Goal: Task Accomplishment & Management: Use online tool/utility

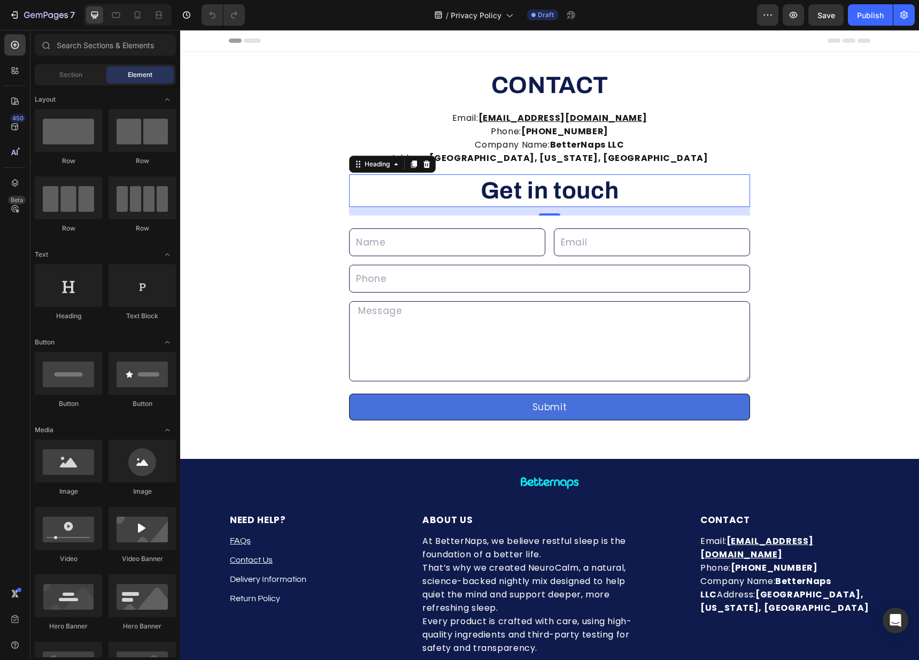
click at [660, 198] on h2 "Get in touch" at bounding box center [549, 190] width 401 height 33
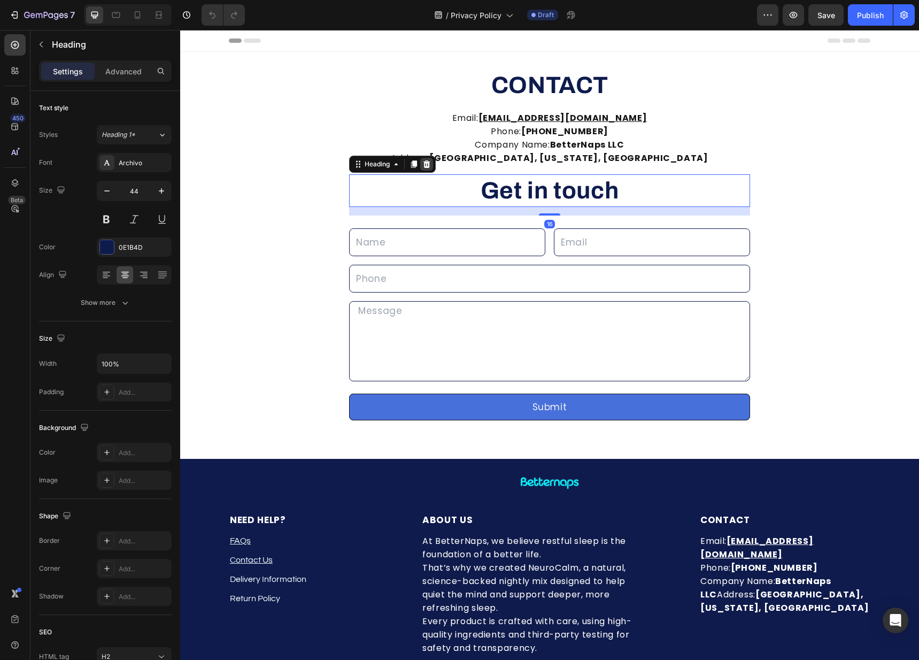
click at [425, 166] on icon at bounding box center [426, 163] width 7 height 7
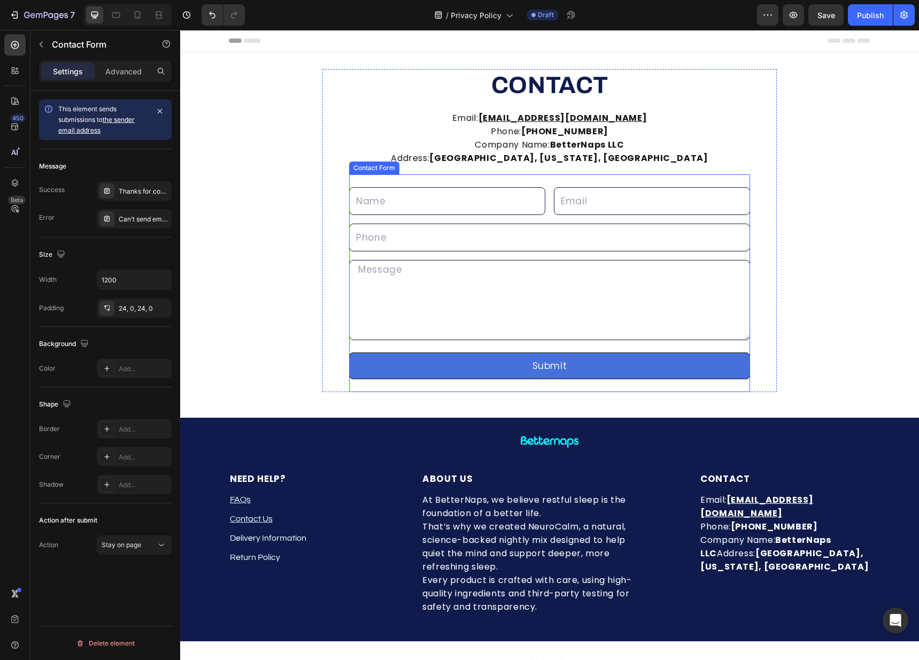
click at [505, 218] on div "Text Field Email Field Row Text Field Row Text Area Row Submit Submit Button Co…" at bounding box center [549, 283] width 401 height 218
click at [443, 166] on div at bounding box center [443, 164] width 13 height 13
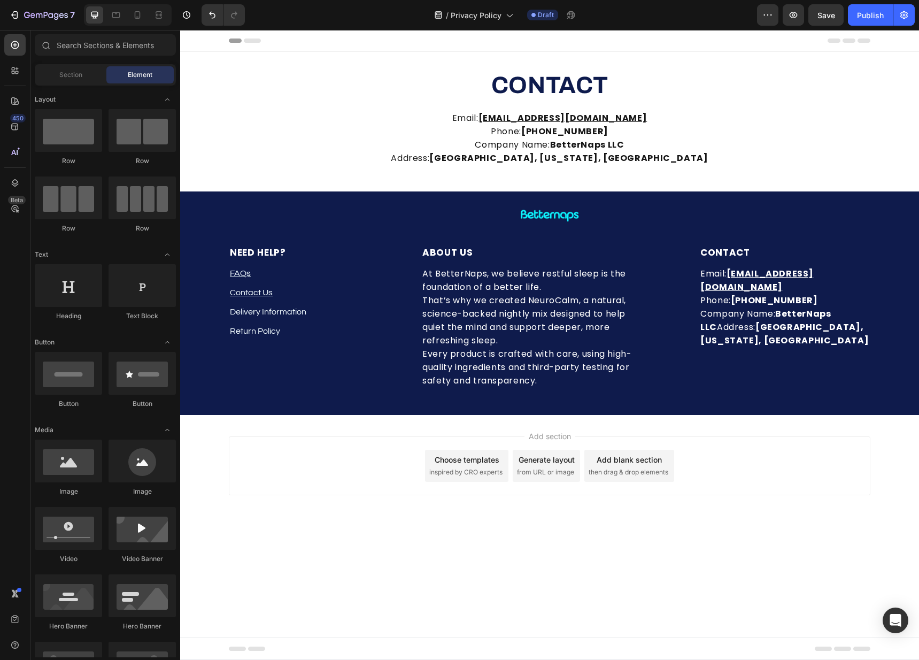
click at [531, 80] on strong "CONTACT" at bounding box center [549, 85] width 117 height 26
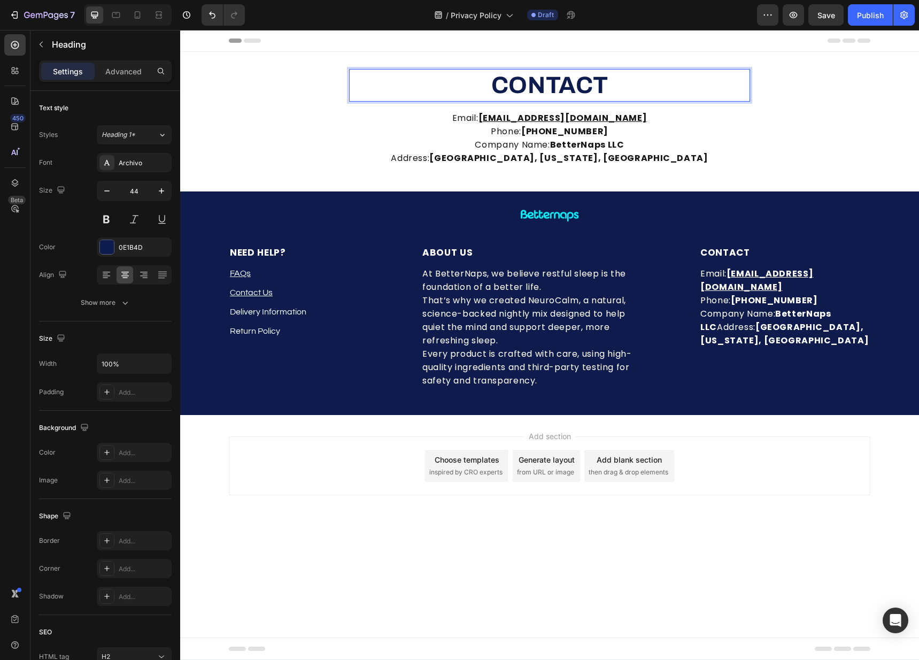
click at [531, 80] on strong "CONTACT" at bounding box center [549, 85] width 117 height 26
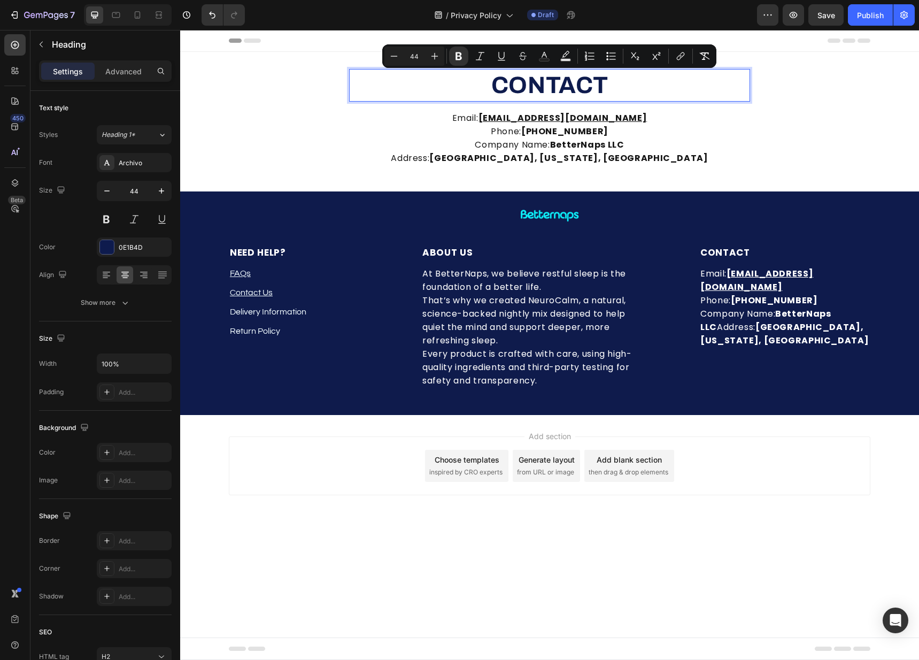
type input "23"
click at [581, 84] on strong "CONTACT" at bounding box center [549, 85] width 117 height 26
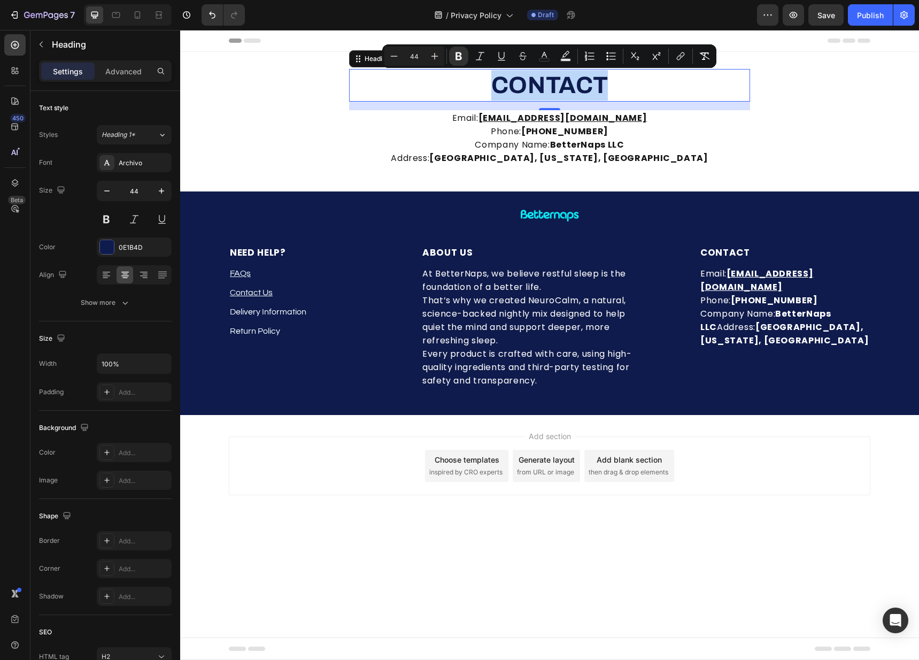
click at [581, 84] on strong "CONTACT" at bounding box center [549, 85] width 117 height 26
click at [580, 84] on strong "CONTACT" at bounding box center [549, 85] width 117 height 26
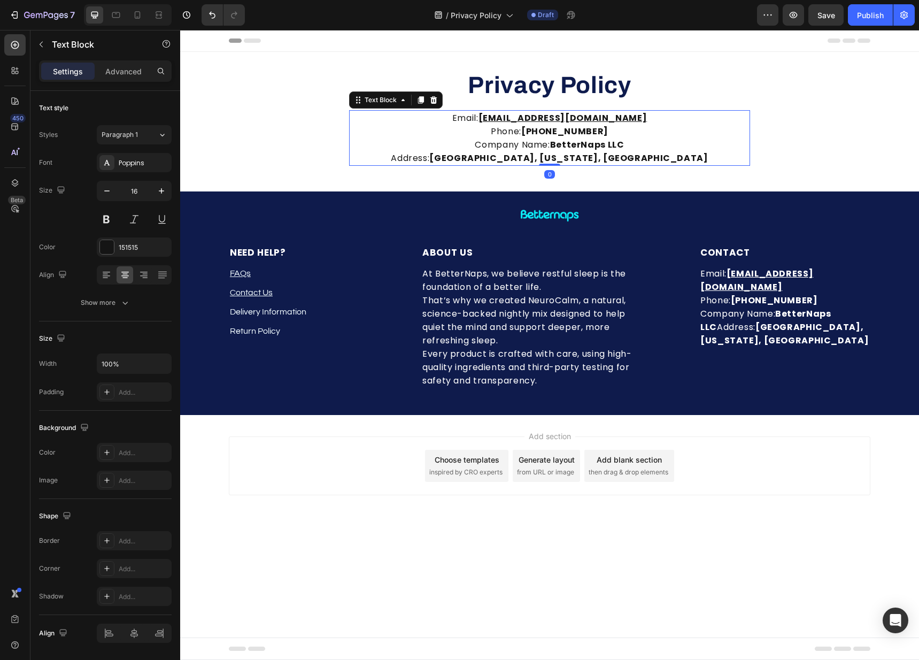
click at [587, 142] on strong "BetterNaps LLC" at bounding box center [587, 144] width 74 height 12
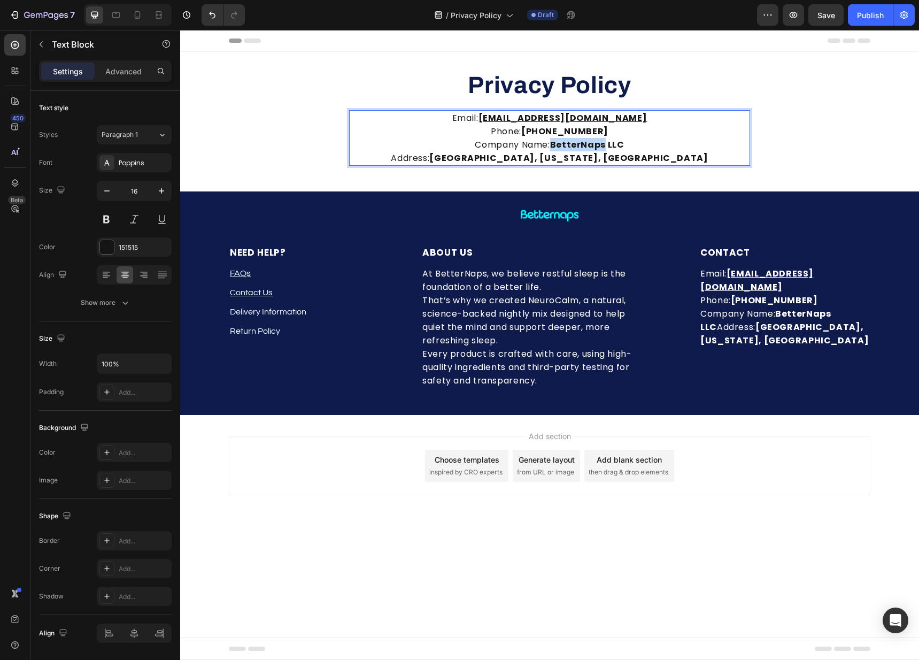
click at [587, 142] on strong "BetterNaps LLC" at bounding box center [587, 144] width 74 height 12
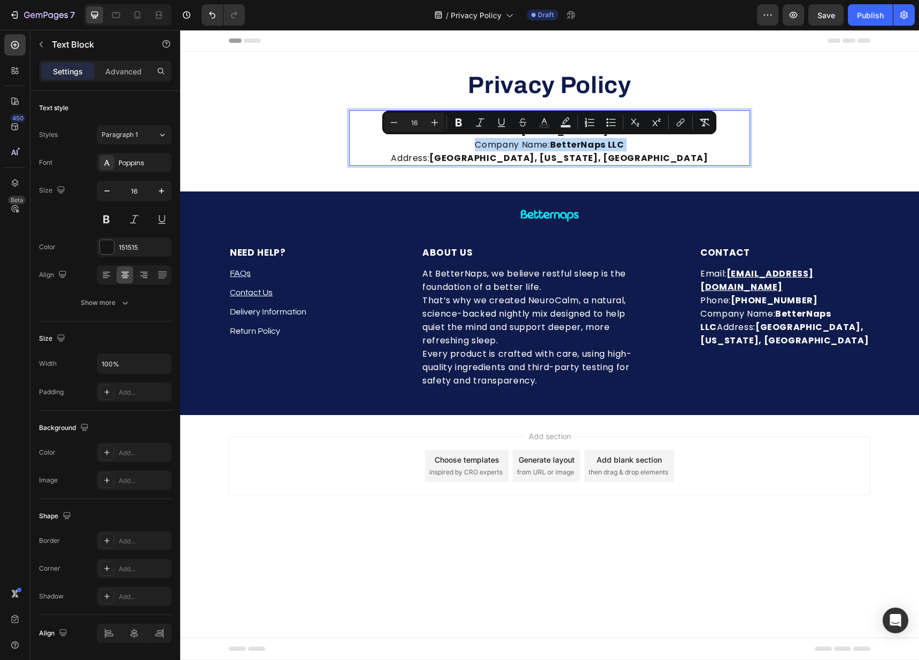
click at [384, 144] on p "Email: support@betternaps.com Phone: +1 (332) 267-7847 Company Name: BetterNaps…" at bounding box center [549, 137] width 399 height 53
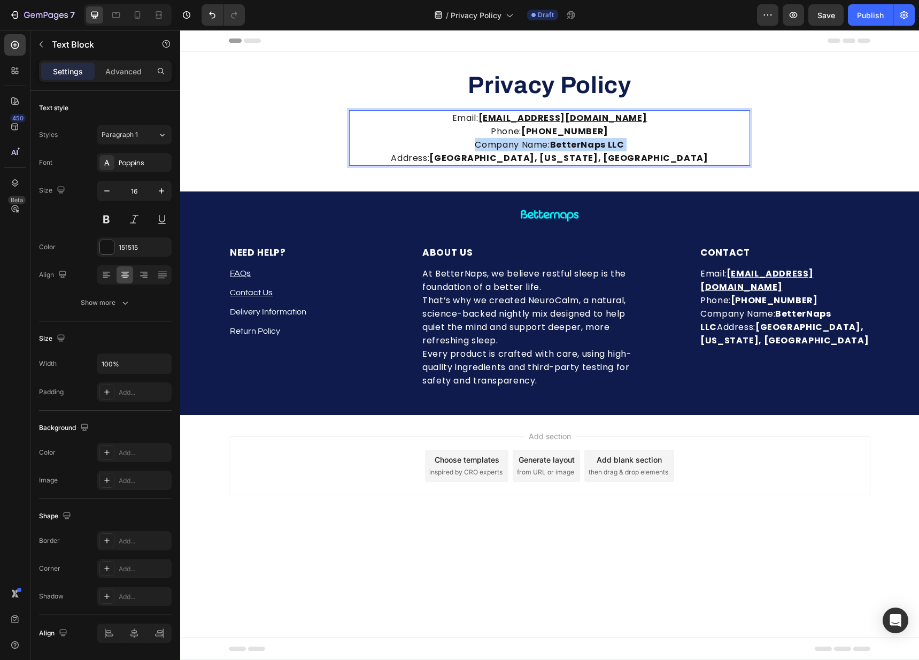
click at [384, 144] on p "Email: support@betternaps.com Phone: +1 (332) 267-7847 Company Name: BetterNaps…" at bounding box center [549, 137] width 399 height 53
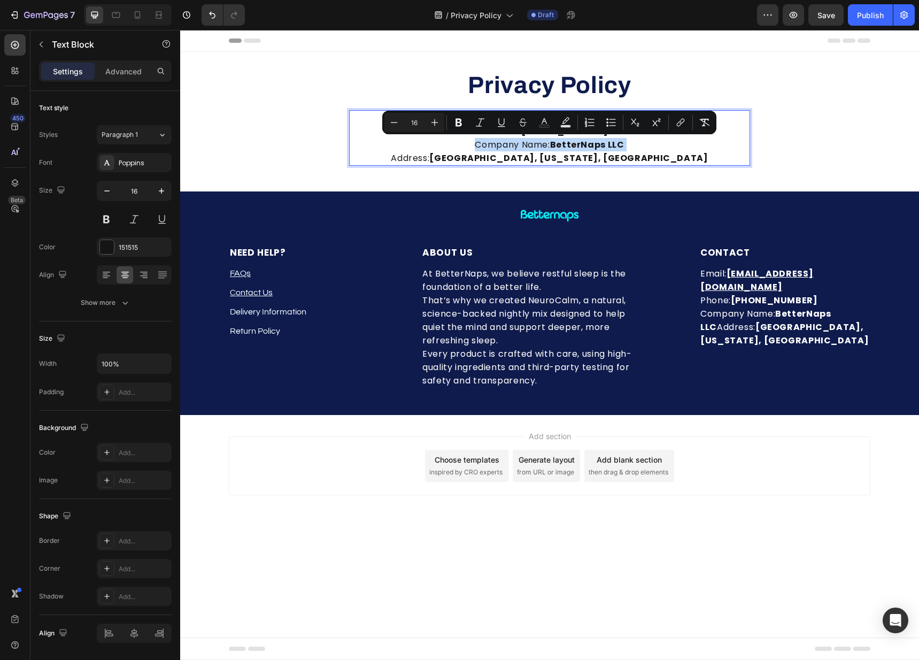
click at [368, 147] on p "Email: support@betternaps.com Phone: +1 (332) 267-7847 Company Name: BetterNaps…" at bounding box center [549, 137] width 399 height 53
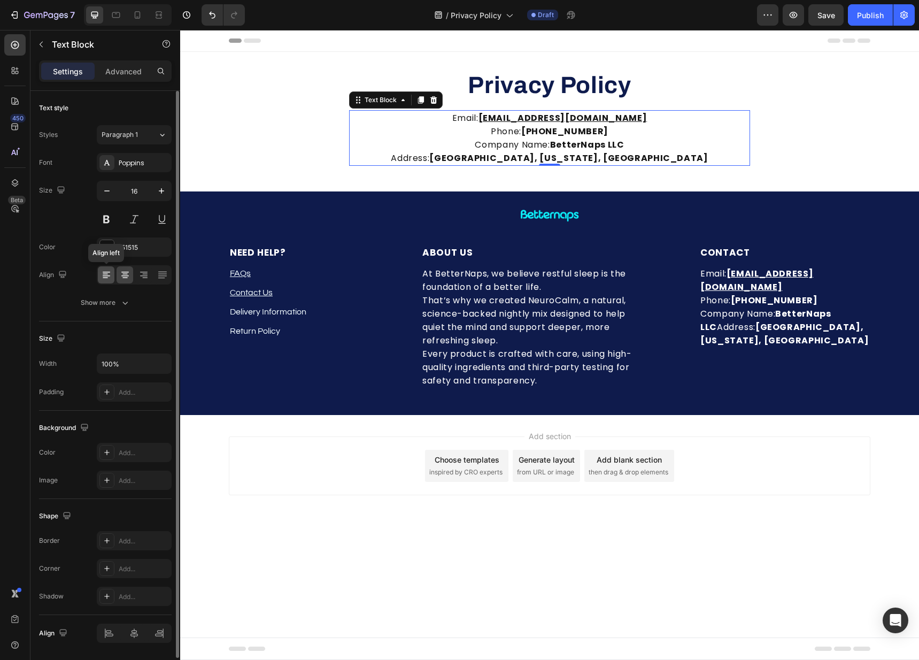
click at [99, 279] on div at bounding box center [106, 274] width 17 height 17
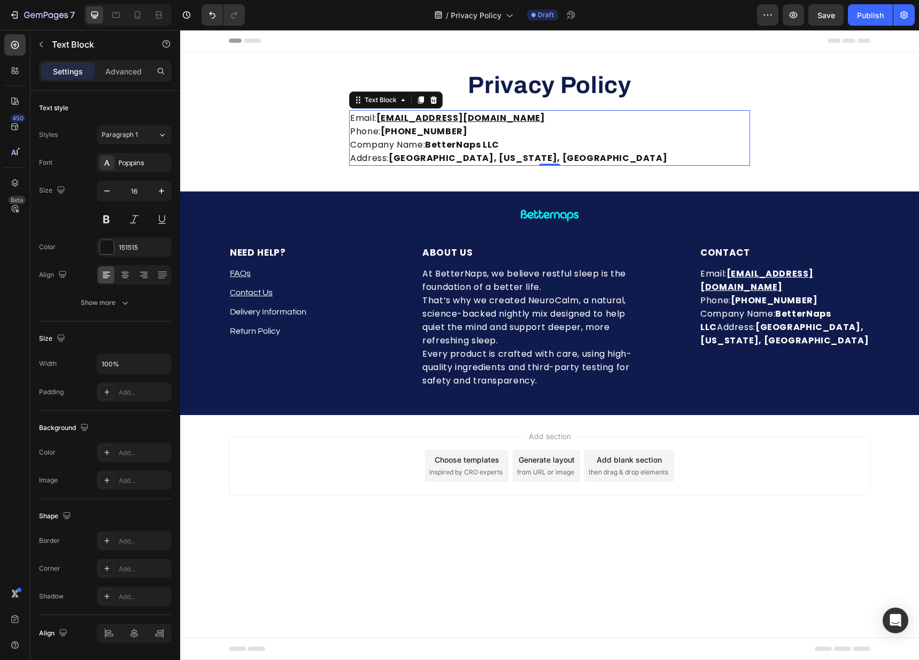
click at [451, 137] on p "Email: support@betternaps.com Phone: +1 (332) 267-7847 Company Name: BetterNaps…" at bounding box center [549, 137] width 399 height 53
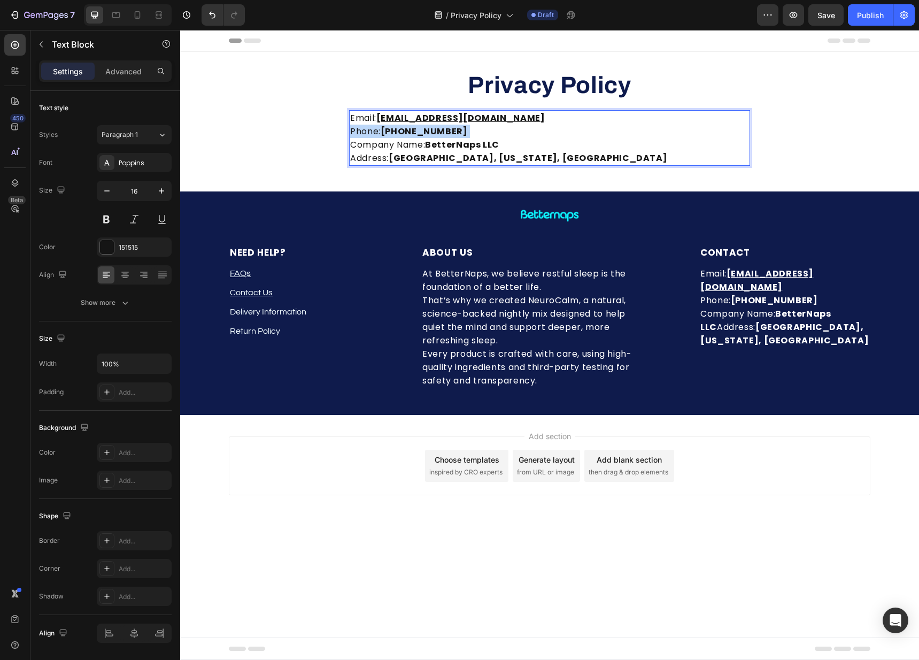
click at [451, 137] on p "Email: support@betternaps.com Phone: +1 (332) 267-7847 Company Name: BetterNaps…" at bounding box center [549, 137] width 399 height 53
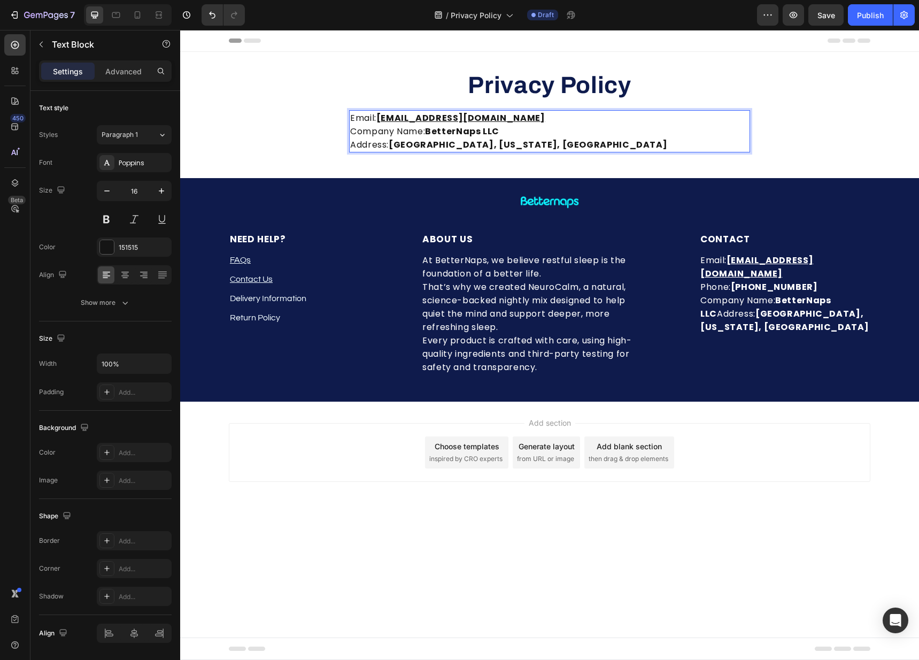
click at [451, 138] on strong "[GEOGRAPHIC_DATA], [US_STATE], [GEOGRAPHIC_DATA]" at bounding box center [528, 144] width 279 height 12
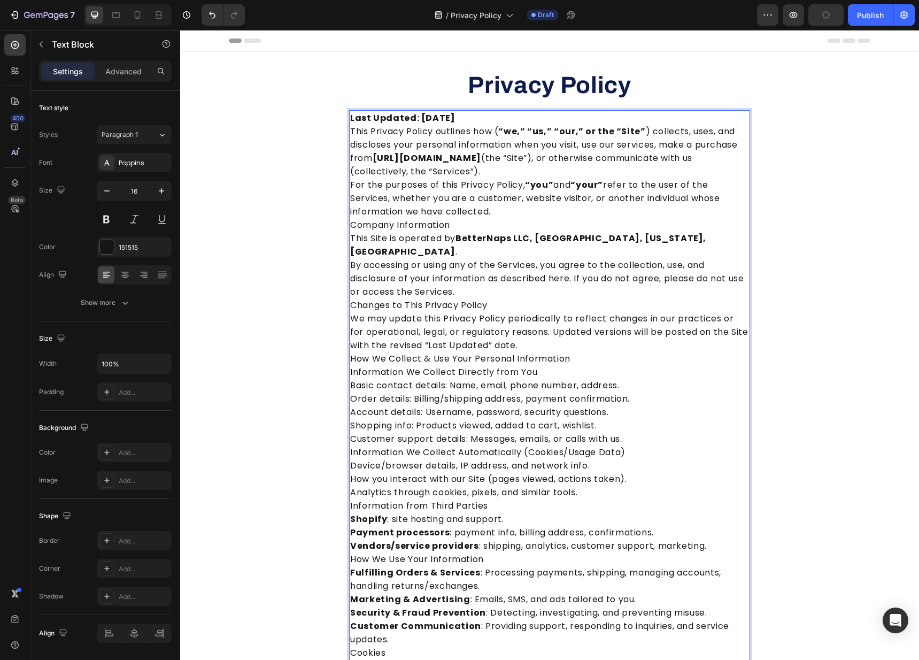
click at [522, 215] on p "For the purposes of this Privacy Policy, “you” and “your” refer to the user of …" at bounding box center [549, 198] width 399 height 40
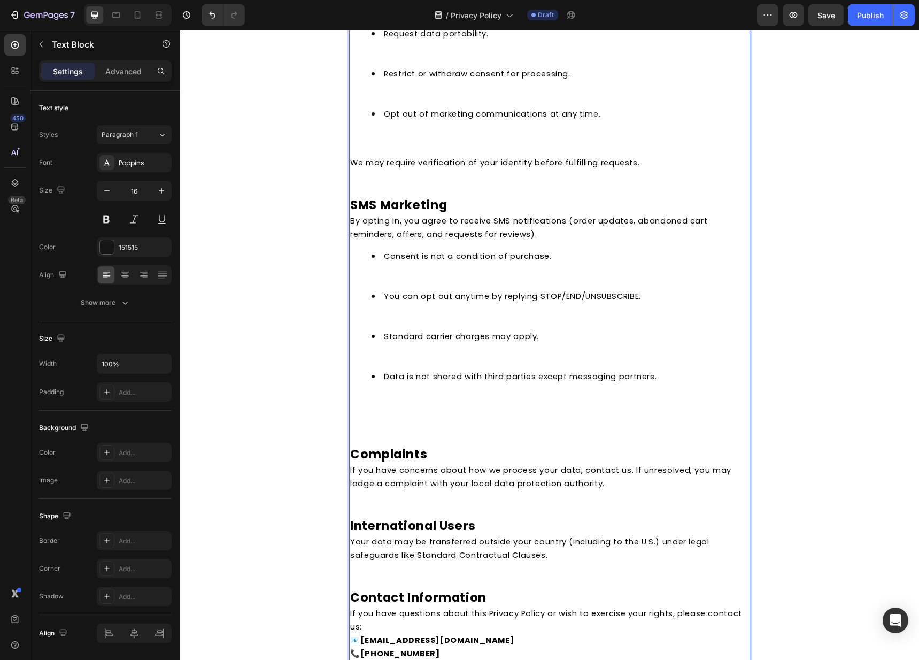
scroll to position [2211, 0]
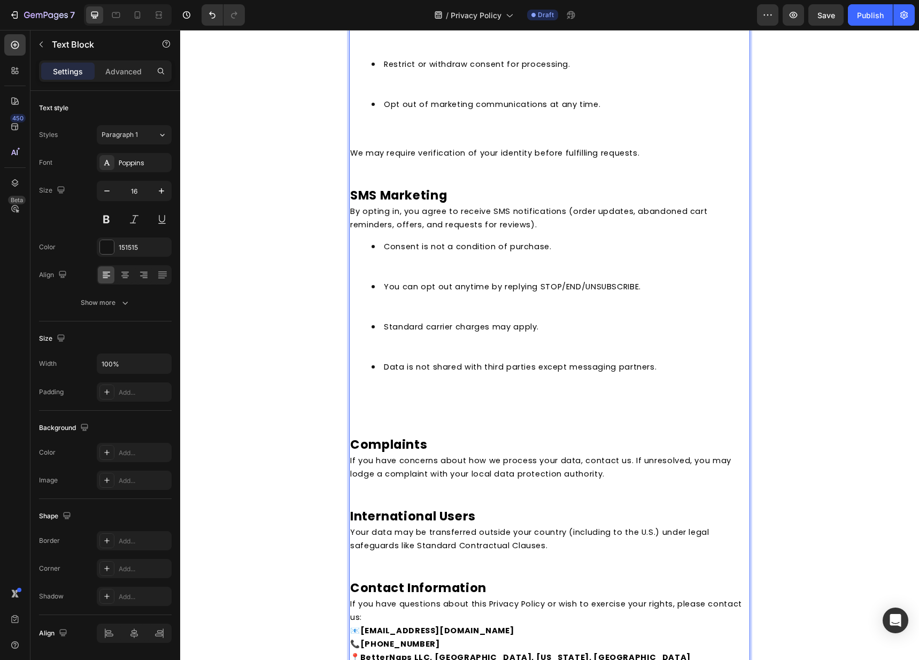
drag, startPoint x: 404, startPoint y: 361, endPoint x: 396, endPoint y: 328, distance: 34.8
click at [404, 360] on li "Data is not shared with third parties except messaging partners." at bounding box center [560, 380] width 377 height 40
click at [396, 326] on li "Standard carrier charges may apply." at bounding box center [560, 340] width 377 height 40
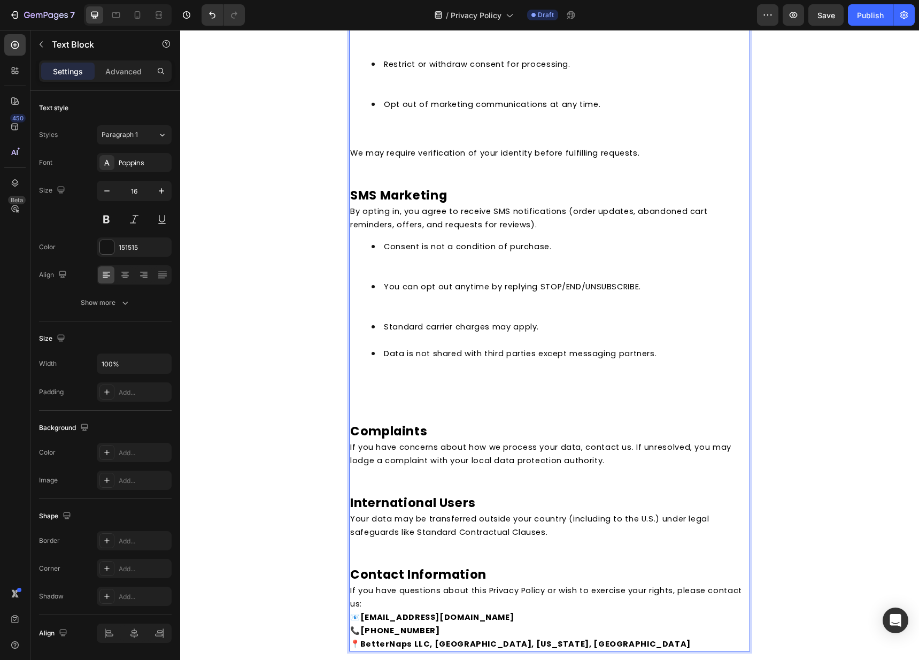
click at [396, 328] on li "Standard carrier charges may apply." at bounding box center [560, 333] width 377 height 27
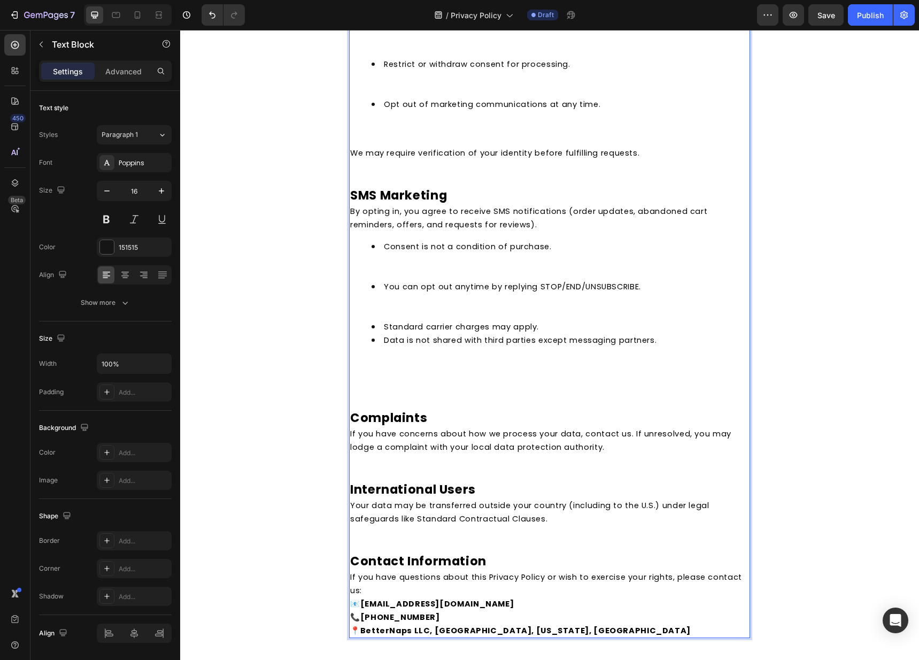
click at [393, 300] on li "You can opt out anytime by replying STOP/END/UNSUBSCRIBE." at bounding box center [560, 300] width 377 height 40
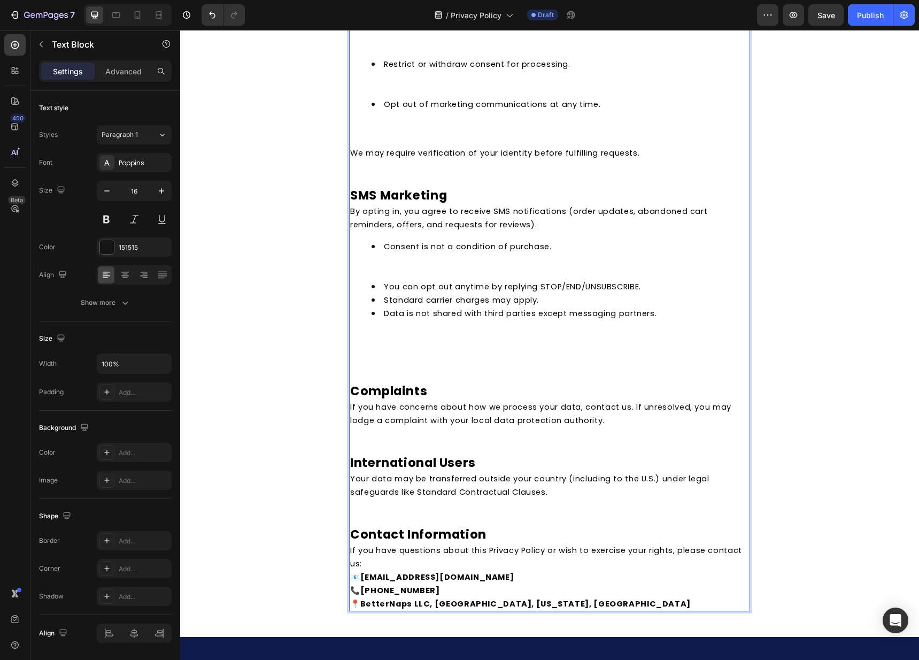
click at [391, 261] on ul "Consent is not a condition of purchase. You can opt out anytime by replying STO…" at bounding box center [549, 293] width 399 height 107
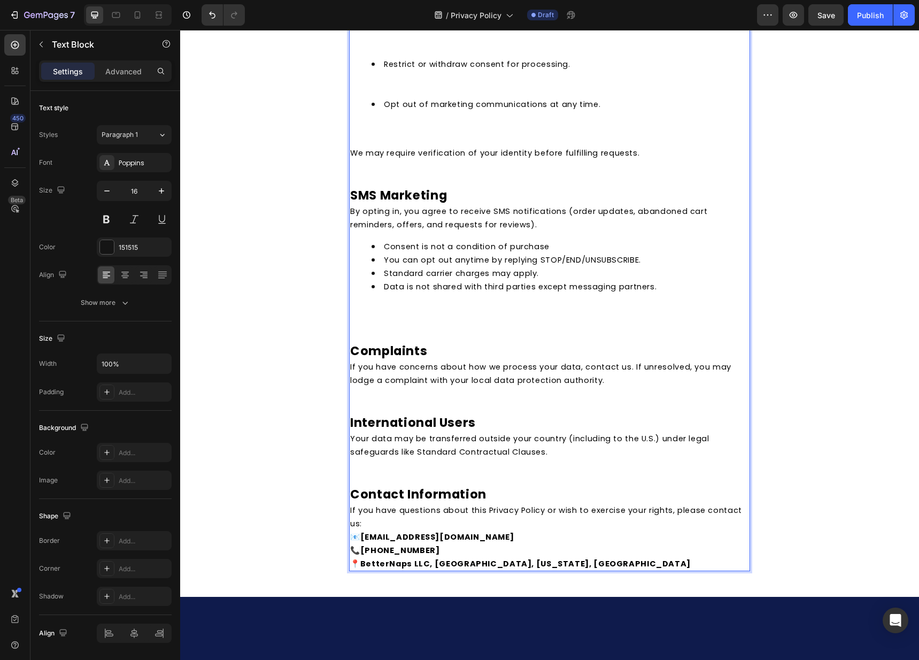
click at [557, 240] on li "Consent is not a condition of purchase" at bounding box center [560, 246] width 377 height 13
click at [399, 328] on p "Rich Text Editor. Editing area: main" at bounding box center [549, 334] width 399 height 13
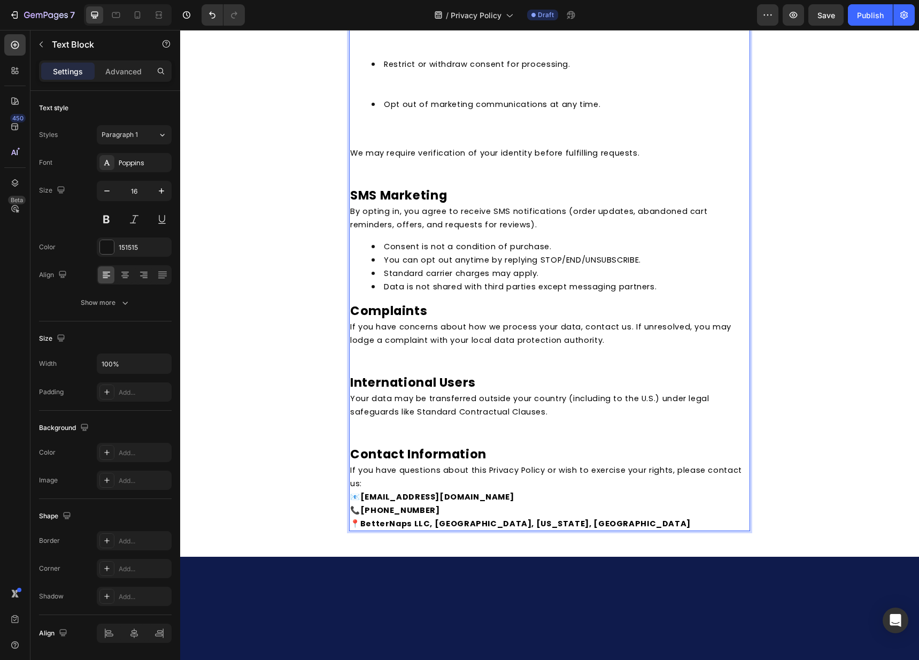
drag, startPoint x: 376, startPoint y: 353, endPoint x: 381, endPoint y: 350, distance: 5.8
click at [376, 360] on p "Rich Text Editor. Editing area: main" at bounding box center [549, 366] width 399 height 13
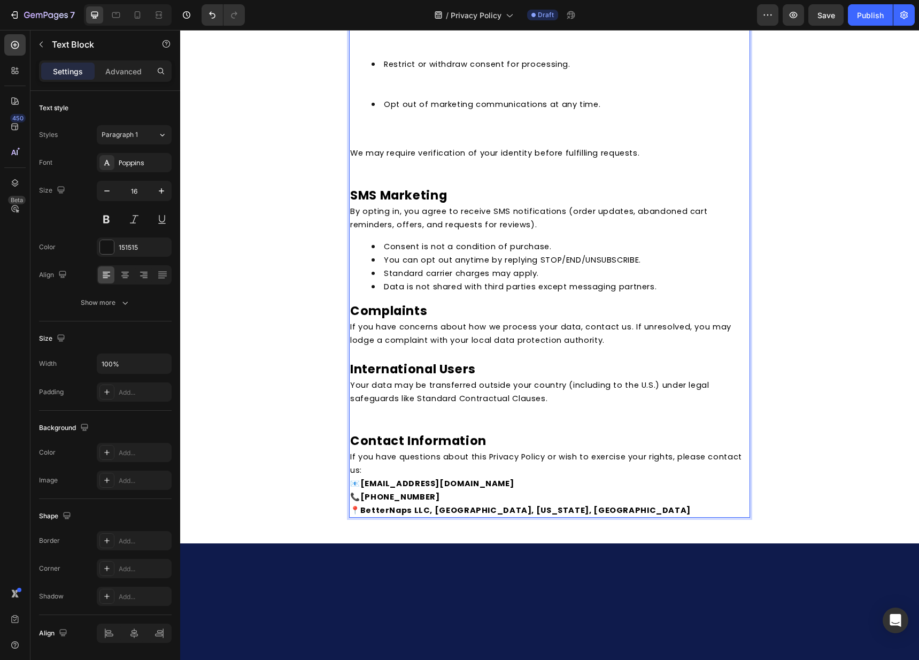
click at [359, 388] on span "Your data may be transferred outside your country (including to the U.S.) under…" at bounding box center [529, 392] width 359 height 24
click at [357, 405] on p "Rich Text Editor. Editing area: main" at bounding box center [549, 411] width 399 height 13
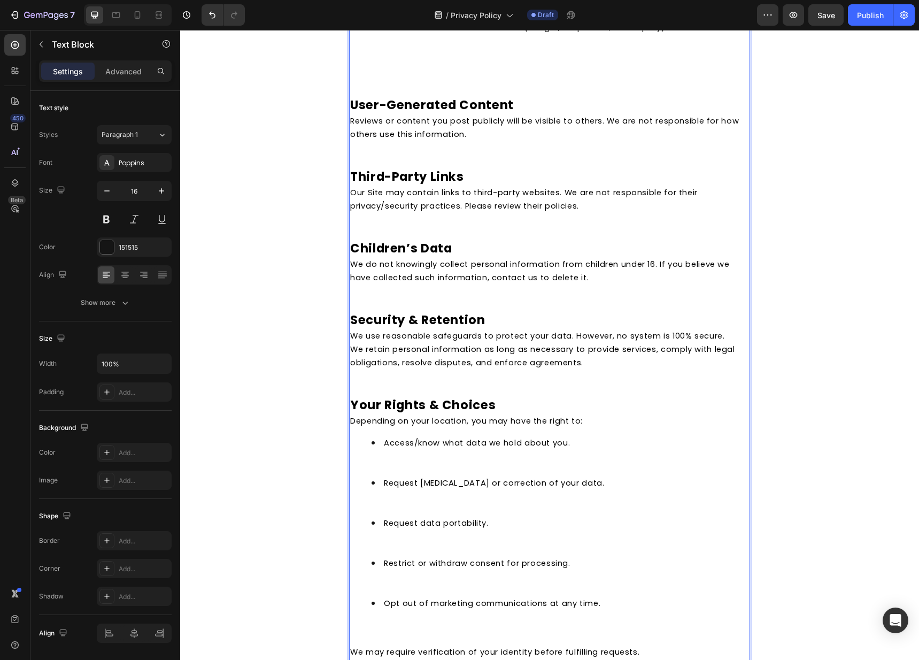
scroll to position [1694, 0]
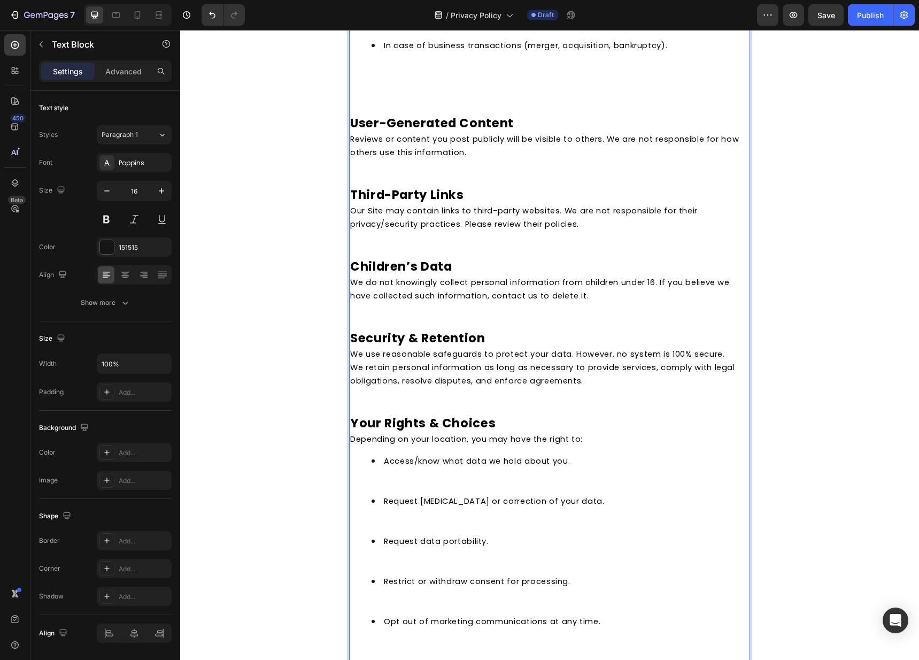
click at [392, 461] on li "Access/know what data we hold about you." at bounding box center [560, 474] width 377 height 40
click at [387, 476] on li "Access/know what data we hold about you. ⁠⁠⁠⁠⁠⁠⁠" at bounding box center [560, 474] width 377 height 40
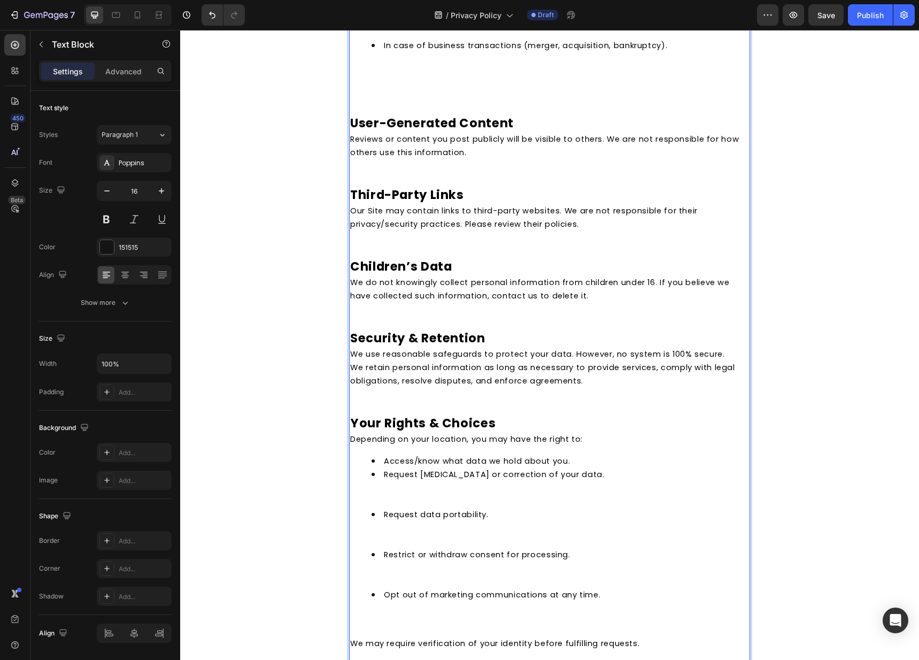
click at [385, 483] on ul "Access/know what data we hold about you. Request deletion or correction of your…" at bounding box center [549, 541] width 399 height 174
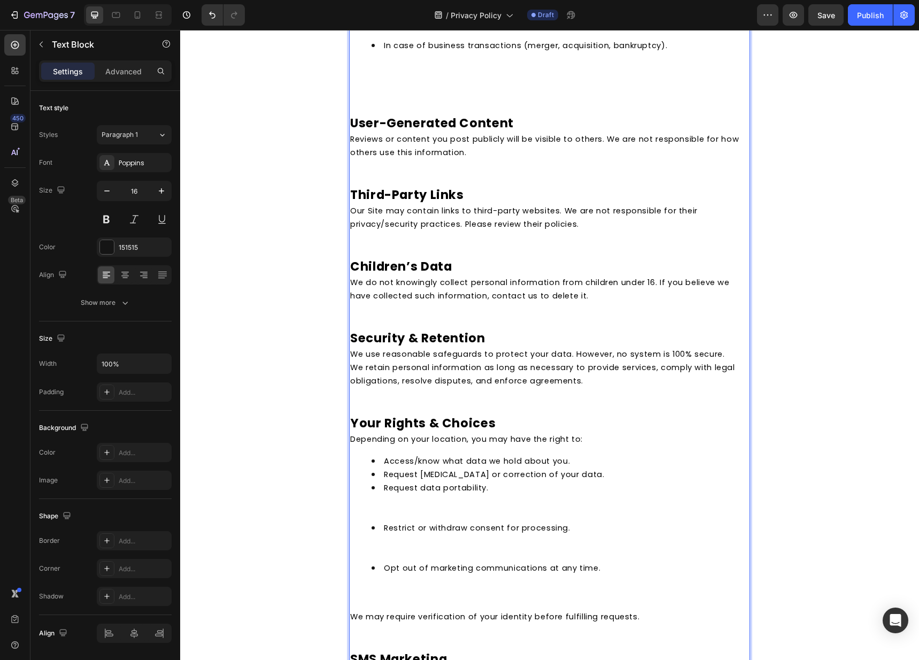
click at [383, 491] on li "Request data portability." at bounding box center [560, 501] width 377 height 40
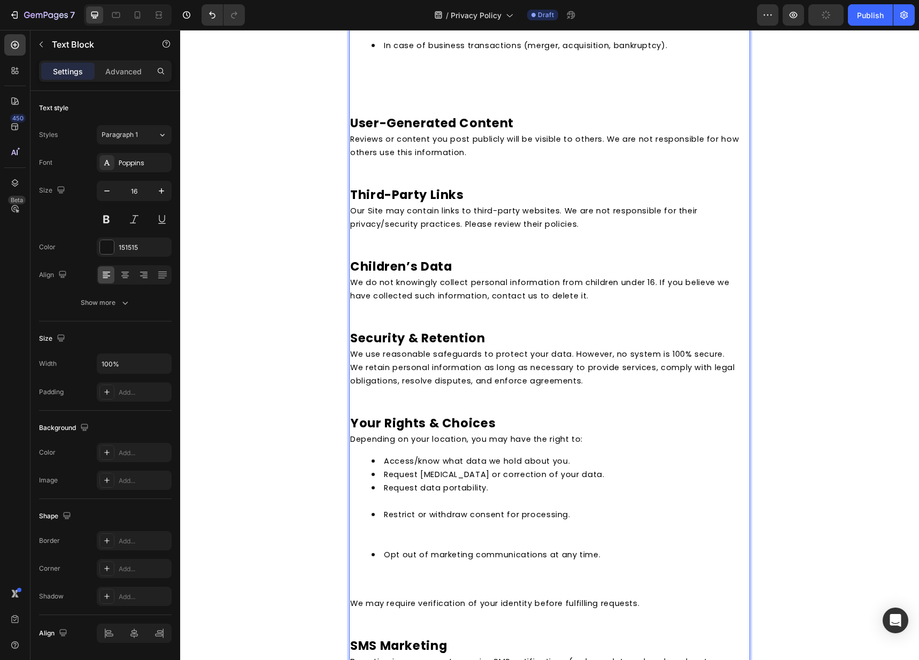
click at [387, 547] on li "Opt out of marketing communications at any time." at bounding box center [560, 567] width 377 height 40
click at [389, 531] on li "Restrict or withdraw consent for processing." at bounding box center [560, 527] width 377 height 40
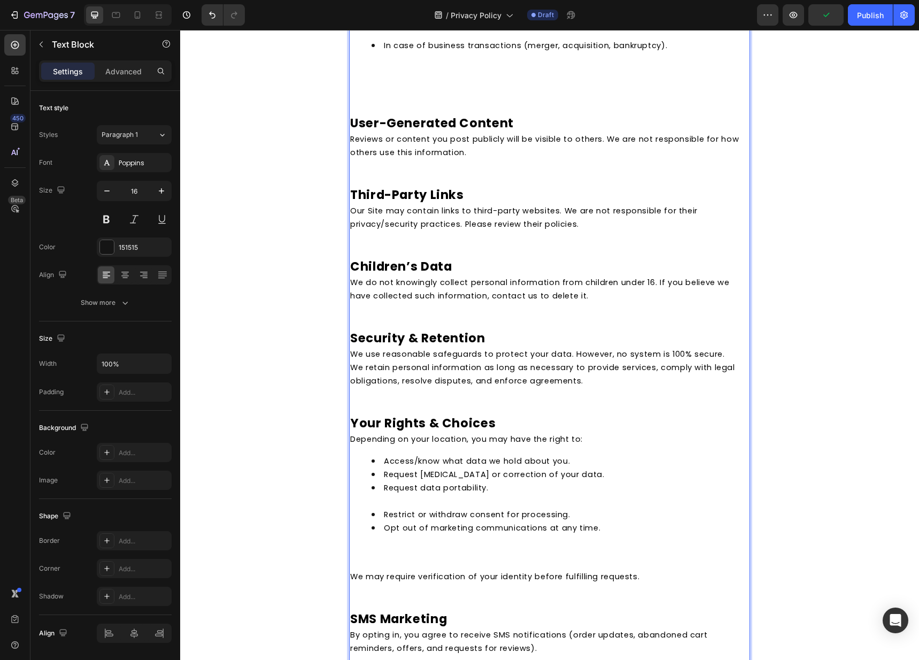
click at [402, 492] on li "Request data portability." at bounding box center [560, 494] width 377 height 27
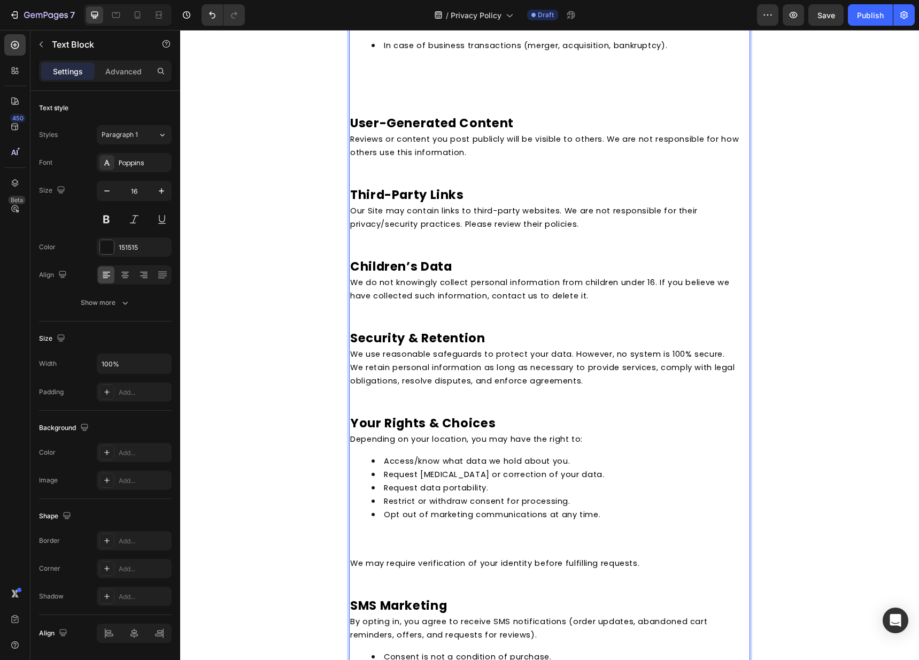
click at [390, 517] on li "Opt out of marketing communications at any time." at bounding box center [560, 527] width 377 height 40
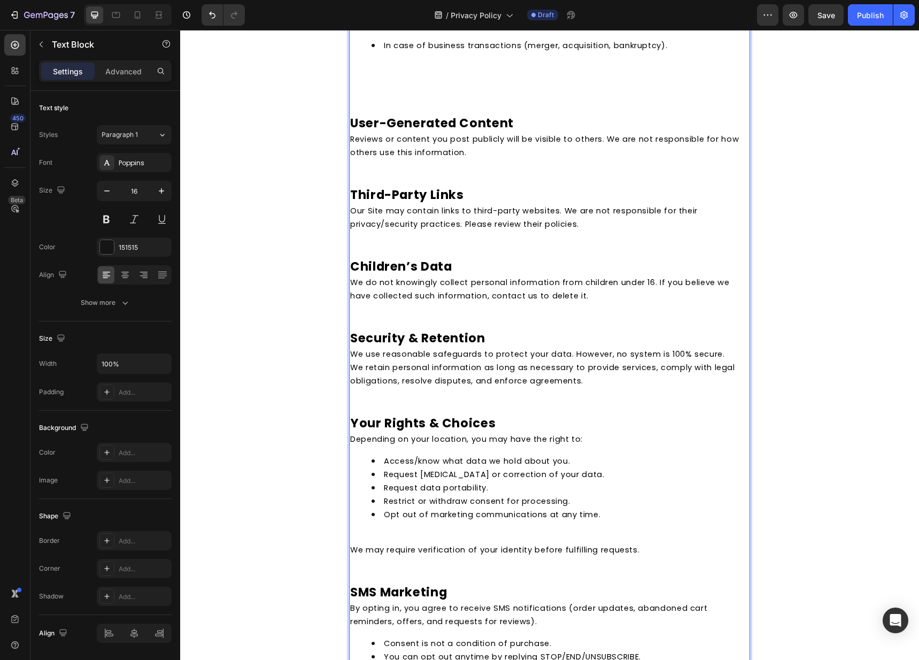
click at [390, 520] on li "Opt out of marketing communications at any time." at bounding box center [560, 520] width 377 height 27
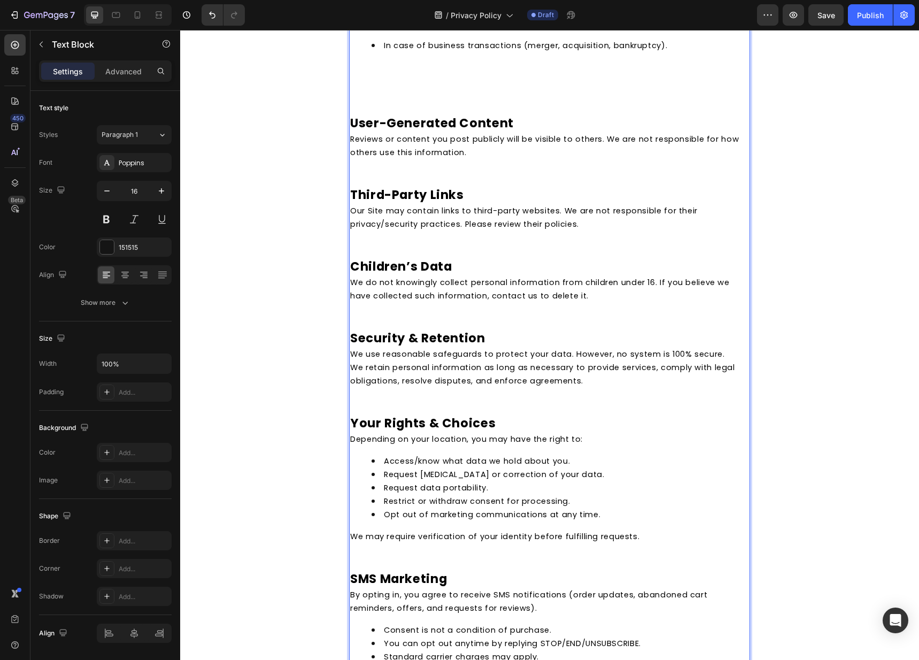
click at [381, 543] on p "Rich Text Editor. Editing area: main" at bounding box center [549, 549] width 399 height 13
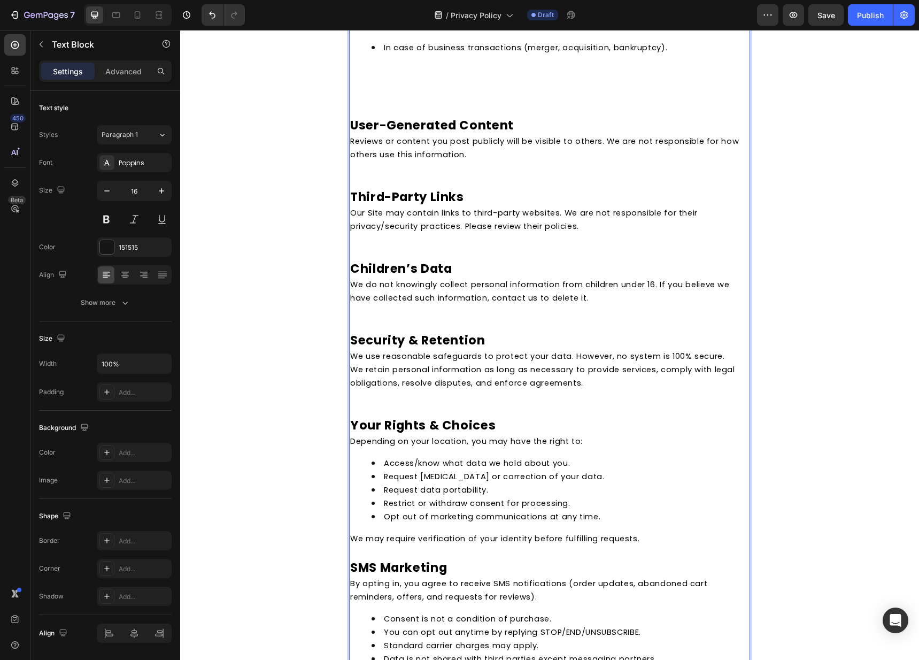
scroll to position [1680, 0]
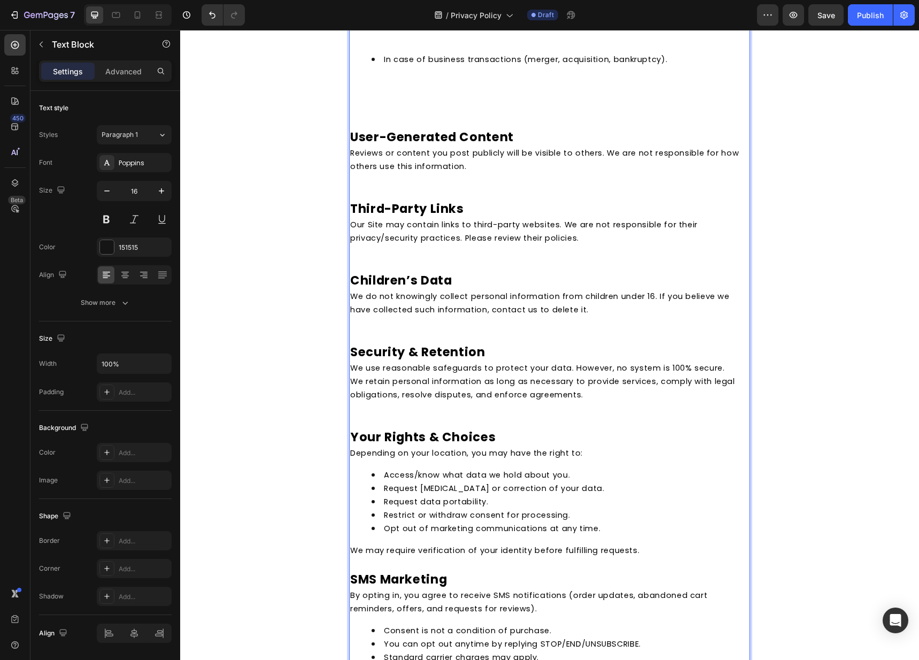
click at [392, 401] on p "Rich Text Editor. Editing area: main" at bounding box center [549, 407] width 399 height 13
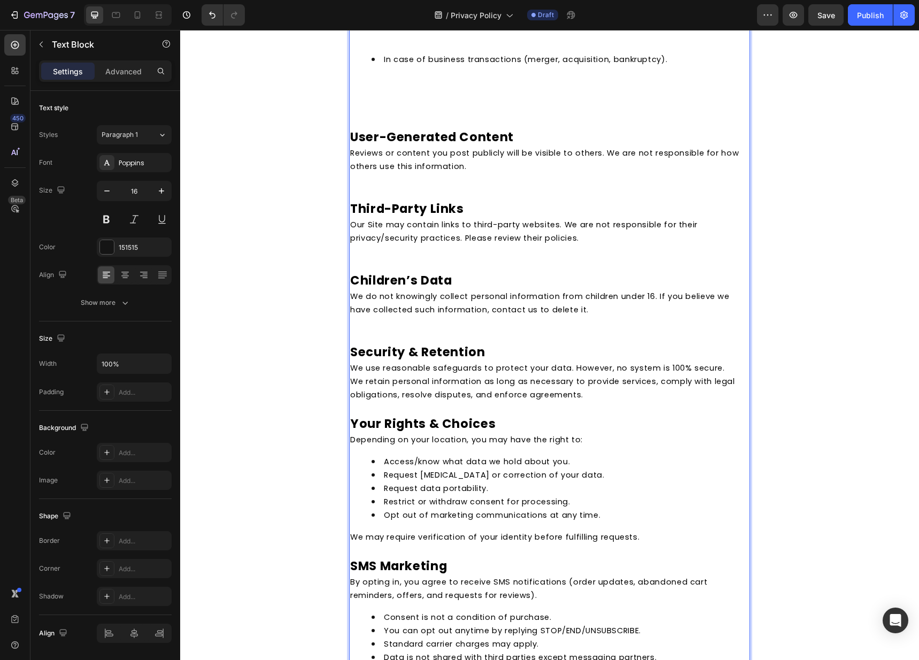
click at [402, 329] on p "Rich Text Editor. Editing area: main" at bounding box center [549, 335] width 399 height 13
click at [398, 316] on p "Rich Text Editor. Editing area: main" at bounding box center [549, 322] width 399 height 13
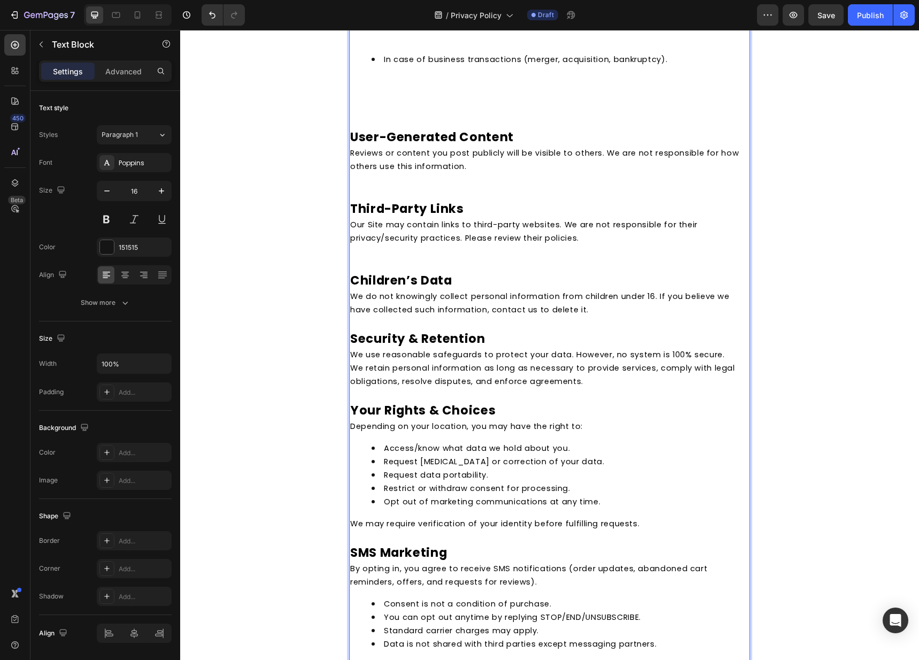
click at [375, 244] on p "Rich Text Editor. Editing area: main" at bounding box center [549, 250] width 399 height 13
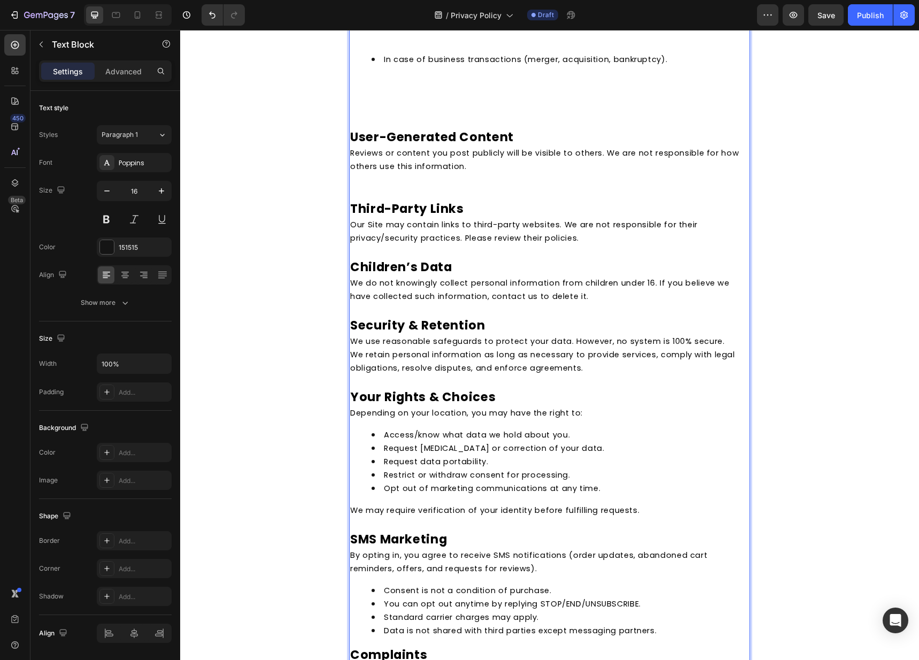
click at [377, 173] on p "Rich Text Editor. Editing area: main" at bounding box center [549, 179] width 399 height 13
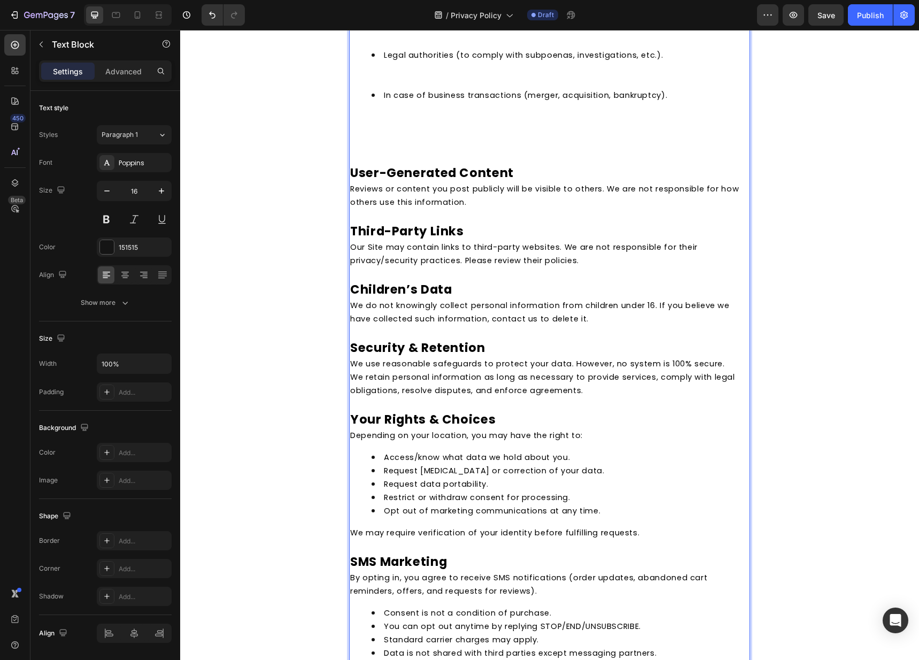
scroll to position [1600, 0]
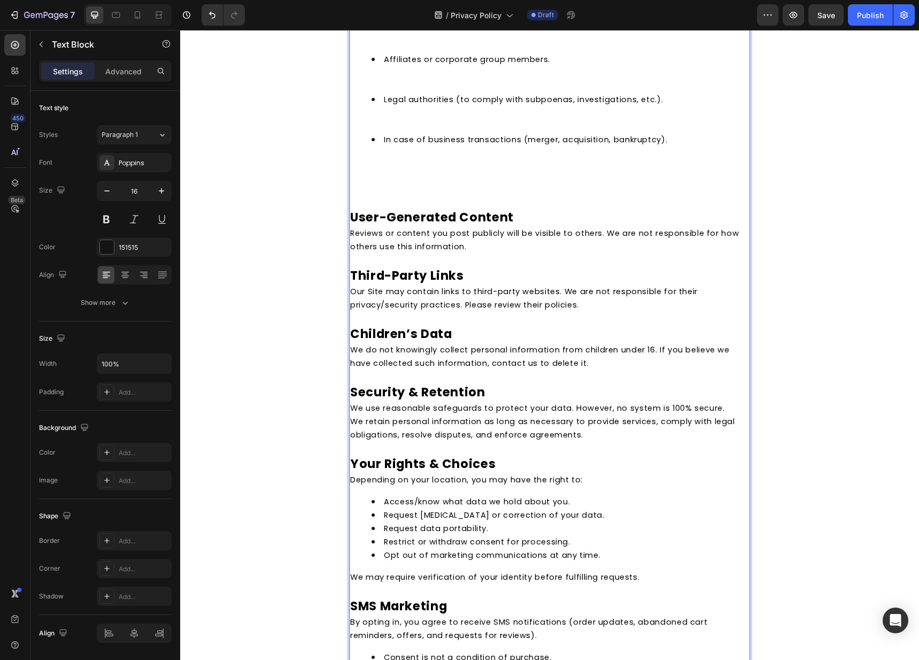
click at [375, 181] on p "Rich Text Editor. Editing area: main" at bounding box center [549, 187] width 399 height 13
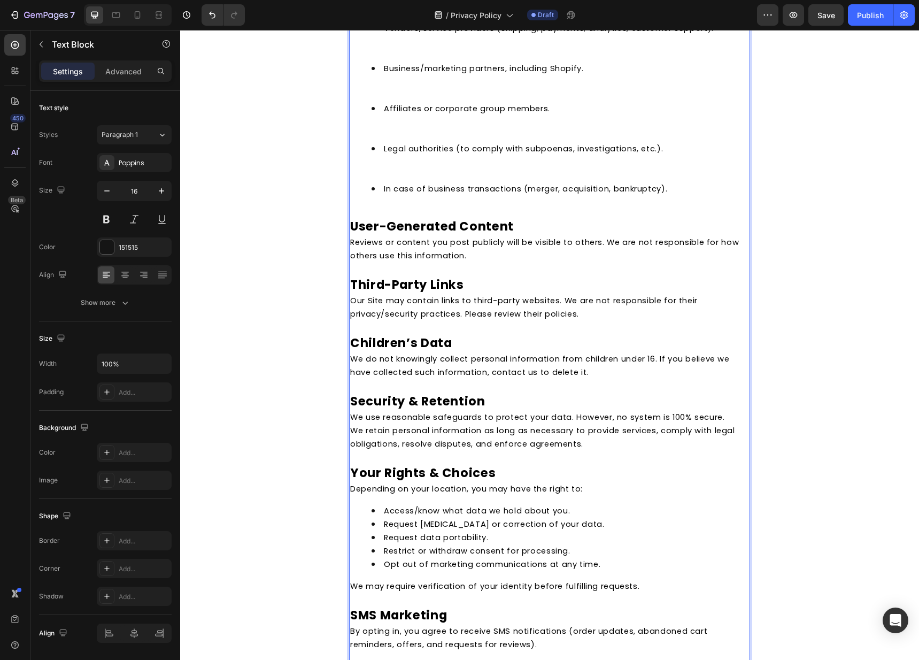
scroll to position [1517, 0]
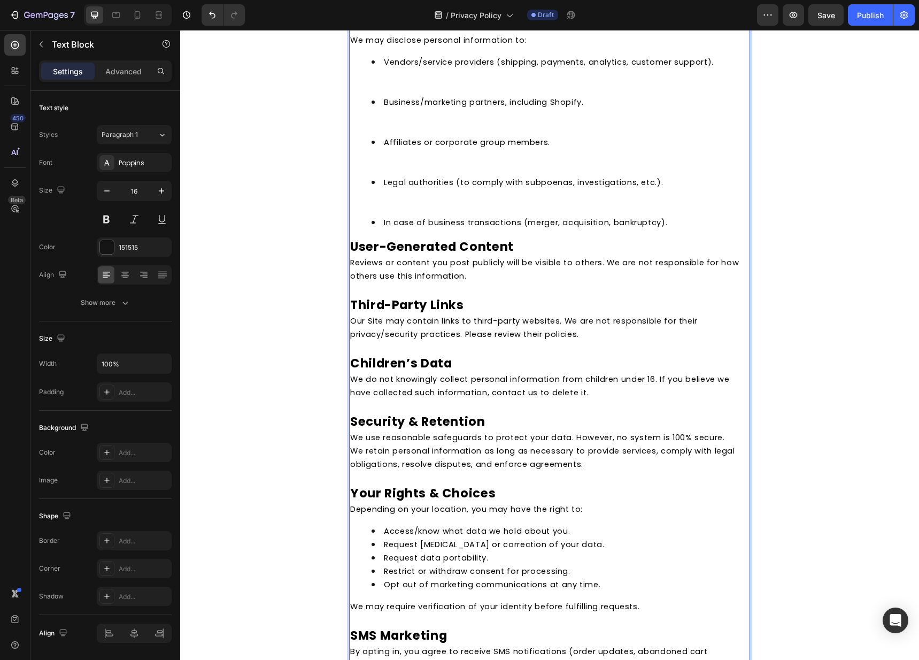
click at [411, 189] on li "Legal authorities (to comply with subpoenas, investigations, etc.)." at bounding box center [560, 195] width 377 height 40
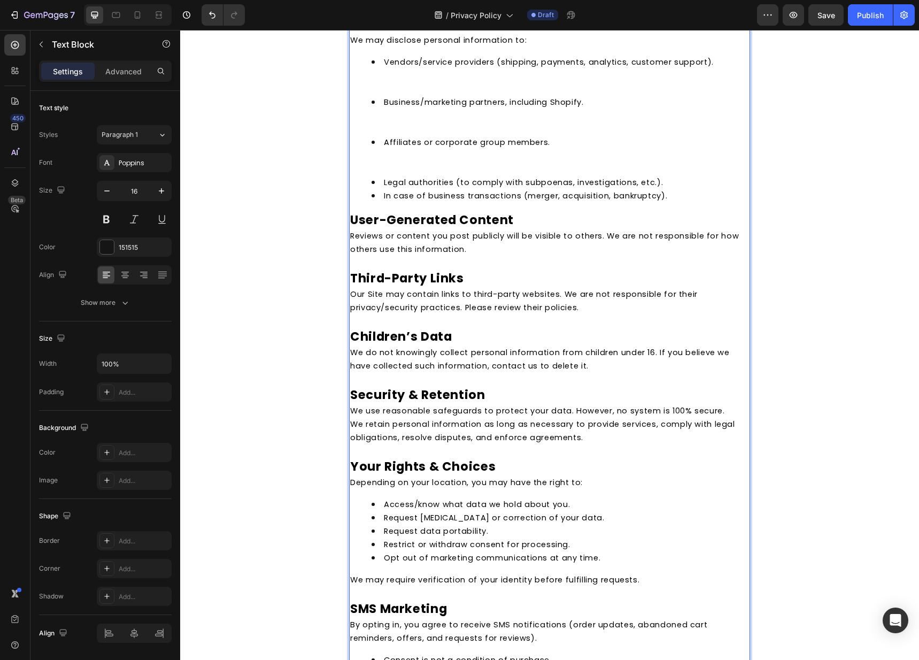
click at [399, 155] on li "Affiliates or corporate group members." at bounding box center [560, 155] width 377 height 40
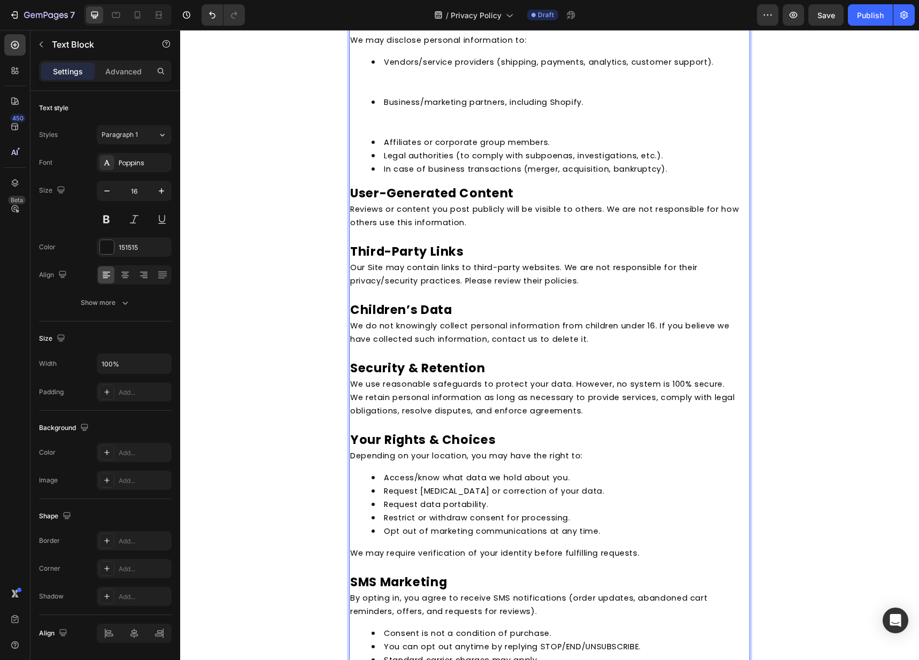
click at [398, 106] on li "Business/marketing partners, including Shopify." at bounding box center [560, 115] width 377 height 40
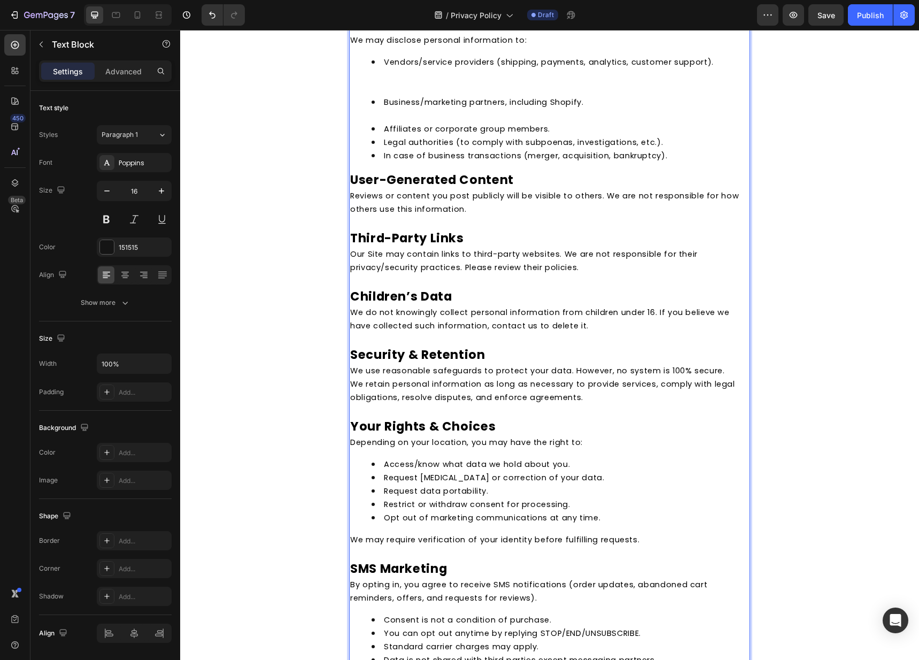
click at [396, 104] on li "Business/marketing partners, including Shopify." at bounding box center [560, 108] width 377 height 27
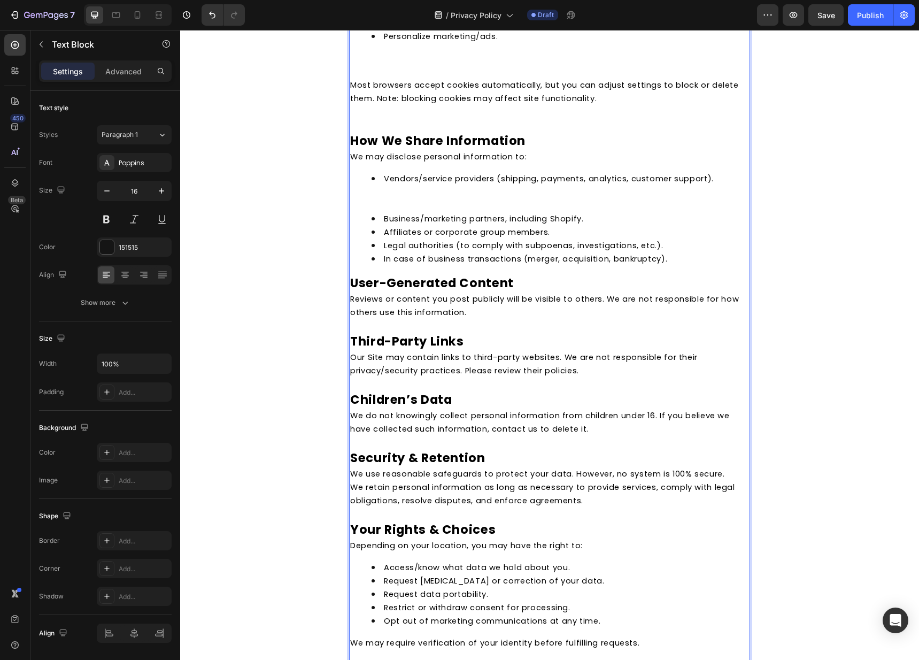
scroll to position [1341, 0]
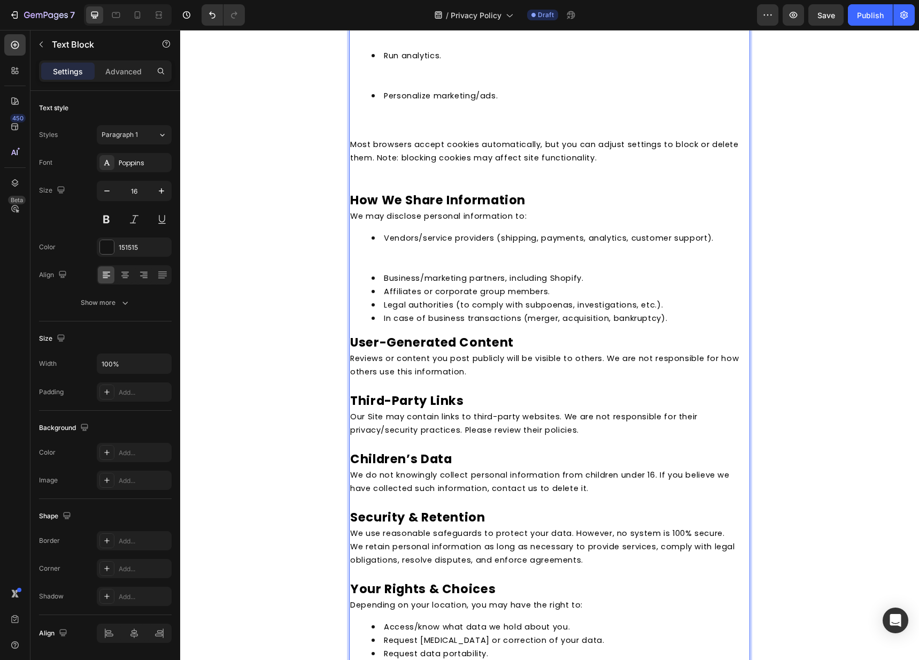
click at [377, 255] on li "Vendors/service providers (shipping, payments, analytics, customer support)." at bounding box center [560, 251] width 377 height 40
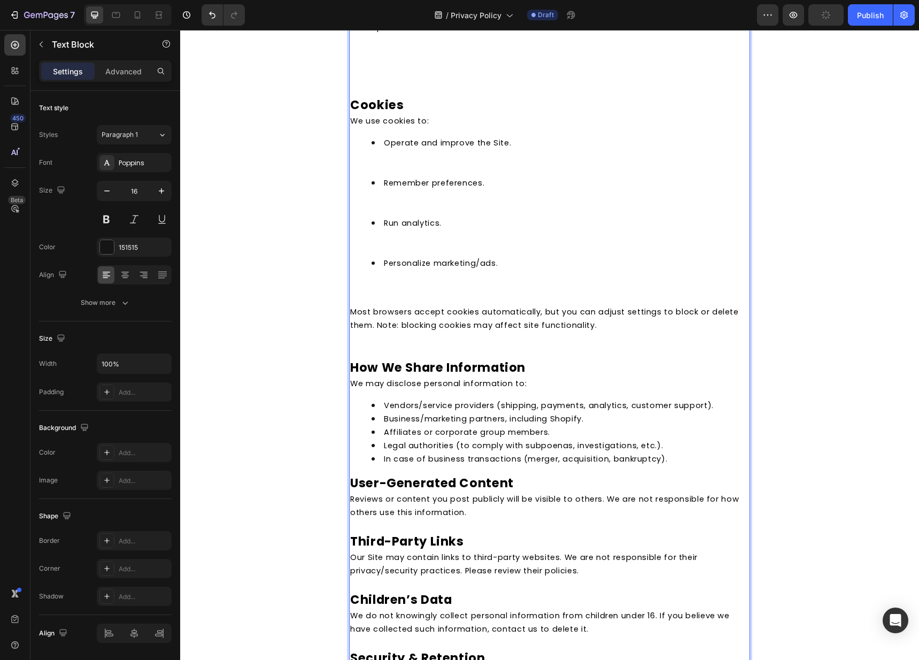
scroll to position [1138, 0]
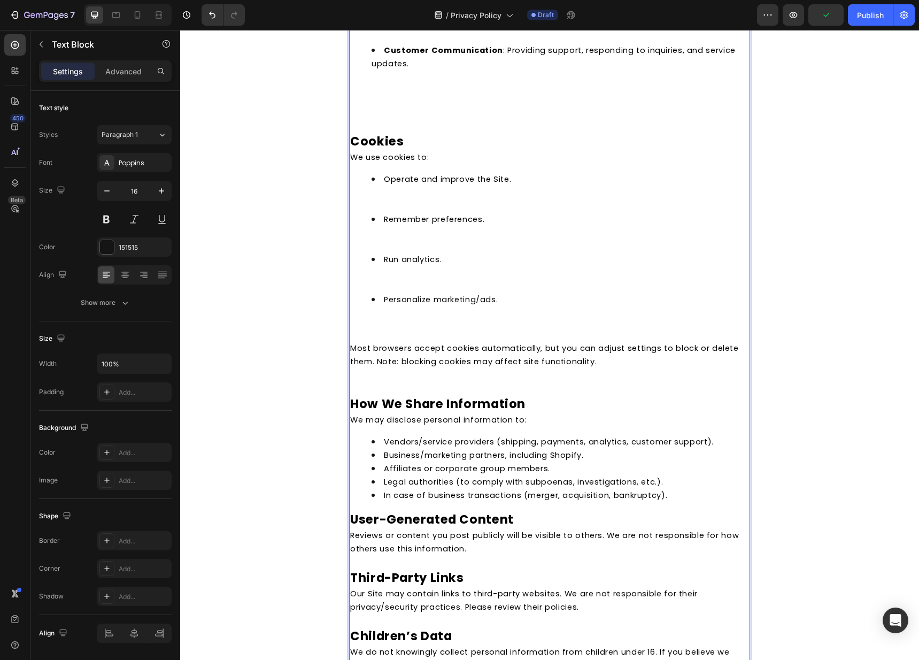
click at [377, 319] on li "Personalize marketing/ads." at bounding box center [560, 312] width 377 height 40
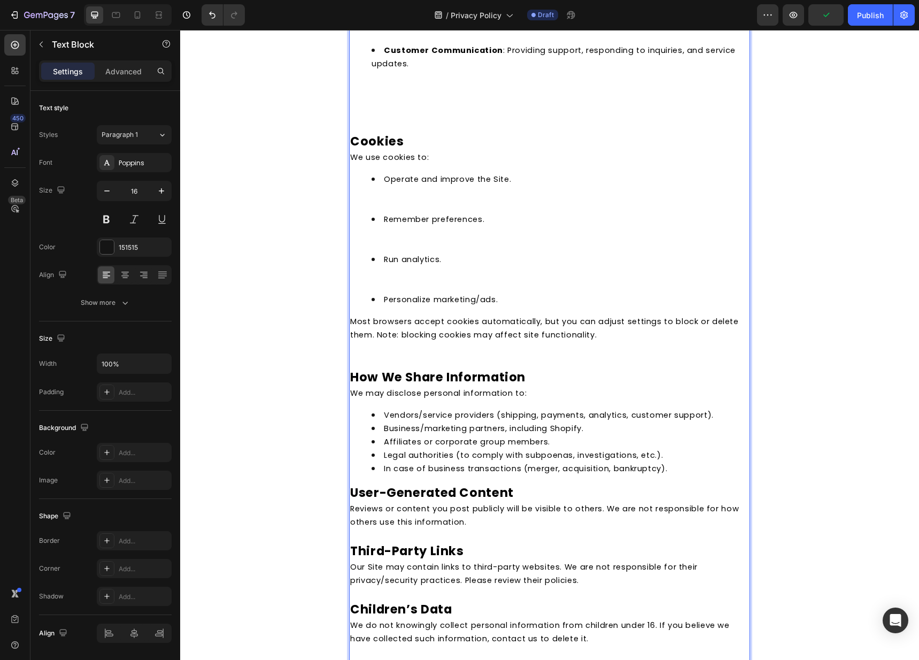
click at [393, 277] on li "Run analytics." at bounding box center [560, 272] width 377 height 40
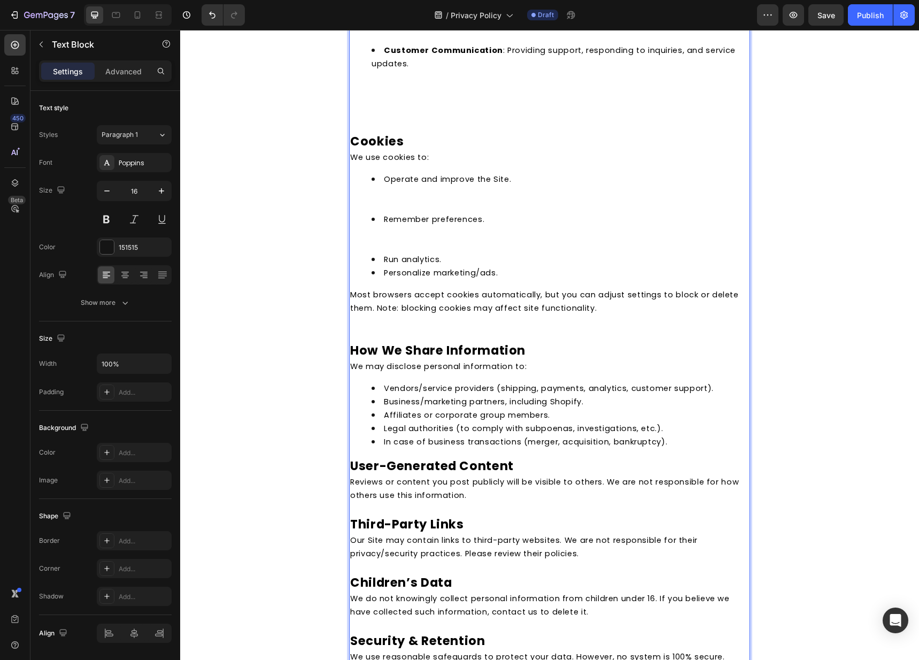
click at [394, 227] on li "Remember preferences." at bounding box center [560, 232] width 377 height 40
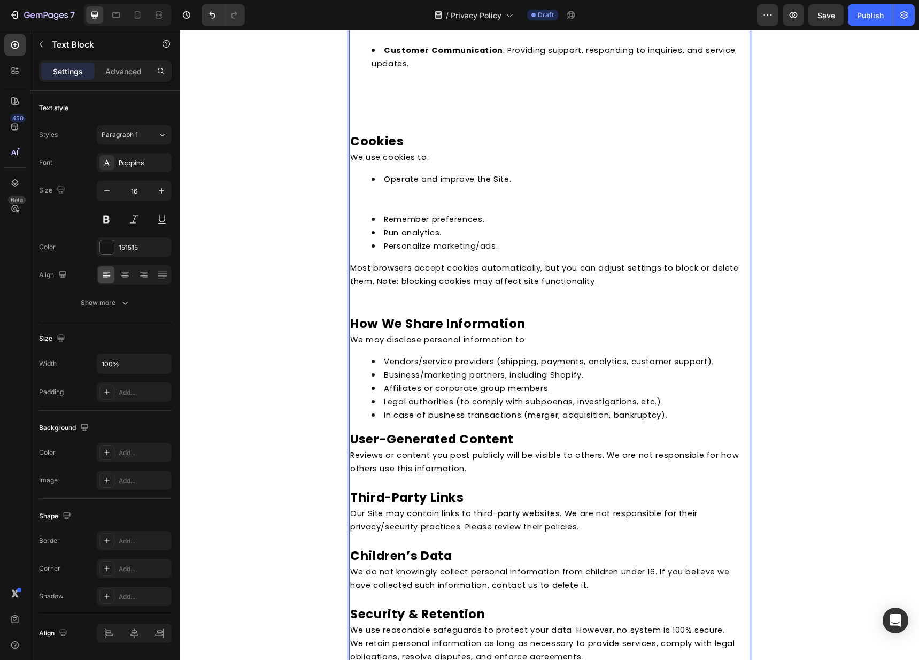
click at [395, 182] on li "Operate and improve the Site." at bounding box center [560, 192] width 377 height 40
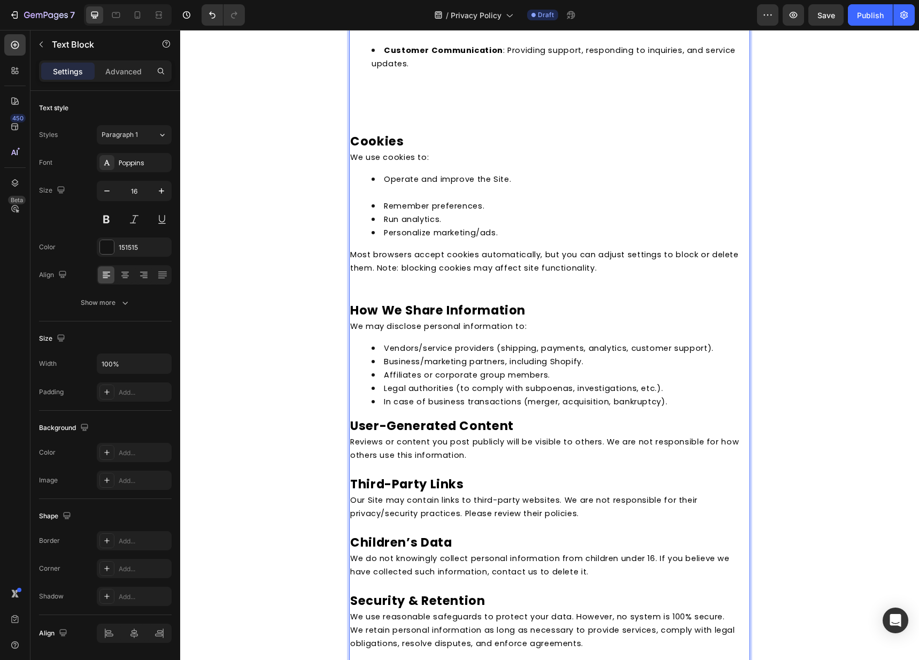
click at [390, 178] on li "Operate and improve the Site." at bounding box center [560, 185] width 377 height 27
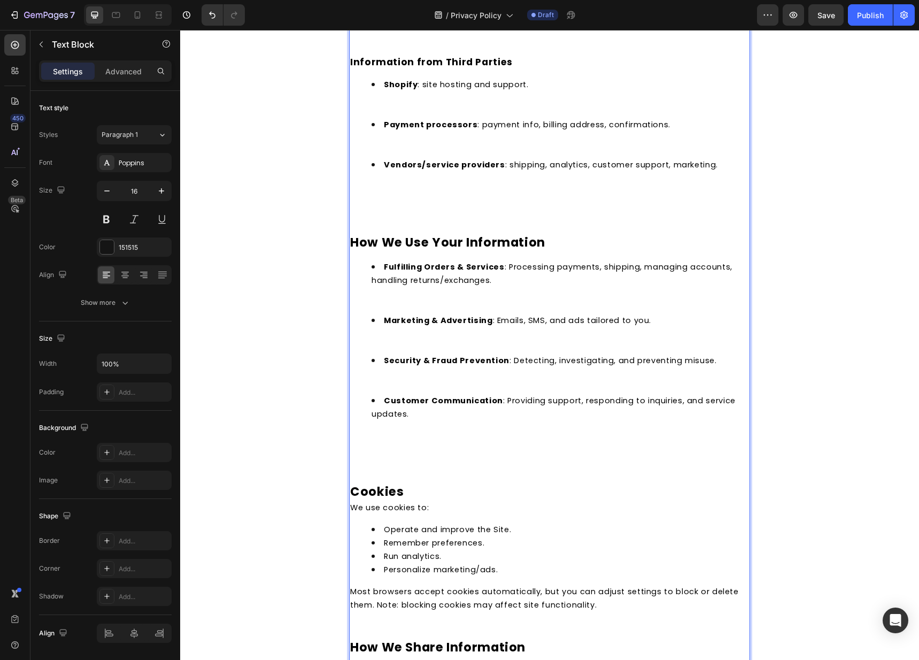
scroll to position [777, 0]
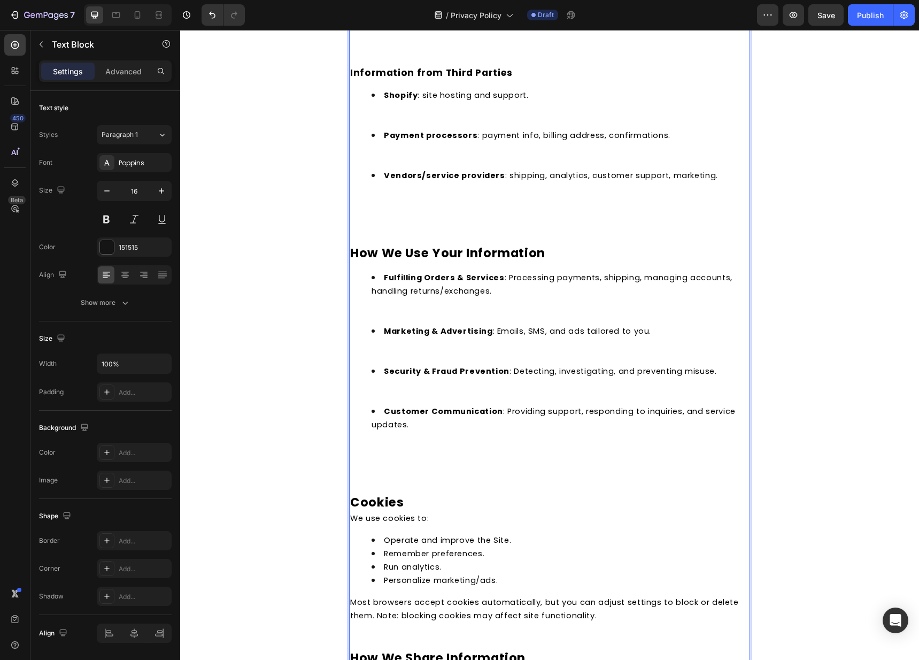
click at [385, 466] on p "Rich Text Editor. Editing area: main" at bounding box center [549, 472] width 399 height 13
click at [389, 443] on li "Customer Communication : Providing support, responding to inquiries, and servic…" at bounding box center [560, 430] width 377 height 53
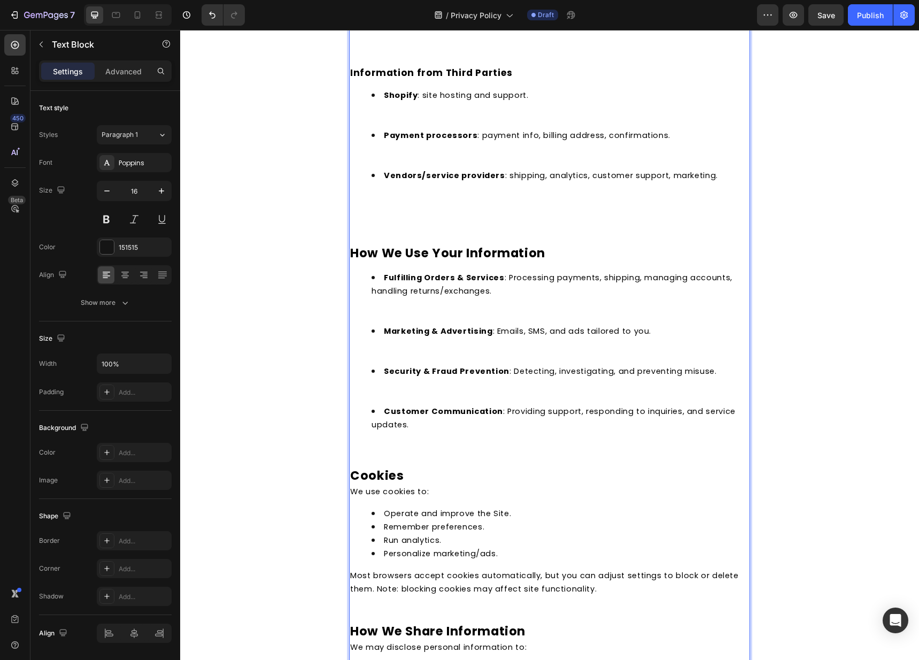
click at [376, 439] on p "Rich Text Editor. Editing area: main" at bounding box center [549, 445] width 399 height 13
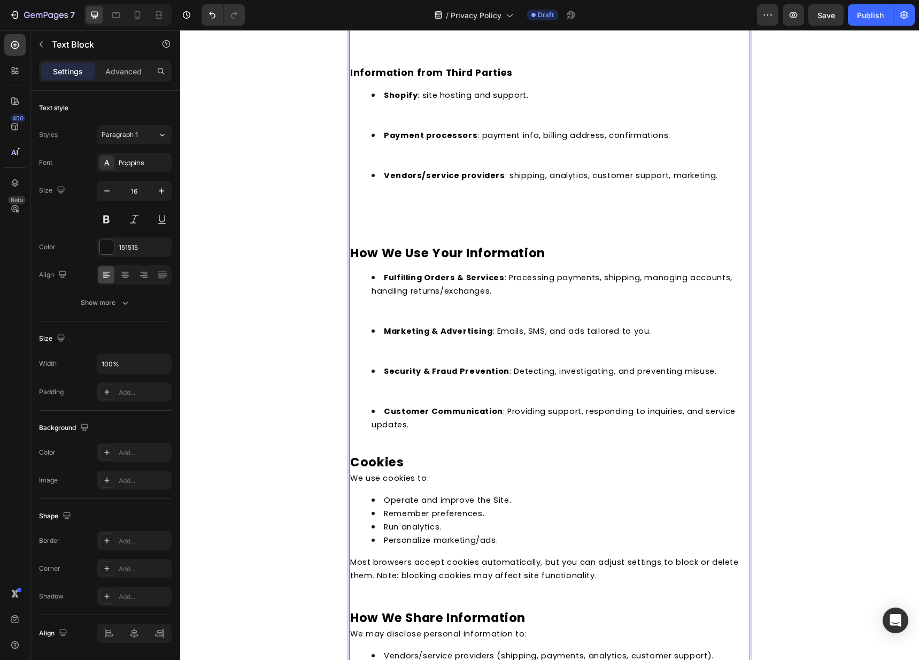
click at [380, 439] on p "Rich Text Editor. Editing area: main" at bounding box center [549, 445] width 399 height 13
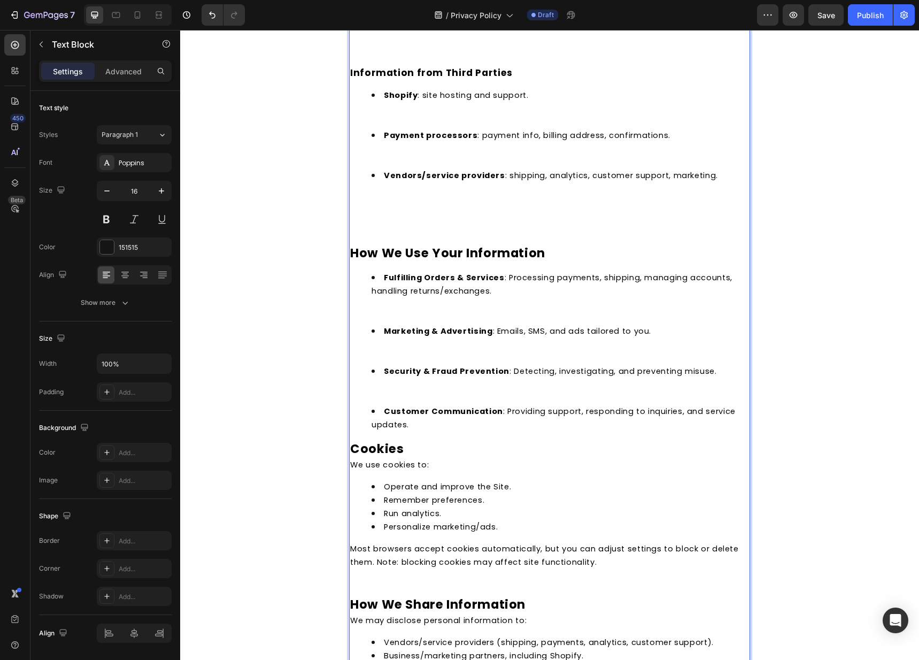
click at [395, 377] on li "Security & Fraud Prevention : Detecting, investigating, and preventing misuse." at bounding box center [560, 384] width 377 height 40
click at [384, 390] on li "Security & Fraud Prevention : Detecting, investigating, and preventing misuse. …" at bounding box center [560, 384] width 377 height 40
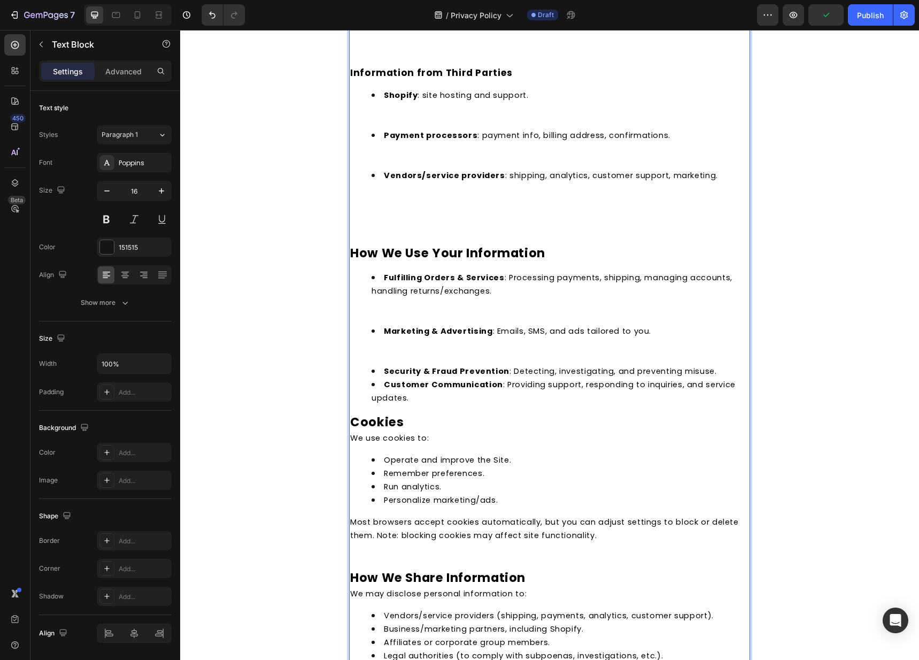
click at [372, 364] on li "Security & Fraud Prevention : Detecting, investigating, and preventing misuse." at bounding box center [560, 370] width 377 height 13
click at [395, 364] on li "Security & Fraud Prevention : Detecting, investigating, and preventing misuse." at bounding box center [560, 370] width 377 height 13
click at [390, 348] on li "Marketing & Advertising : Emails, SMS, and ads tailored to you." at bounding box center [560, 344] width 377 height 40
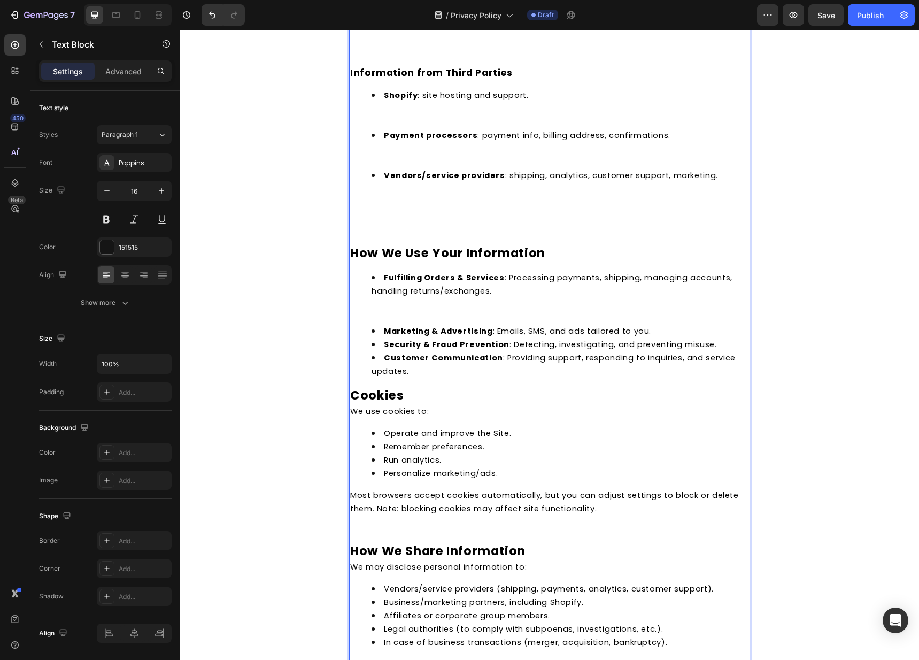
click at [388, 324] on li "Marketing & Advertising : Emails, SMS, and ads tailored to you." at bounding box center [560, 330] width 377 height 13
click at [387, 305] on li "Fulfilling Orders & Services : Processing payments, shipping, managing accounts…" at bounding box center [560, 297] width 377 height 53
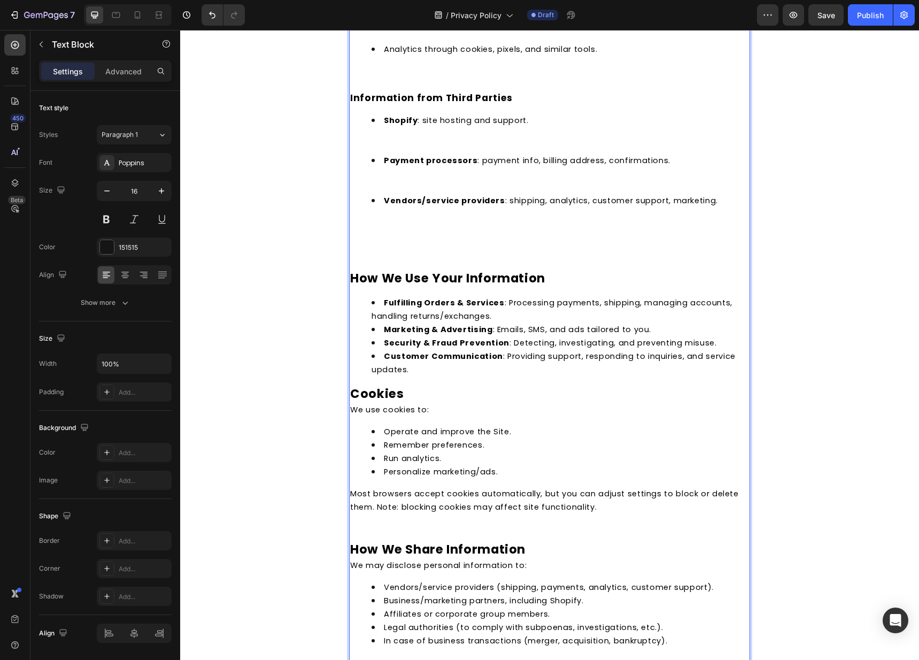
scroll to position [569, 0]
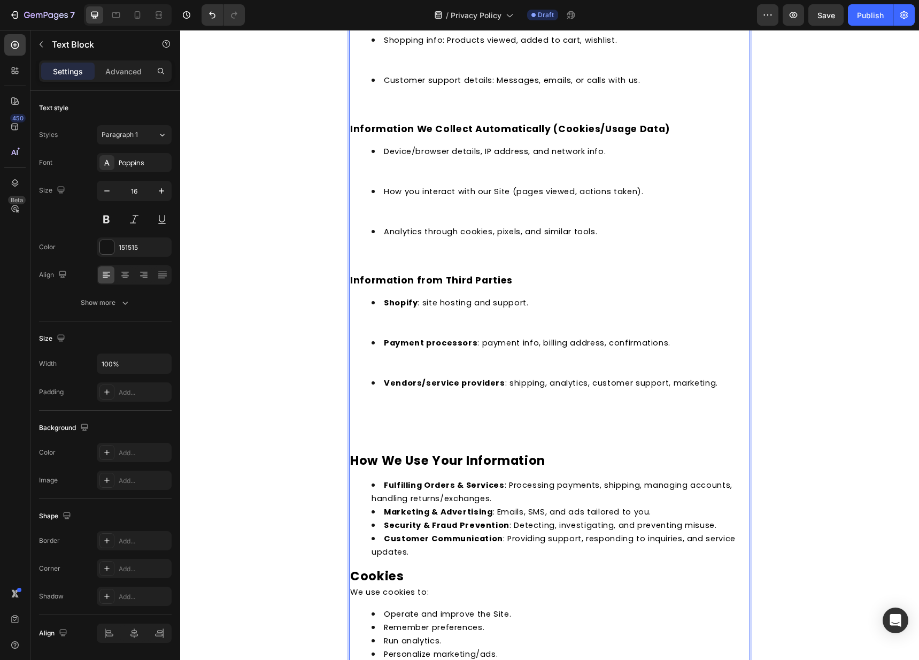
click at [365, 425] on p "Rich Text Editor. Editing area: main" at bounding box center [549, 431] width 399 height 13
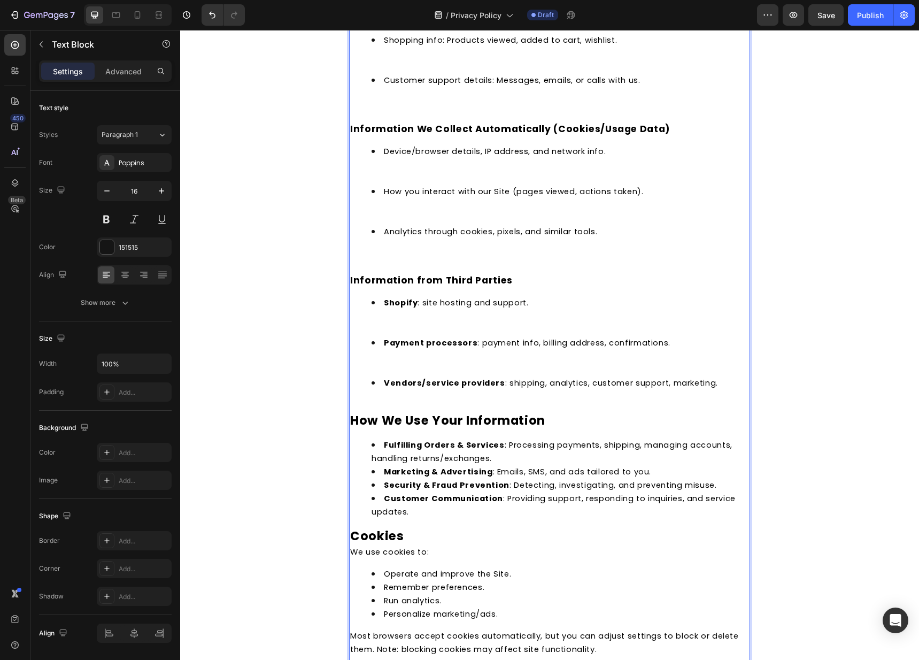
click at [371, 398] on p "Rich Text Editor. Editing area: main" at bounding box center [549, 404] width 399 height 13
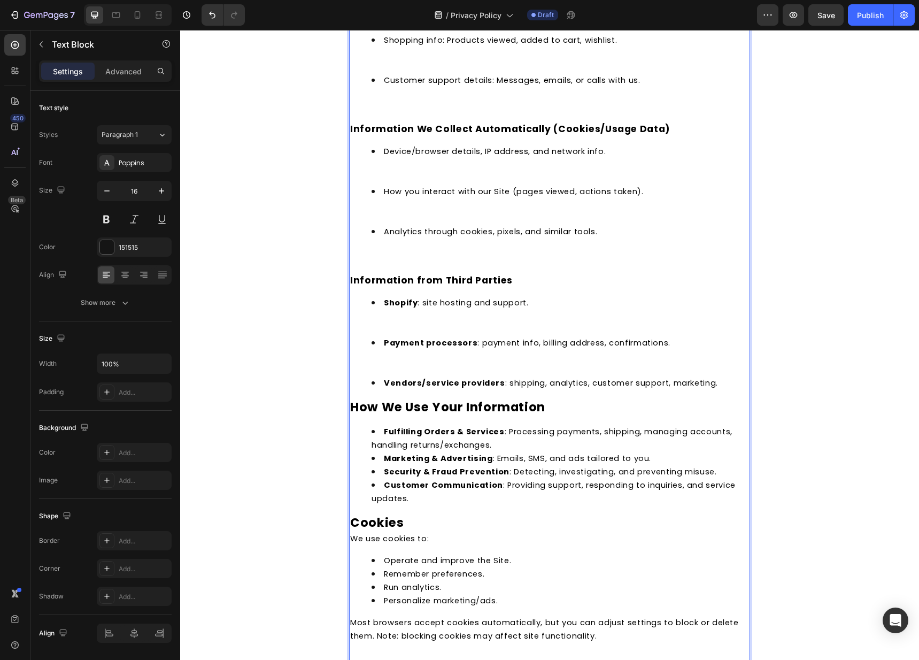
click at [383, 343] on li "Payment processors : payment info, billing address, confirmations." at bounding box center [560, 356] width 377 height 40
click at [380, 352] on li "Payment processors : payment info, billing address, confirmations. ⁠⁠⁠⁠⁠⁠⁠" at bounding box center [560, 356] width 377 height 40
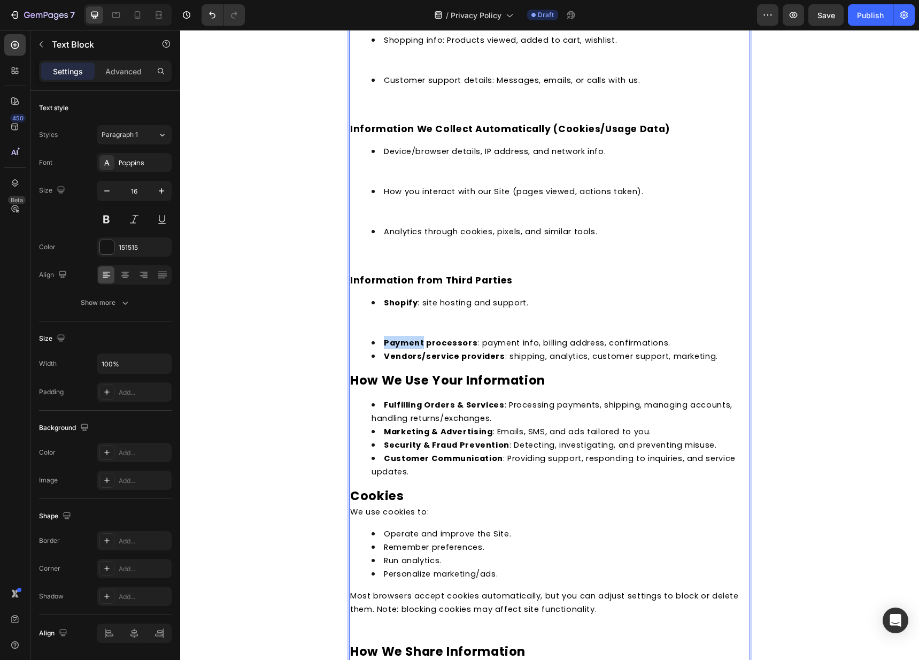
click at [384, 337] on strong "Payment processors" at bounding box center [431, 342] width 94 height 11
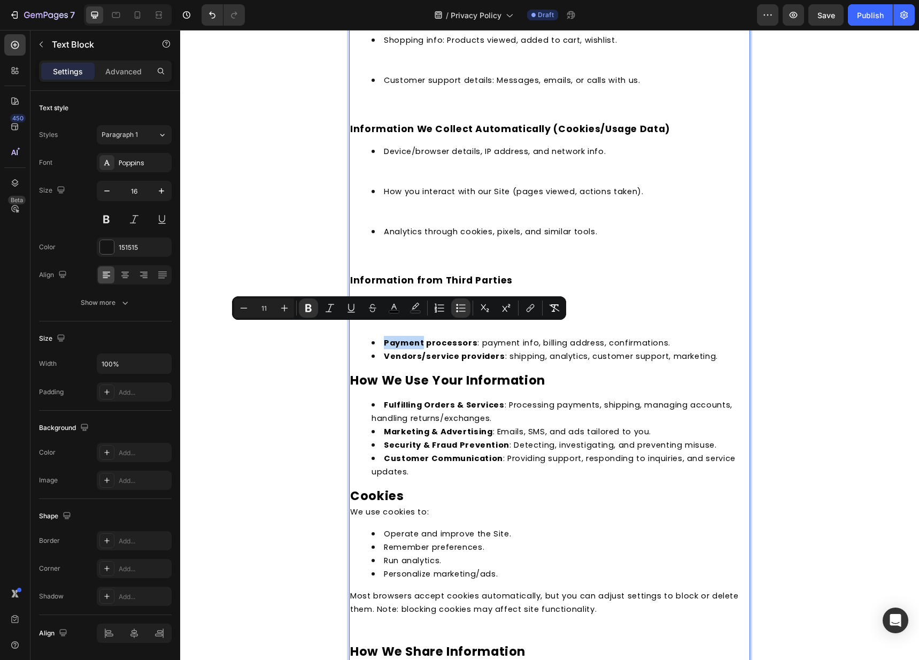
click at [381, 318] on div "Minus 11 Plus Bold Italic Underline Strikethrough color color Numbered List Bul…" at bounding box center [399, 308] width 334 height 24
drag, startPoint x: 375, startPoint y: 343, endPoint x: 385, endPoint y: 328, distance: 18.4
click at [375, 349] on li "Vendors/service providers : shipping, analytics, customer support, marketing." at bounding box center [560, 355] width 377 height 13
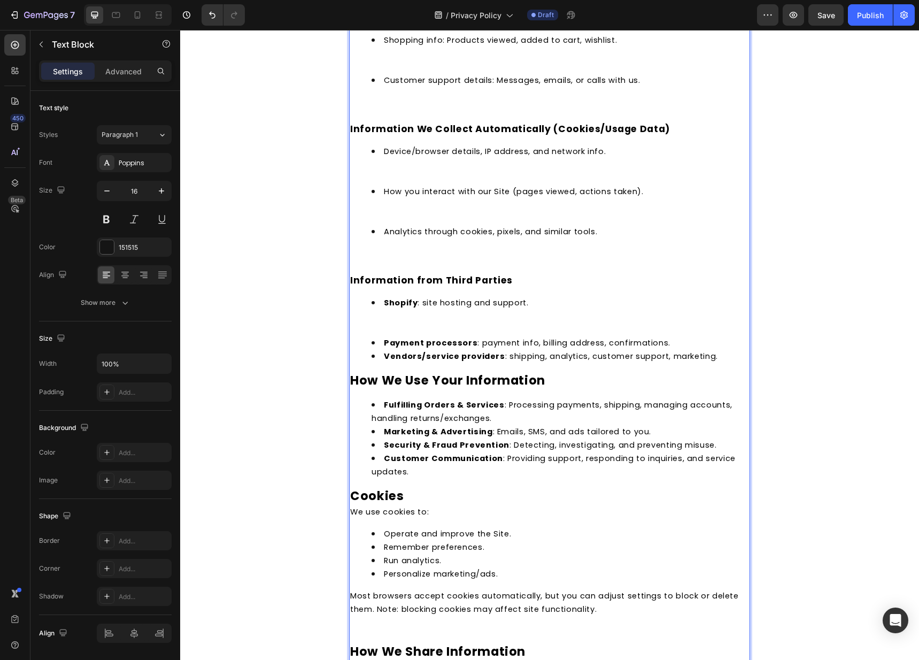
click at [384, 321] on li "Shopify : site hosting and support." at bounding box center [560, 316] width 377 height 40
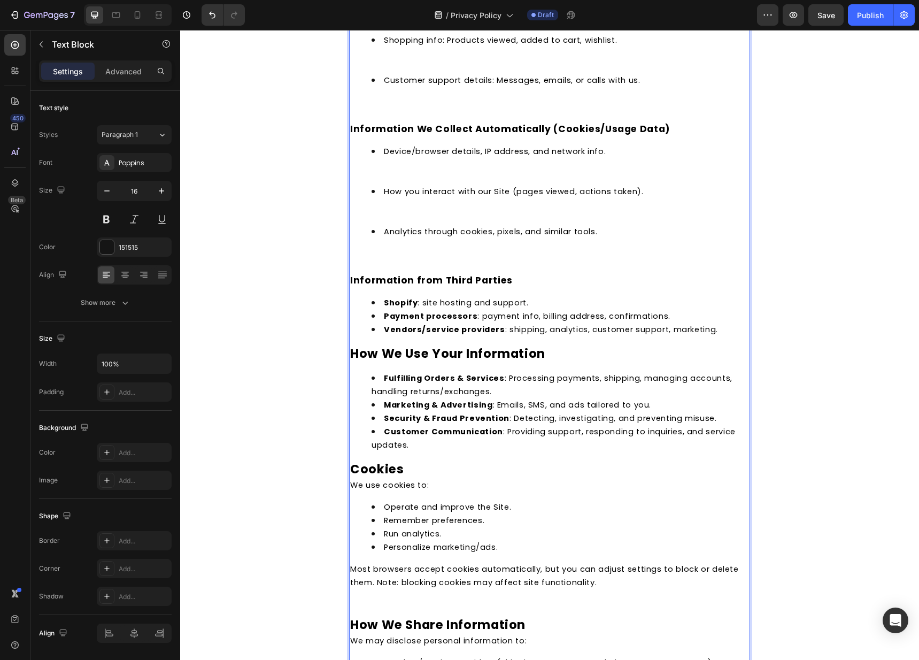
click at [388, 231] on li "Analytics through cookies, pixels, and similar tools." at bounding box center [560, 245] width 377 height 40
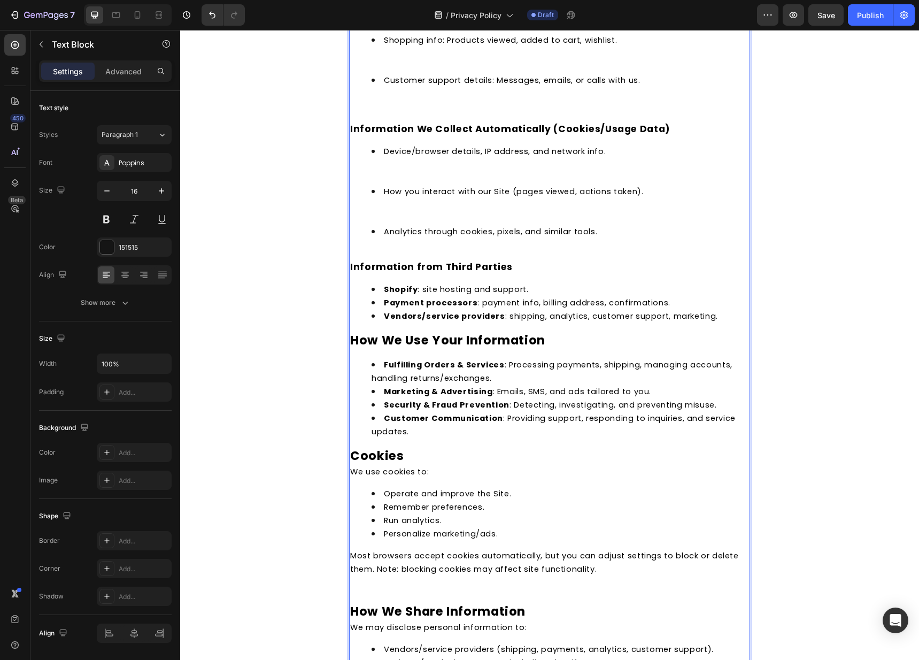
click at [377, 236] on li "Analytics through cookies, pixels, and similar tools." at bounding box center [560, 238] width 377 height 27
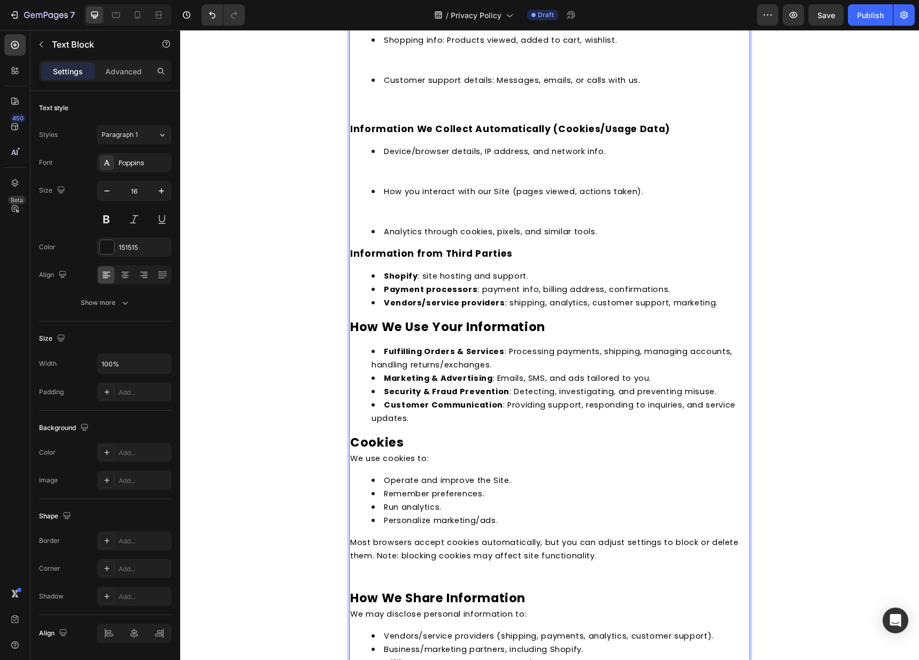
click at [380, 209] on li "How you interact with our Site (pages viewed, actions taken)." at bounding box center [560, 204] width 377 height 40
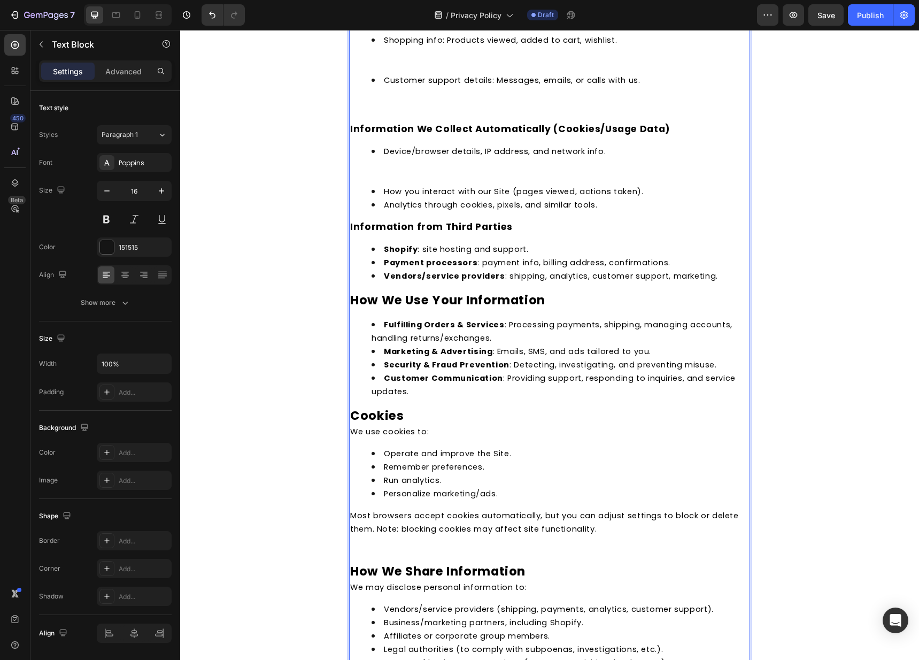
click at [388, 162] on li "Device/browser details, IP address, and network info." at bounding box center [560, 164] width 377 height 40
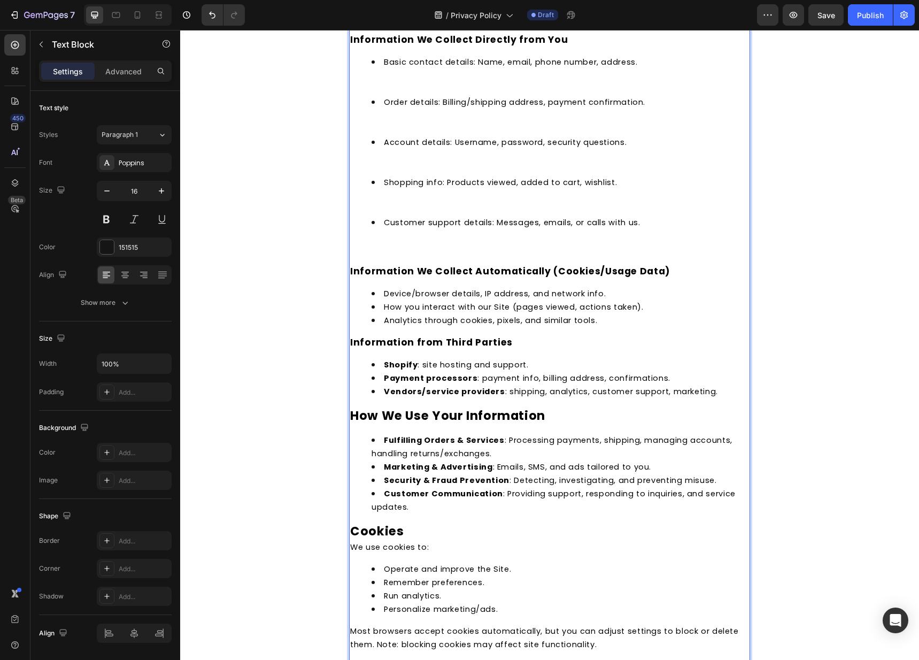
scroll to position [374, 0]
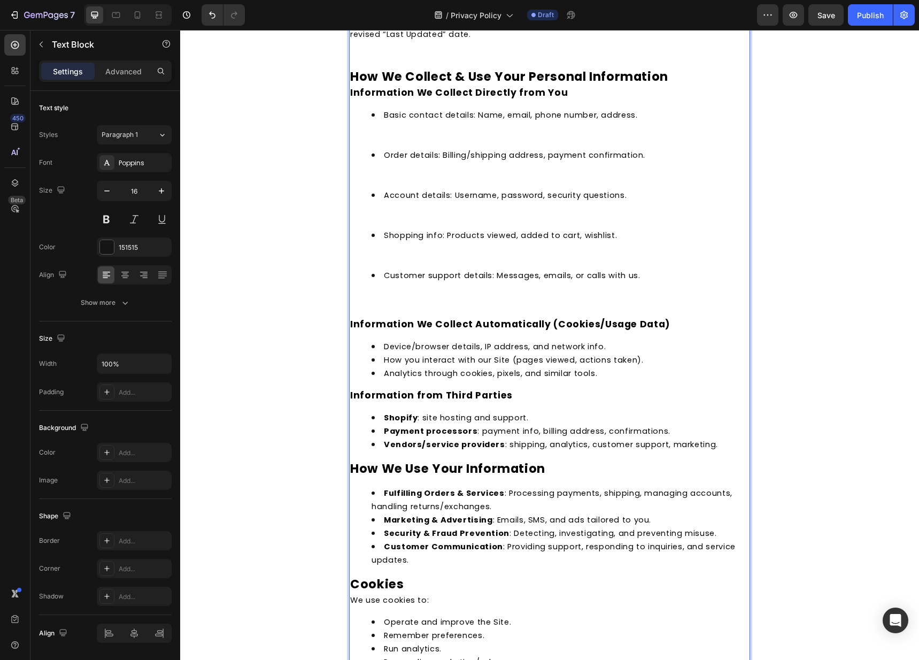
click at [394, 250] on li "Shopping info: Products viewed, added to cart, wishlist." at bounding box center [560, 248] width 377 height 40
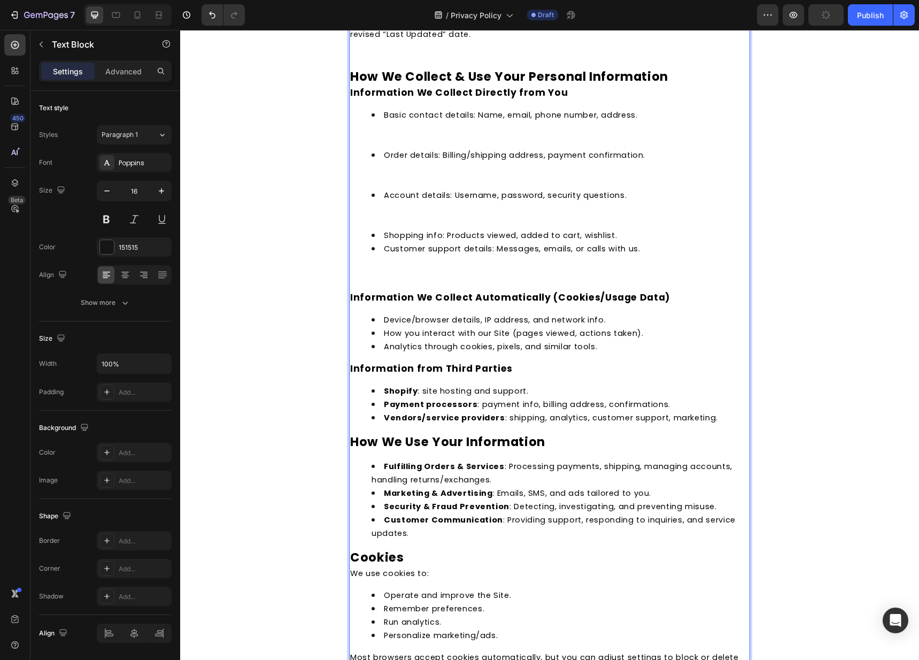
click at [384, 213] on li "Account details: Username, password, security questions." at bounding box center [560, 208] width 377 height 40
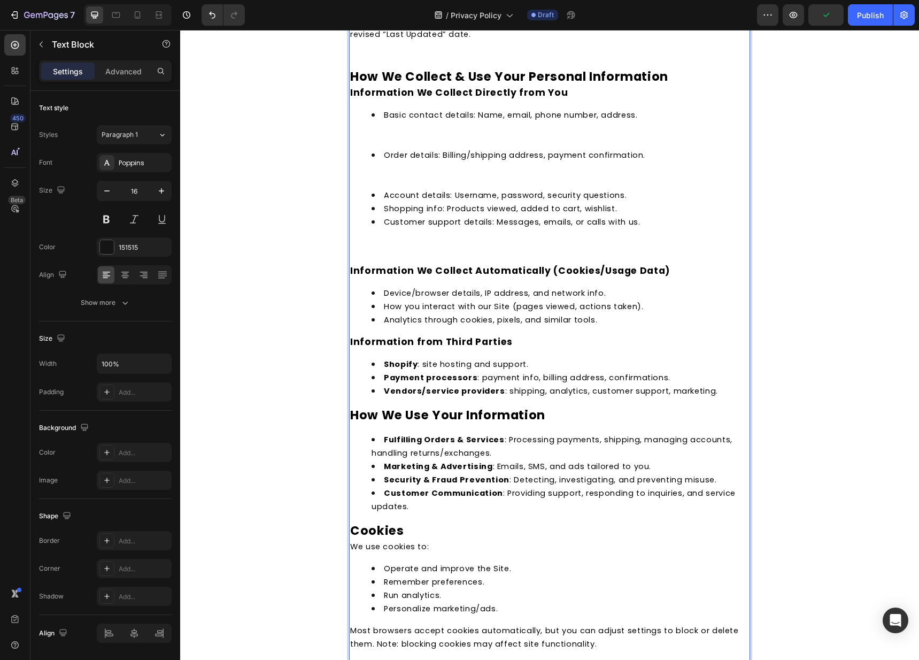
drag, startPoint x: 383, startPoint y: 161, endPoint x: 381, endPoint y: 167, distance: 6.1
click at [383, 162] on li "Order details: Billing/shipping address, payment confirmation." at bounding box center [560, 168] width 377 height 40
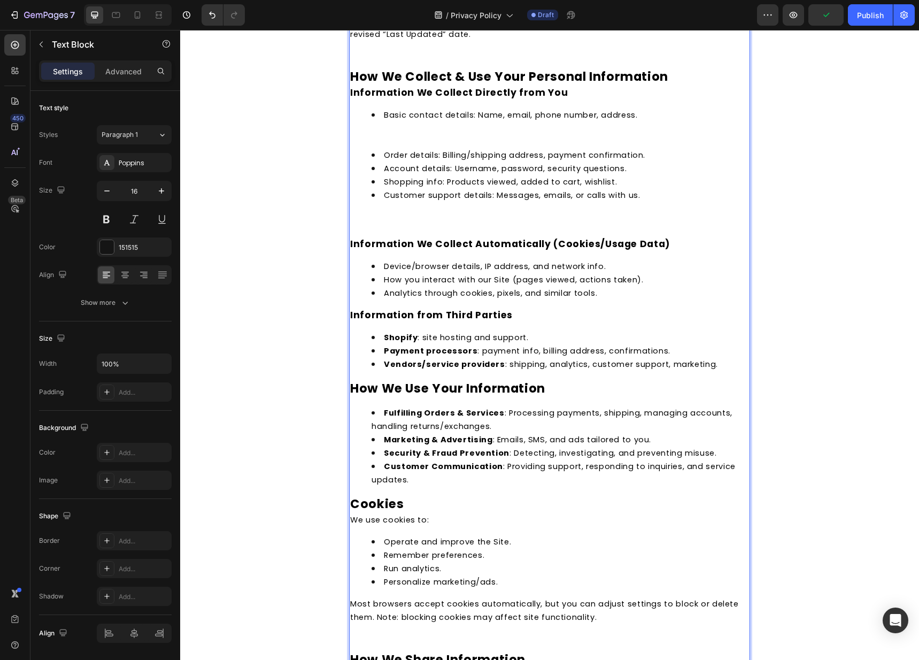
click at [390, 126] on li "Basic contact details: Name, email, phone number, address." at bounding box center [560, 128] width 377 height 40
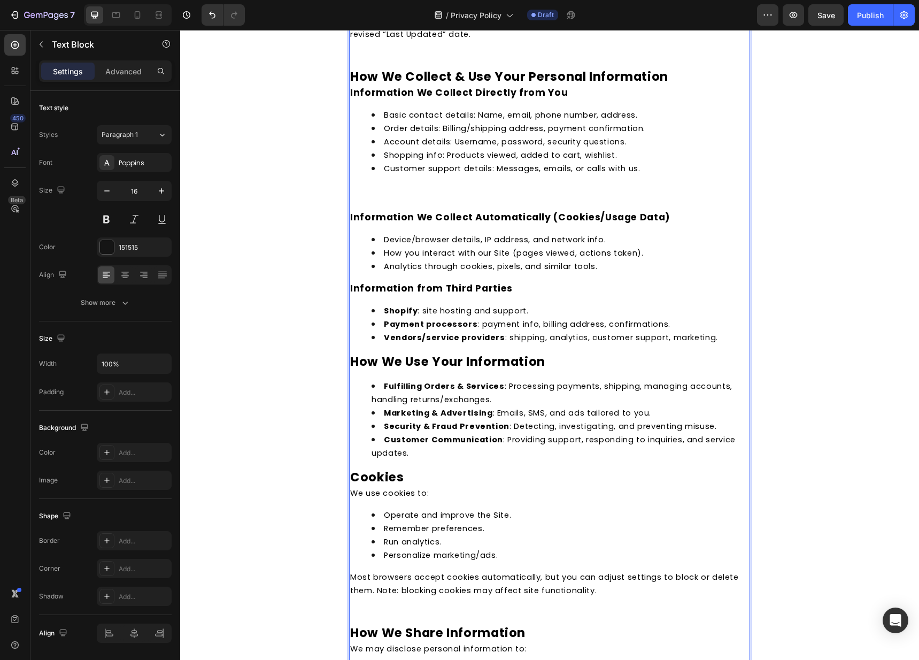
click at [404, 182] on li "Customer support details: Messages, emails, or calls with us." at bounding box center [560, 181] width 377 height 40
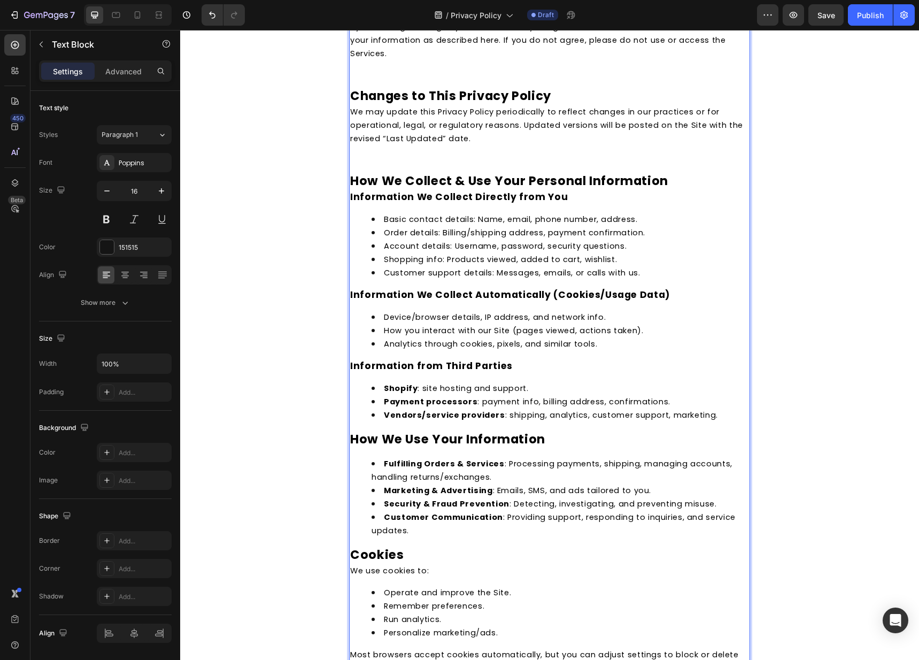
scroll to position [9, 0]
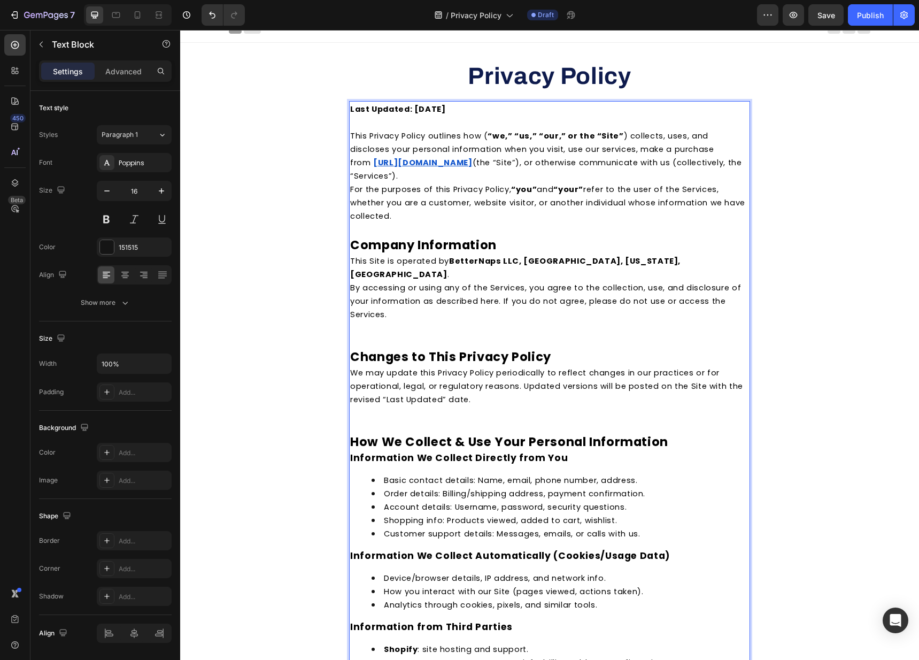
click at [406, 321] on p "Rich Text Editor. Editing area: main" at bounding box center [549, 327] width 399 height 13
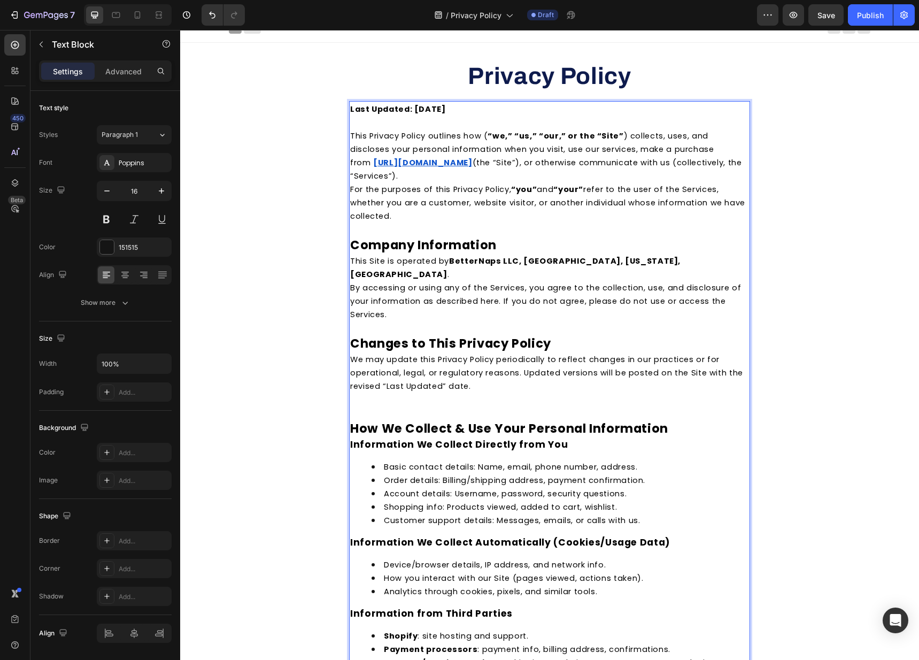
click at [365, 392] on p "Rich Text Editor. Editing area: main" at bounding box center [549, 398] width 399 height 13
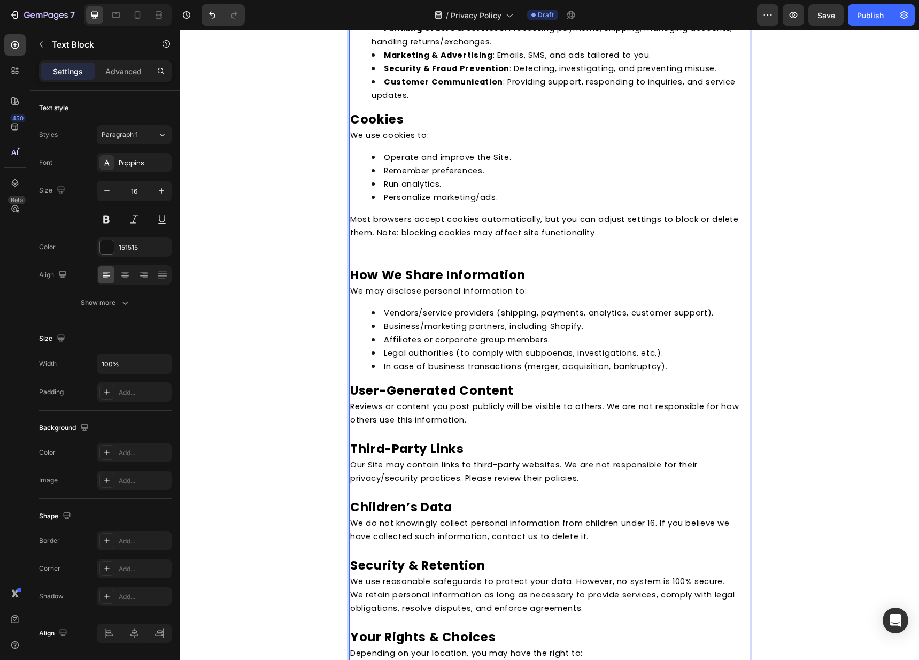
scroll to position [676, 0]
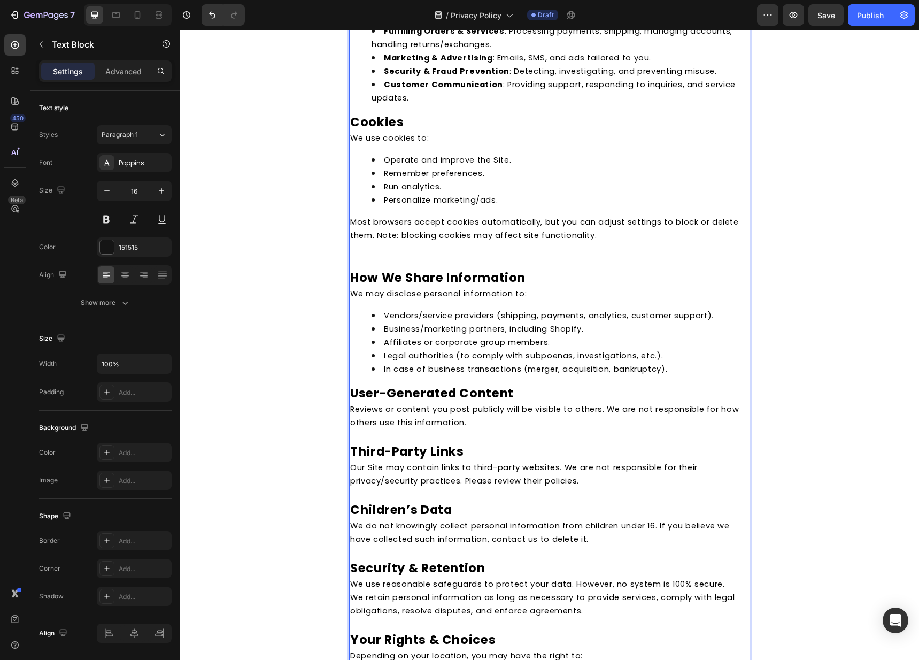
click at [368, 223] on span "Most browsers accept cookies automatically, but you can adjust settings to bloc…" at bounding box center [544, 229] width 389 height 24
click at [364, 242] on p "Rich Text Editor. Editing area: main" at bounding box center [549, 248] width 399 height 13
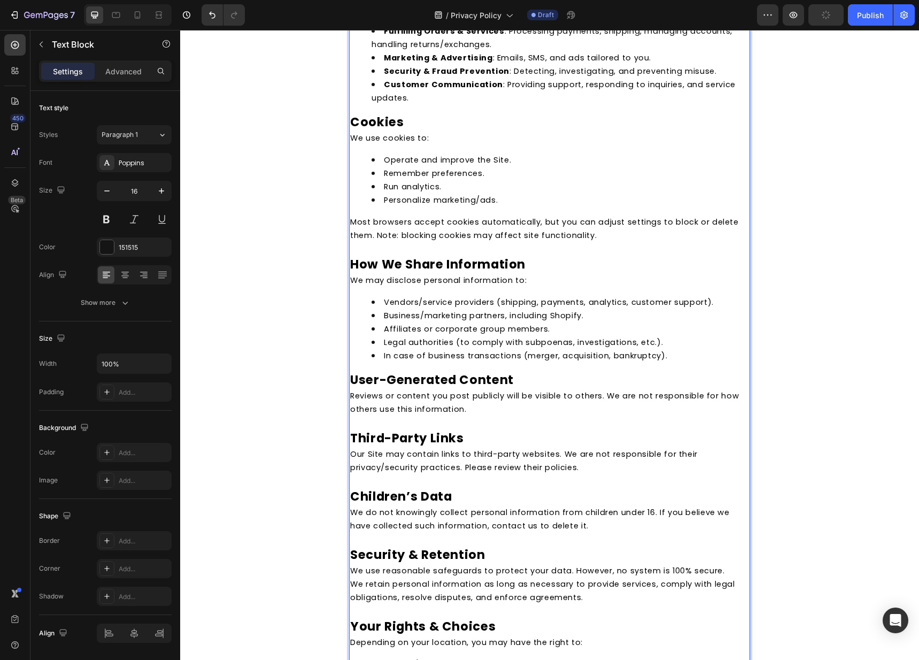
scroll to position [1186, 0]
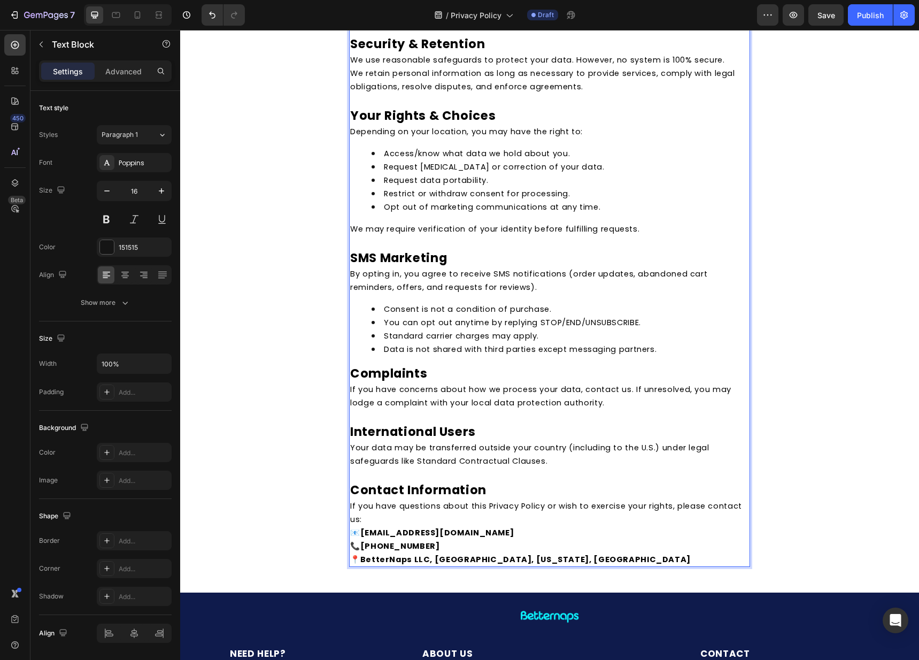
click at [469, 527] on strong "[EMAIL_ADDRESS][DOMAIN_NAME]" at bounding box center [437, 532] width 154 height 11
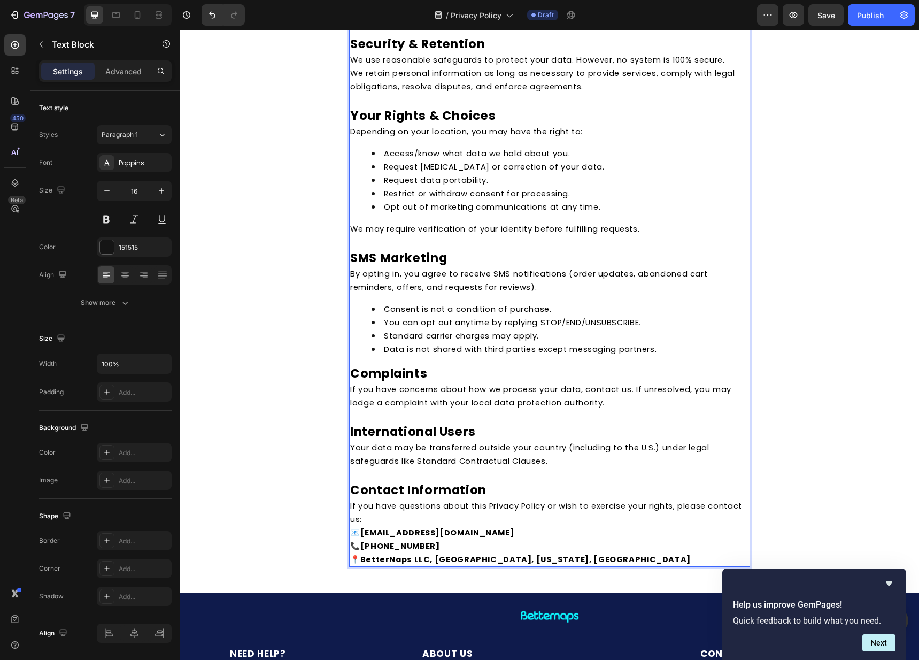
click at [357, 527] on span "📧 support@betternaps.com" at bounding box center [432, 532] width 164 height 11
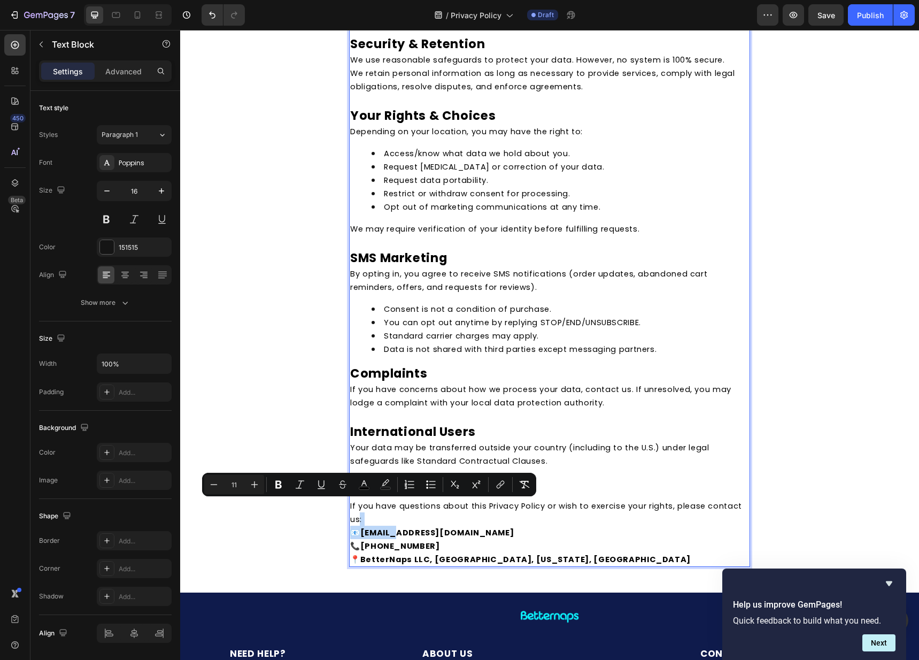
drag, startPoint x: 357, startPoint y: 519, endPoint x: 364, endPoint y: 520, distance: 7.0
click at [350, 527] on span "📧 support@betternaps.com" at bounding box center [432, 532] width 164 height 11
click at [353, 527] on span "📧 support@betternaps.com" at bounding box center [432, 532] width 164 height 11
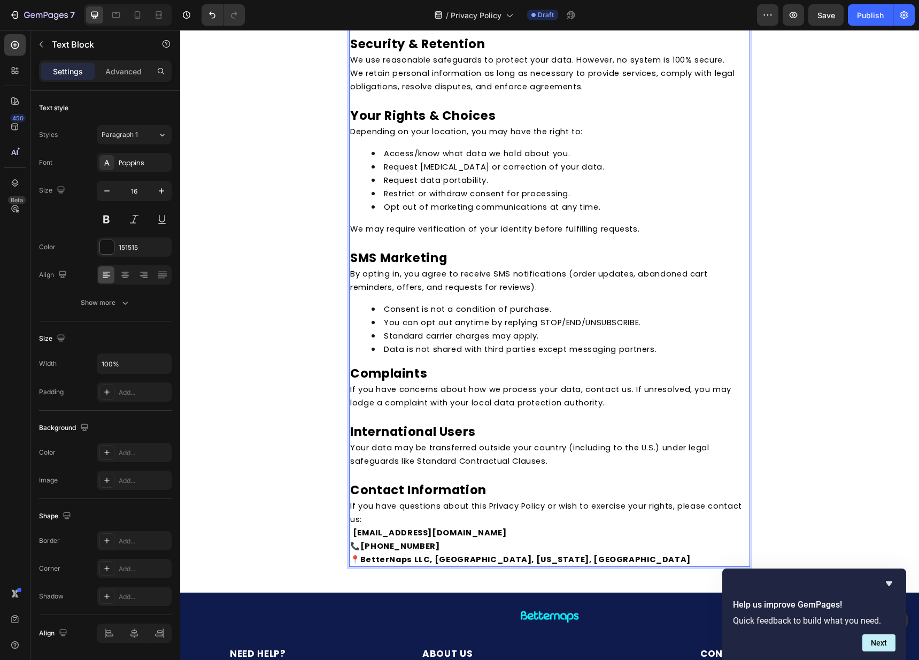
click at [555, 505] on p "If you have questions about this Privacy Policy or wish to exercise your rights…" at bounding box center [549, 512] width 399 height 27
click at [638, 502] on p "If you have questions about this Privacy Policy or wish to exercise your rights…" at bounding box center [549, 512] width 399 height 27
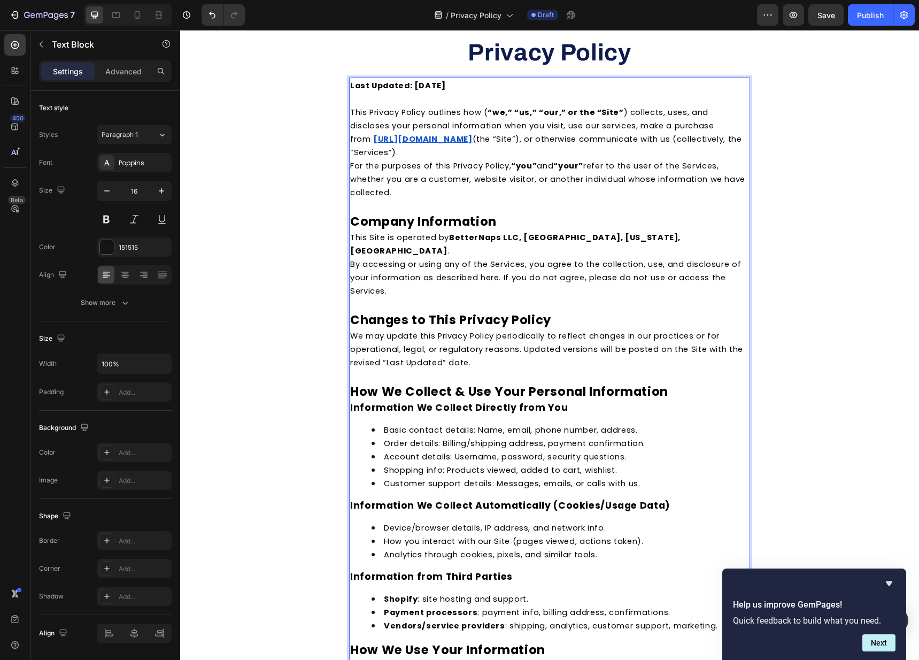
scroll to position [0, 0]
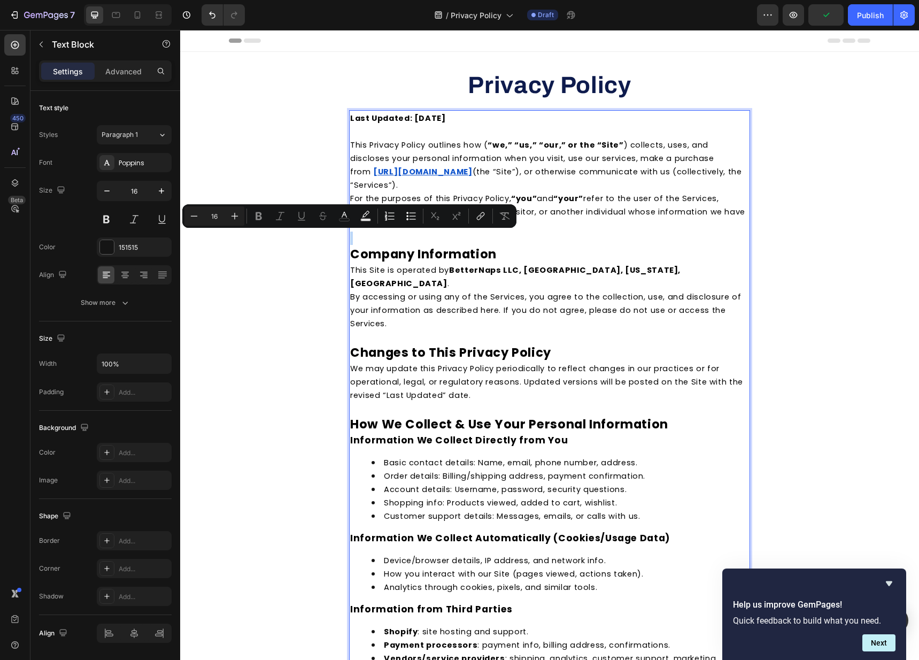
type input "17"
click at [449, 258] on strong "Company Information" at bounding box center [423, 253] width 146 height 17
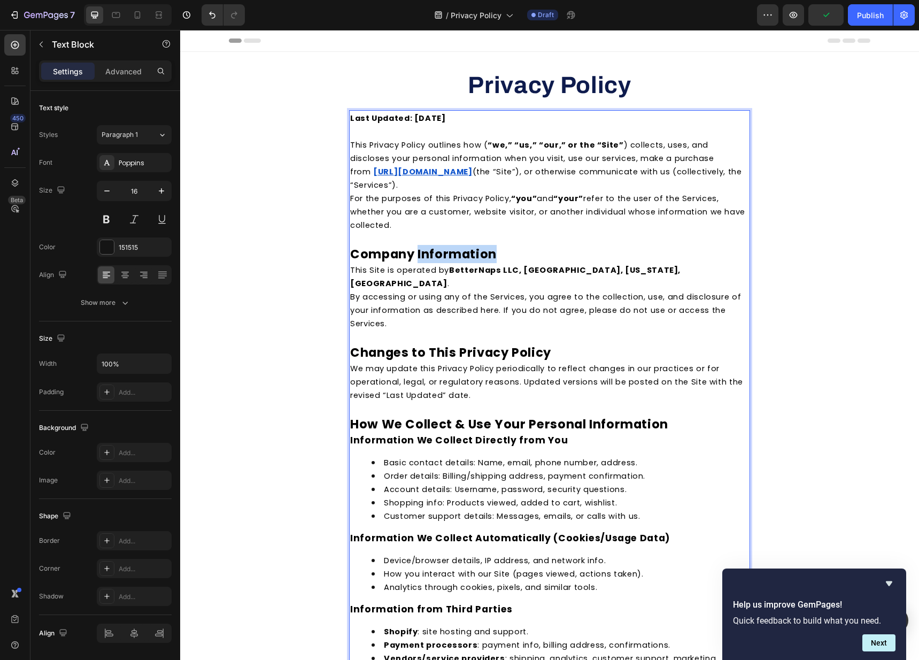
click at [449, 257] on strong "Company Information" at bounding box center [423, 253] width 146 height 17
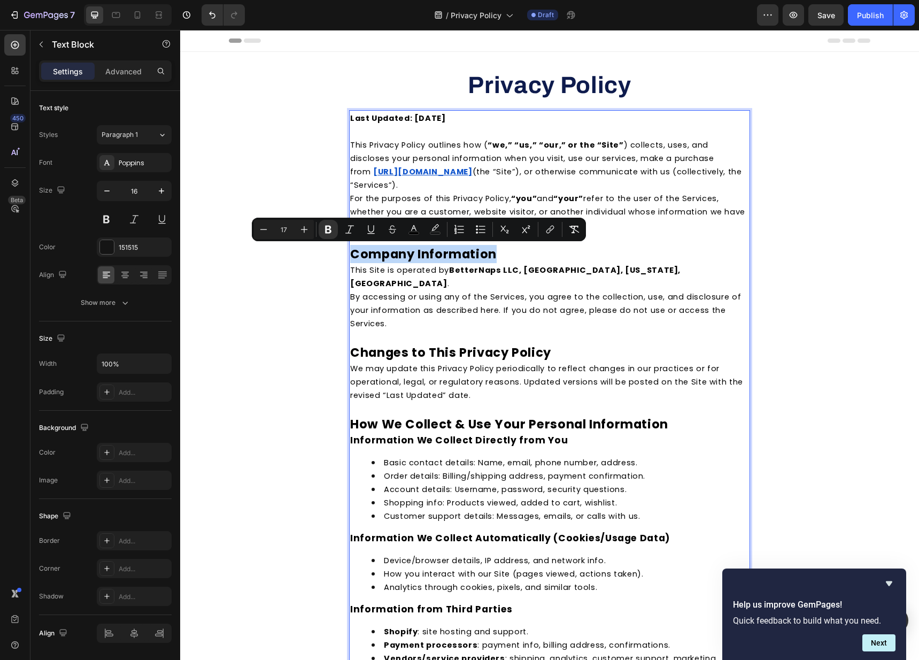
click at [502, 263] on p "This Site is operated by BetterNaps LLC, Sheridan, Wyoming, USA ." at bounding box center [549, 276] width 399 height 27
type input "11"
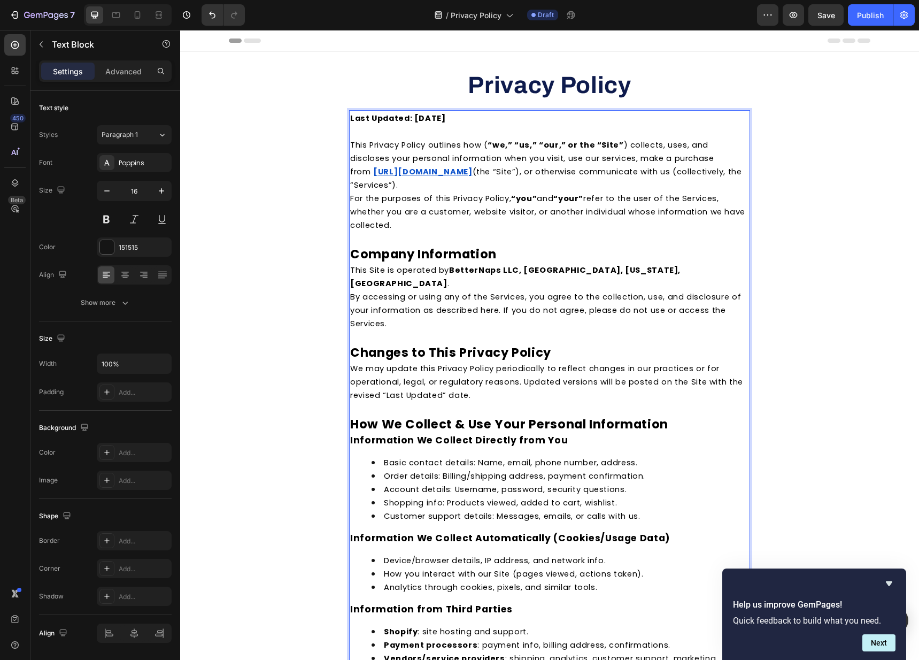
click at [453, 254] on strong "Company Information" at bounding box center [423, 253] width 146 height 17
click at [453, 253] on strong "Company Information" at bounding box center [423, 253] width 146 height 17
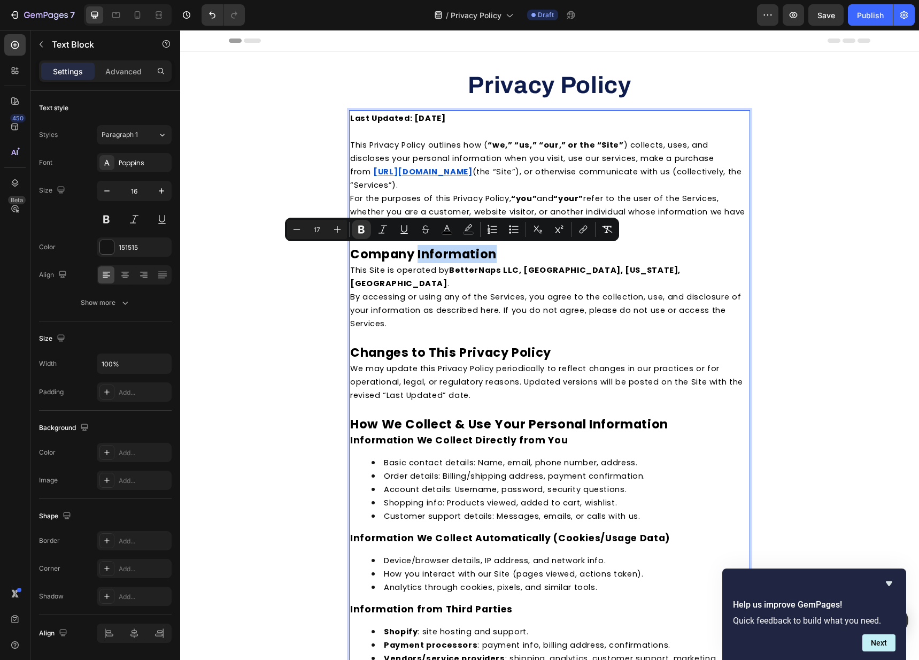
type input "11"
click at [467, 118] on p "Last Updated: 09/22/2025" at bounding box center [549, 117] width 399 height 13
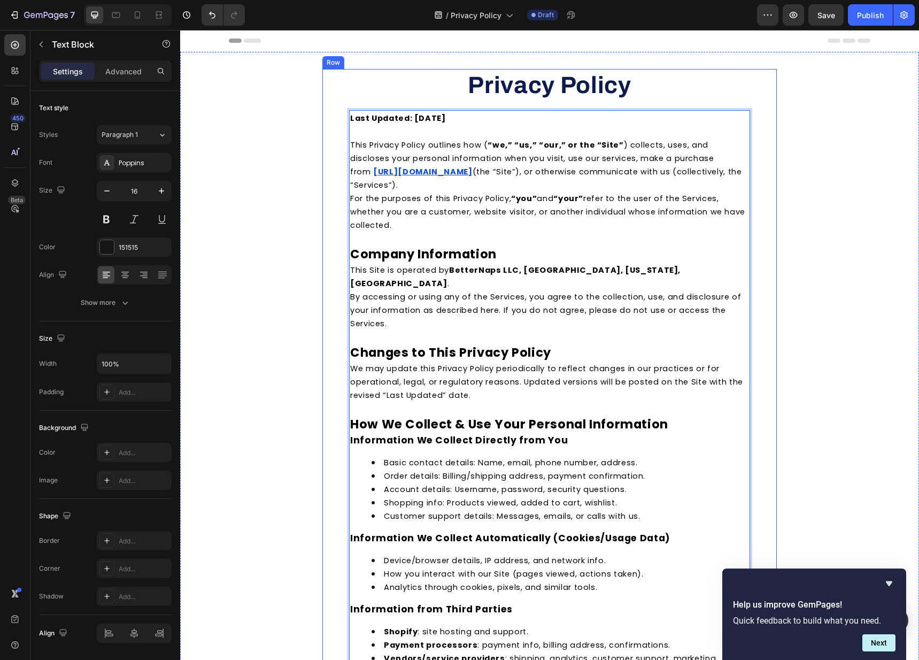
drag, startPoint x: 465, startPoint y: 117, endPoint x: 337, endPoint y: 111, distance: 128.4
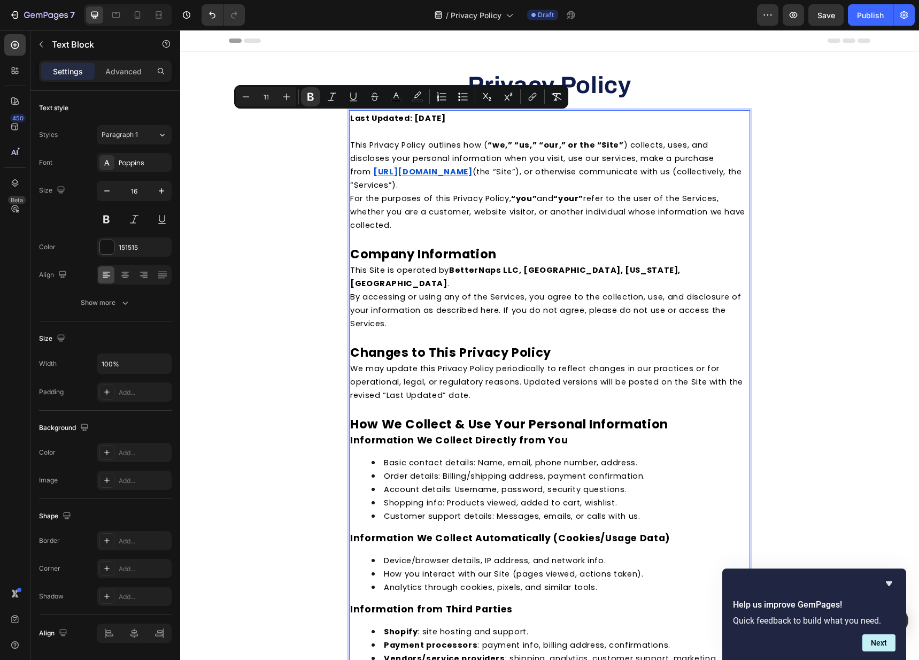
click at [274, 101] on input "11" at bounding box center [266, 96] width 21 height 13
type input "17"
click at [455, 149] on span "This Privacy Policy outlines how ( “we,” “us,” “our,” or the “Site” ) collects,…" at bounding box center [532, 158] width 364 height 37
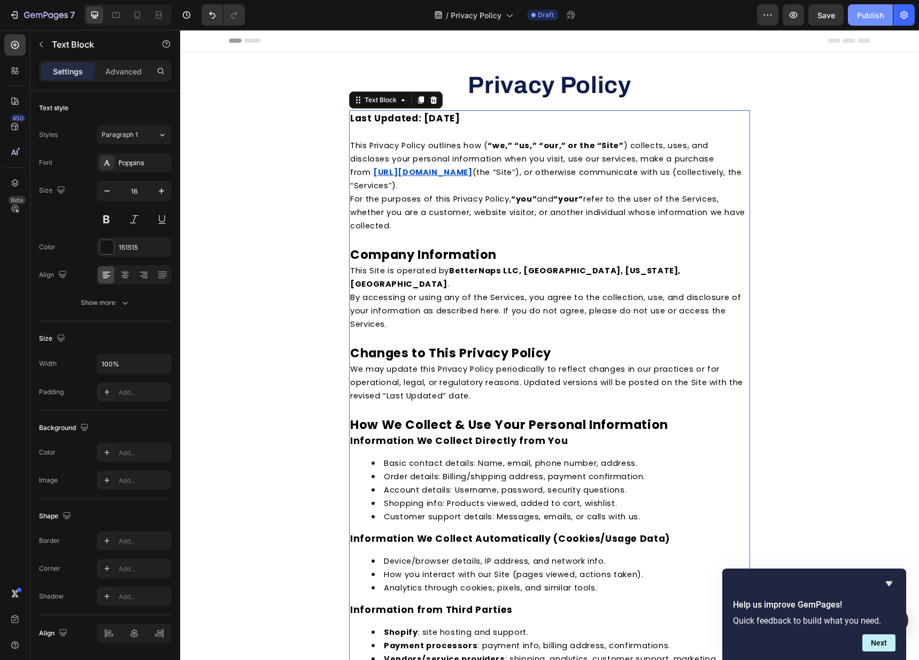
click at [866, 8] on button "Publish" at bounding box center [870, 14] width 45 height 21
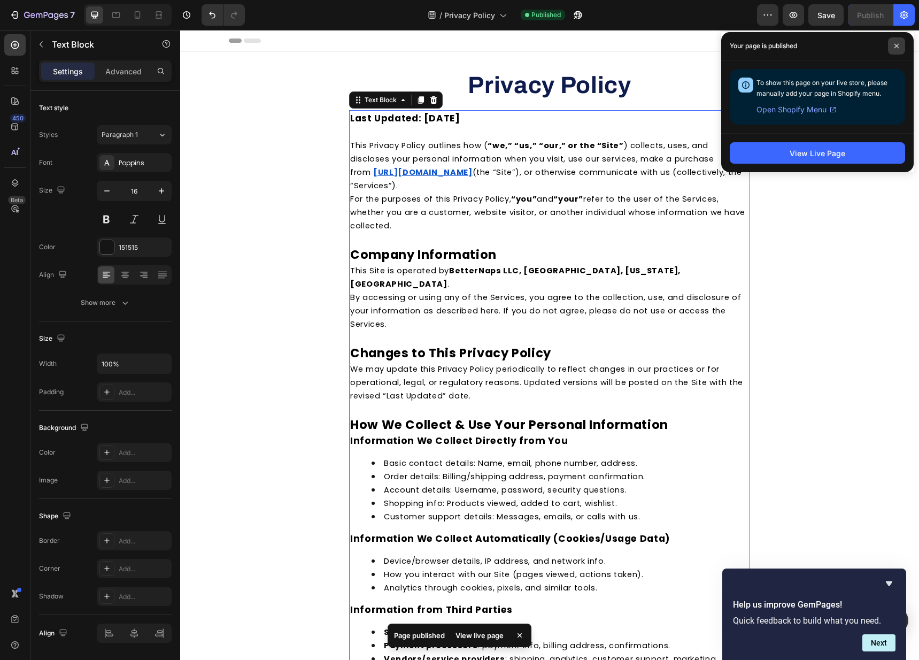
click at [896, 45] on icon at bounding box center [896, 46] width 4 height 4
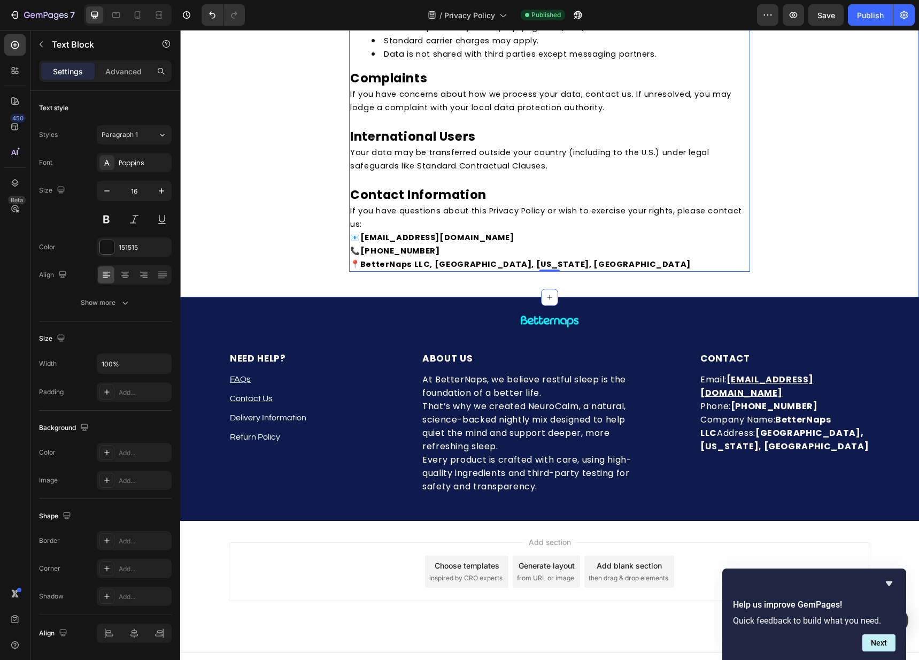
scroll to position [1484, 0]
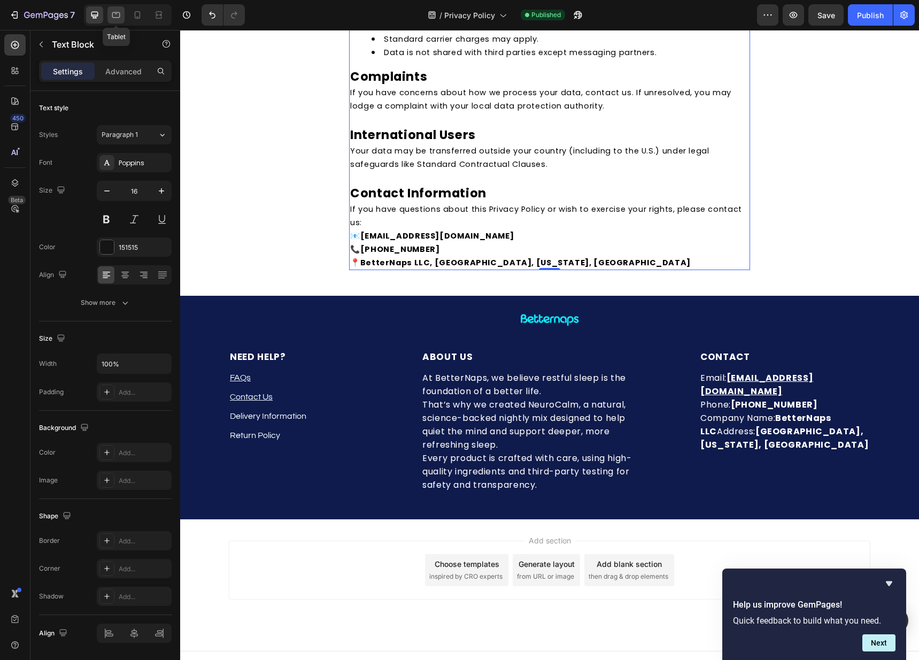
click at [119, 17] on icon at bounding box center [116, 15] width 8 height 6
type input "14"
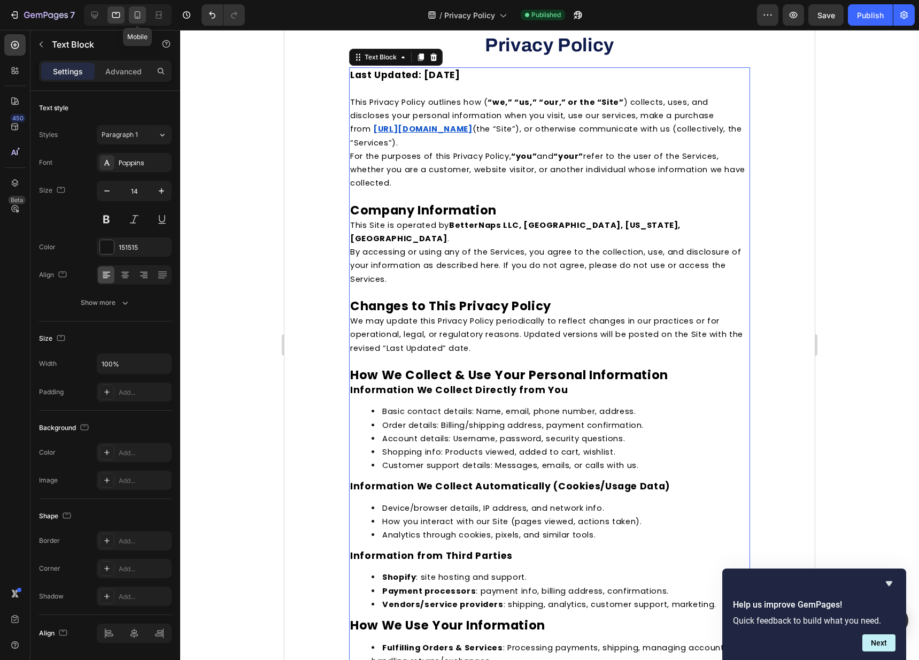
click at [129, 18] on div at bounding box center [137, 14] width 17 height 17
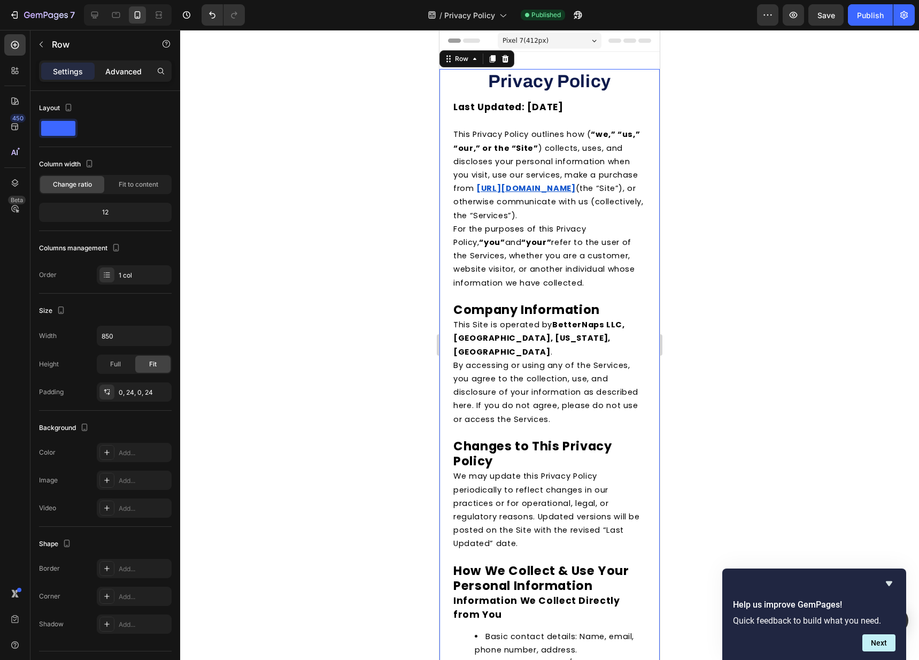
click at [121, 73] on p "Advanced" at bounding box center [123, 71] width 36 height 11
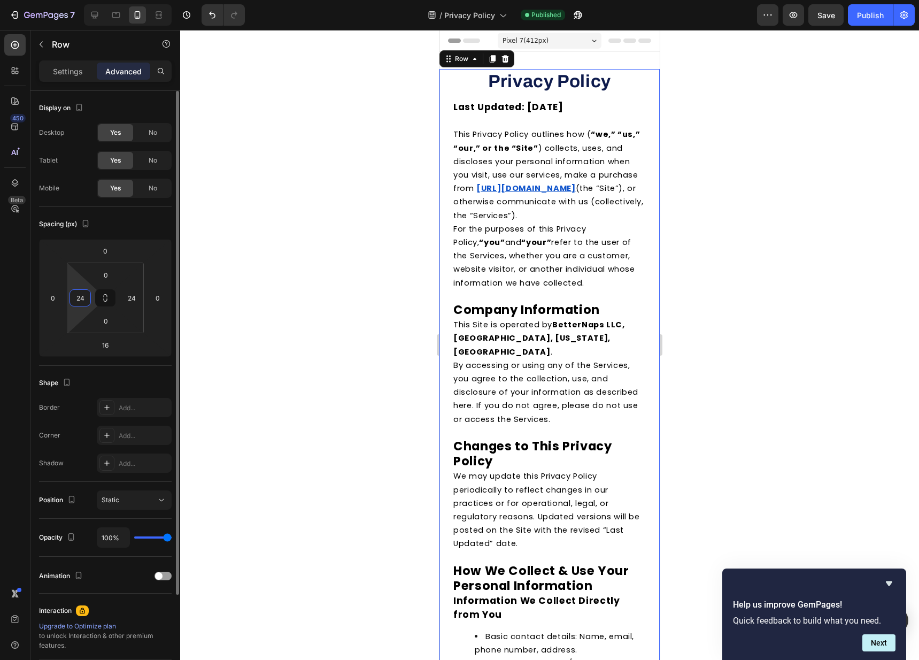
click at [82, 304] on input "24" at bounding box center [80, 298] width 16 height 16
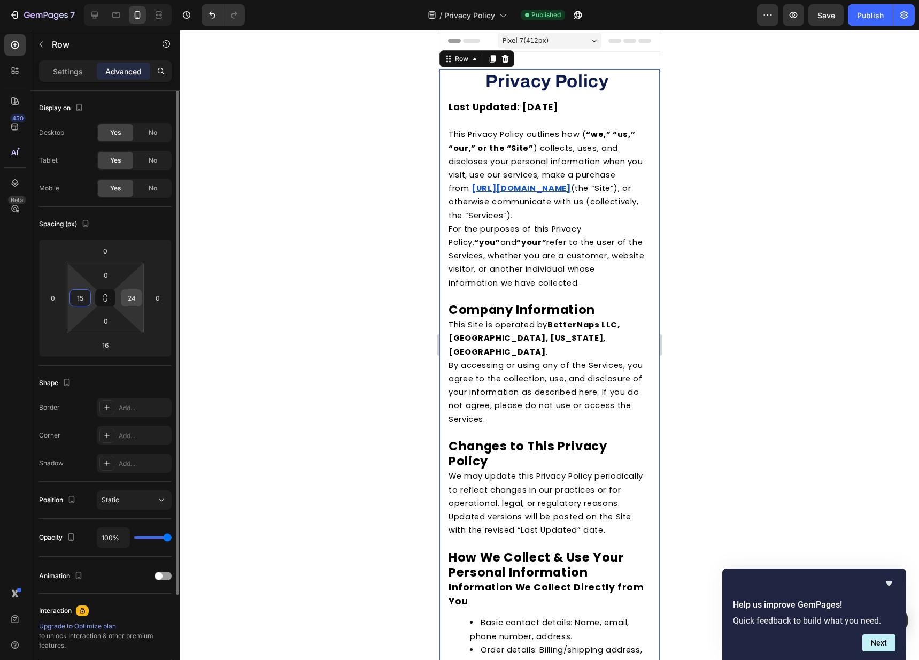
type input "15"
click at [137, 299] on input "24" at bounding box center [132, 298] width 16 height 16
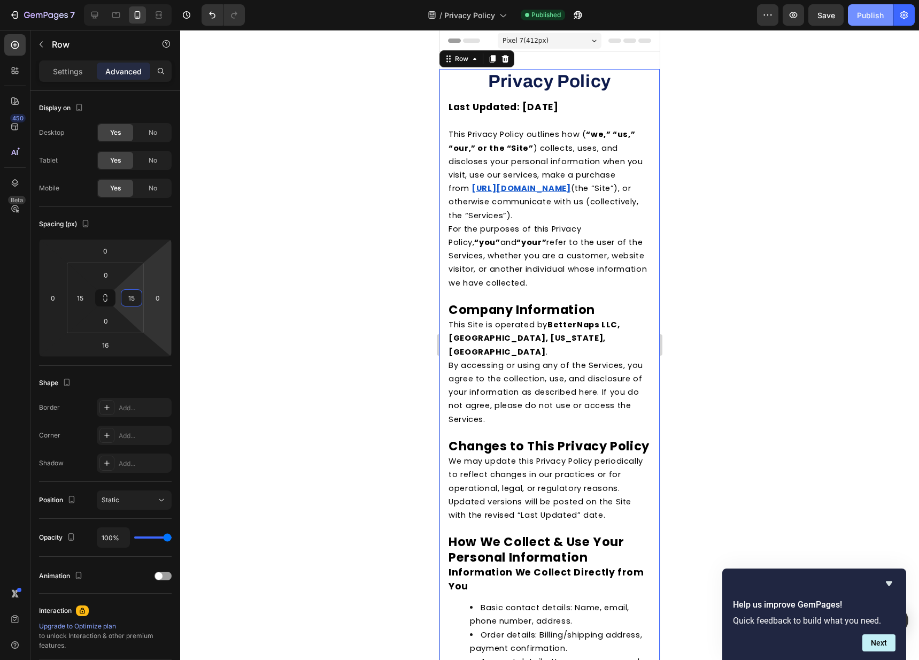
type input "15"
click at [867, 16] on div "Publish" at bounding box center [870, 15] width 27 height 11
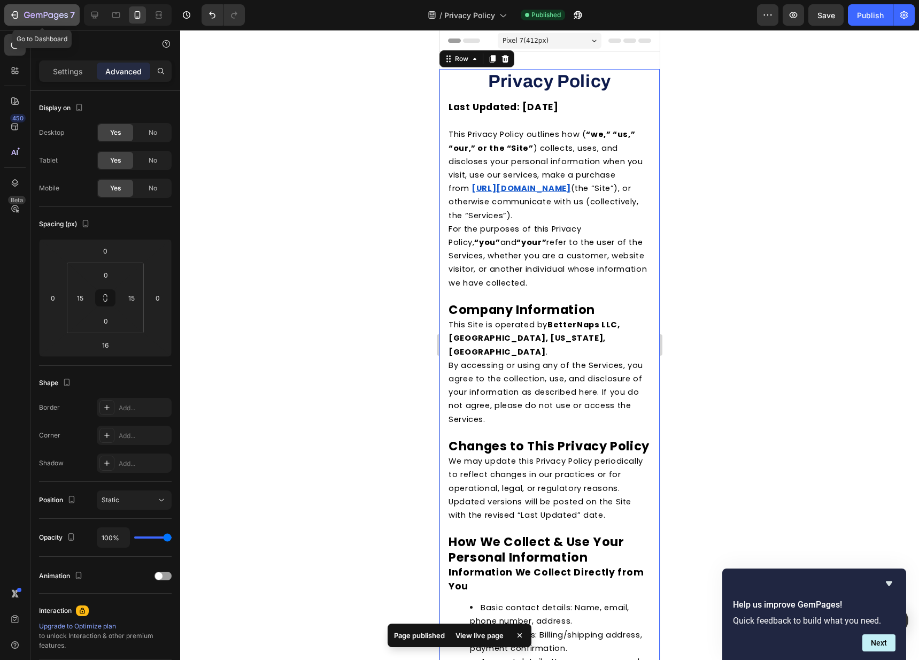
click at [35, 15] on icon "button" at bounding box center [46, 15] width 44 height 9
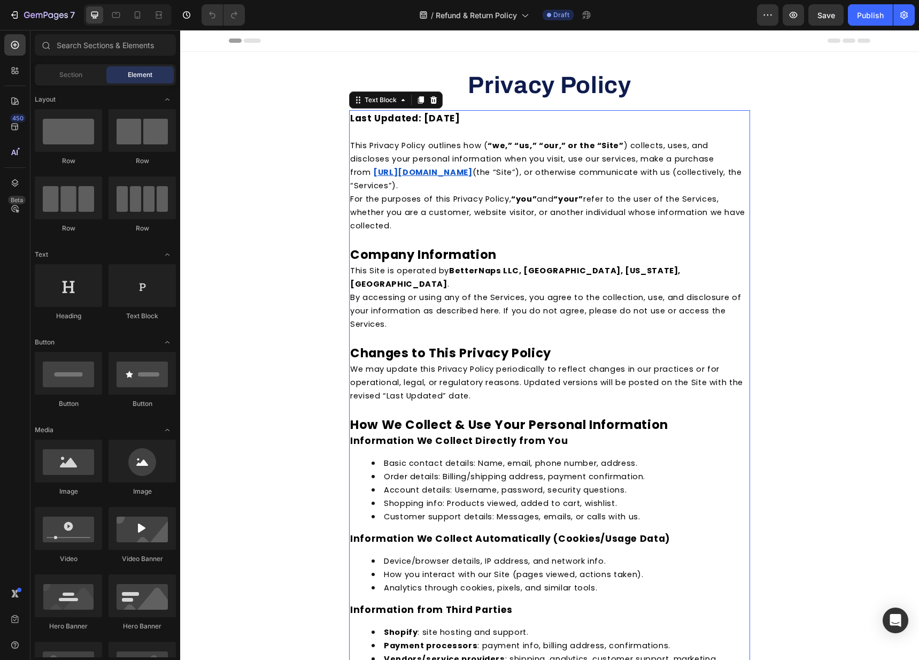
click at [470, 176] on u "[URL][DOMAIN_NAME]" at bounding box center [422, 172] width 99 height 11
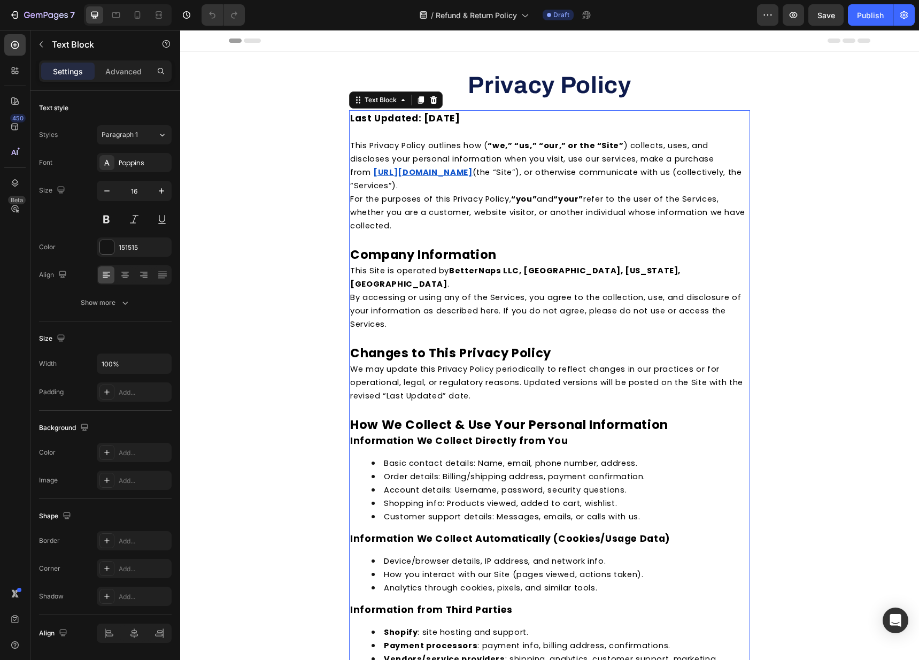
click at [470, 176] on u "[URL][DOMAIN_NAME]" at bounding box center [422, 172] width 99 height 11
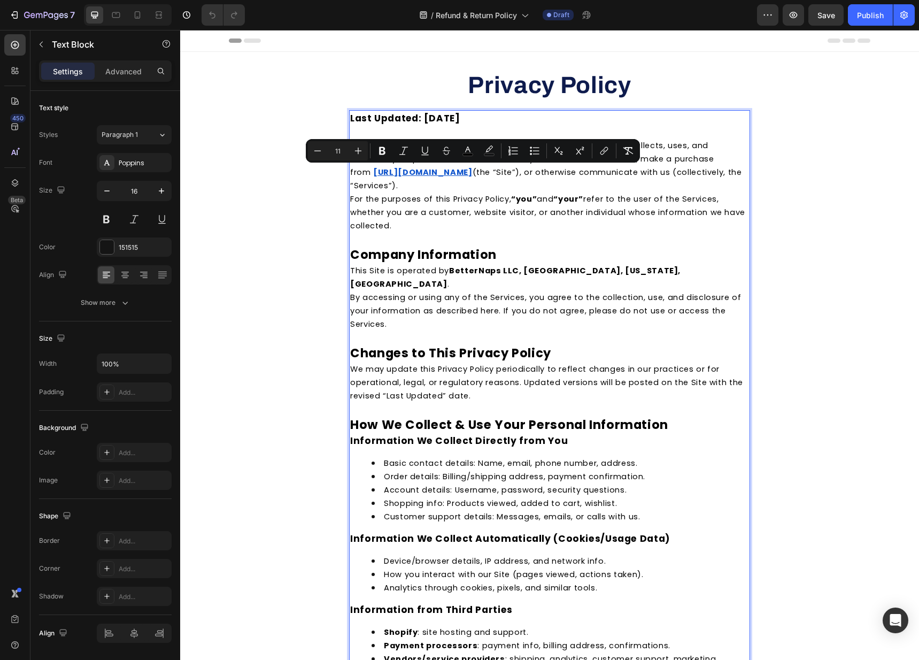
click at [388, 223] on p "For the purposes of this Privacy Policy, “you” and “your” refer to the user of …" at bounding box center [549, 212] width 399 height 40
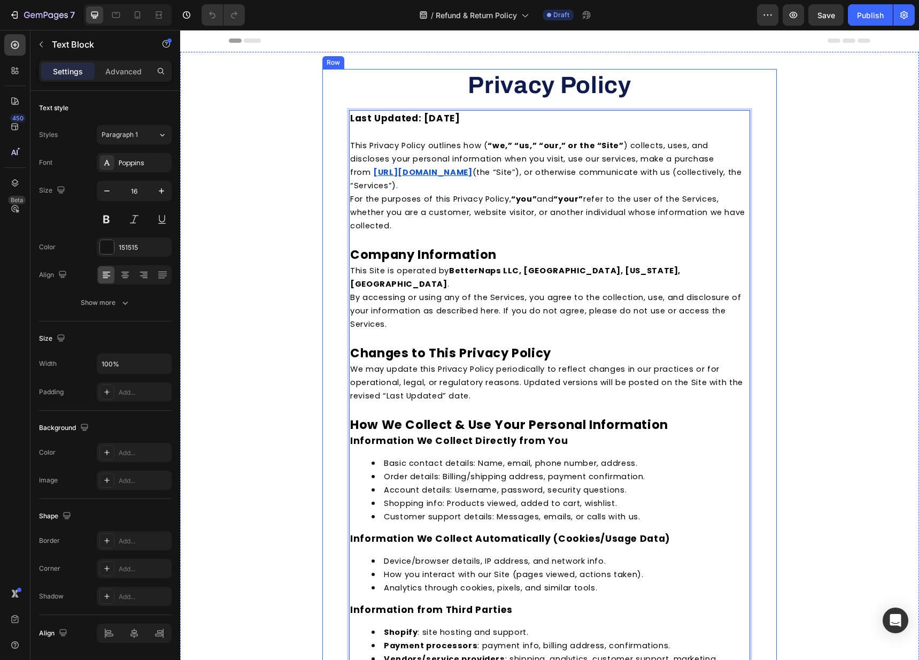
drag, startPoint x: 391, startPoint y: 226, endPoint x: 329, endPoint y: 147, distance: 100.1
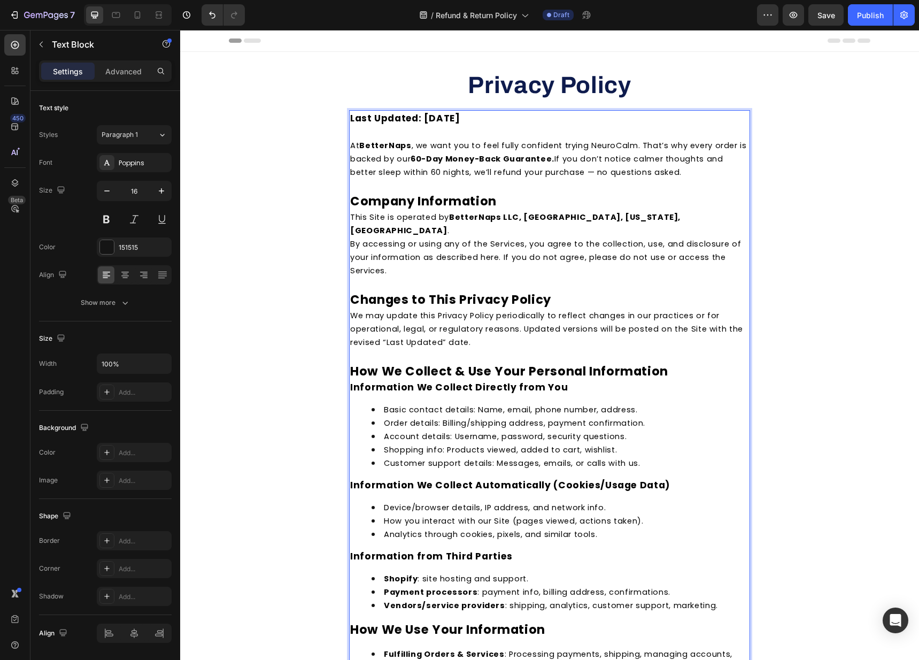
click at [350, 145] on span "At BetterNaps , we want you to feel fully confident trying NeuroCalm. That’s wh…" at bounding box center [548, 158] width 397 height 37
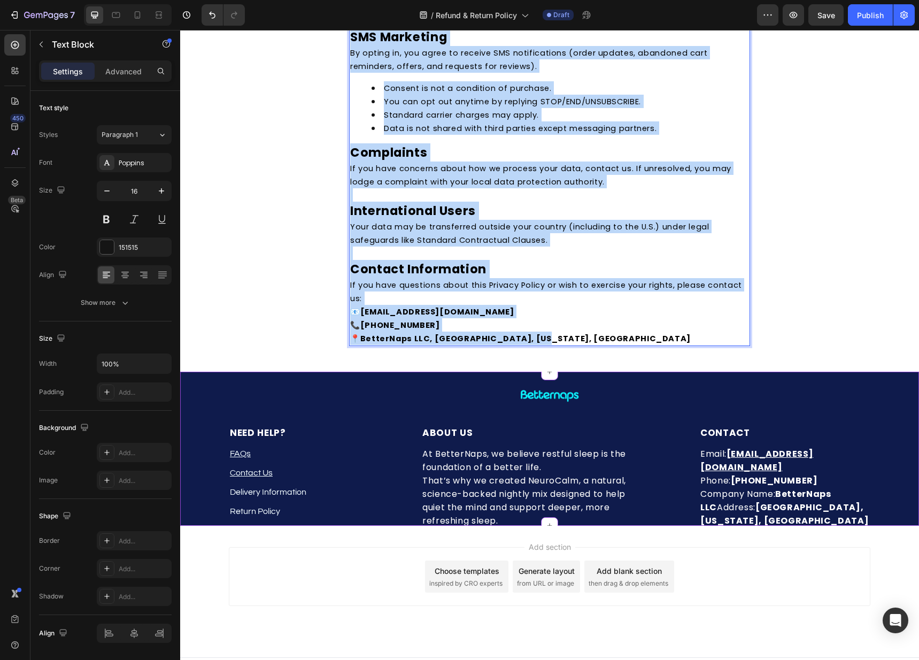
scroll to position [1361, 0]
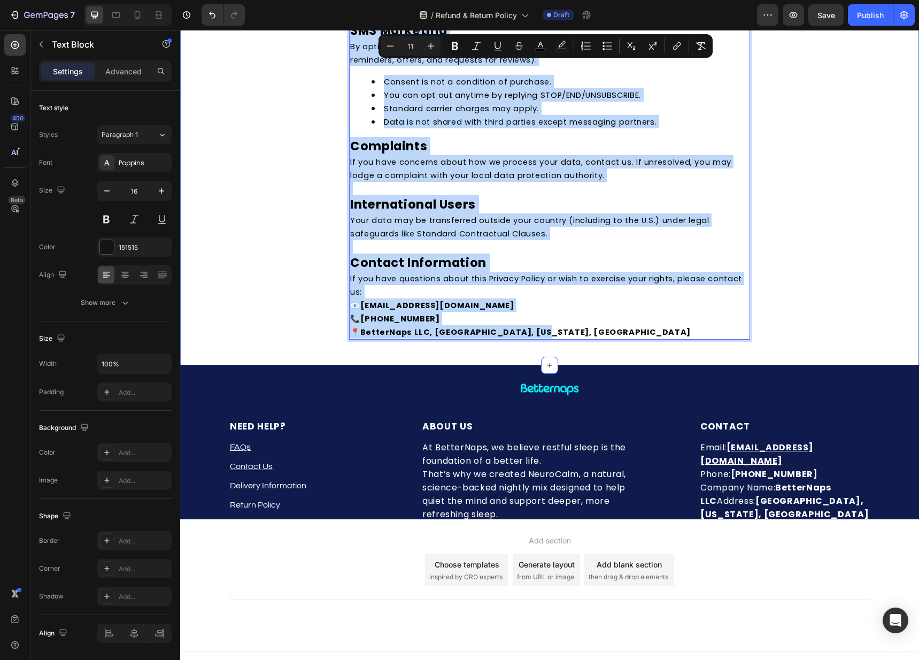
drag, startPoint x: 346, startPoint y: 144, endPoint x: 612, endPoint y: 329, distance: 324.5
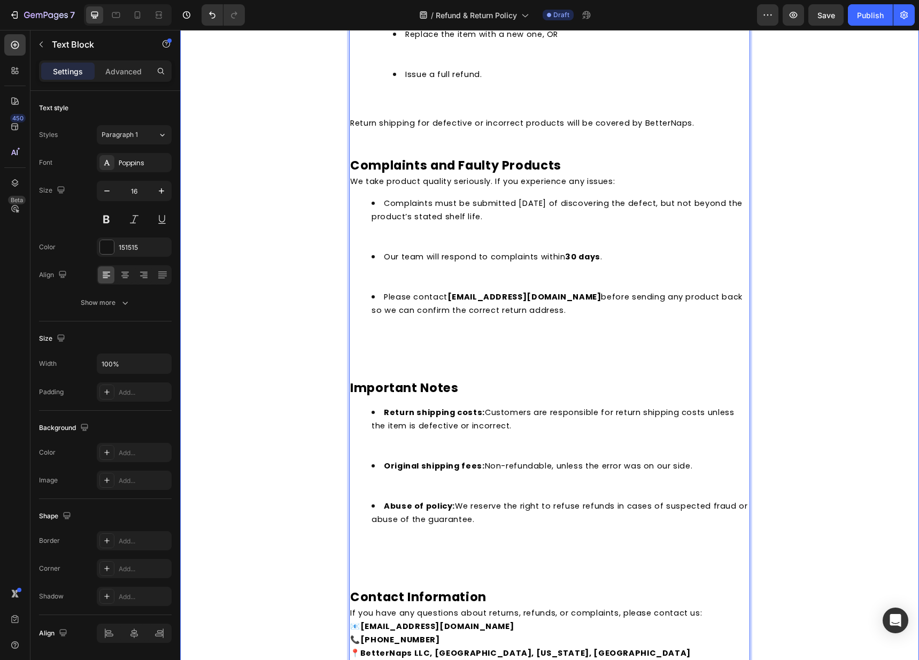
scroll to position [1704, 0]
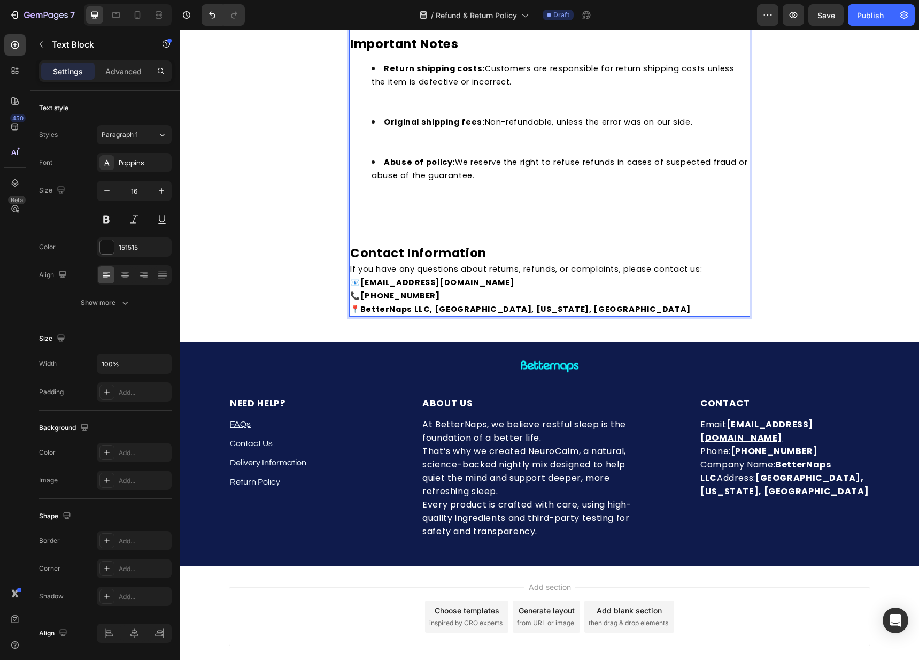
click at [431, 227] on p "Rich Text Editor. Editing area: main" at bounding box center [549, 223] width 399 height 13
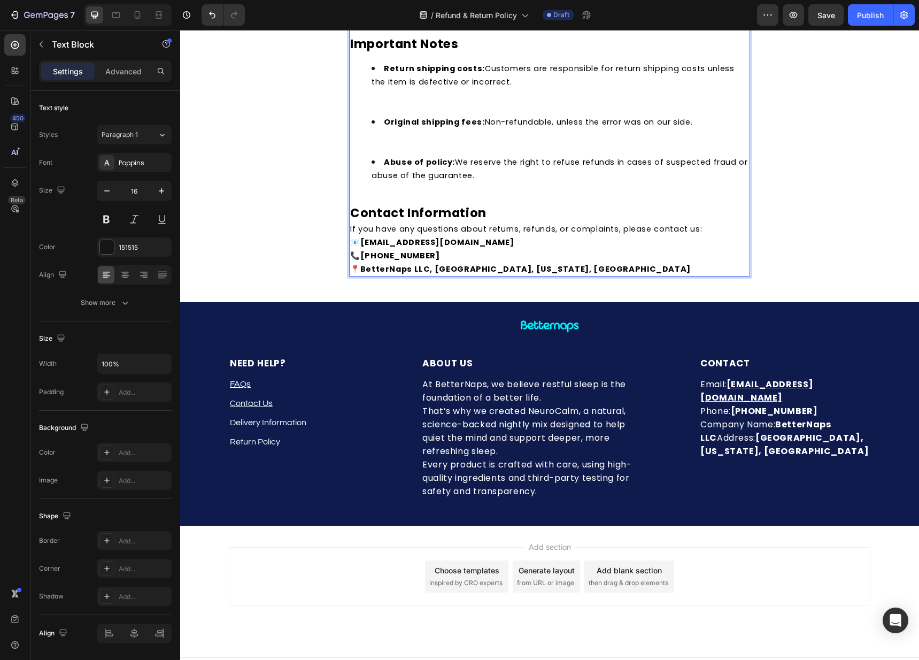
click at [403, 198] on p "Rich Text Editor. Editing area: main" at bounding box center [549, 196] width 399 height 13
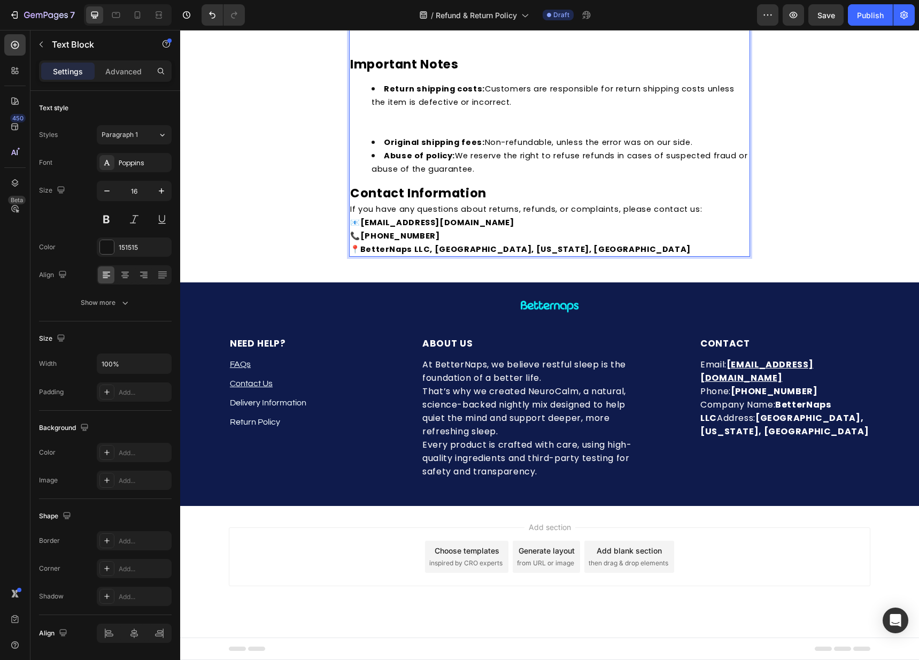
click at [382, 131] on li "Return shipping costs: Customers are responsible for return shipping costs unle…" at bounding box center [560, 108] width 377 height 53
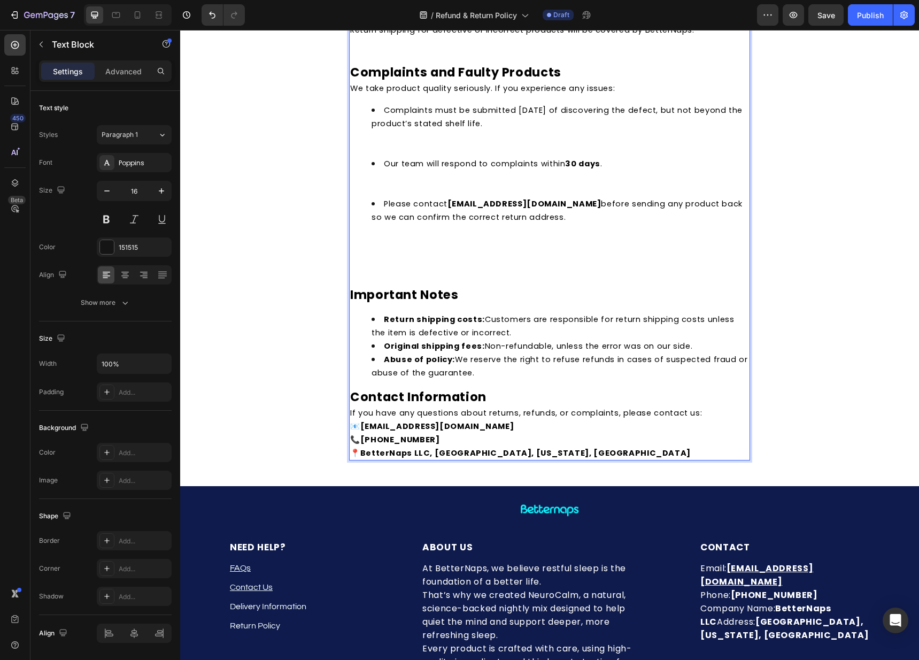
scroll to position [1446, 0]
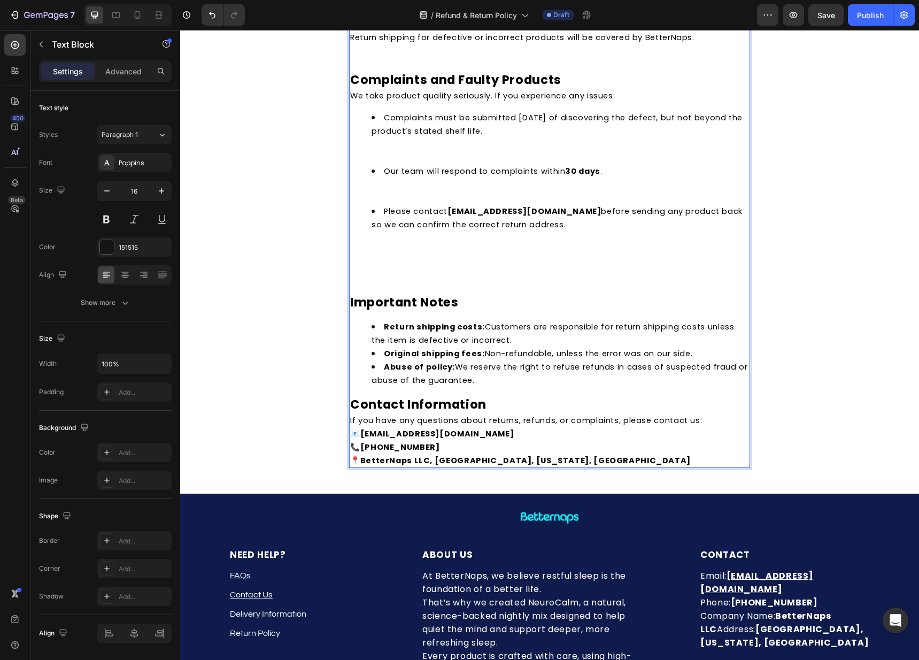
click at [383, 266] on p "Rich Text Editor. Editing area: main" at bounding box center [549, 272] width 399 height 13
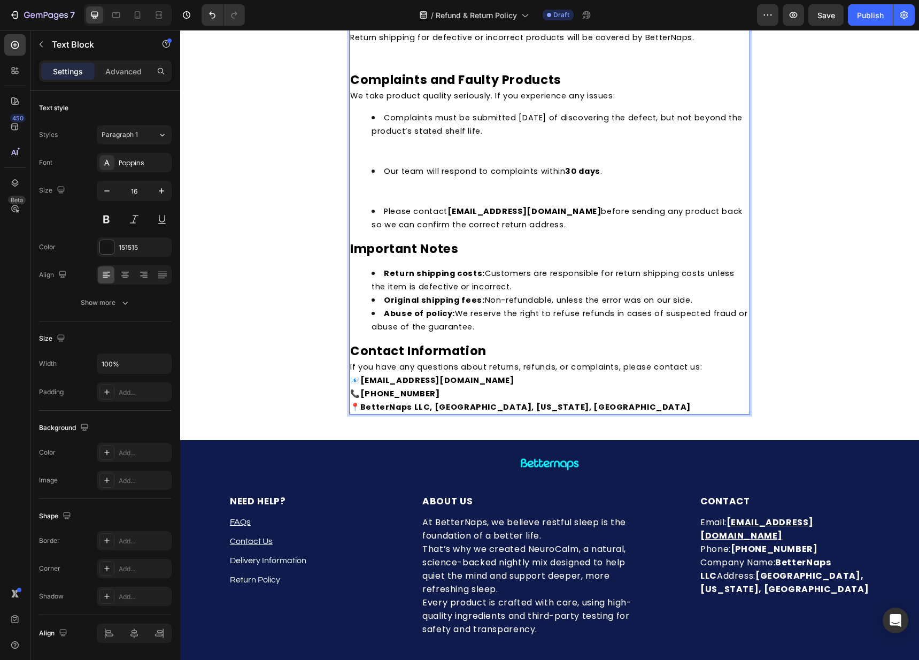
click at [392, 197] on li "Our team will respond to complaints within 30 days ." at bounding box center [560, 184] width 377 height 40
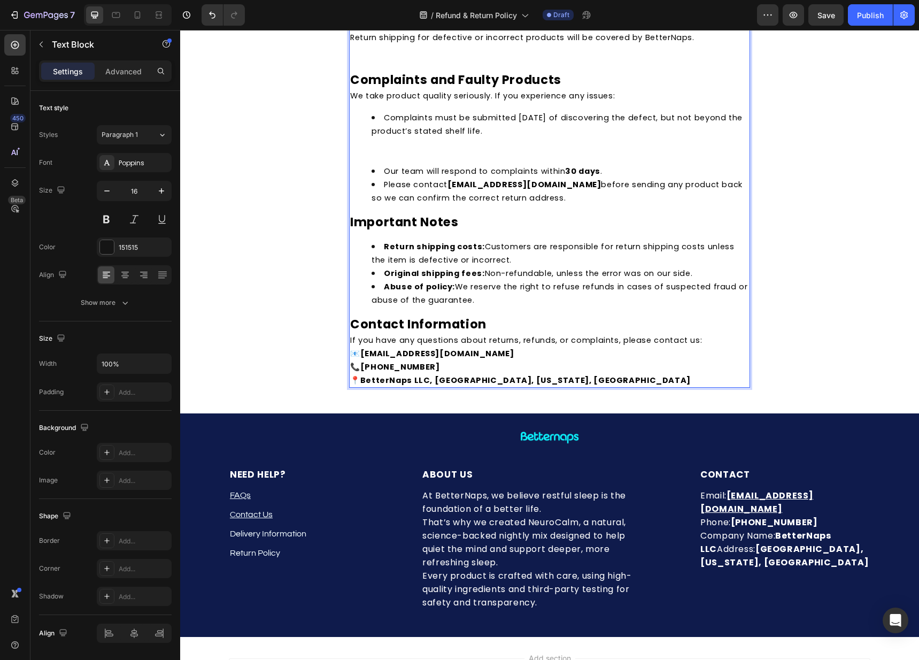
click at [379, 155] on li "Complaints must be submitted within one year of discovering the defect, but not…" at bounding box center [560, 137] width 377 height 53
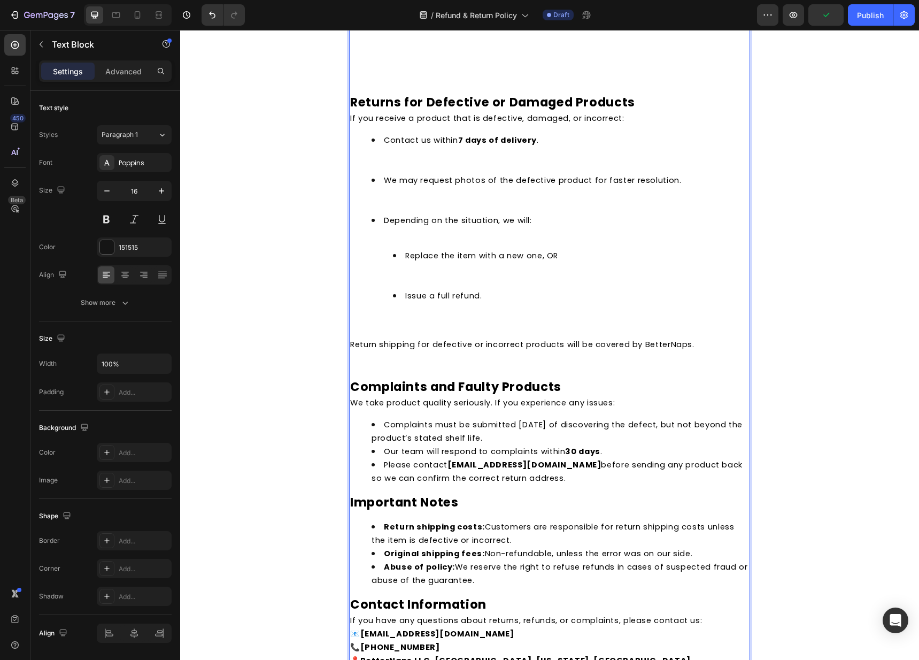
scroll to position [1108, 0]
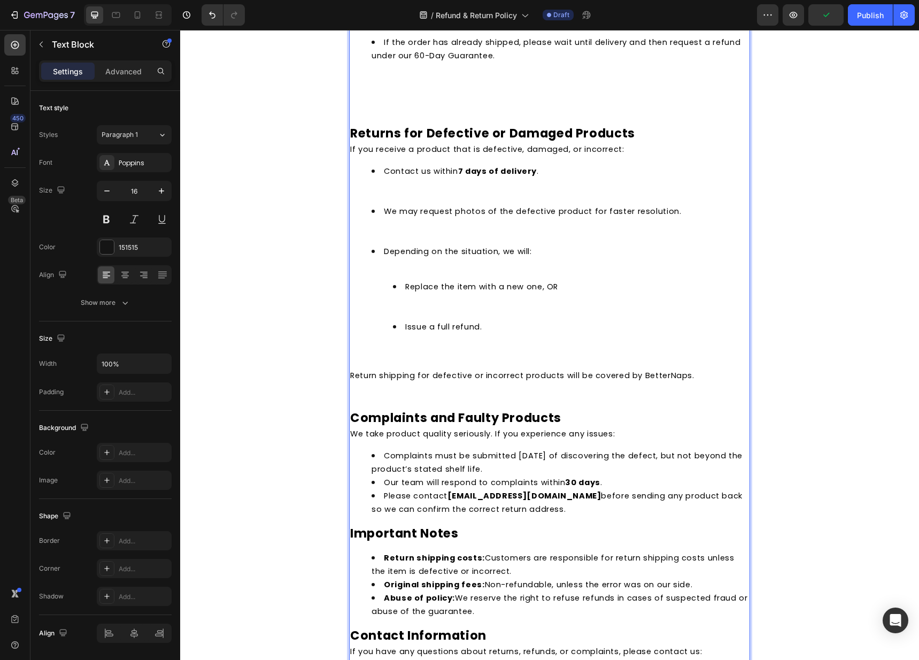
click at [372, 349] on ul "Replace the item with a new one, OR Issue a full refund." at bounding box center [560, 320] width 377 height 80
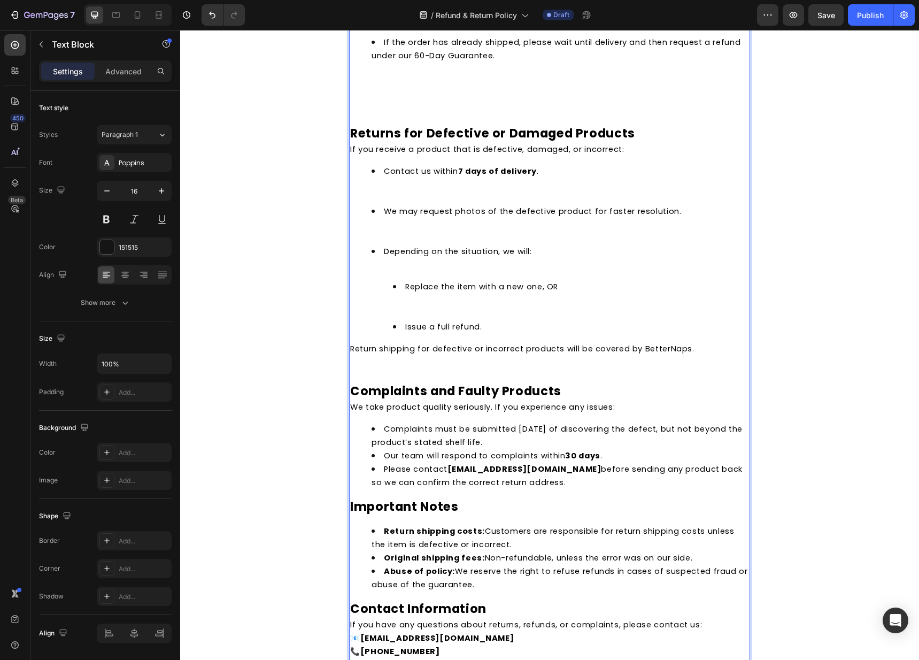
click at [393, 319] on li "Replace the item with a new one, OR" at bounding box center [571, 300] width 356 height 40
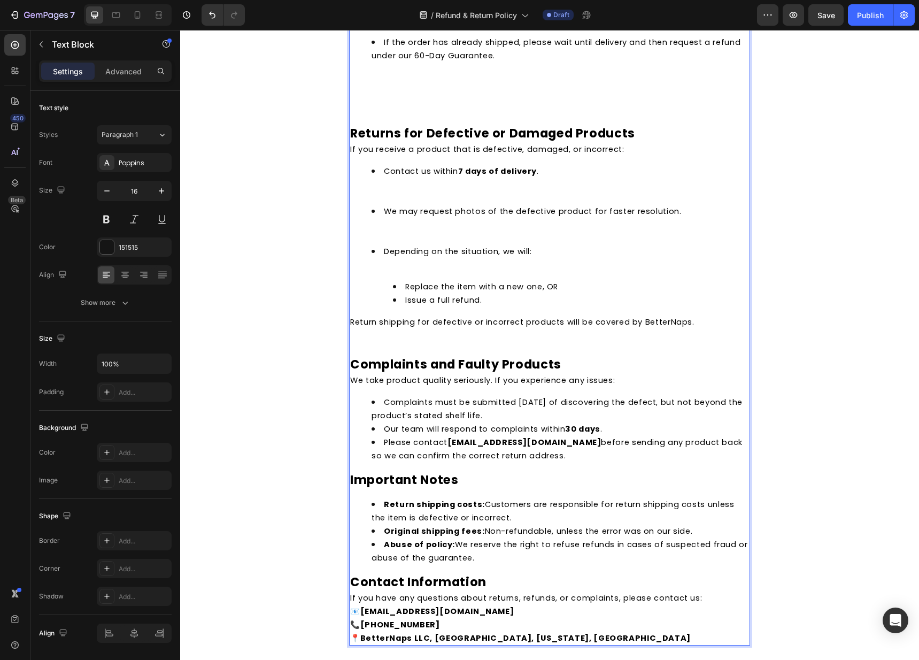
click at [386, 279] on li "Depending on the situation, we will: Replace the item with a new one, OR Issue …" at bounding box center [560, 275] width 377 height 62
click at [392, 271] on li "Depending on the situation, we will: Replace the item with a new one, OR Issue …" at bounding box center [560, 275] width 377 height 62
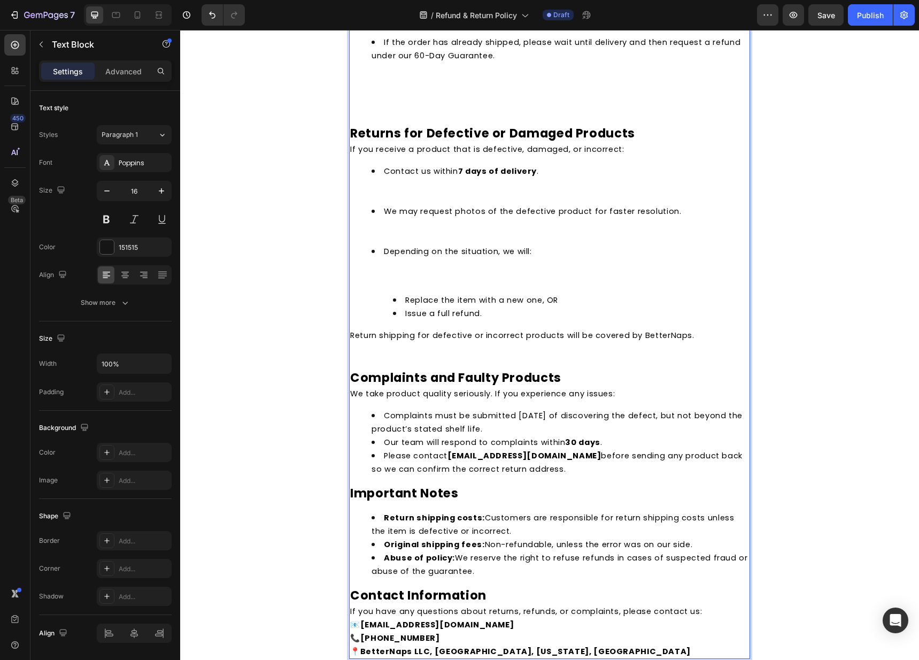
click at [409, 285] on li "Depending on the situation, we will: ⁠⁠⁠⁠⁠⁠⁠ Replace the item with a new one, O…" at bounding box center [560, 281] width 377 height 75
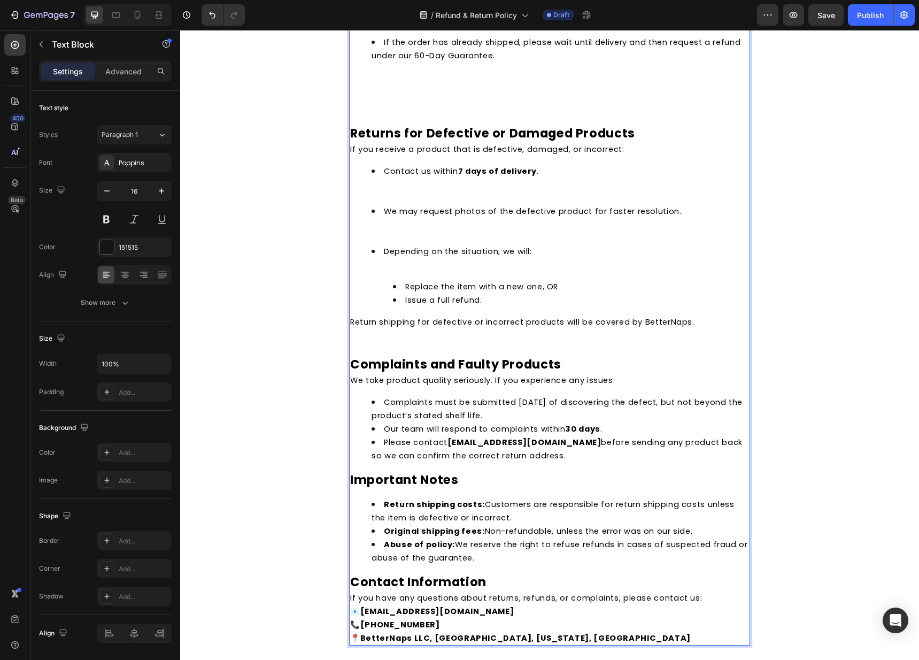
click at [406, 269] on li "Depending on the situation, we will: Replace the item with a new one, OR Issue …" at bounding box center [560, 275] width 377 height 62
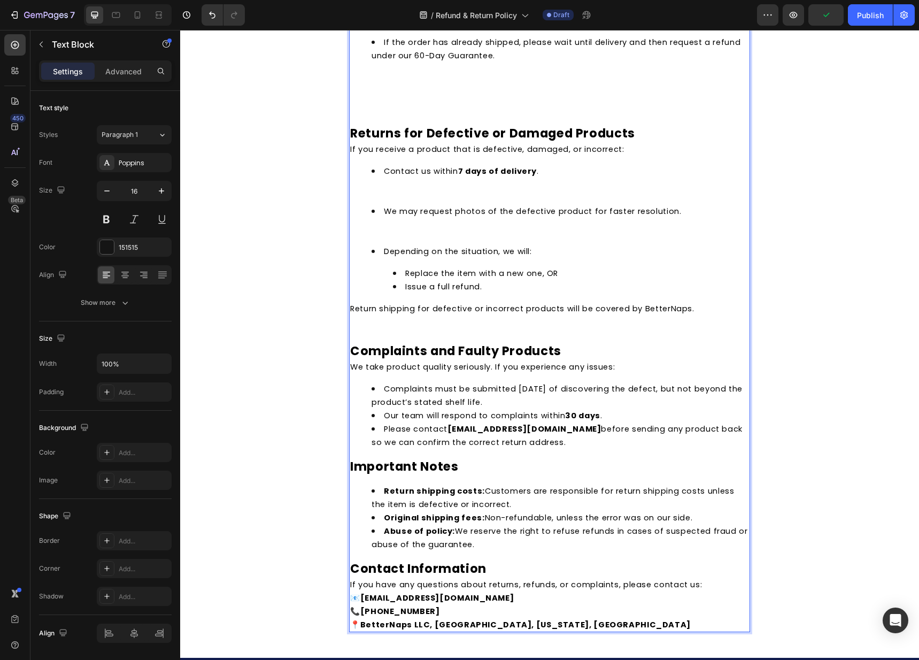
click at [406, 264] on li "Depending on the situation, we will: Replace the item with a new one, OR Issue …" at bounding box center [560, 268] width 377 height 49
click at [406, 260] on li "Depending on the situation, we will: Replace the item with a new one, OR Issue …" at bounding box center [560, 268] width 377 height 49
click at [397, 235] on li "We may request photos of the defective product for faster resolution." at bounding box center [560, 224] width 377 height 40
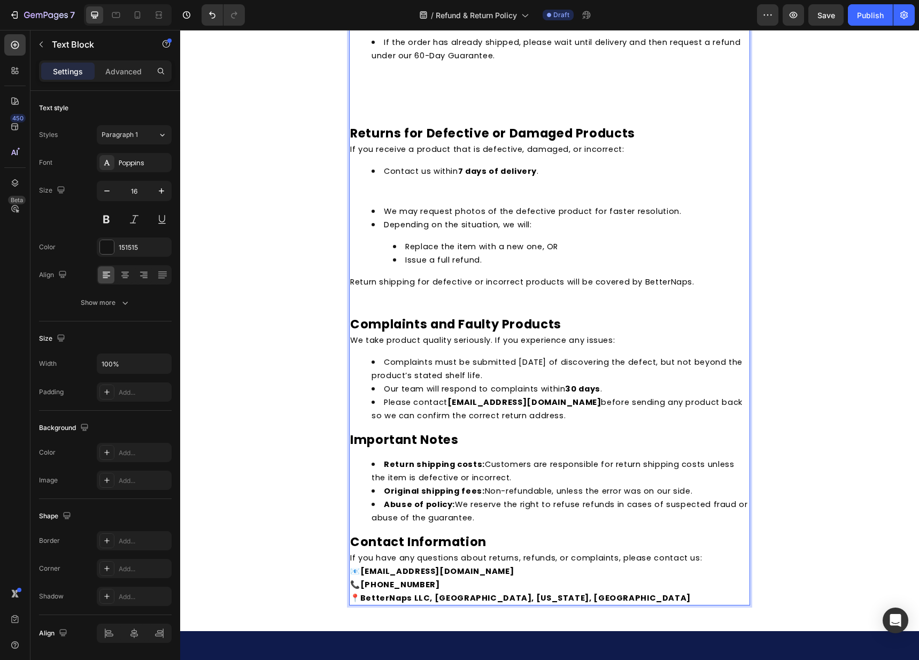
click at [390, 197] on li "Contact us within 7 days of delivery ." at bounding box center [560, 184] width 377 height 40
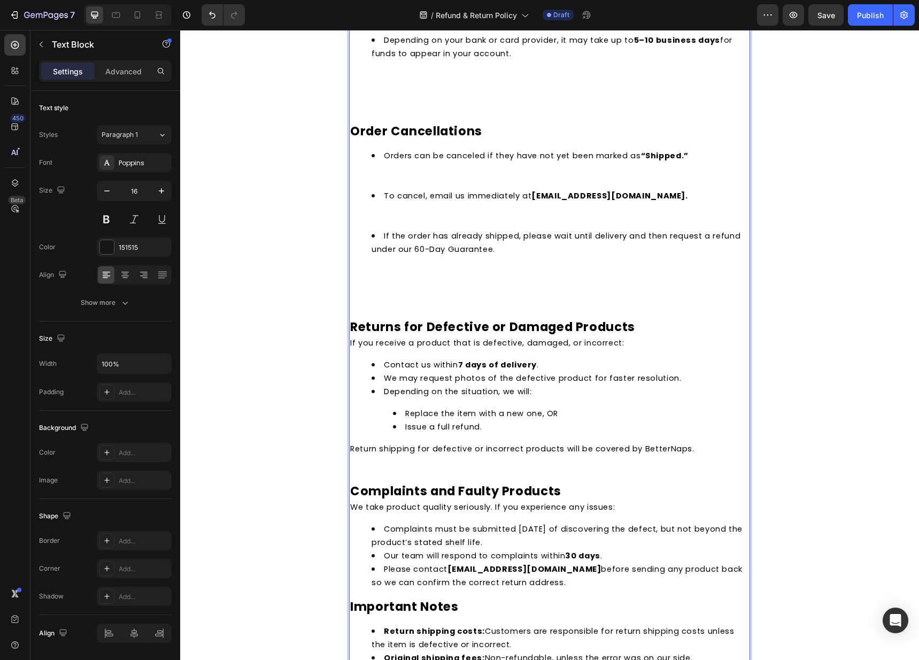
scroll to position [901, 0]
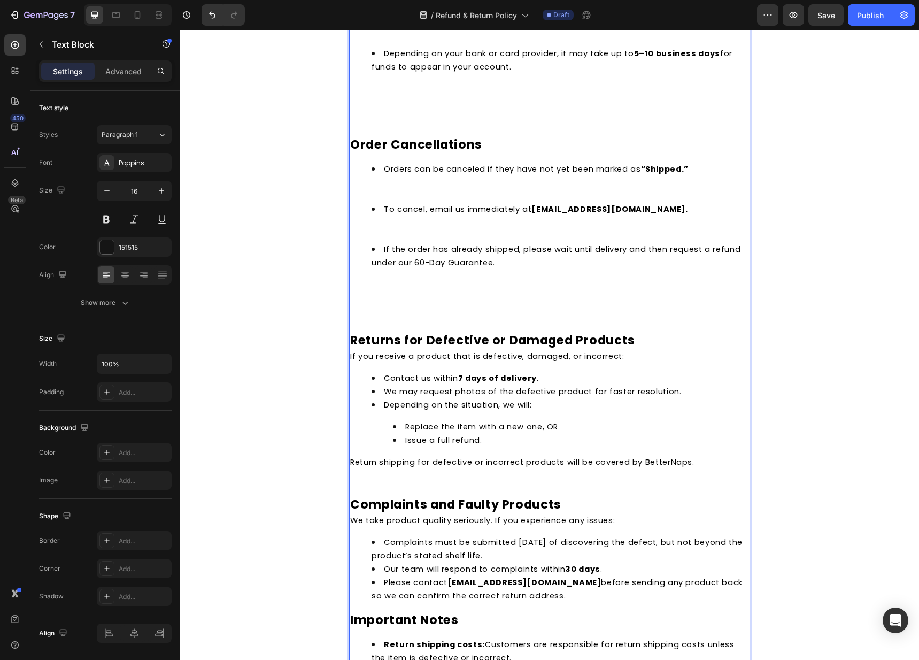
click at [381, 294] on li "If the order has already shipped, please wait until delivery and then request a…" at bounding box center [560, 268] width 377 height 53
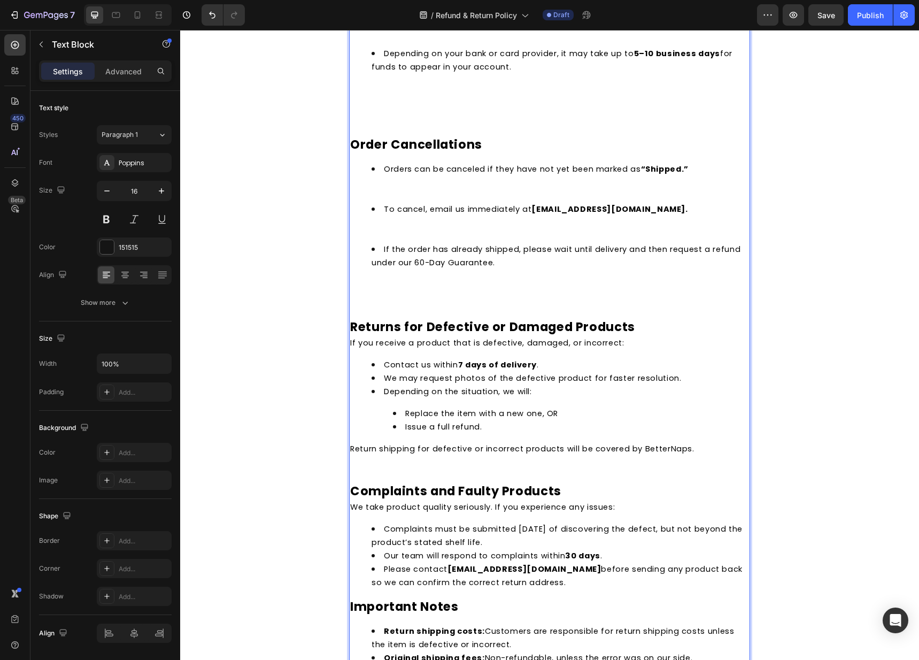
drag, startPoint x: 375, startPoint y: 298, endPoint x: 372, endPoint y: 303, distance: 6.2
click at [373, 303] on p "Rich Text Editor. Editing area: main" at bounding box center [549, 297] width 399 height 13
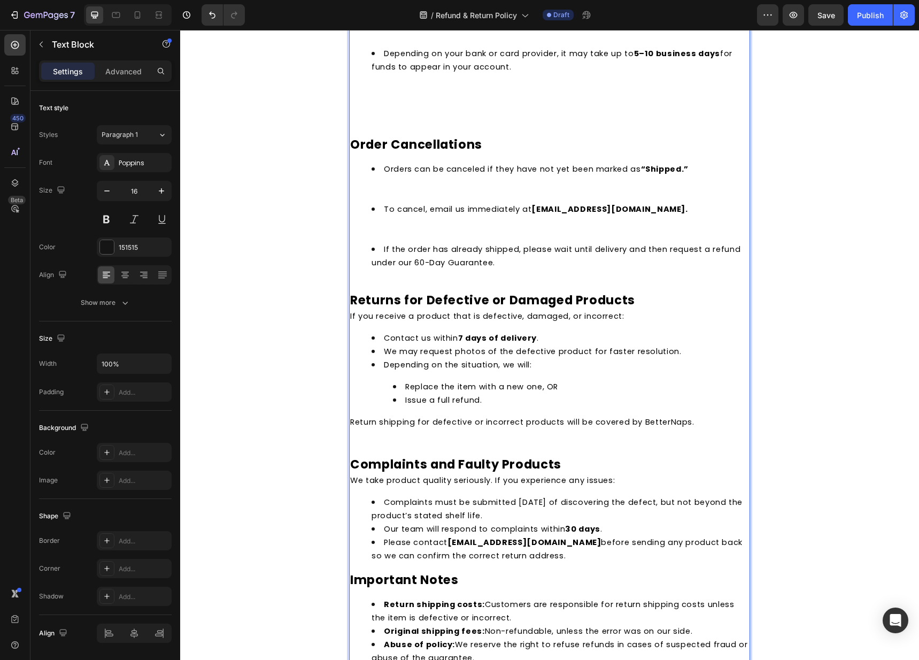
drag, startPoint x: 391, startPoint y: 245, endPoint x: 387, endPoint y: 240, distance: 7.3
click at [391, 245] on span "If the order has already shipped, please wait until delivery and then request a…" at bounding box center [556, 256] width 369 height 24
click at [380, 233] on li "To cancel, email us immediately at support@betternaps.com." at bounding box center [560, 222] width 377 height 40
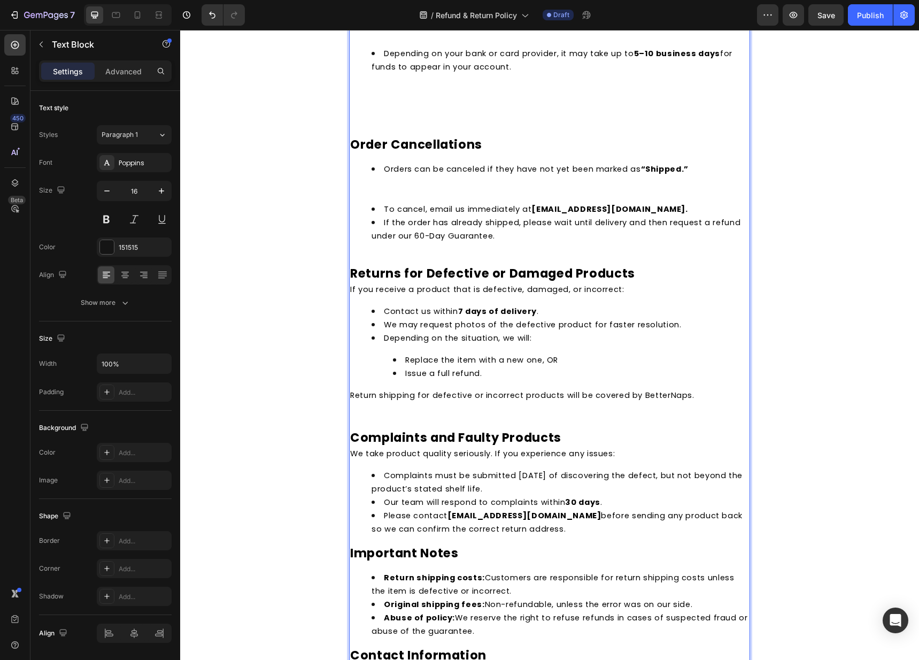
click at [382, 196] on li "Orders can be canceled if they have not yet been marked as “Shipped.”" at bounding box center [560, 182] width 377 height 40
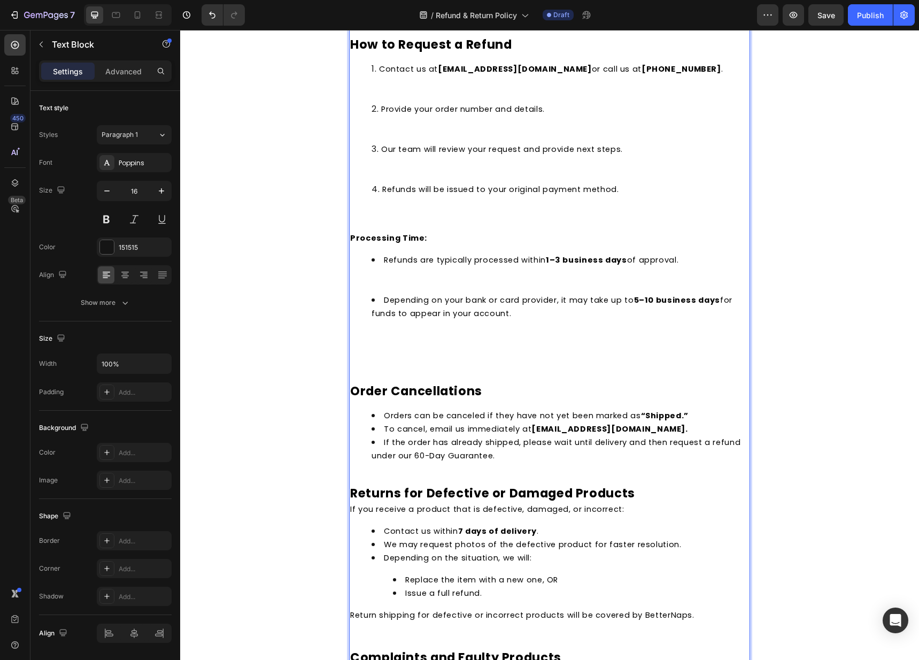
scroll to position [566, 0]
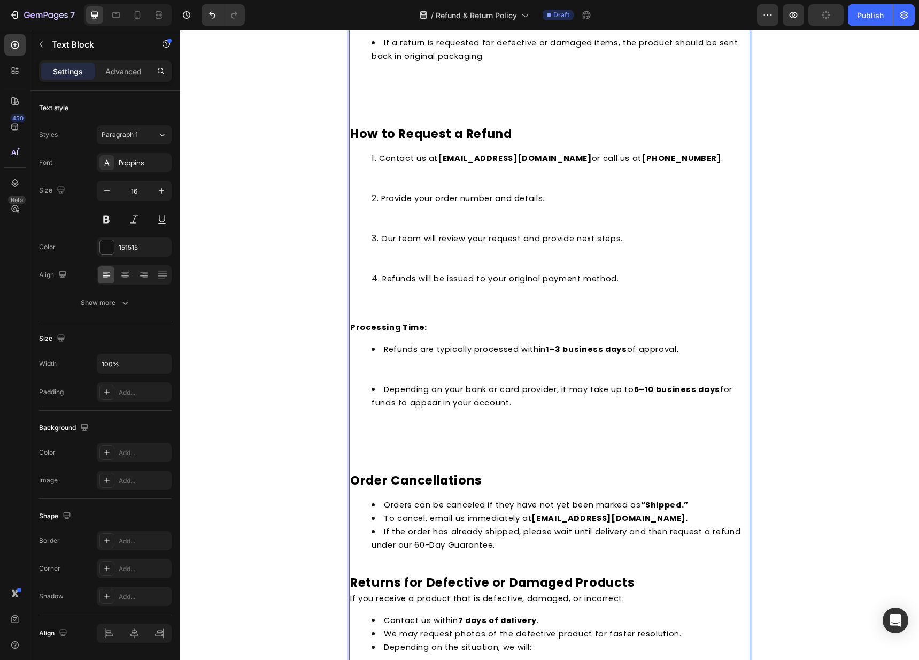
click at [366, 455] on p "Rich Text Editor. Editing area: main" at bounding box center [549, 450] width 399 height 13
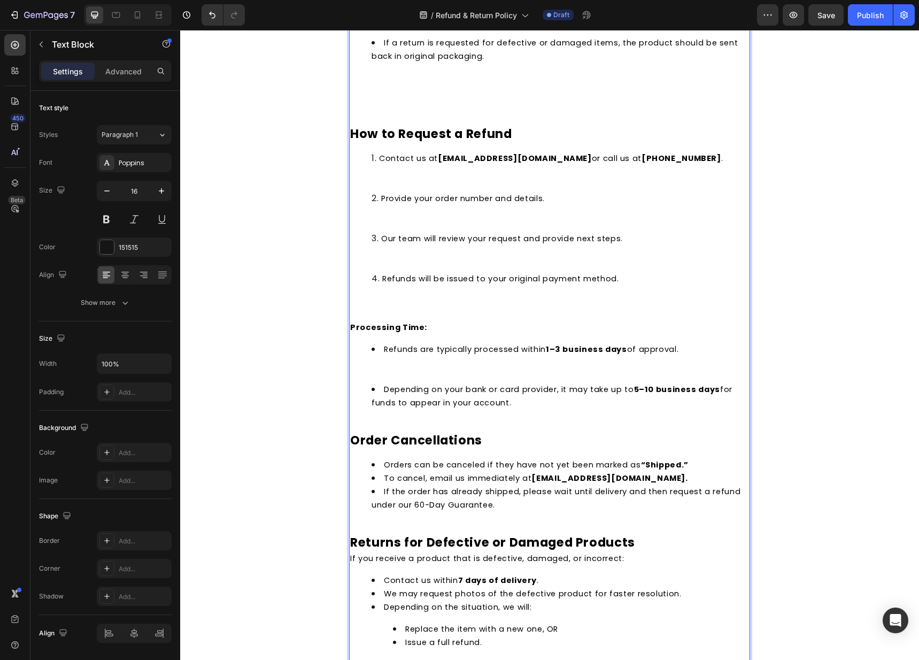
click at [374, 414] on div "Last Updated: 09/22/2025 At BetterNaps , we want you to feel fully confident tr…" at bounding box center [549, 265] width 401 height 1443
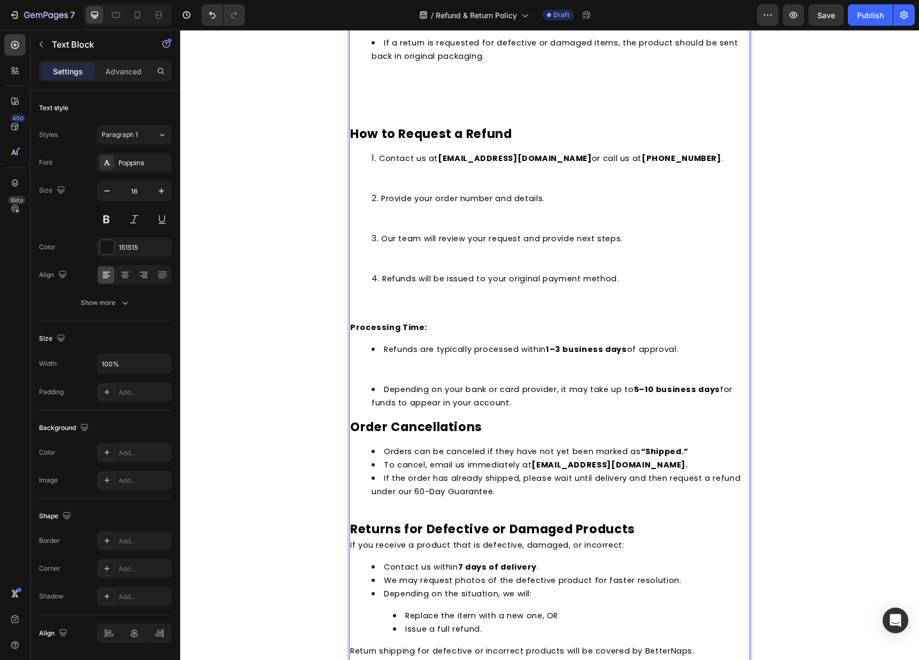
click at [383, 370] on li "Refunds are typically processed within 1–3 business days of approval." at bounding box center [560, 362] width 377 height 40
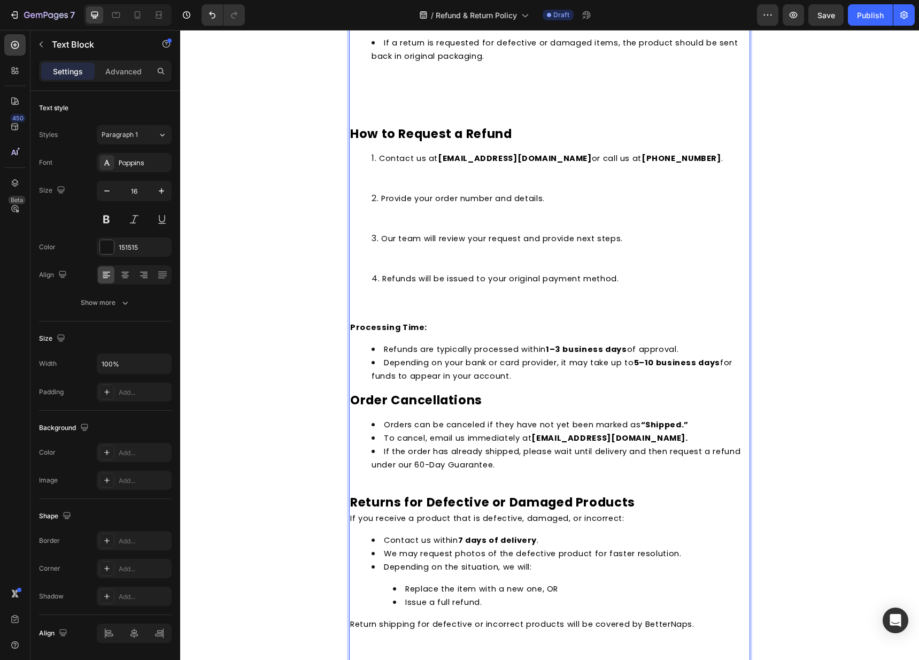
click at [376, 306] on li "Refunds will be issued to your original payment method." at bounding box center [560, 292] width 377 height 40
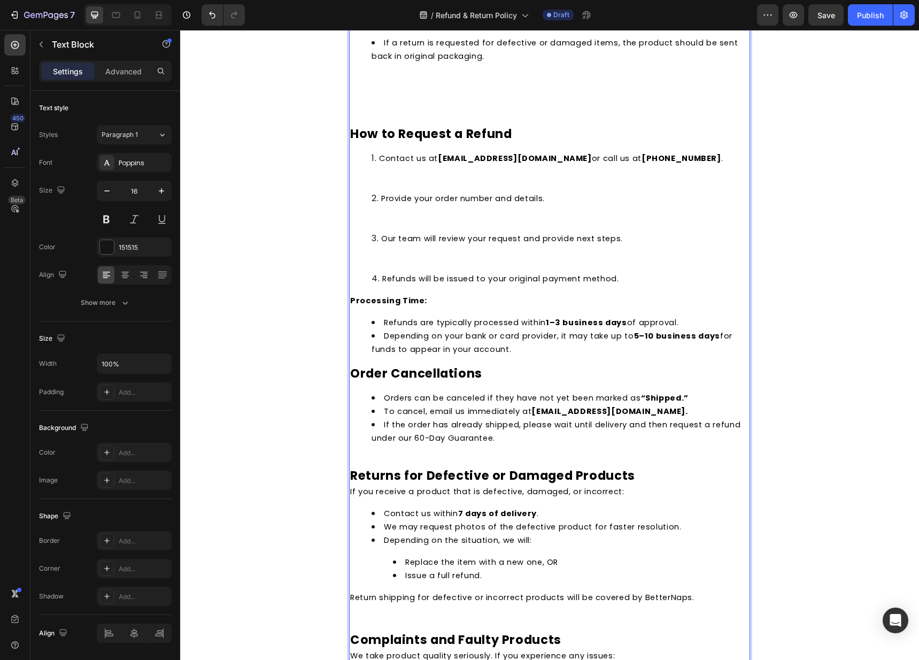
click at [379, 263] on li "Our team will review your request and provide next steps." at bounding box center [560, 252] width 377 height 40
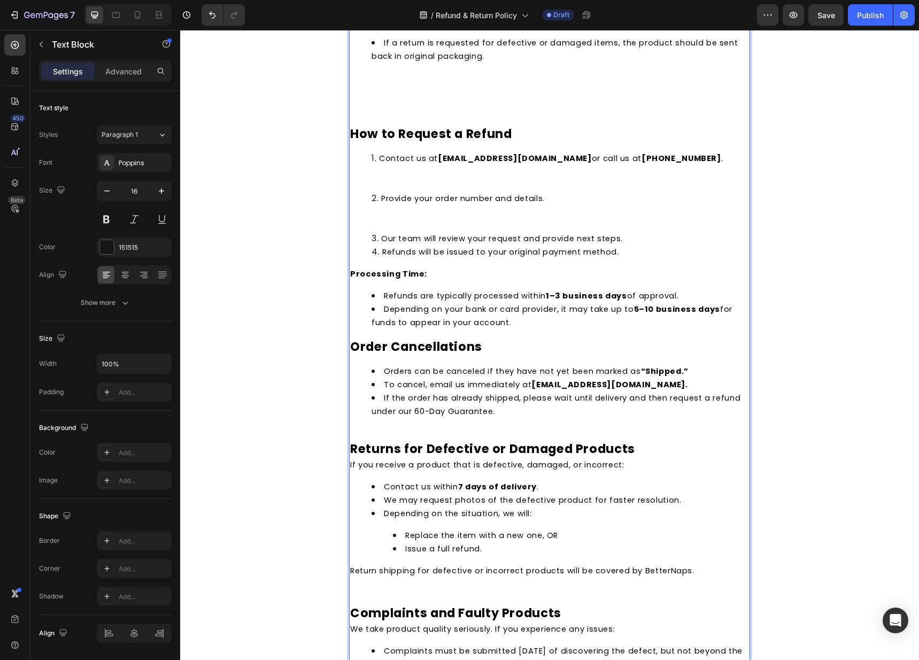
click at [380, 225] on li "Provide your order number and details." at bounding box center [560, 211] width 377 height 40
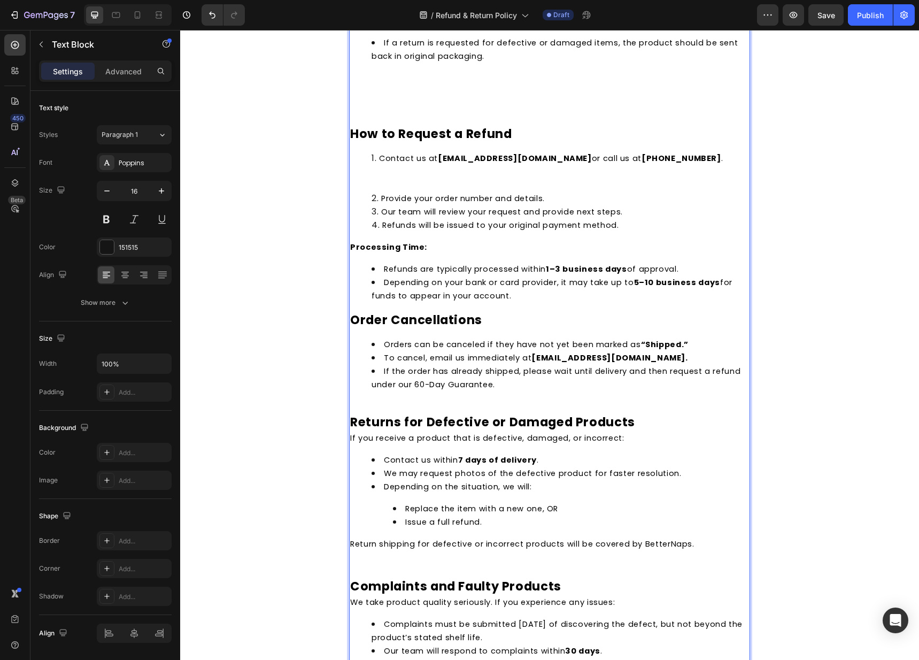
click at [376, 186] on li "Contact us at support@betternaps.com or call us at +1 (332) 267-7847 ." at bounding box center [560, 171] width 377 height 40
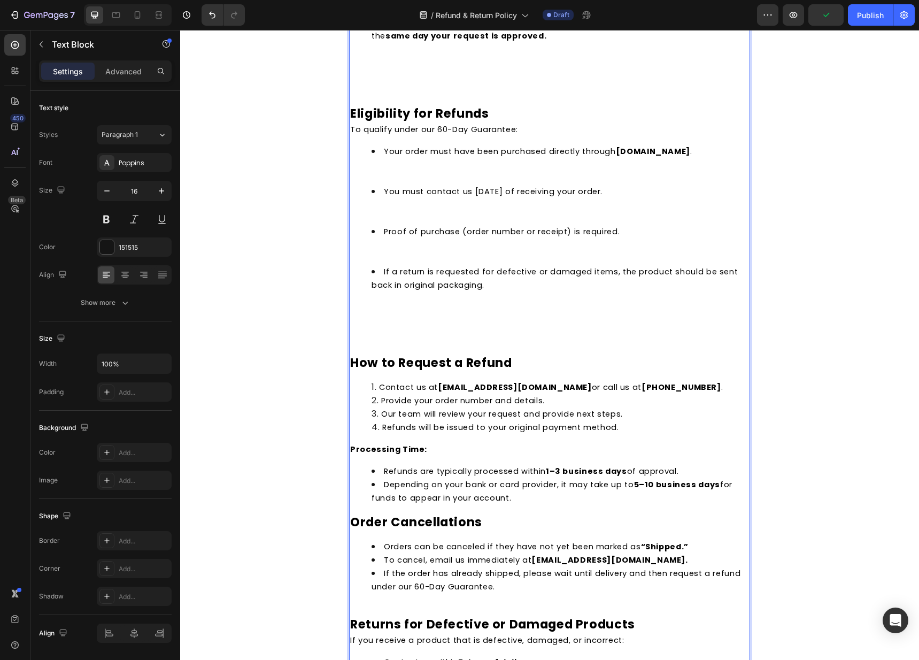
scroll to position [286, 0]
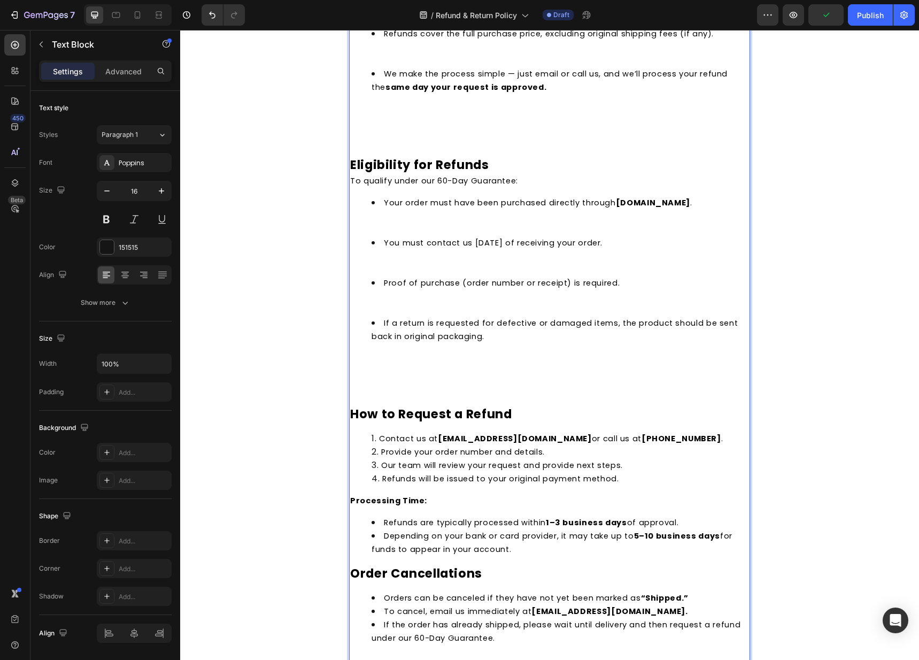
click at [349, 377] on div "Last Updated: 09/22/2025 At BetterNaps , we want you to feel fully confident tr…" at bounding box center [549, 473] width 401 height 1296
click at [354, 389] on p "Rich Text Editor. Editing area: main" at bounding box center [549, 384] width 399 height 13
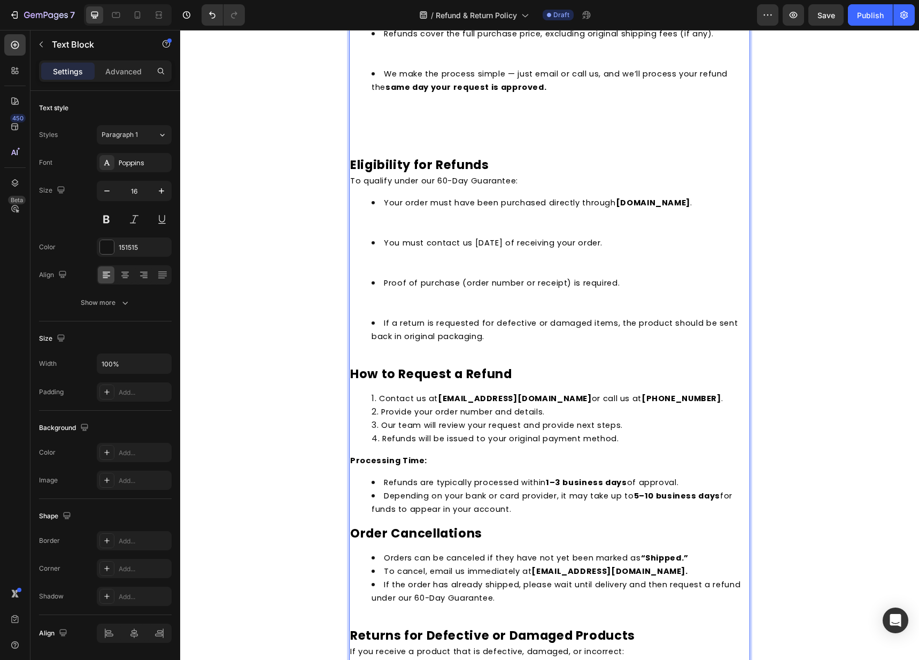
click at [375, 344] on div "Last Updated: 09/22/2025 At BetterNaps , we want you to feel fully confident tr…" at bounding box center [549, 453] width 401 height 1256
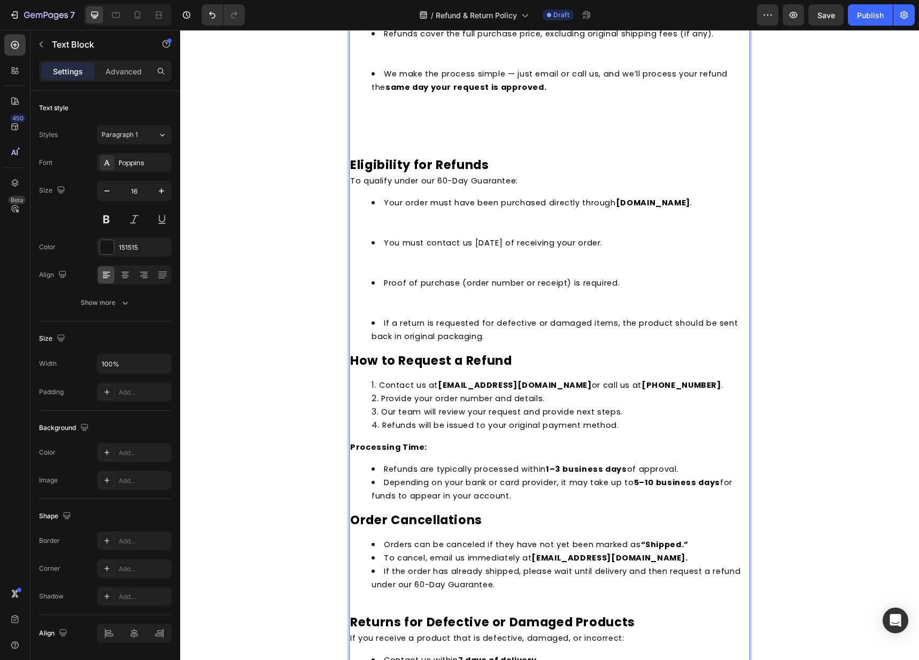
click at [380, 301] on li "Proof of purchase (order number or receipt) is required." at bounding box center [560, 296] width 377 height 40
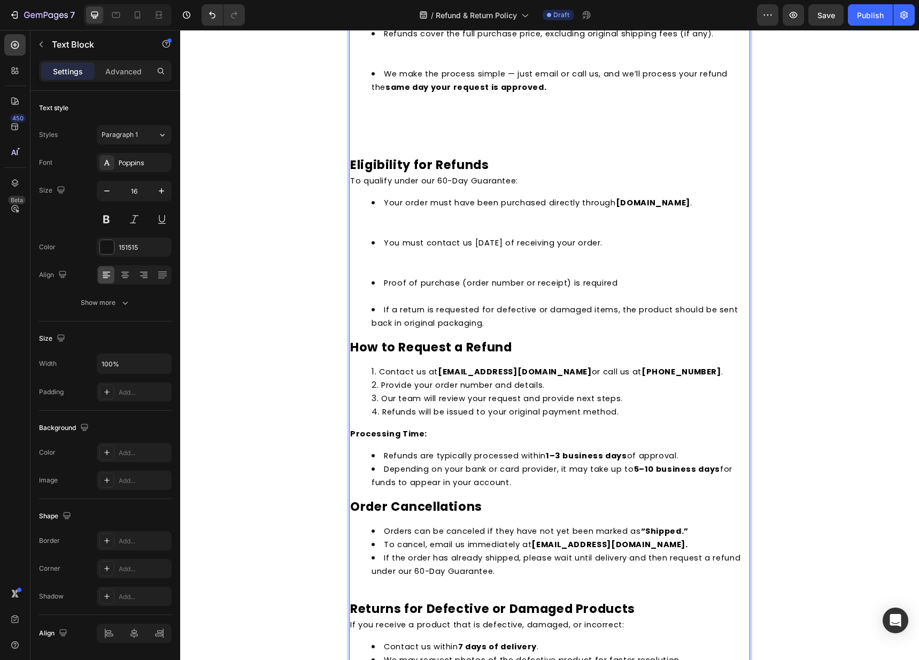
click at [378, 295] on li "Proof of purchase (order number or receipt) is required" at bounding box center [560, 289] width 377 height 27
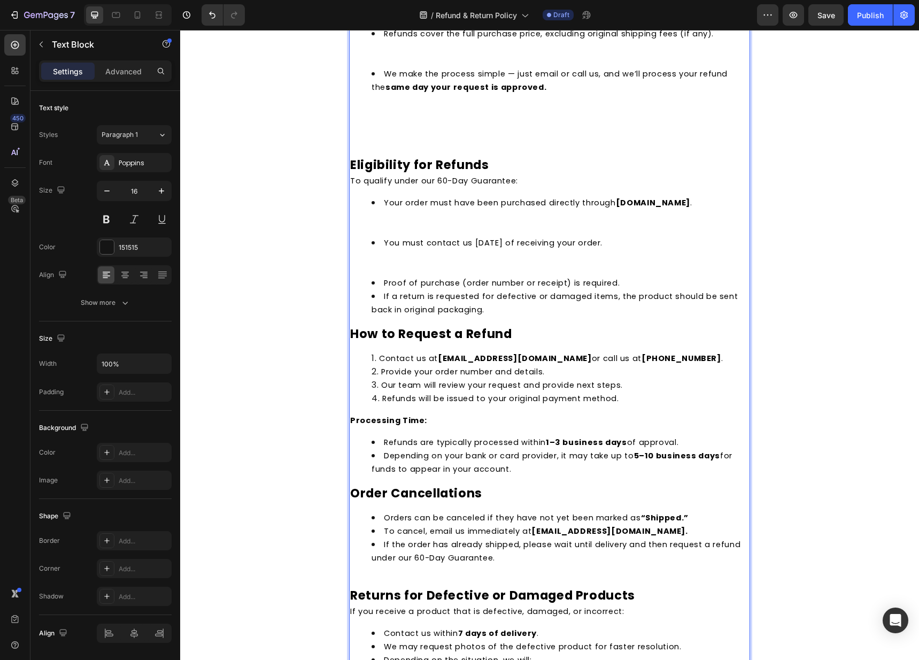
click at [394, 271] on li "You must contact us within 60 days of receiving your order." at bounding box center [560, 256] width 377 height 40
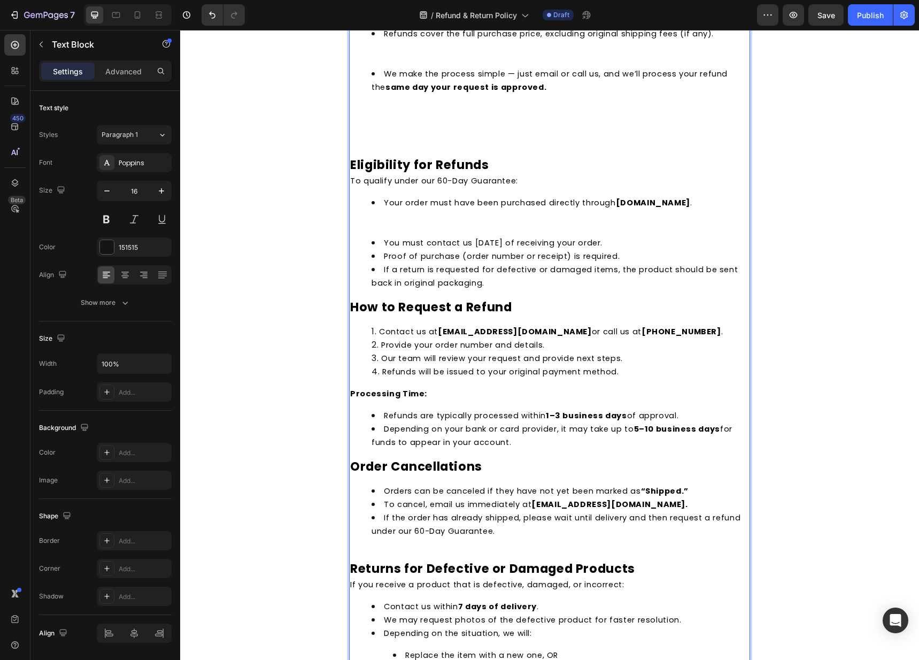
click at [385, 230] on li "Your order must have been purchased directly through betternaps.com ." at bounding box center [560, 216] width 377 height 40
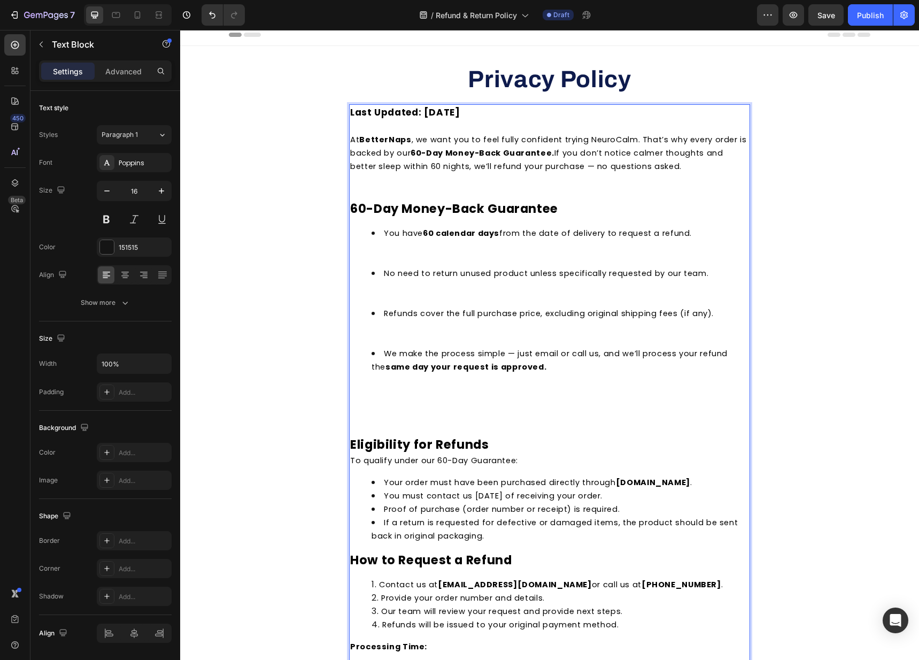
scroll to position [0, 0]
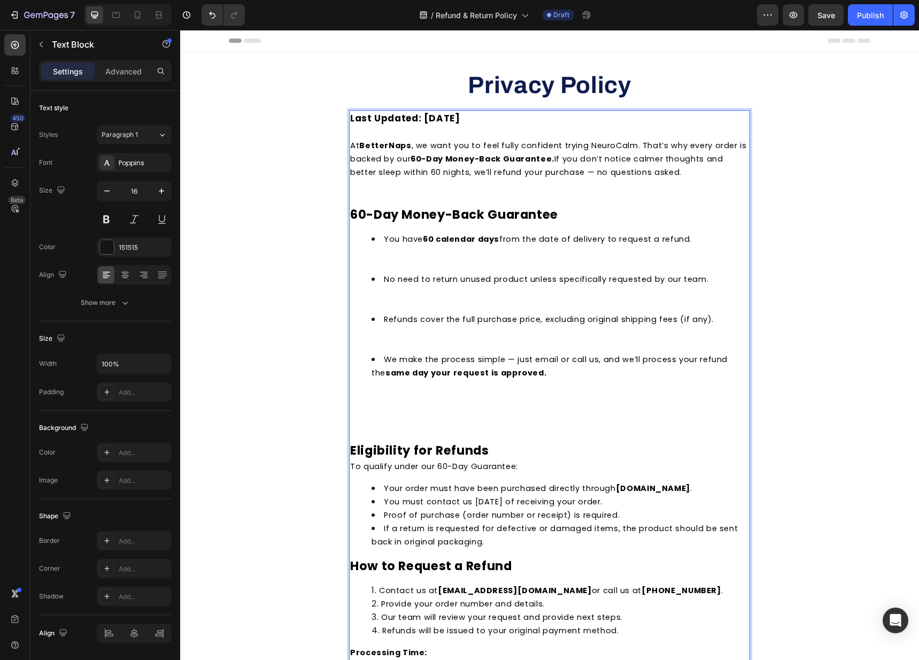
click at [355, 420] on p "Rich Text Editor. Editing area: main" at bounding box center [549, 420] width 399 height 13
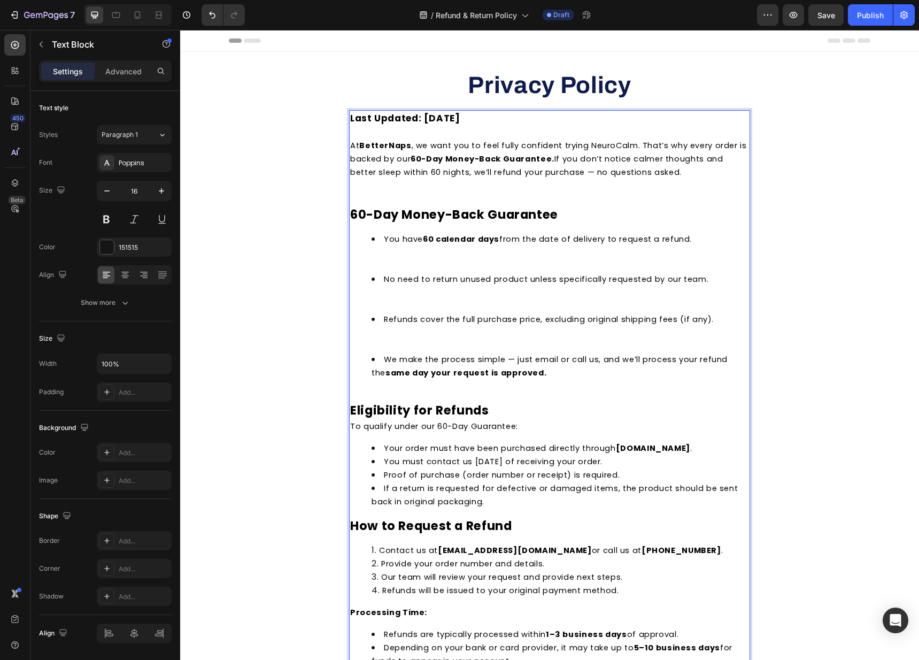
click at [388, 343] on li "Refunds cover the full purchase price, excluding original shipping fees (if any…" at bounding box center [560, 332] width 377 height 40
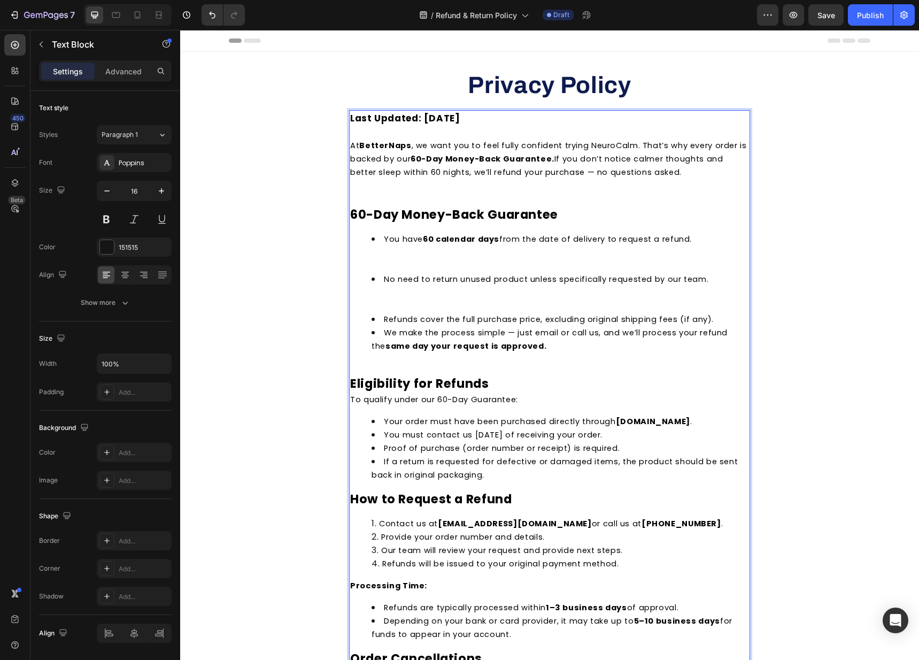
click at [380, 304] on li "No need to return unused product unless specifically requested by our team." at bounding box center [560, 292] width 377 height 40
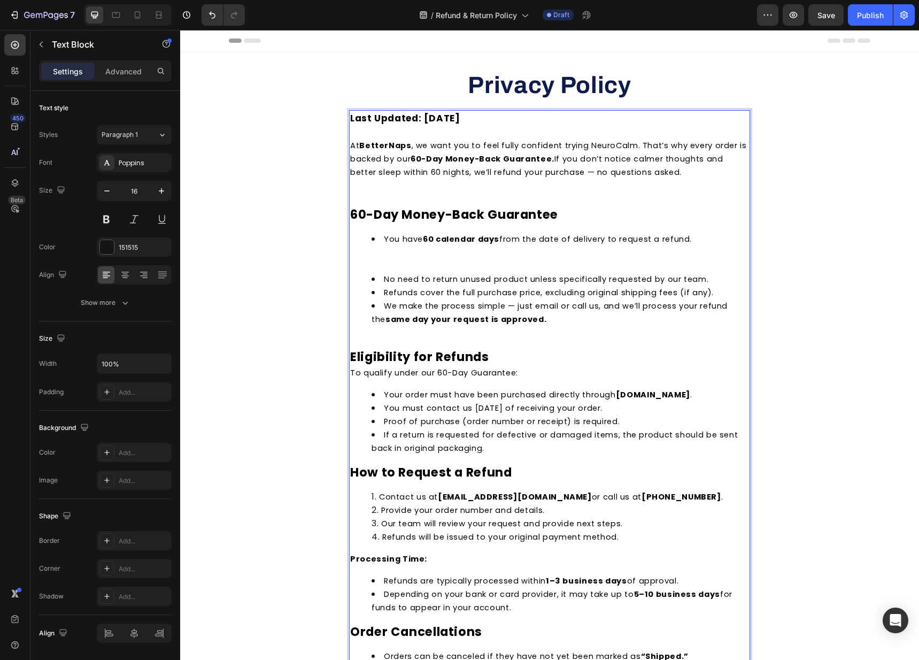
click at [372, 267] on li "You have 60 calendar days from the date of delivery to request a refund." at bounding box center [560, 252] width 377 height 40
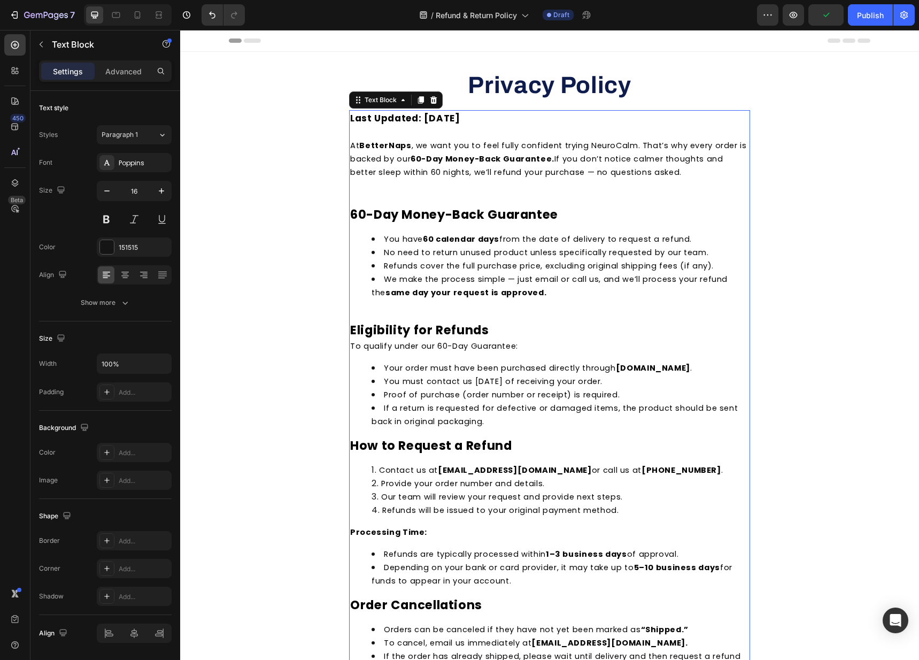
click at [569, 93] on strong "Privacy Policy" at bounding box center [549, 85] width 163 height 26
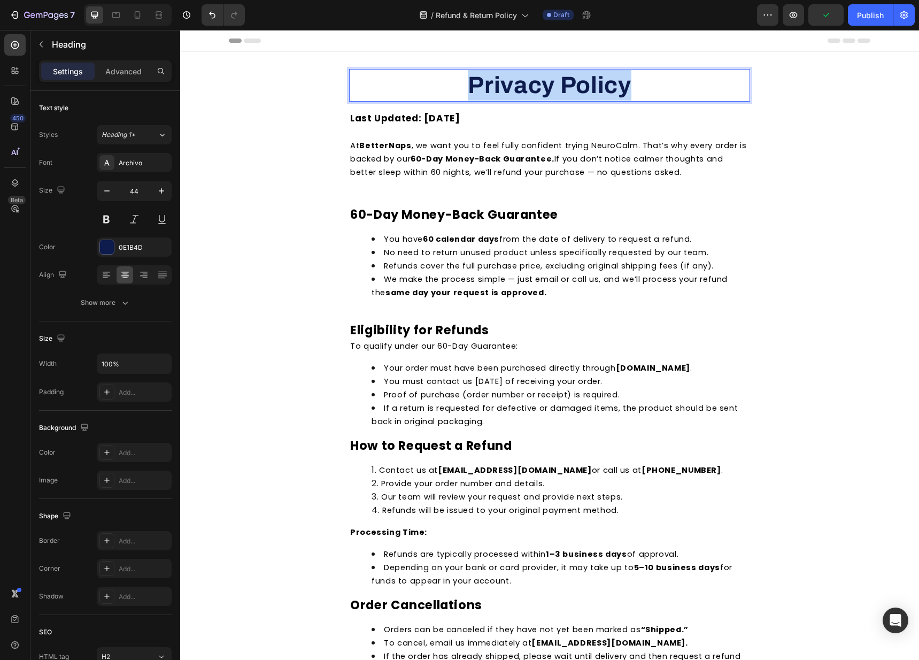
click at [569, 93] on strong "Privacy Policy" at bounding box center [549, 85] width 163 height 26
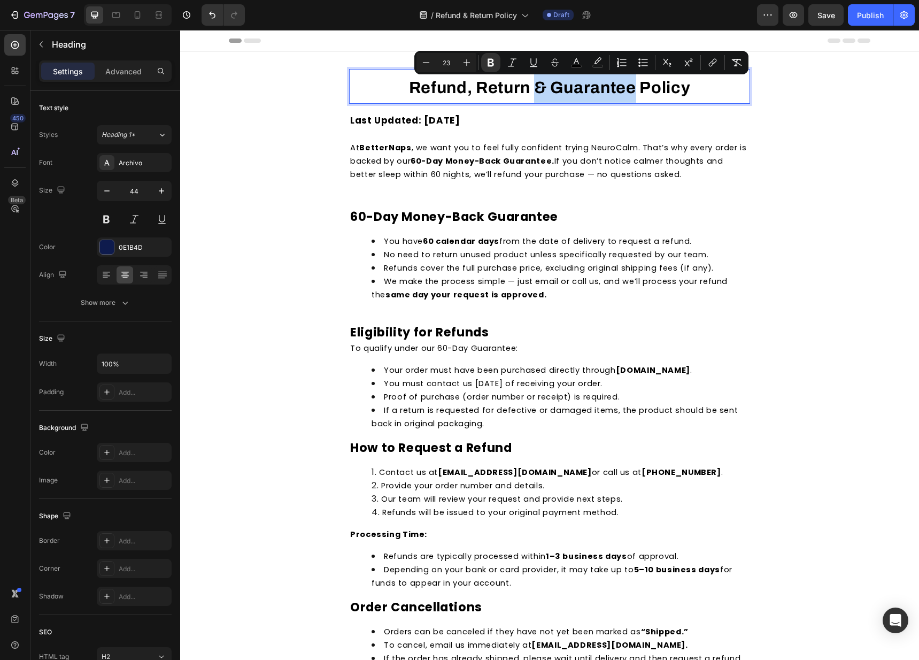
drag, startPoint x: 533, startPoint y: 87, endPoint x: 629, endPoint y: 89, distance: 96.3
click at [629, 89] on strong "Refund, Return & Guarantee Policy" at bounding box center [550, 88] width 282 height 18
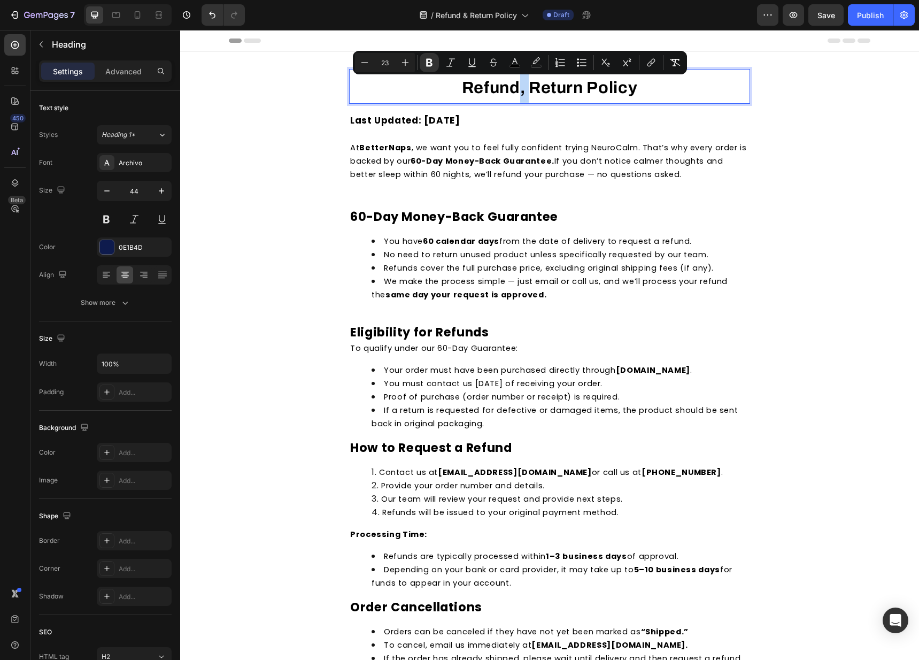
click at [514, 92] on strong "Refund, Return Policy" at bounding box center [550, 88] width 176 height 18
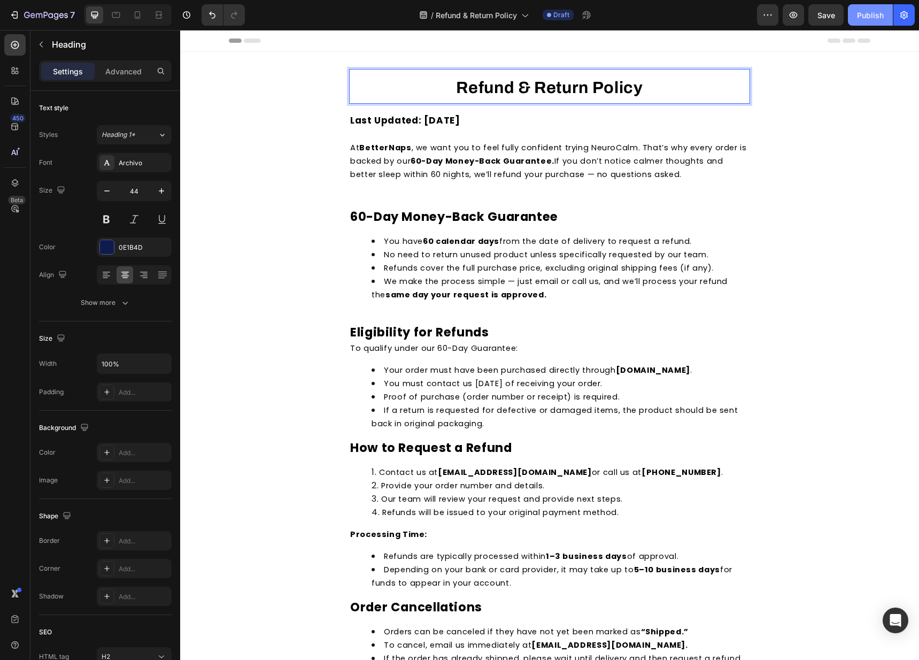
click at [866, 13] on div "Publish" at bounding box center [870, 15] width 27 height 11
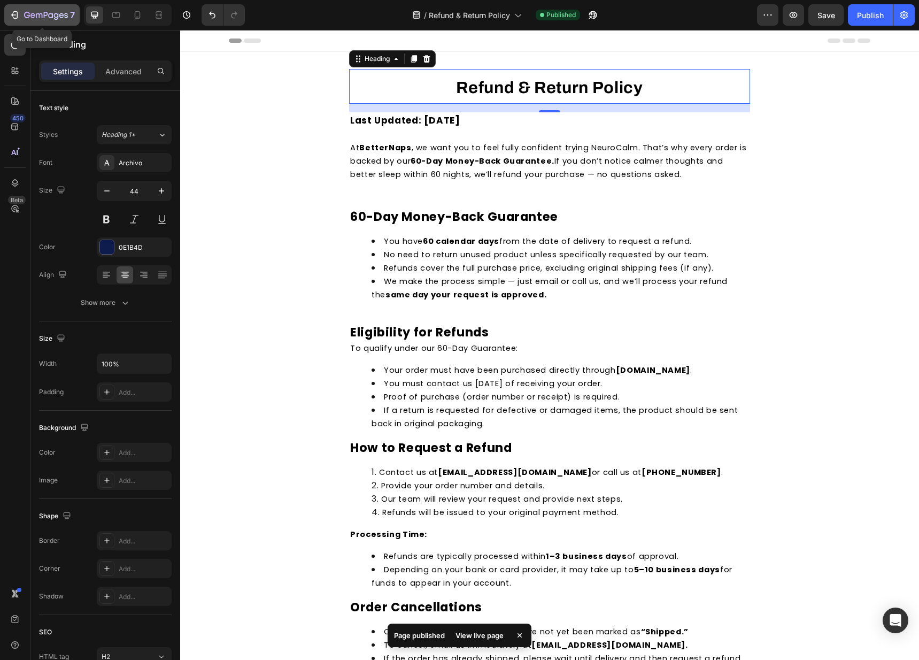
click at [32, 10] on div "7" at bounding box center [49, 15] width 51 height 13
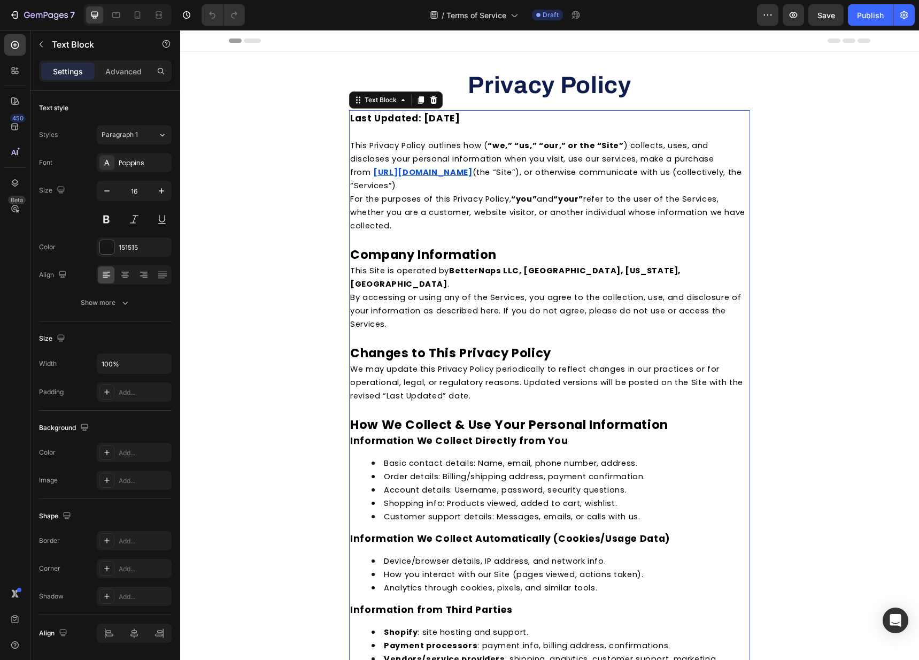
click at [383, 227] on span "For the purposes of this Privacy Policy, “you” and “your” refer to the user of …" at bounding box center [547, 212] width 395 height 37
click at [399, 224] on p "For the purposes of this Privacy Policy, “you” and “your” refer to the user of …" at bounding box center [549, 212] width 399 height 40
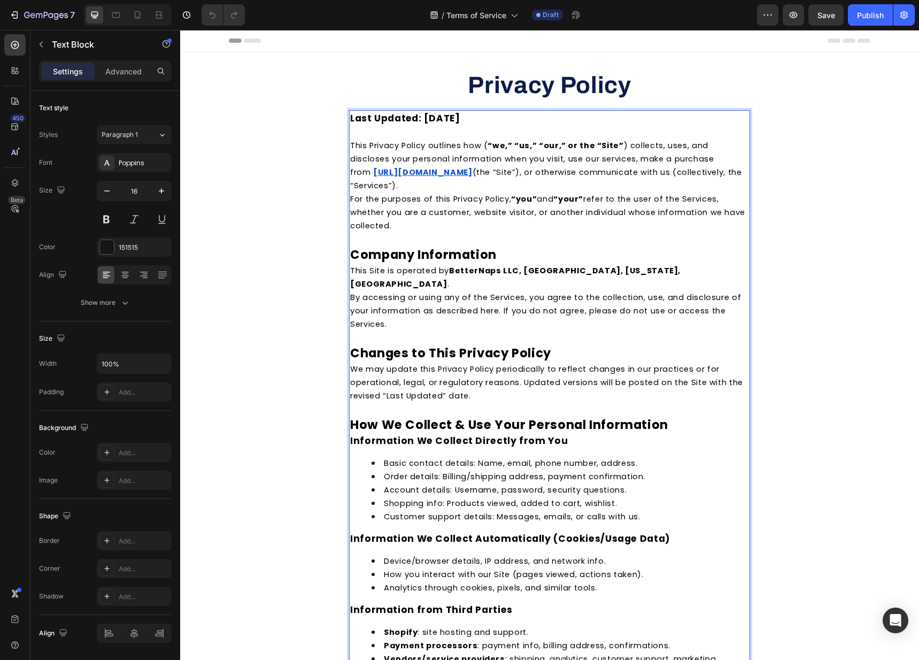
click at [388, 229] on p "For the purposes of this Privacy Policy, “you” and “your” refer to the user of …" at bounding box center [549, 212] width 399 height 40
click at [390, 222] on p "For the purposes of this Privacy Policy, “you” and “your” refer to the user of …" at bounding box center [549, 212] width 399 height 40
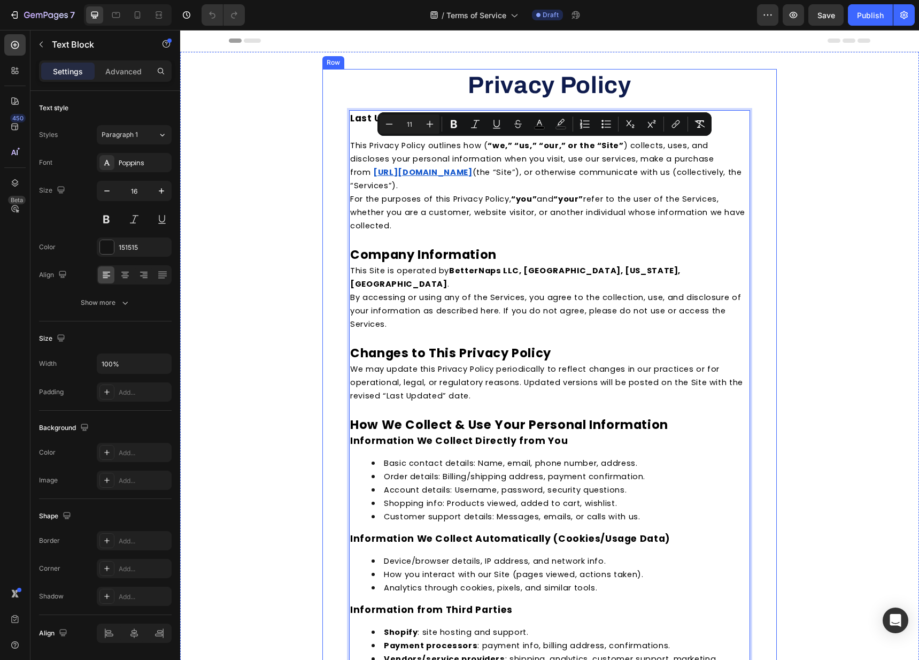
drag, startPoint x: 381, startPoint y: 219, endPoint x: 327, endPoint y: 149, distance: 88.5
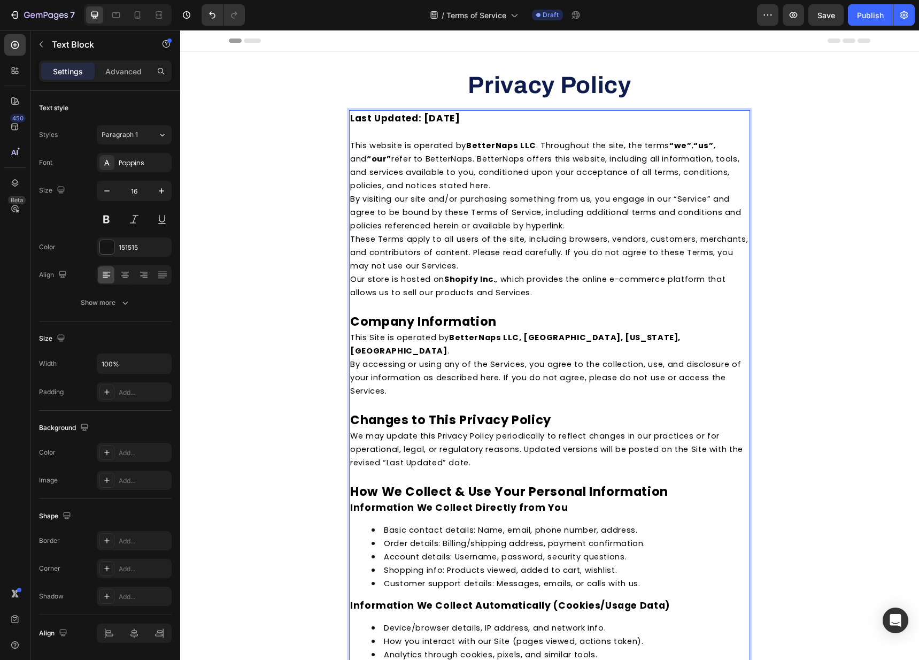
click at [550, 180] on p "This website is operated by BetterNaps LLC . Throughout the site, the terms “we…" at bounding box center [549, 164] width 399 height 53
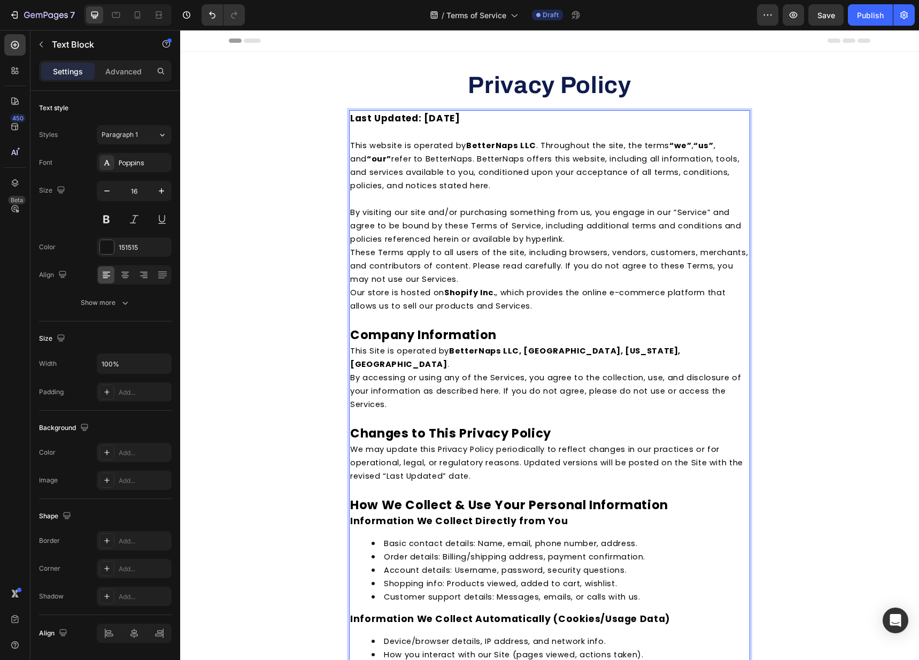
click at [510, 276] on p "These Terms apply to all users of the site, including browsers, vendors, custom…" at bounding box center [549, 265] width 399 height 40
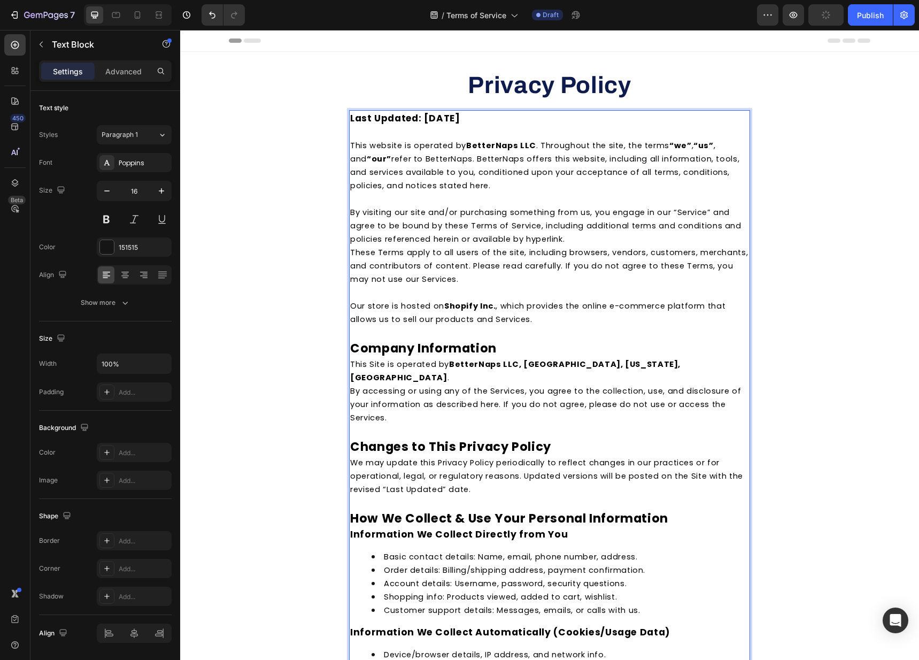
click at [356, 349] on strong "Company Information" at bounding box center [423, 347] width 146 height 17
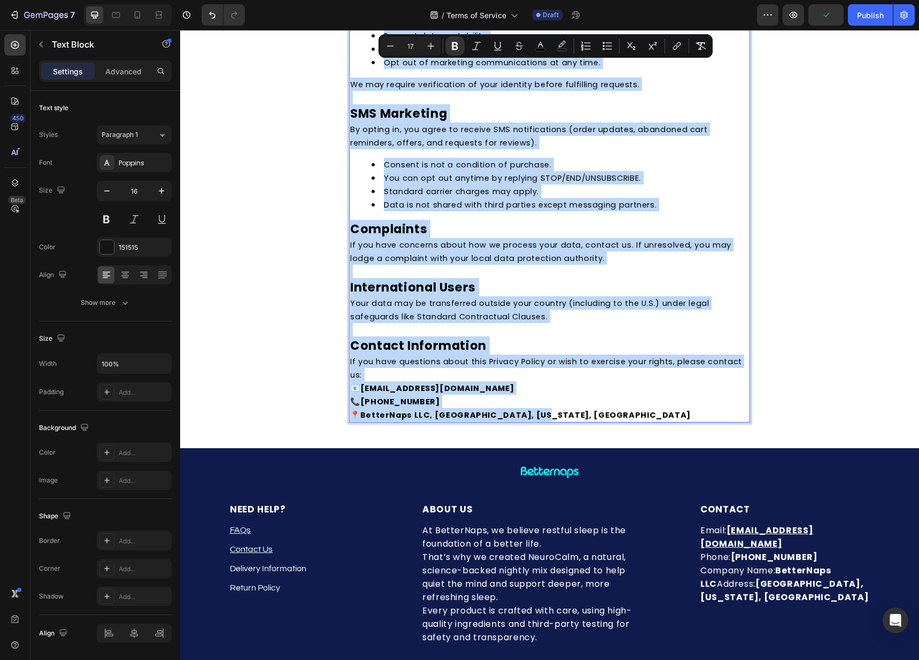
scroll to position [1427, 0]
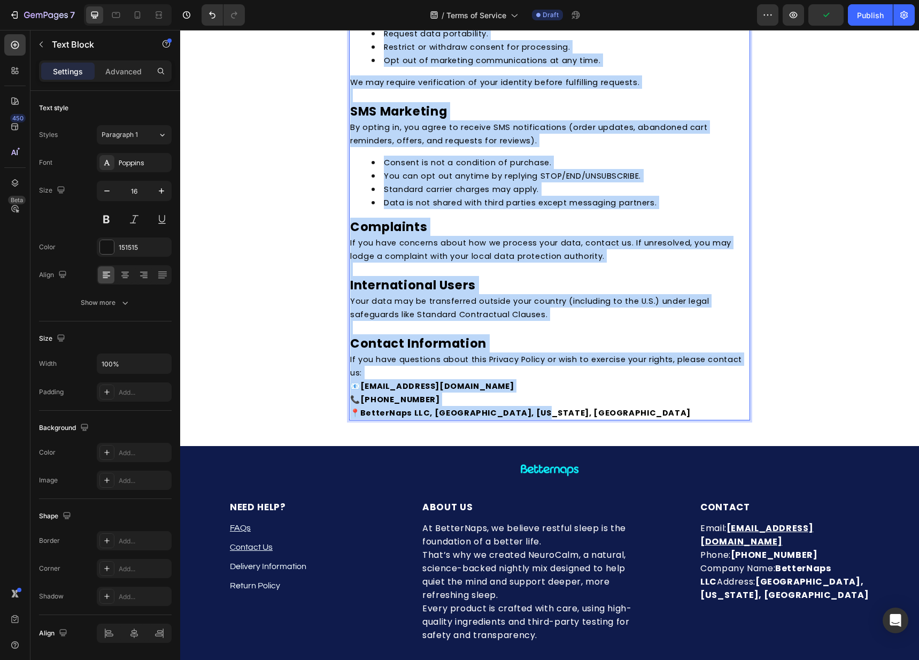
drag, startPoint x: 374, startPoint y: 356, endPoint x: 556, endPoint y: 399, distance: 187.0
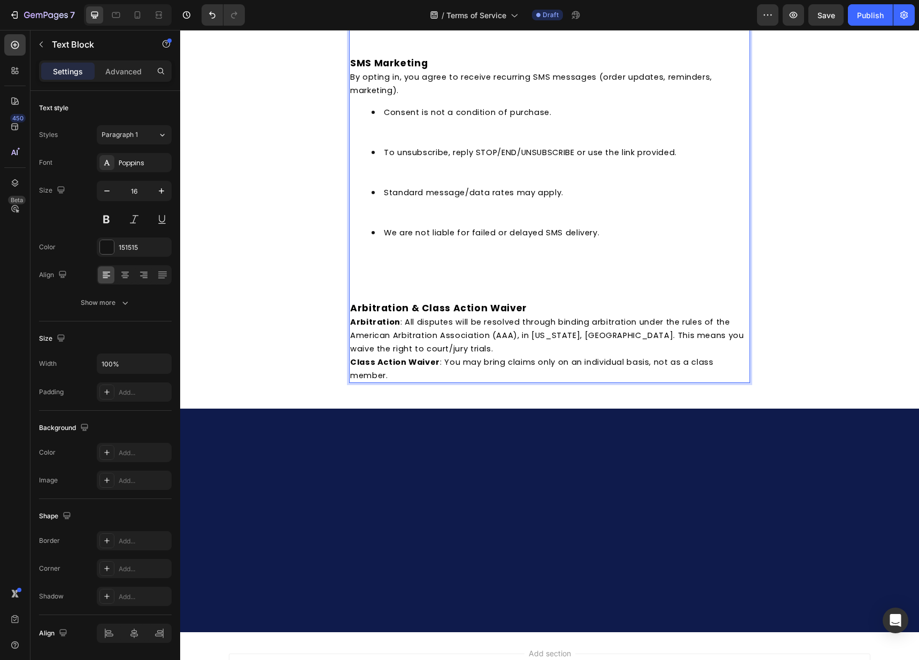
scroll to position [3396, 0]
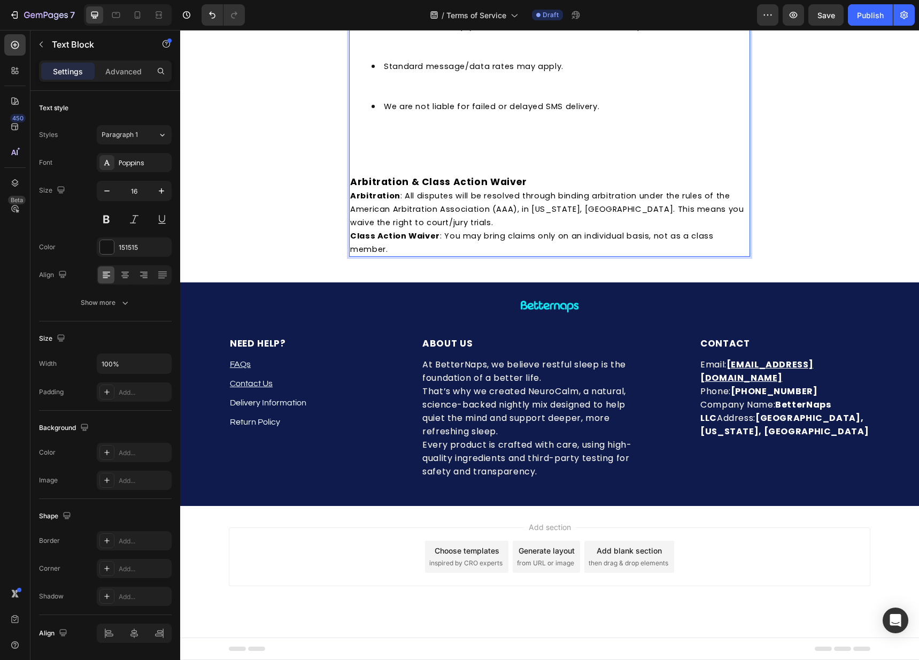
click at [391, 152] on p "Rich Text Editor. Editing area: main" at bounding box center [549, 154] width 399 height 13
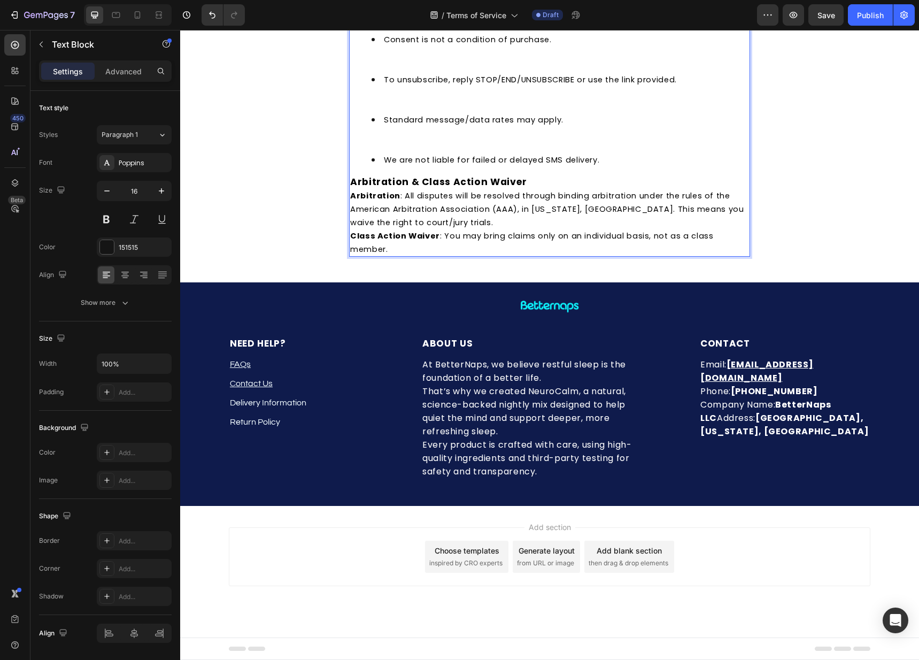
click at [385, 142] on li "Standard message/data rates may apply." at bounding box center [560, 133] width 377 height 40
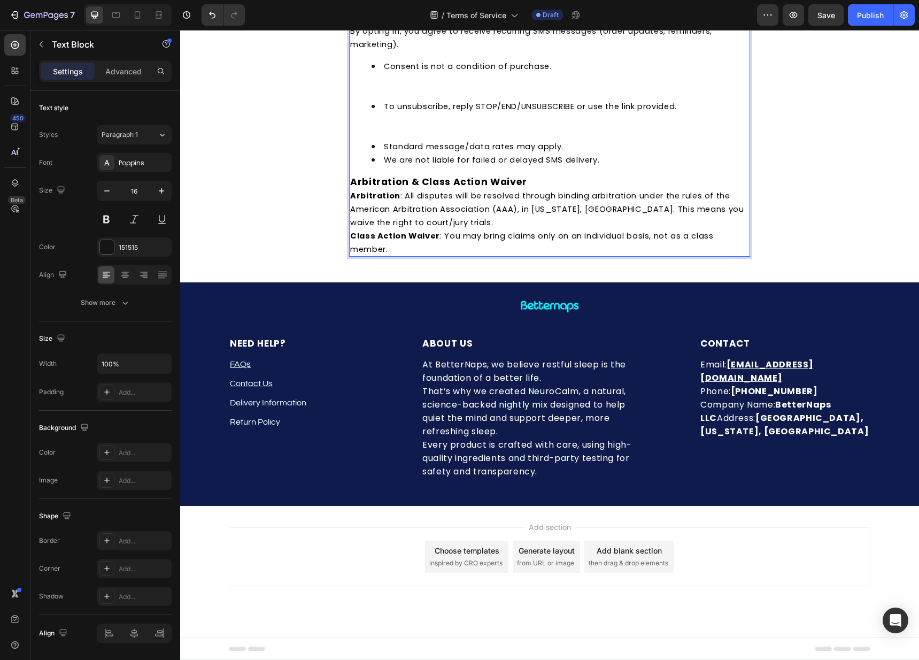
click at [384, 134] on li "To unsubscribe, reply STOP/END/UNSUBSCRIBE or use the link provided." at bounding box center [560, 119] width 377 height 40
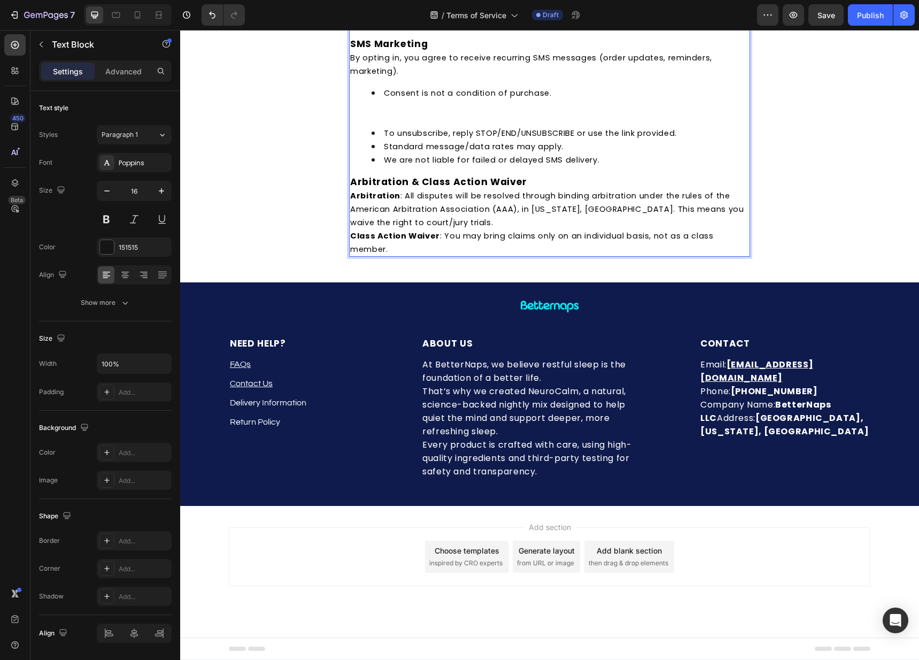
click at [385, 121] on li "Consent is not a condition of purchase." at bounding box center [560, 106] width 377 height 40
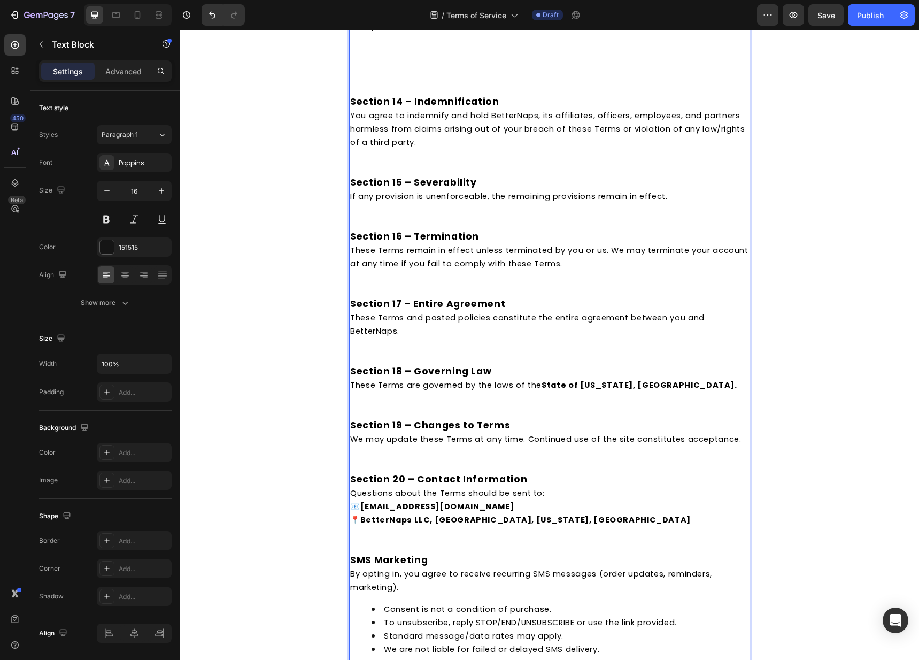
scroll to position [2757, 0]
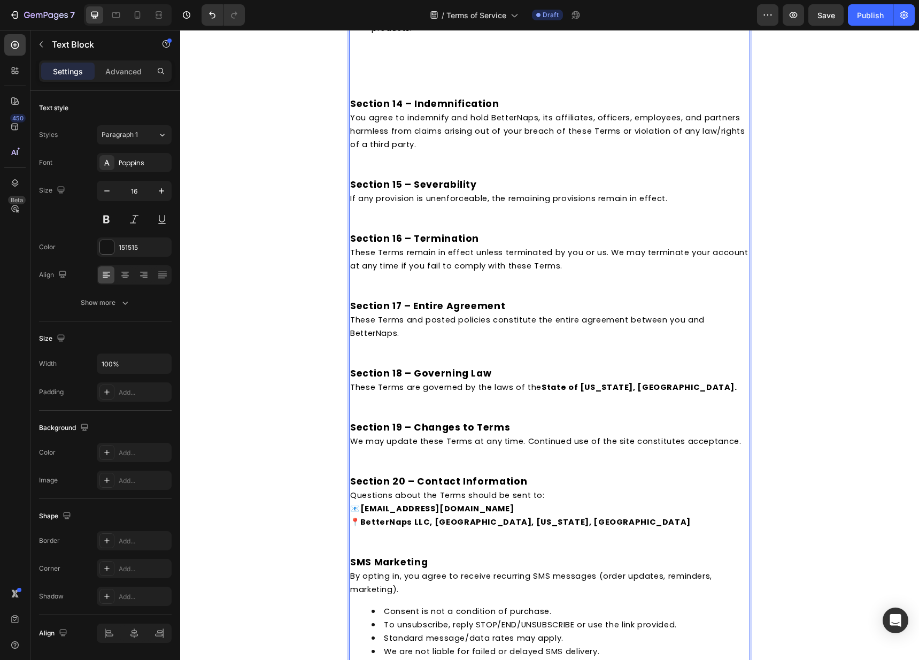
click at [382, 461] on p "Rich Text Editor. Editing area: main" at bounding box center [549, 453] width 399 height 13
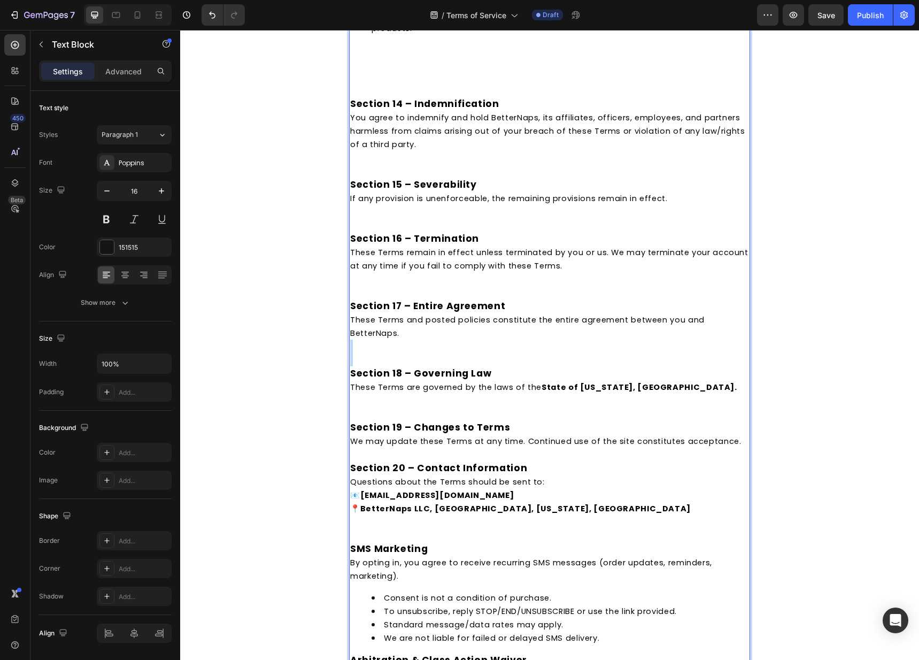
click at [381, 353] on p "Rich Text Editor. Editing area: main" at bounding box center [549, 345] width 399 height 13
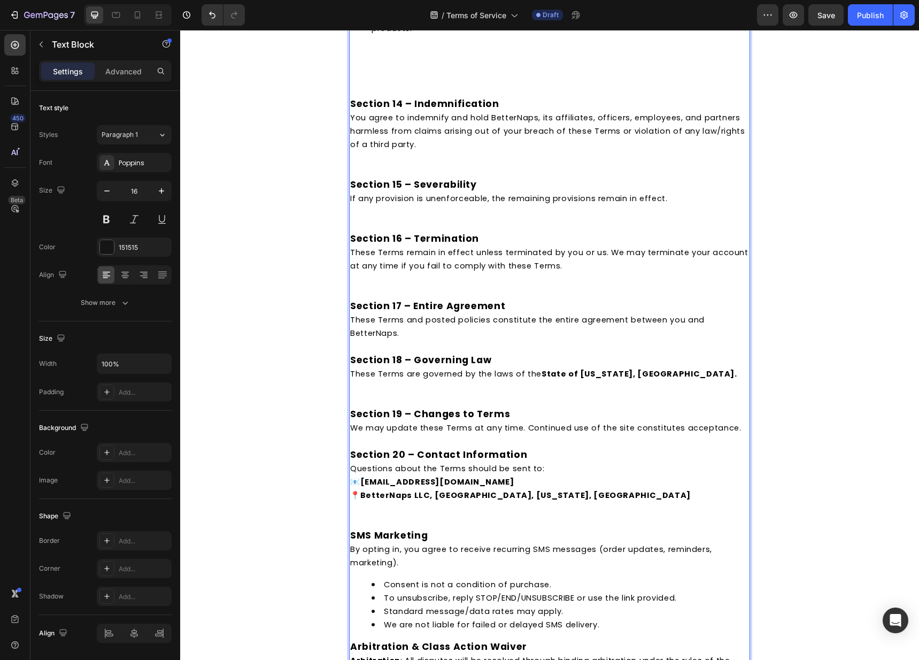
click at [355, 393] on p "Rich Text Editor. Editing area: main" at bounding box center [549, 386] width 399 height 13
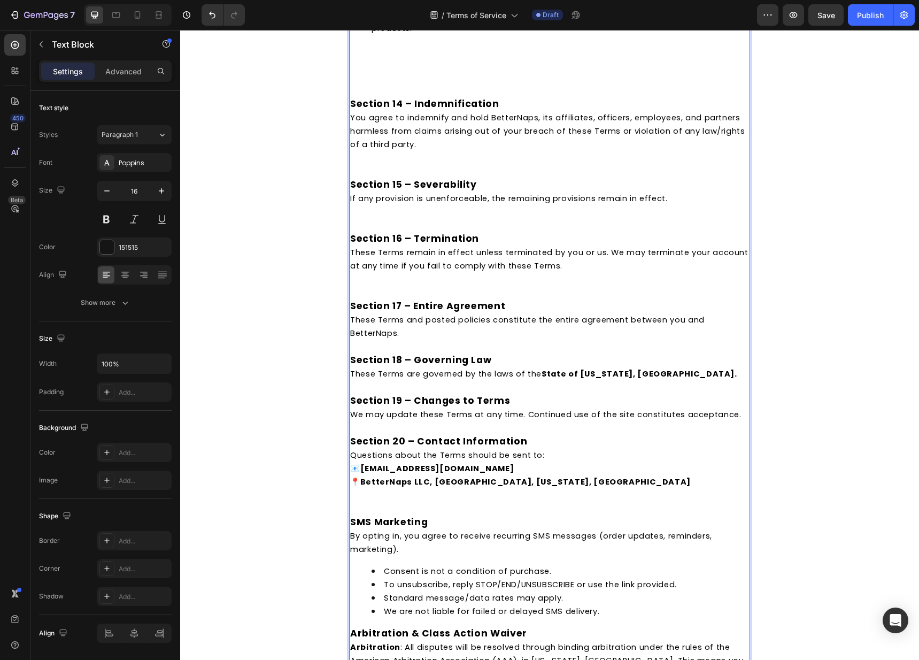
click at [372, 299] on p "Rich Text Editor. Editing area: main" at bounding box center [549, 292] width 399 height 13
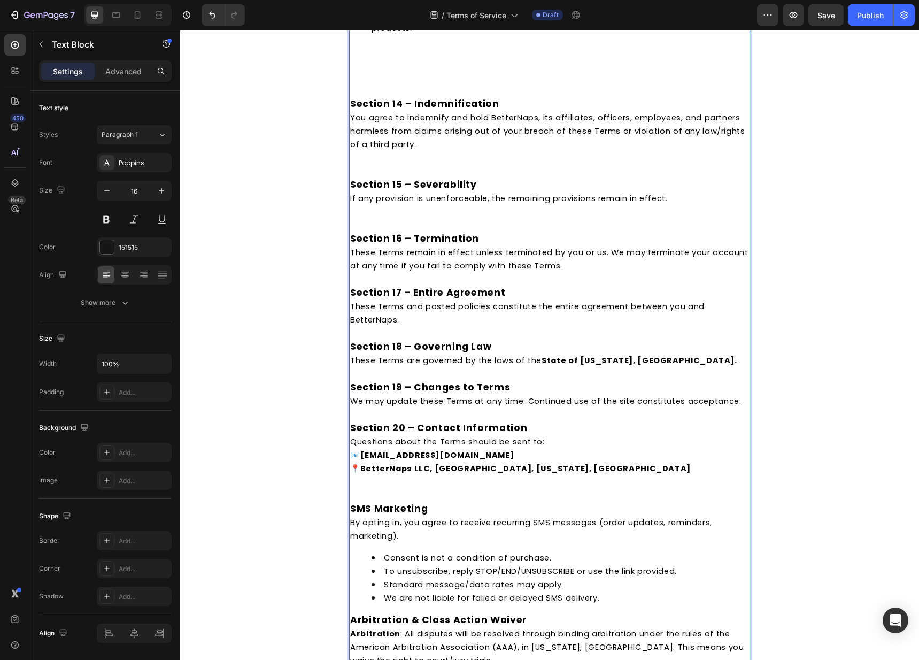
click at [365, 218] on p "Rich Text Editor. Editing area: main" at bounding box center [549, 211] width 399 height 13
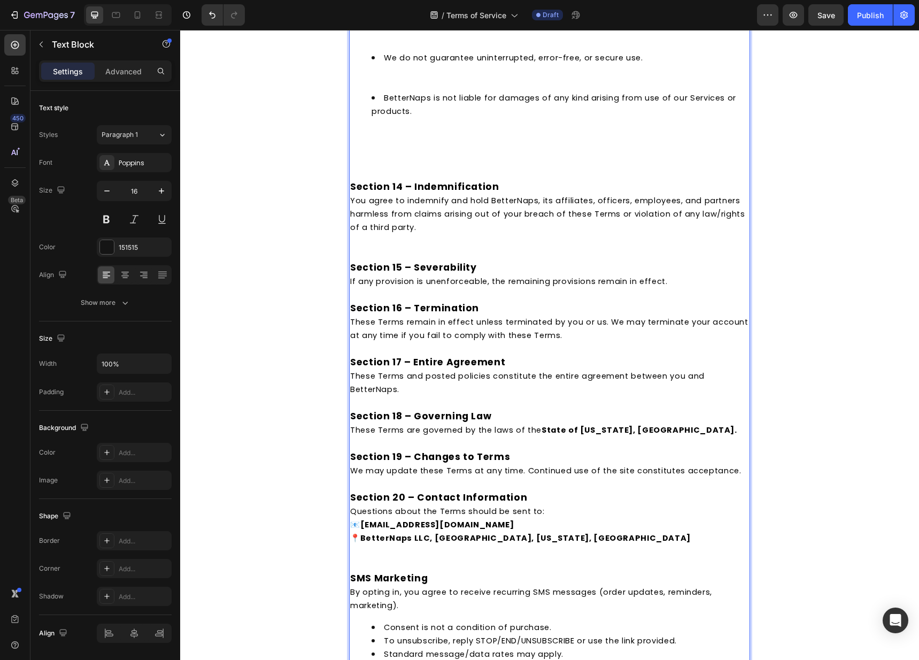
click at [364, 247] on p "Rich Text Editor. Editing area: main" at bounding box center [549, 240] width 399 height 13
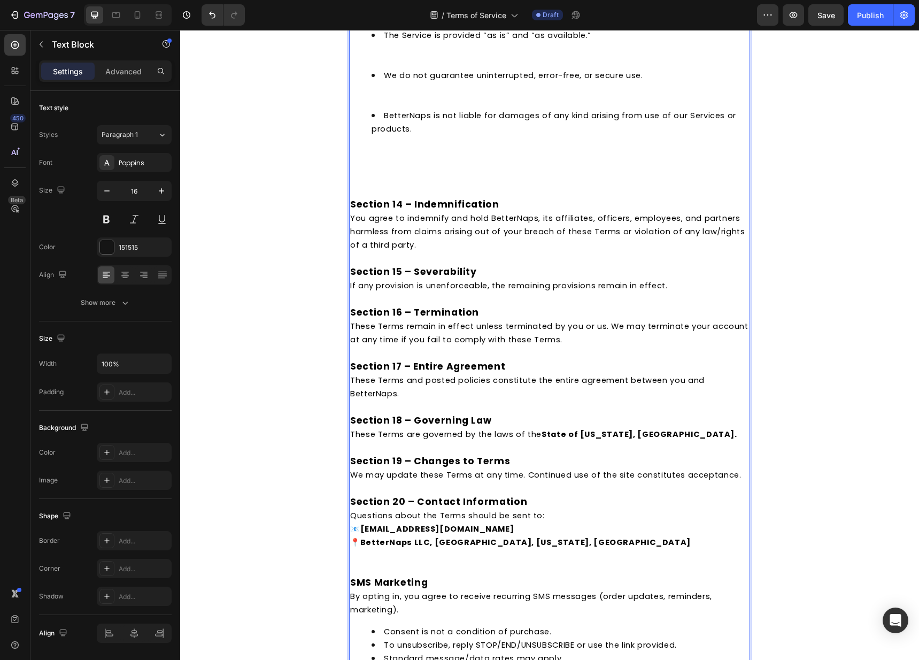
scroll to position [2655, 0]
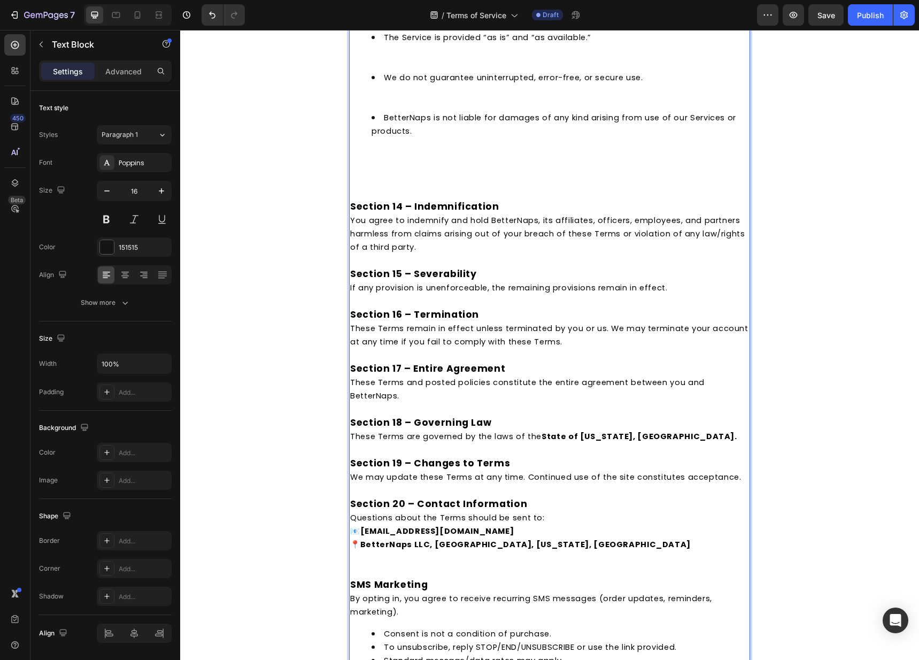
click at [359, 199] on p "Rich Text Editor. Editing area: main" at bounding box center [549, 192] width 399 height 13
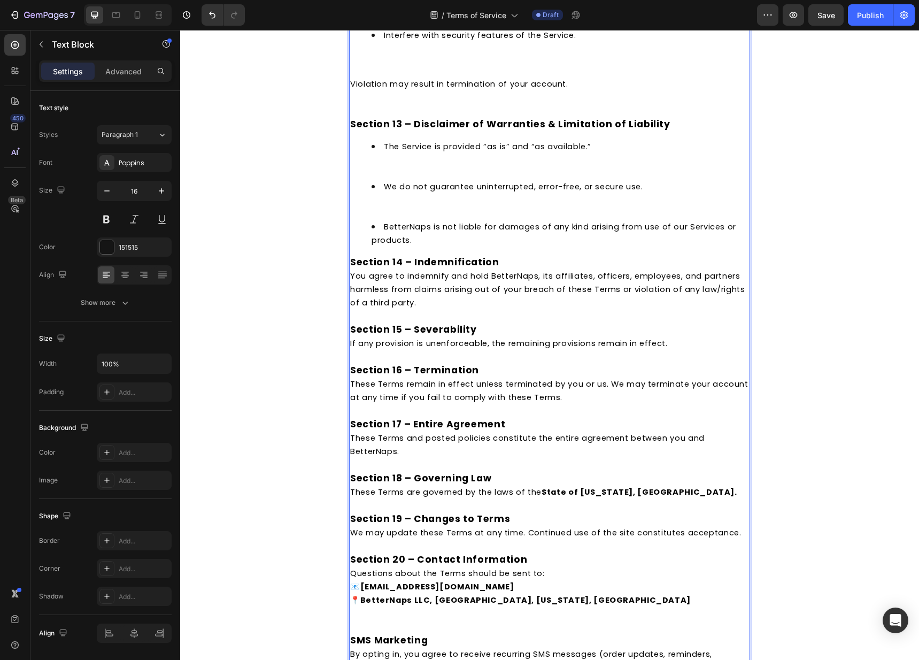
scroll to position [2459, 0]
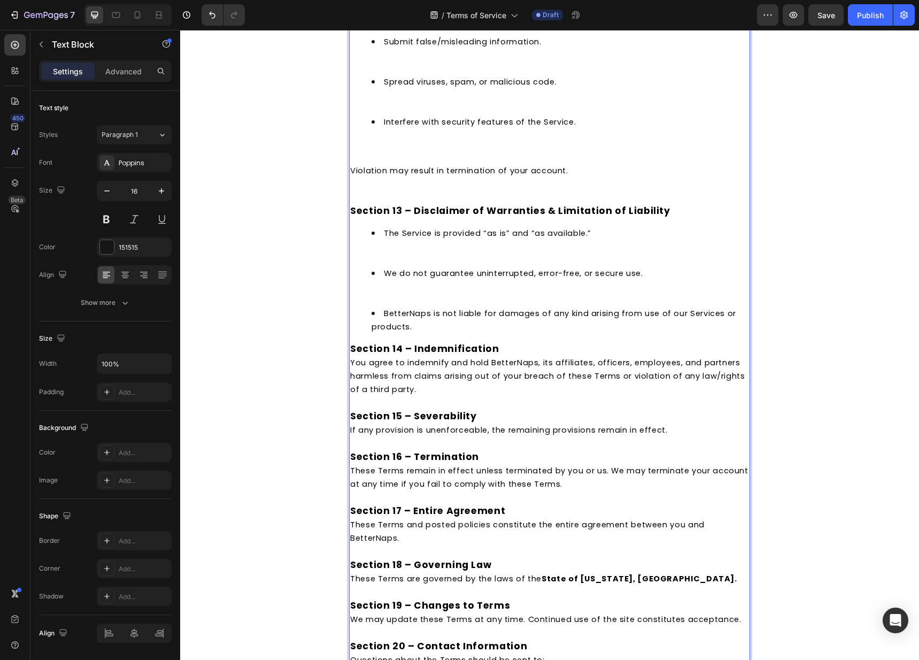
click at [378, 306] on li "We do not guarantee uninterrupted, error-free, or secure use." at bounding box center [560, 286] width 377 height 40
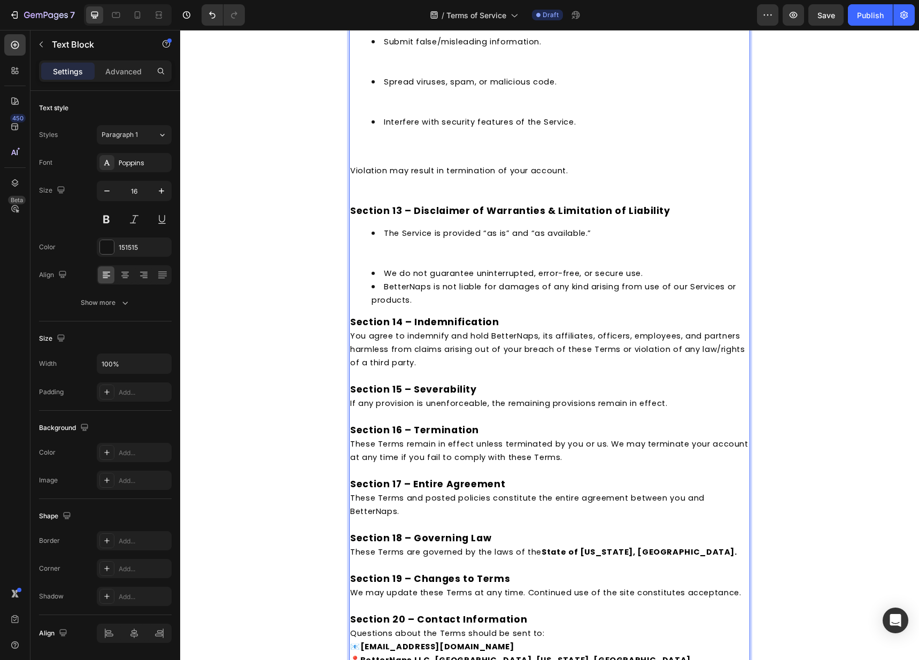
click at [363, 272] on ul "The Service is provided “as is” and “as available.” We do not guarantee uninter…" at bounding box center [549, 266] width 399 height 80
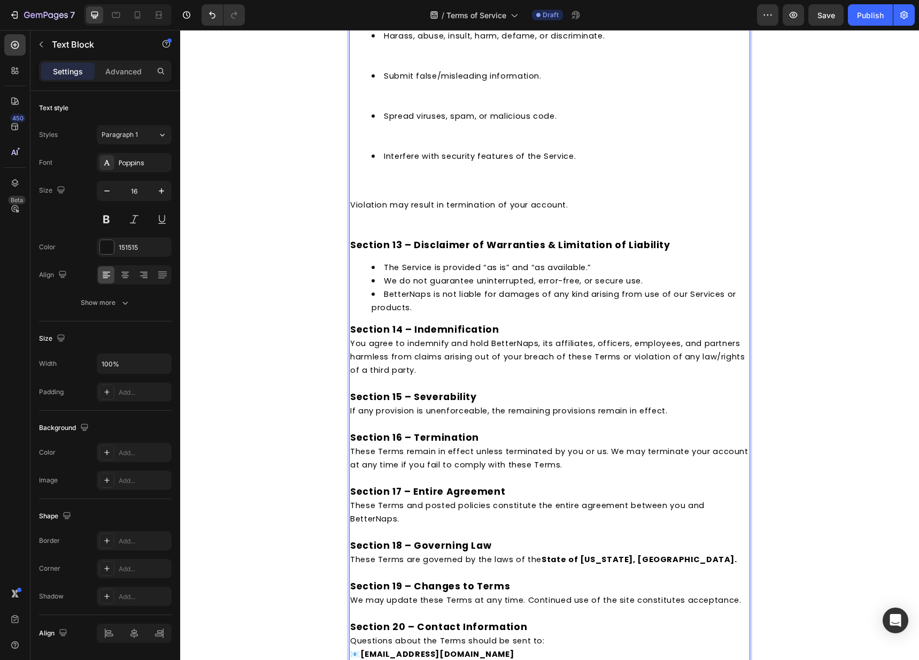
scroll to position [2252, 0]
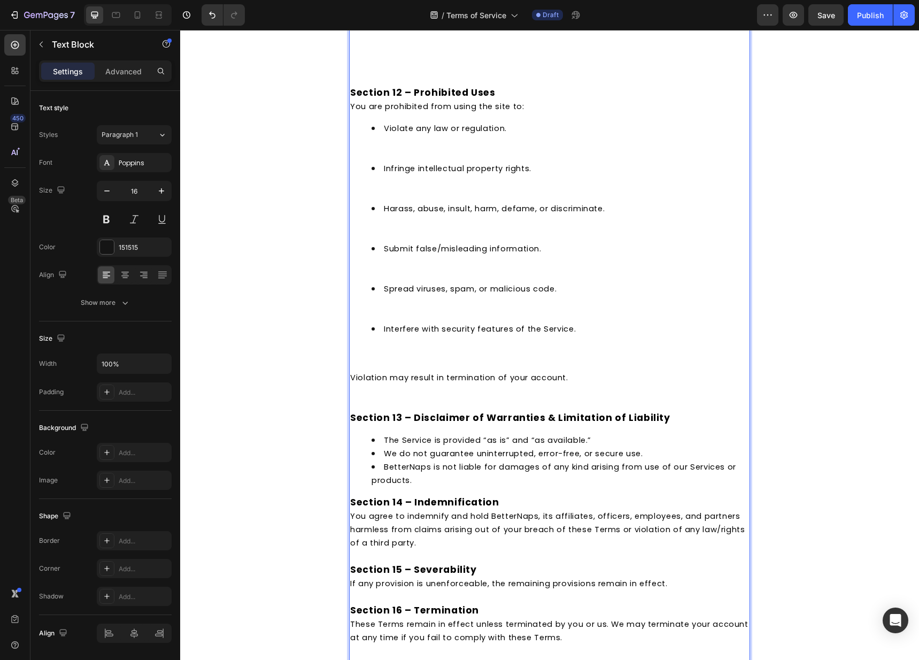
click at [377, 362] on li "Interfere with security features of the Service." at bounding box center [560, 342] width 377 height 40
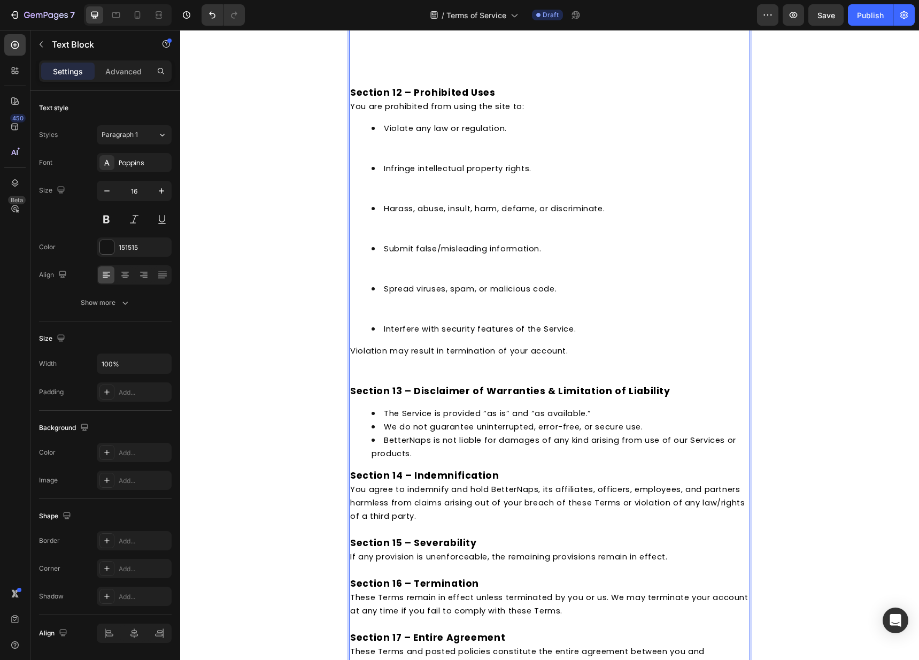
click at [385, 322] on li "Spread viruses, spam, or malicious code." at bounding box center [560, 302] width 377 height 40
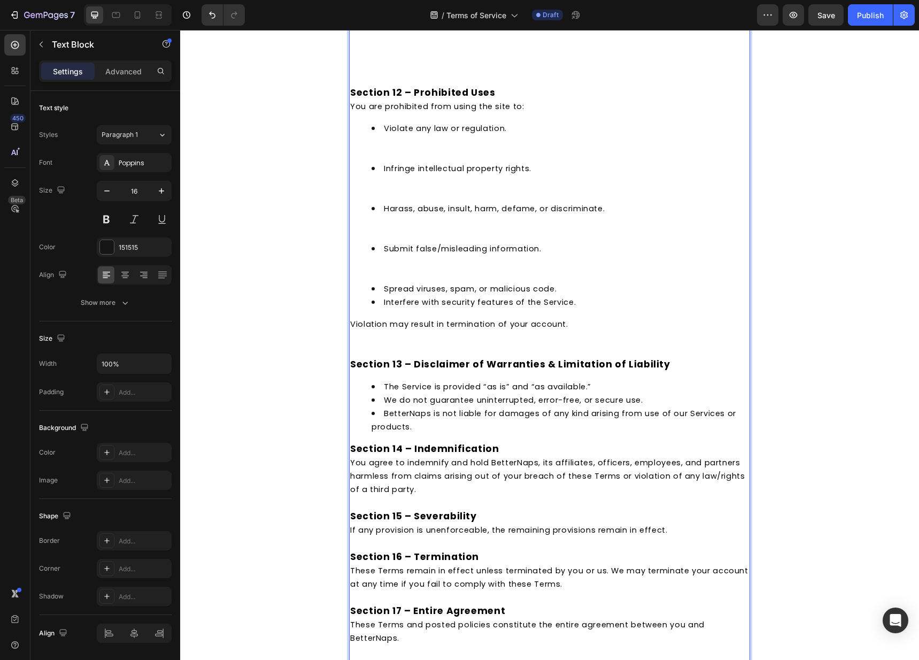
click at [380, 282] on li "Submit false/misleading information." at bounding box center [560, 262] width 377 height 40
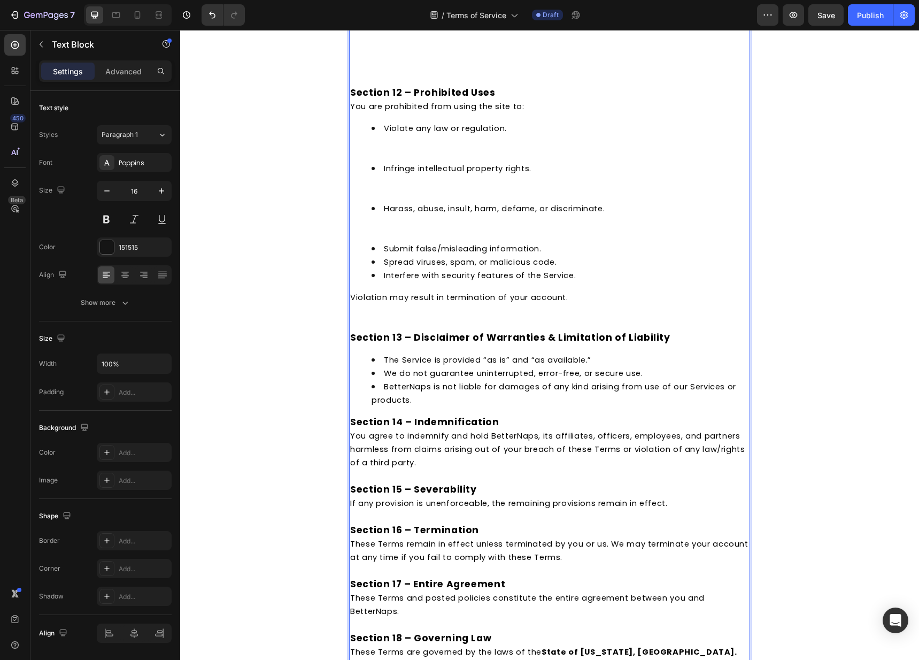
click at [373, 242] on li "Harass, abuse, insult, harm, defame, or discriminate." at bounding box center [560, 222] width 377 height 40
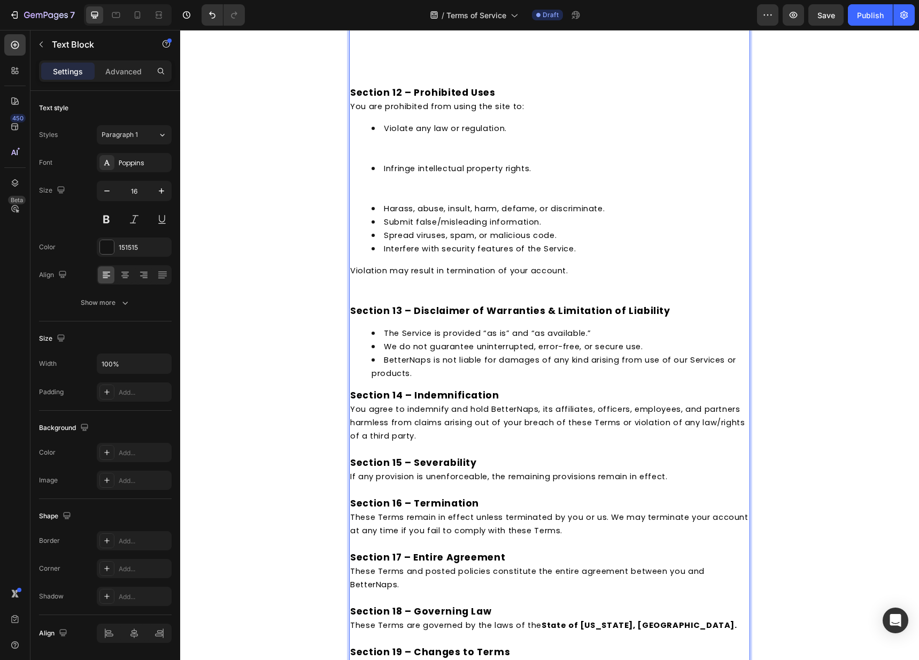
click at [374, 202] on li "Infringe intellectual property rights." at bounding box center [560, 181] width 377 height 40
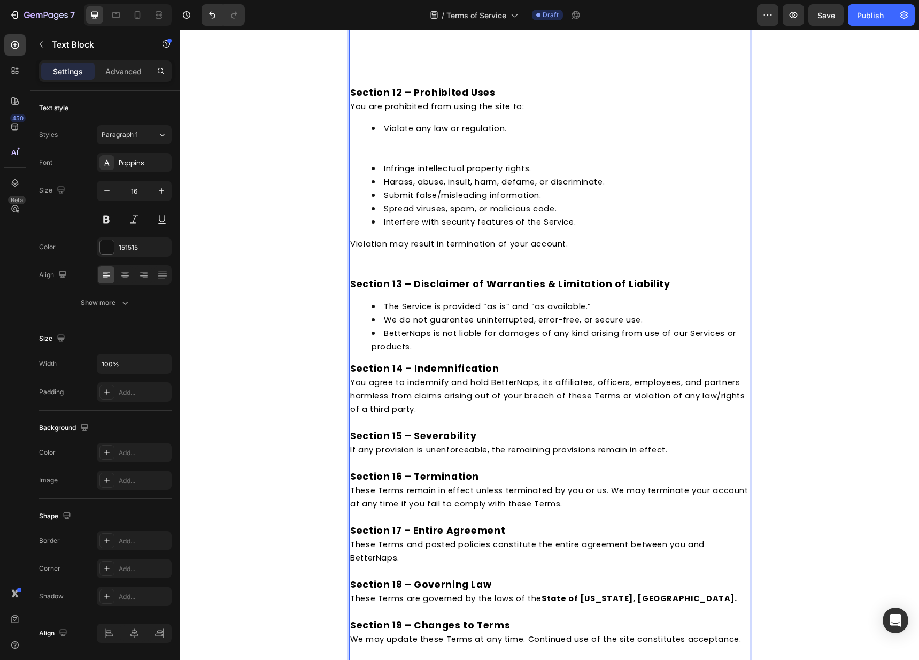
click at [376, 161] on li "Violate any law or regulation." at bounding box center [560, 141] width 377 height 40
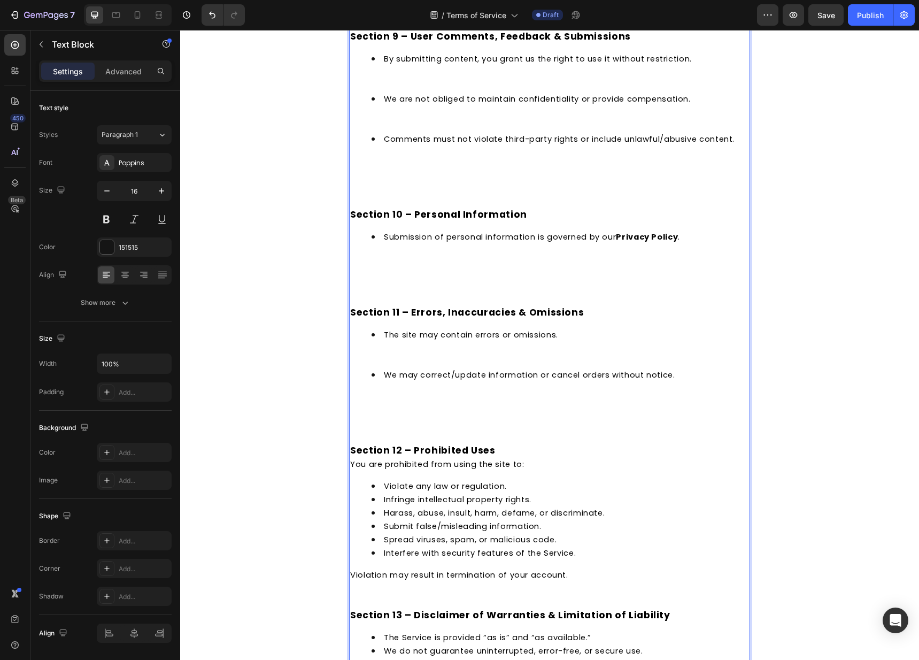
scroll to position [1887, 0]
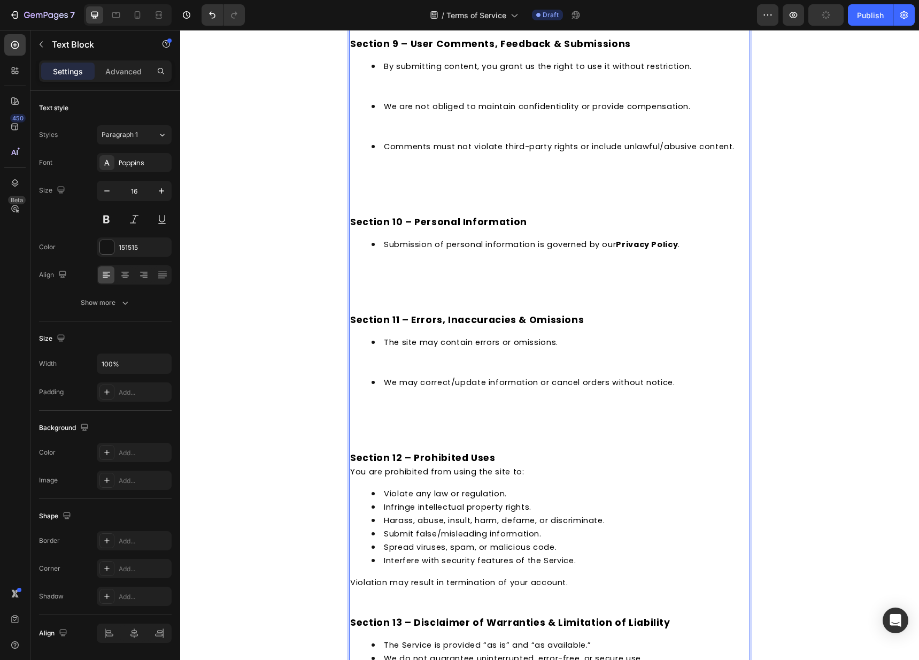
click at [379, 437] on p "Rich Text Editor. Editing area: main" at bounding box center [549, 430] width 399 height 13
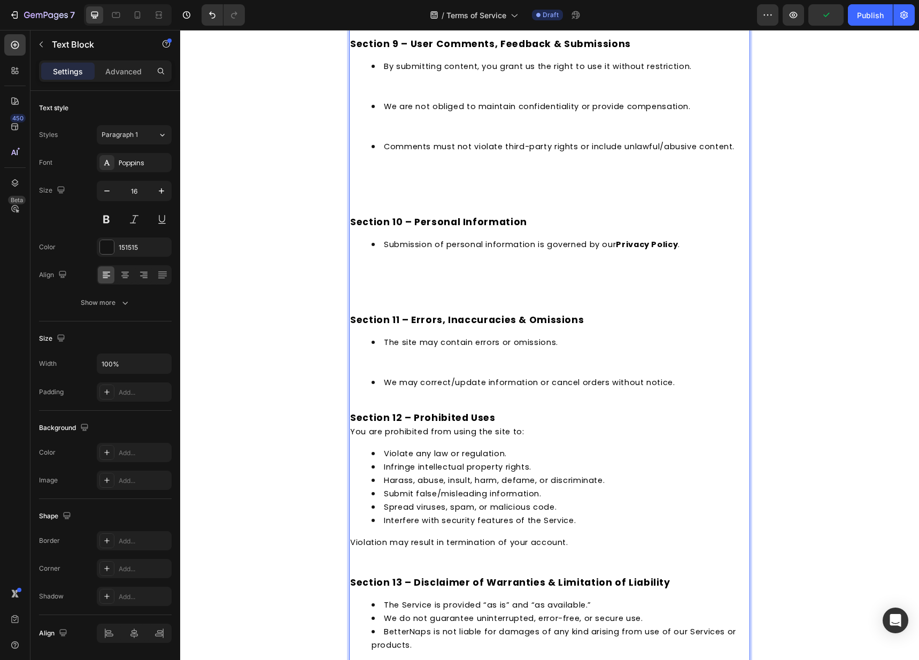
click at [374, 375] on li "The site may contain errors or omissions." at bounding box center [560, 355] width 377 height 40
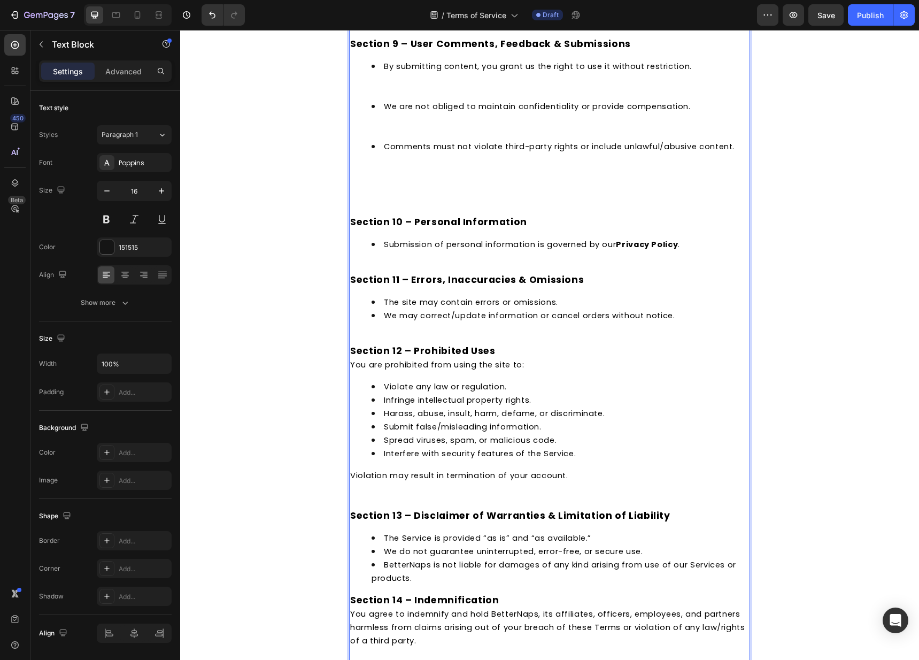
click at [372, 251] on li "Submission of personal information is governed by our Privacy Policy ." at bounding box center [560, 243] width 377 height 13
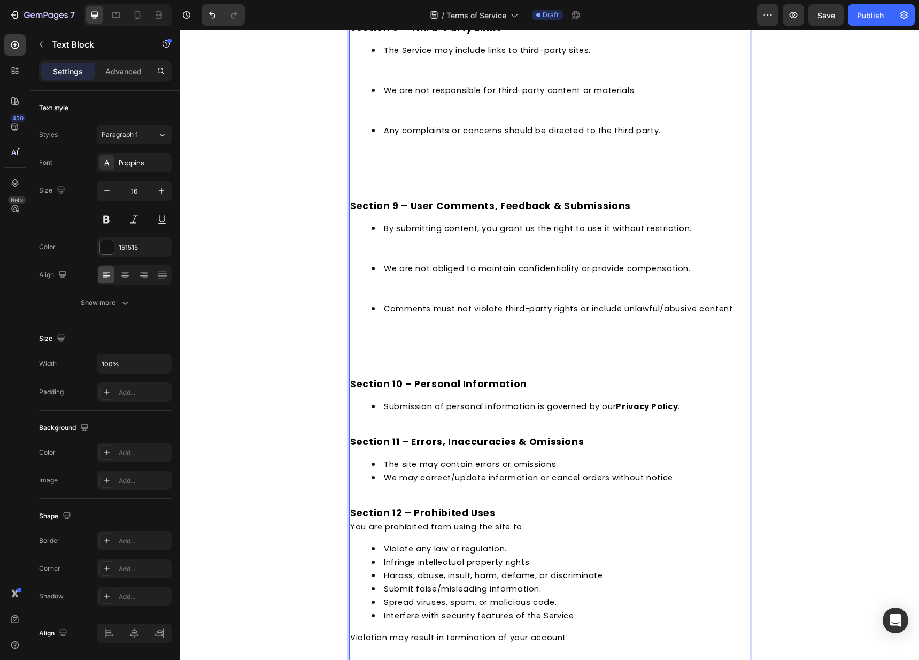
scroll to position [1671, 0]
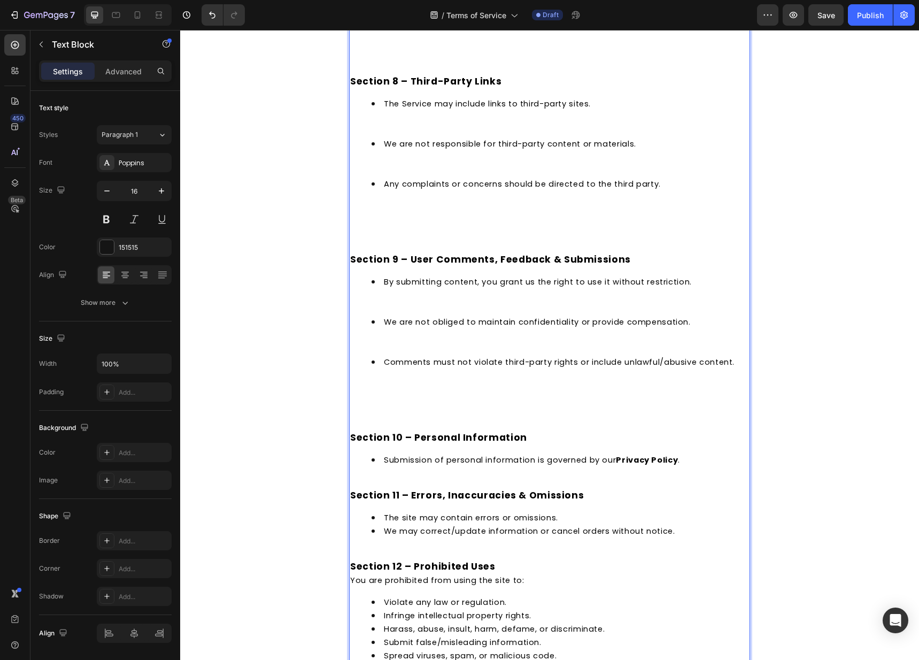
click at [357, 430] on p "Rich Text Editor. Editing area: main" at bounding box center [549, 423] width 399 height 13
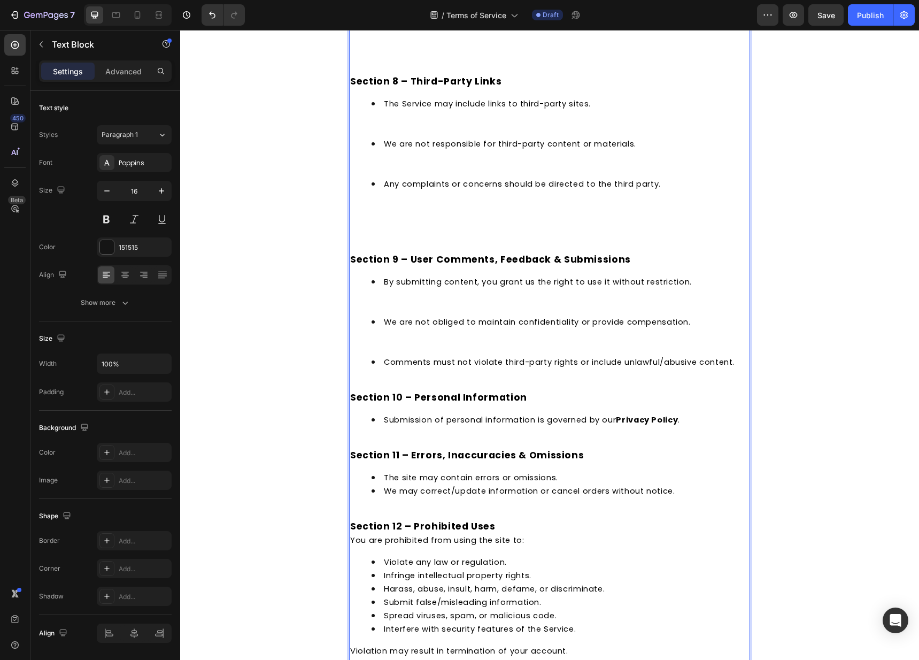
click at [376, 355] on li "We are not obliged to maintain confidentiality or provide compensation." at bounding box center [560, 335] width 377 height 40
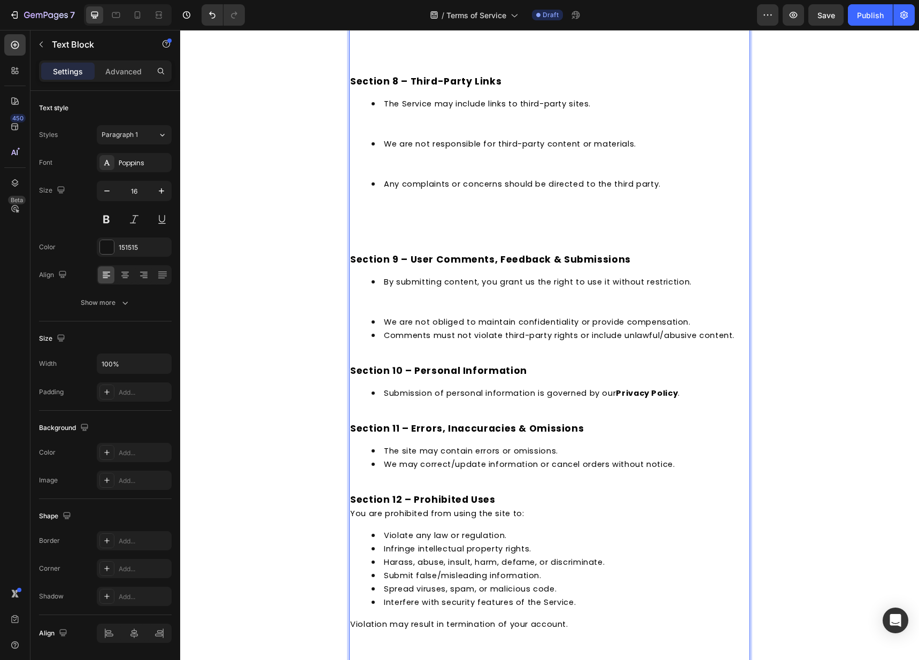
click at [374, 315] on li "By submitting content, you grant us the right to use it without restriction." at bounding box center [560, 295] width 377 height 40
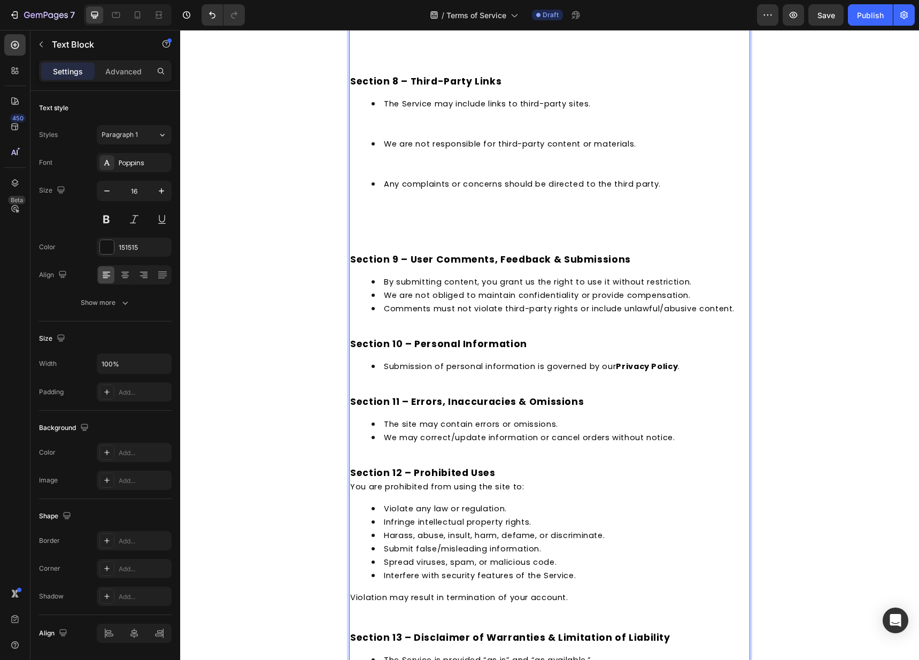
click at [380, 239] on p "Rich Text Editor. Editing area: main" at bounding box center [549, 232] width 399 height 13
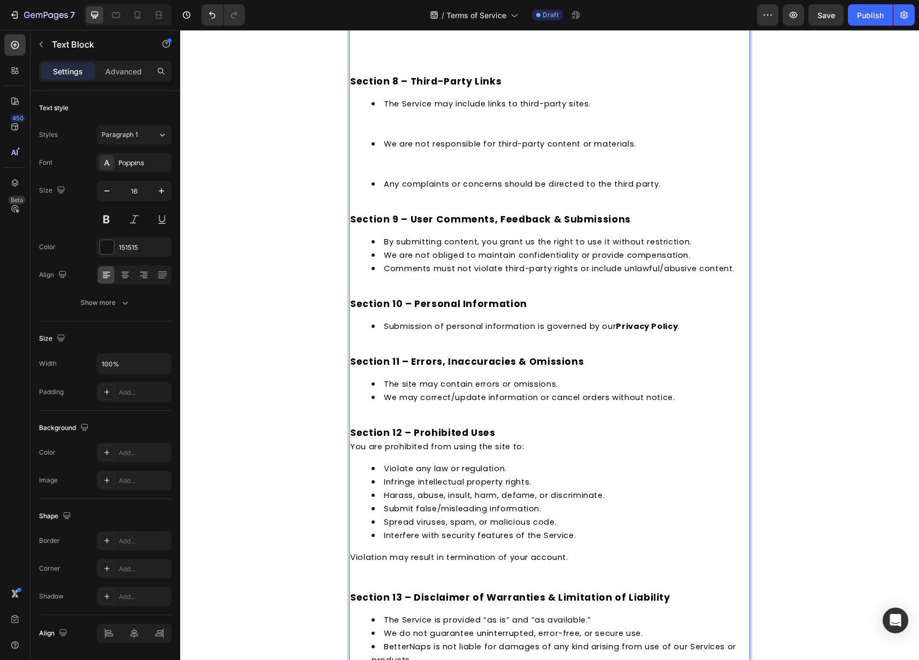
click at [382, 173] on li "We are not responsible for third-party content or materials." at bounding box center [560, 157] width 377 height 40
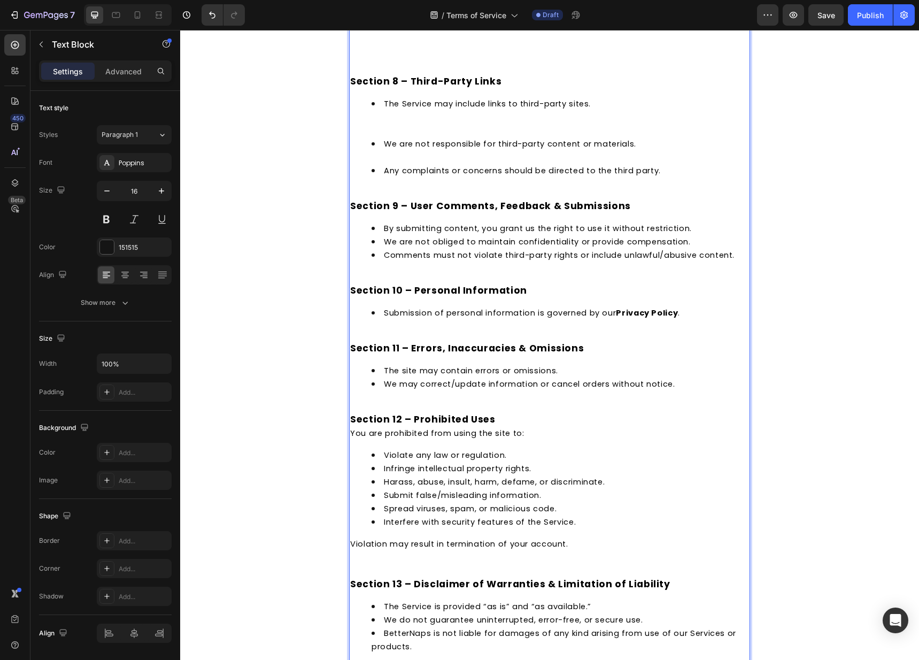
click at [382, 164] on li "We are not responsible for third-party content or materials." at bounding box center [560, 150] width 377 height 27
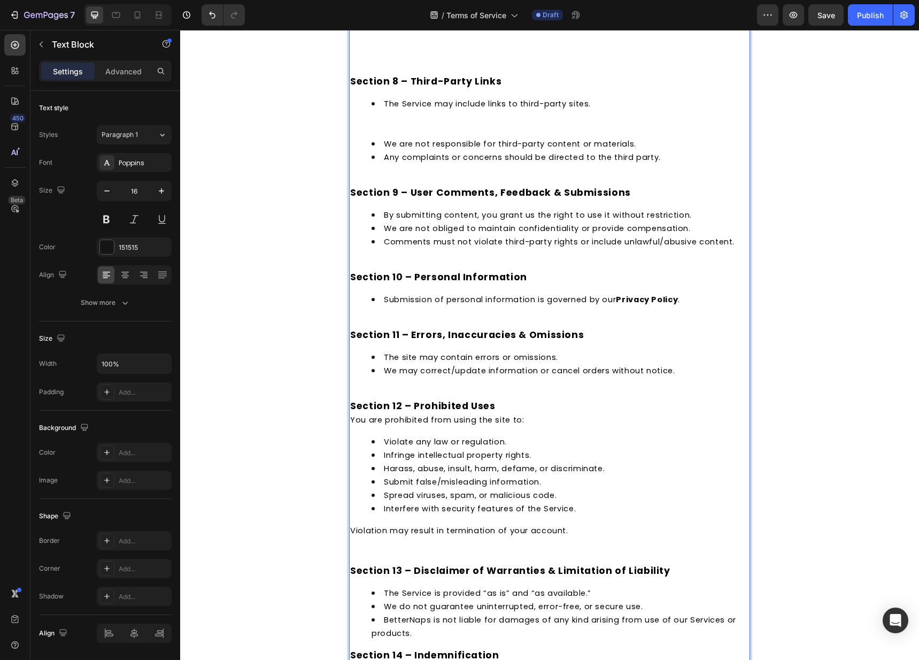
click at [379, 137] on li "The Service may include links to third-party sites." at bounding box center [560, 117] width 377 height 40
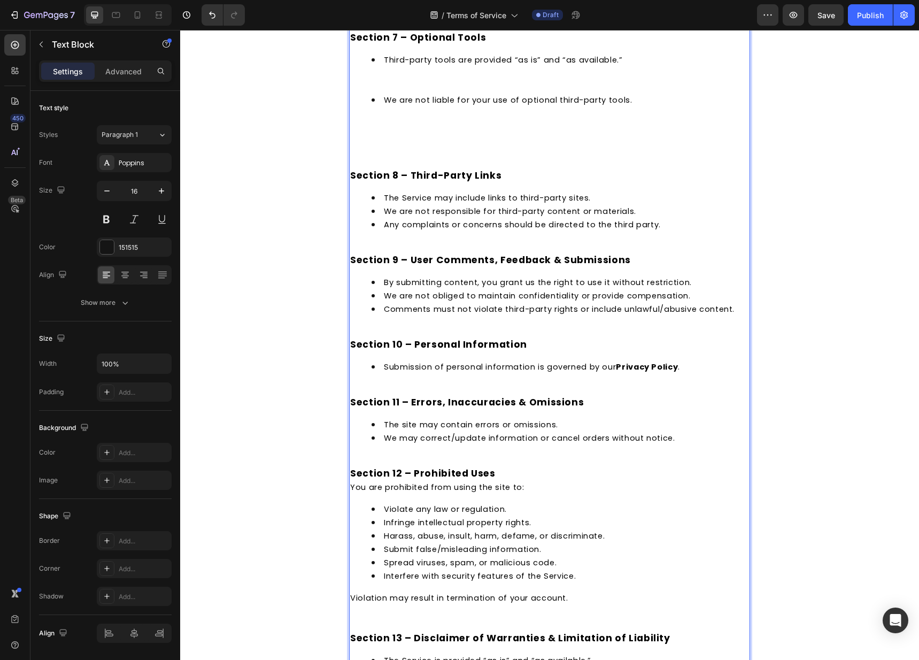
scroll to position [1316, 0]
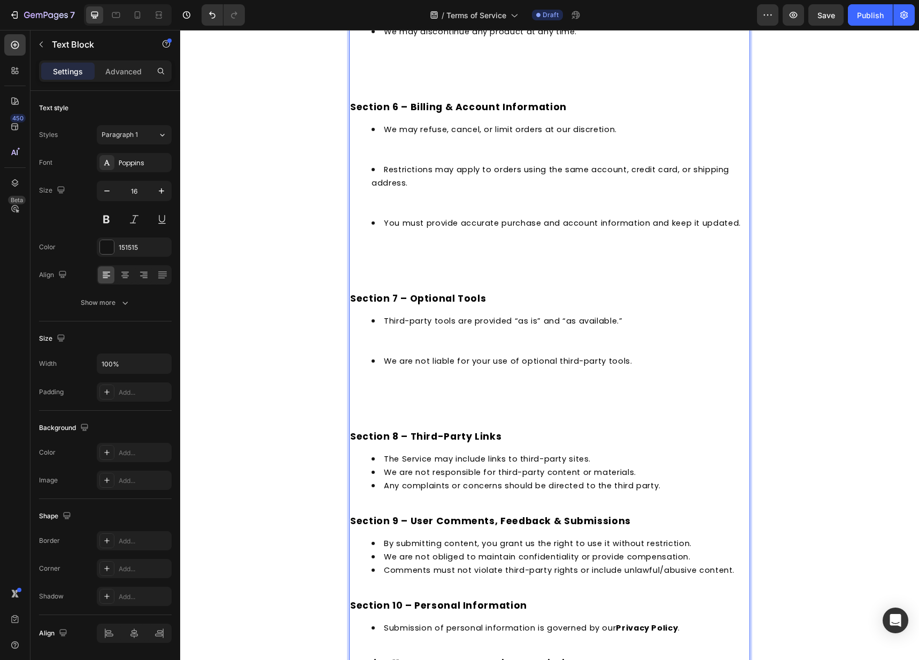
click at [356, 429] on p "Rich Text Editor. Editing area: main" at bounding box center [549, 422] width 399 height 13
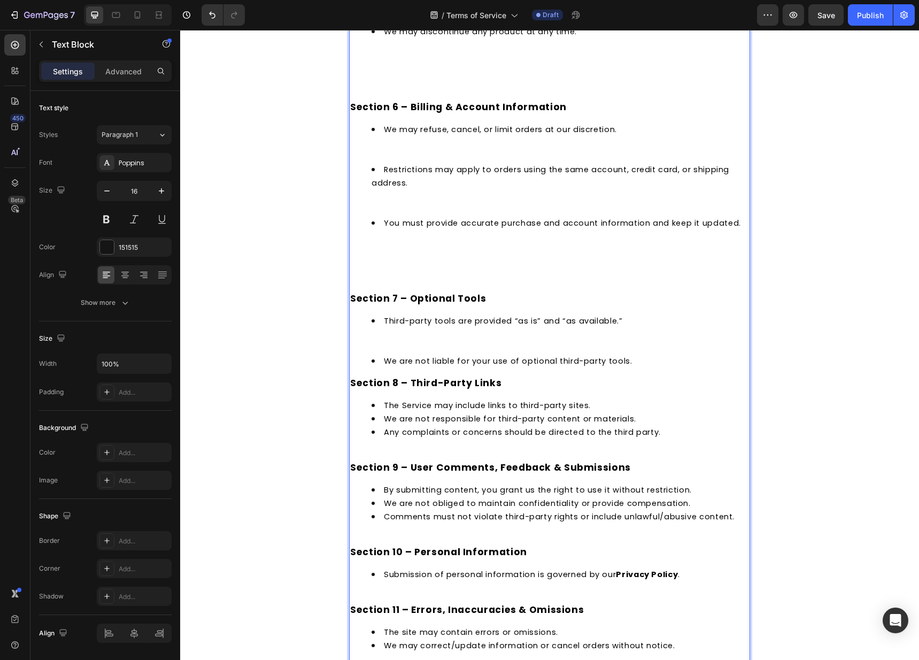
click at [381, 354] on li "Third-party tools are provided “as is” and “as available.”" at bounding box center [560, 334] width 377 height 40
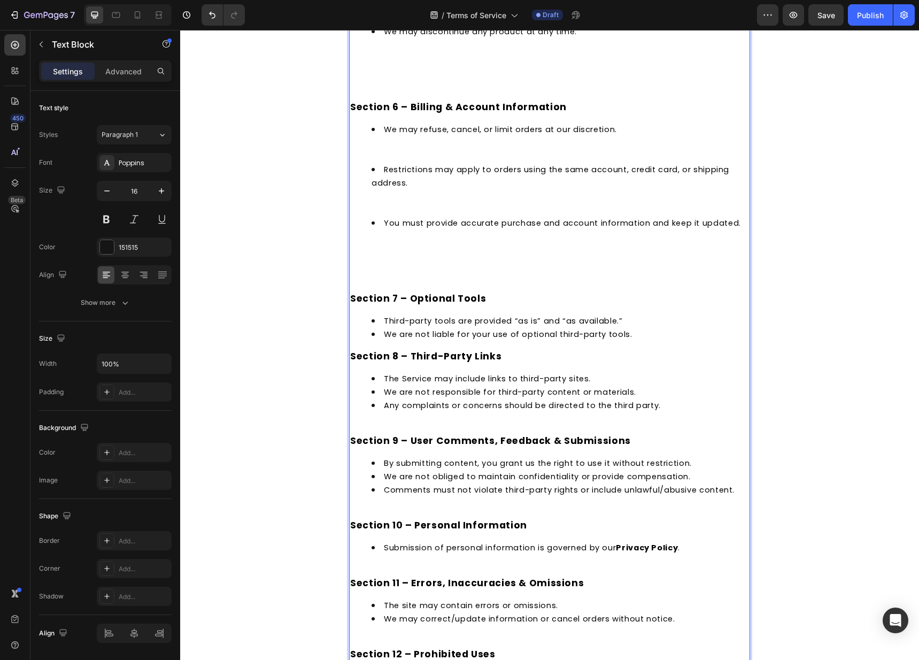
drag, startPoint x: 377, startPoint y: 275, endPoint x: 372, endPoint y: 288, distance: 13.9
click at [376, 277] on div "Last Updated: [DATE] This website is operated by BetterNaps LLC . Throughout th…" at bounding box center [549, 130] width 401 height 2673
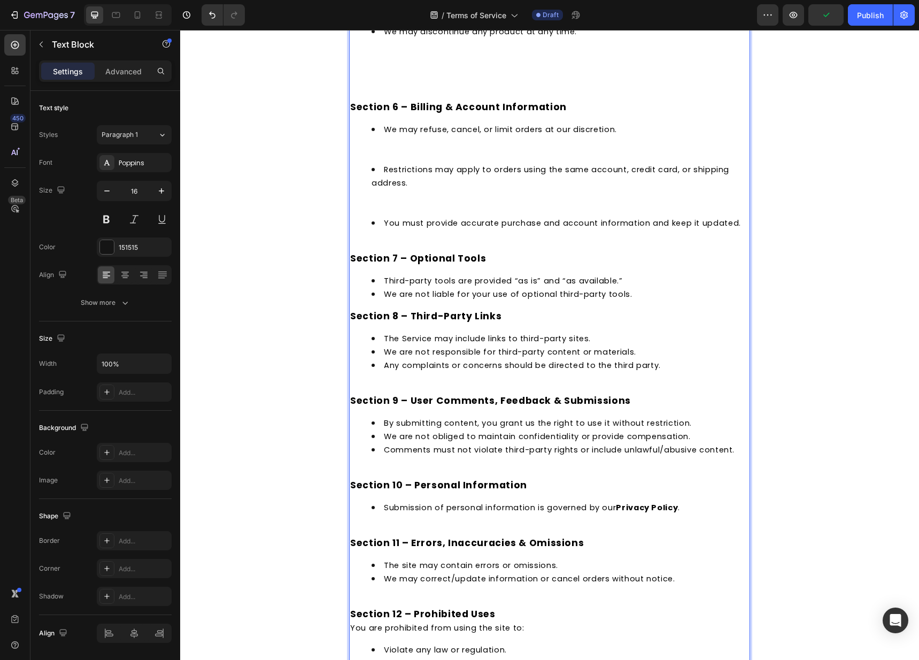
click at [384, 216] on li "Restrictions may apply to orders using the same account, credit card, or shippi…" at bounding box center [560, 189] width 377 height 53
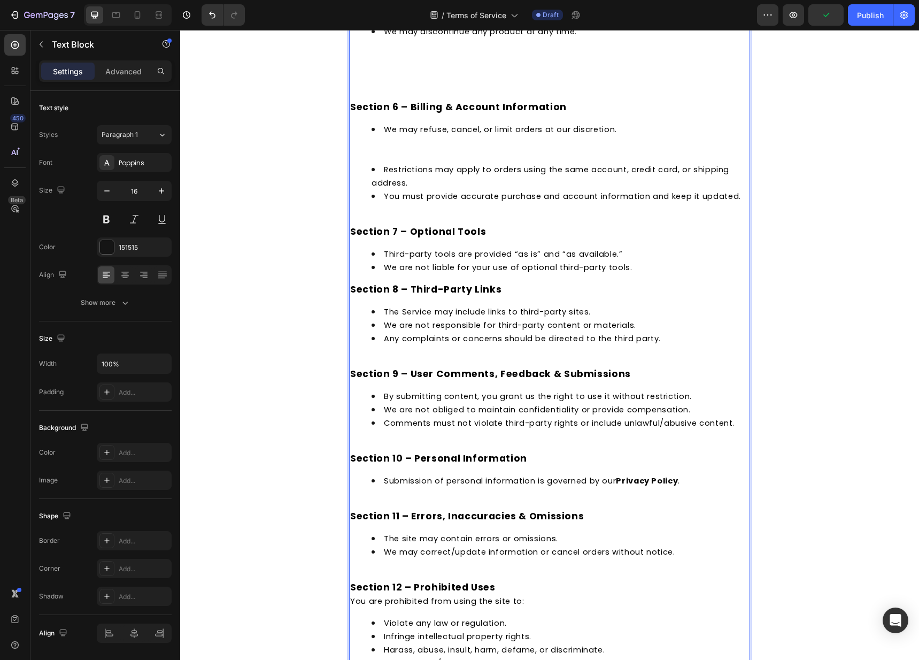
click at [367, 222] on div "Last Updated: 09/22/2025 This website is operated by BetterNaps LLC . Throughou…" at bounding box center [549, 97] width 401 height 2606
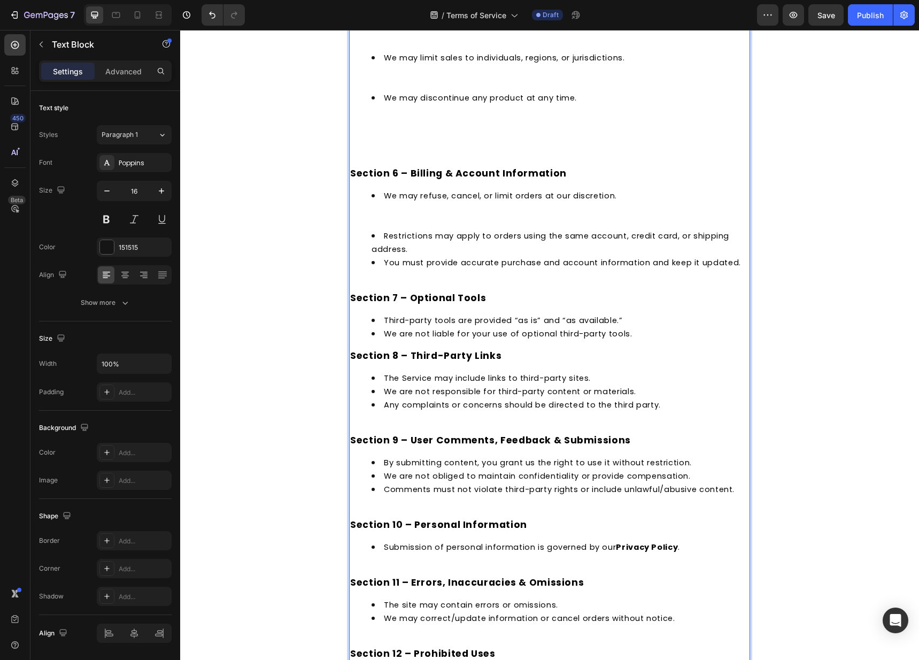
scroll to position [1246, 0]
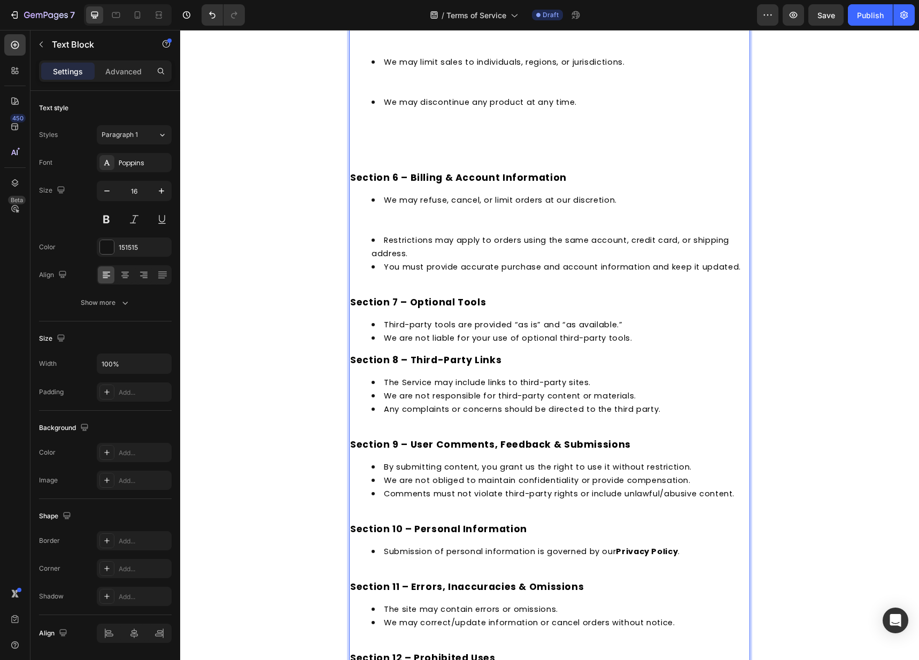
drag, startPoint x: 389, startPoint y: 229, endPoint x: 387, endPoint y: 238, distance: 9.0
click at [389, 229] on li "We may refuse, cancel, or limit orders at our discretion." at bounding box center [560, 213] width 377 height 40
click at [384, 233] on li "We may refuse, cancel, or limit orders at our discretion. ⁠⁠⁠⁠⁠⁠⁠" at bounding box center [560, 213] width 377 height 40
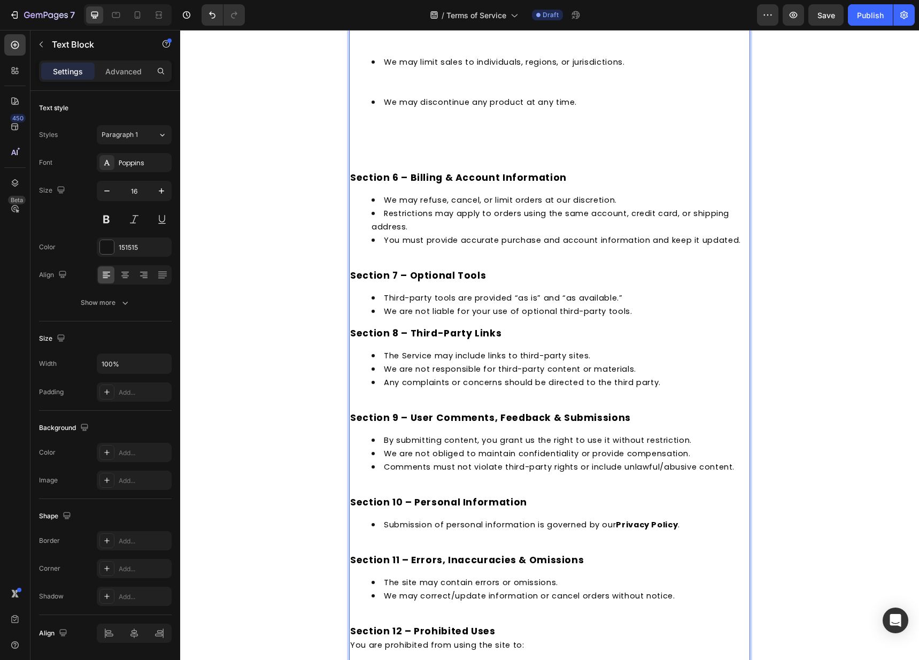
click at [384, 157] on p "Rich Text Editor. Editing area: main" at bounding box center [549, 150] width 399 height 13
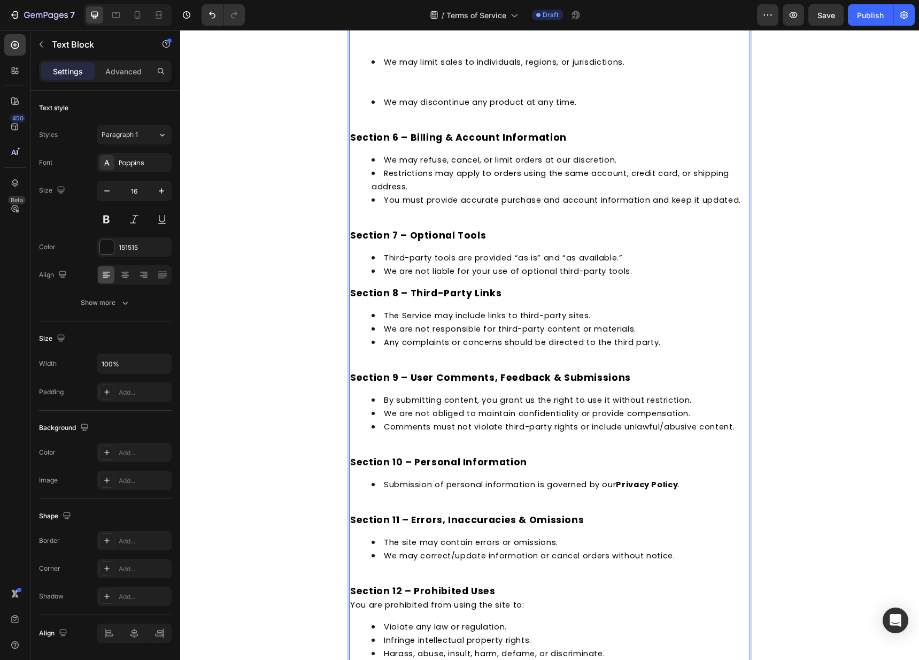
click at [382, 124] on div "Last Updated: 09/22/2025 This website is operated by BetterNaps LLC . Throughou…" at bounding box center [549, 134] width 401 height 2540
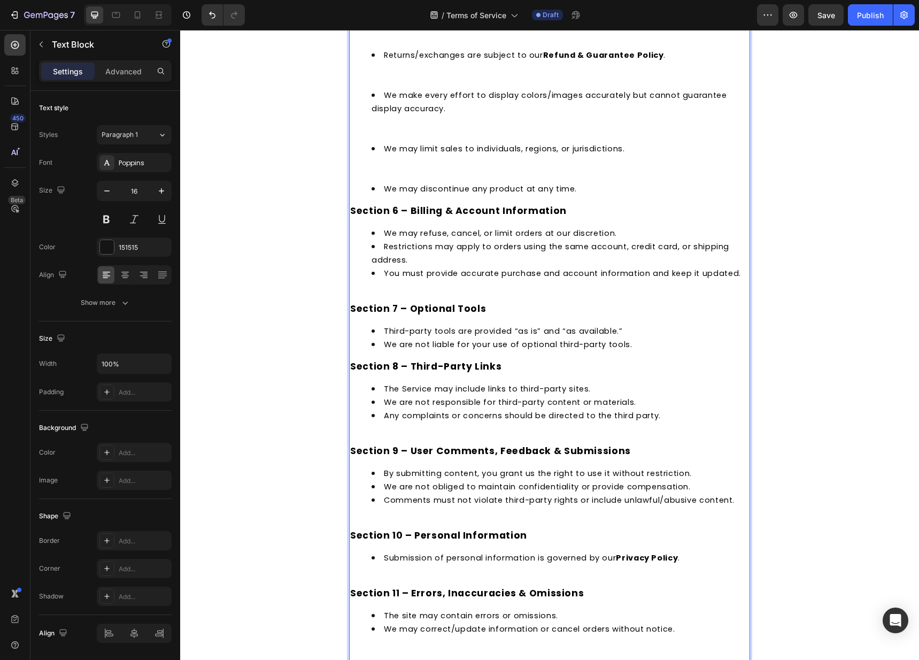
scroll to position [979, 0]
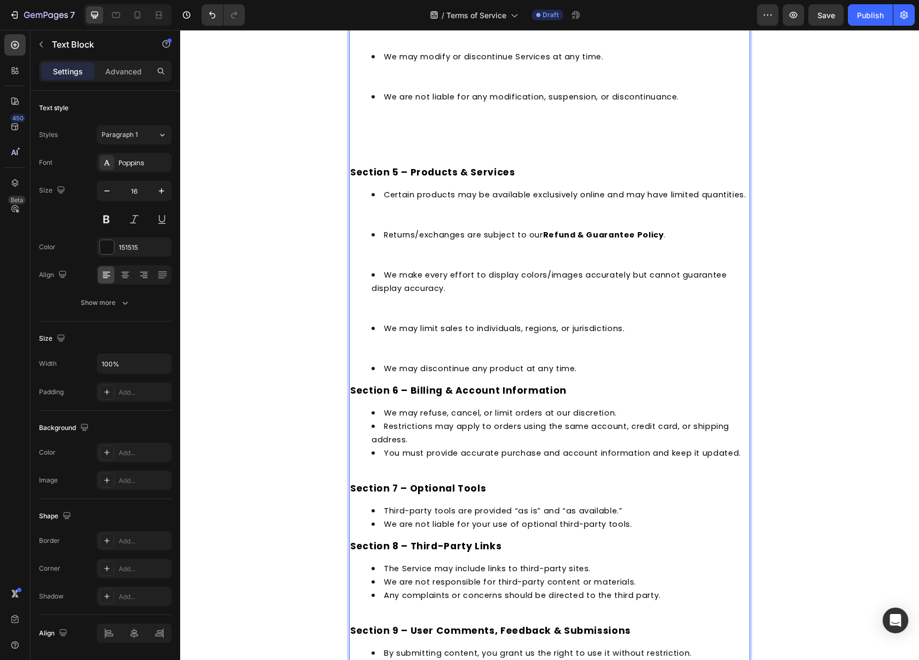
click at [405, 361] on li "We may limit sales to individuals, regions, or jurisdictions." at bounding box center [560, 341] width 377 height 40
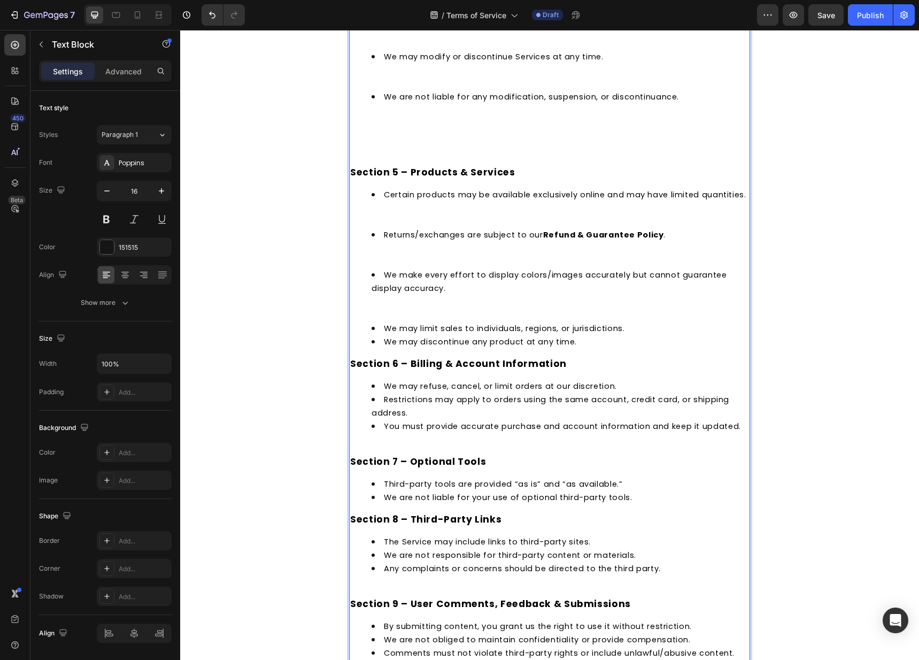
click at [383, 321] on li "We make every effort to display colors/images accurately but cannot guarantee d…" at bounding box center [560, 294] width 377 height 53
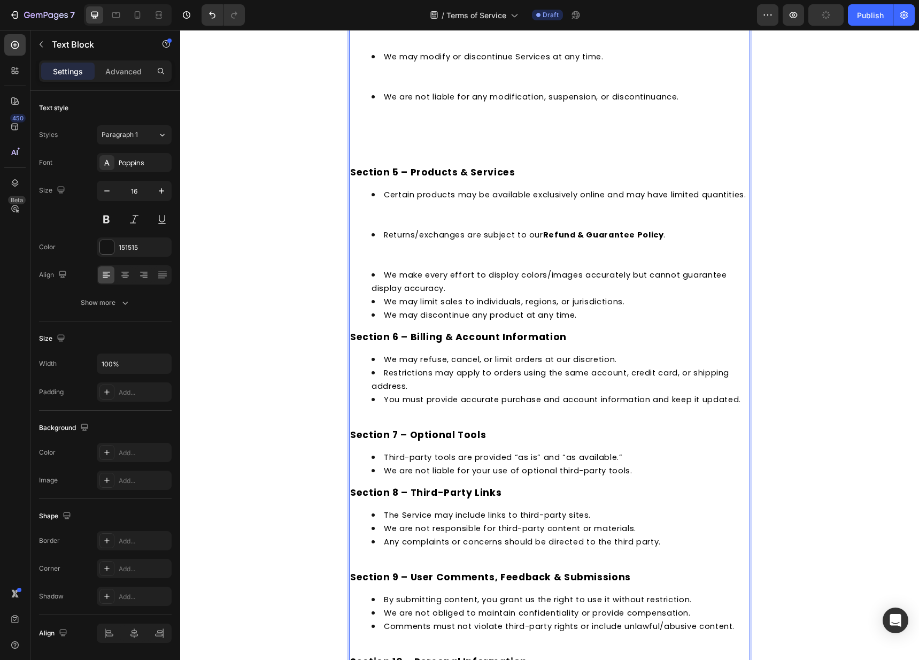
click at [380, 268] on li "Returns/exchanges are subject to our Refund & Guarantee Policy ." at bounding box center [560, 248] width 377 height 40
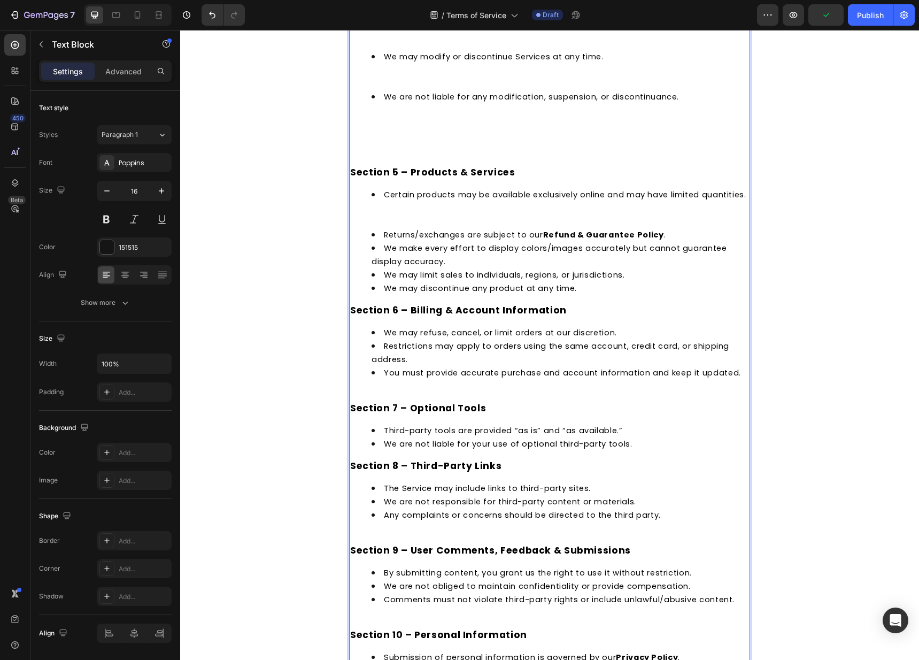
click at [376, 227] on li "Certain products may be available exclusively online and may have limited quant…" at bounding box center [560, 208] width 377 height 40
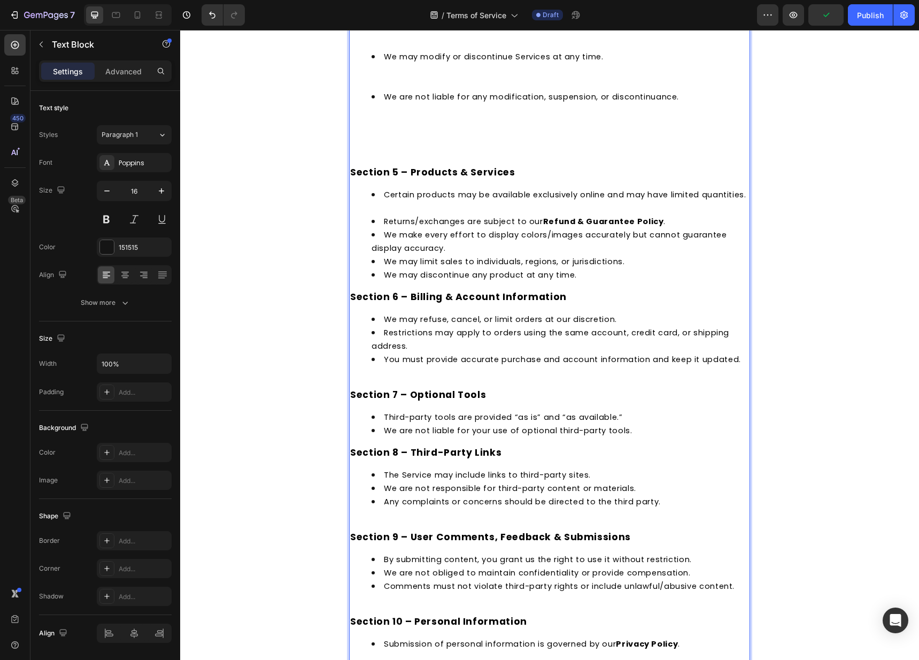
click at [375, 214] on li "Certain products may be available exclusively online and may have limited quant…" at bounding box center [560, 201] width 377 height 27
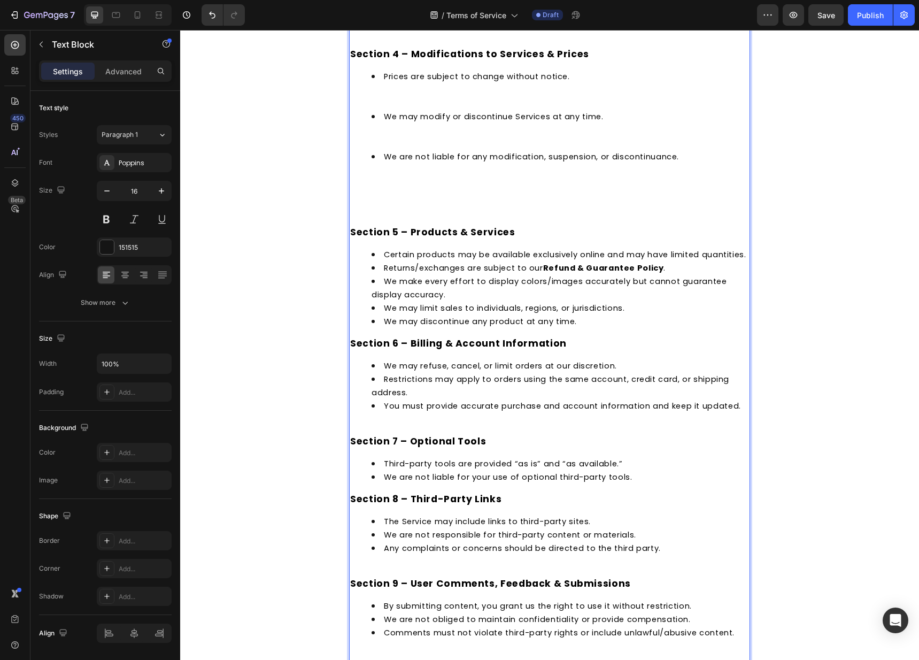
scroll to position [796, 0]
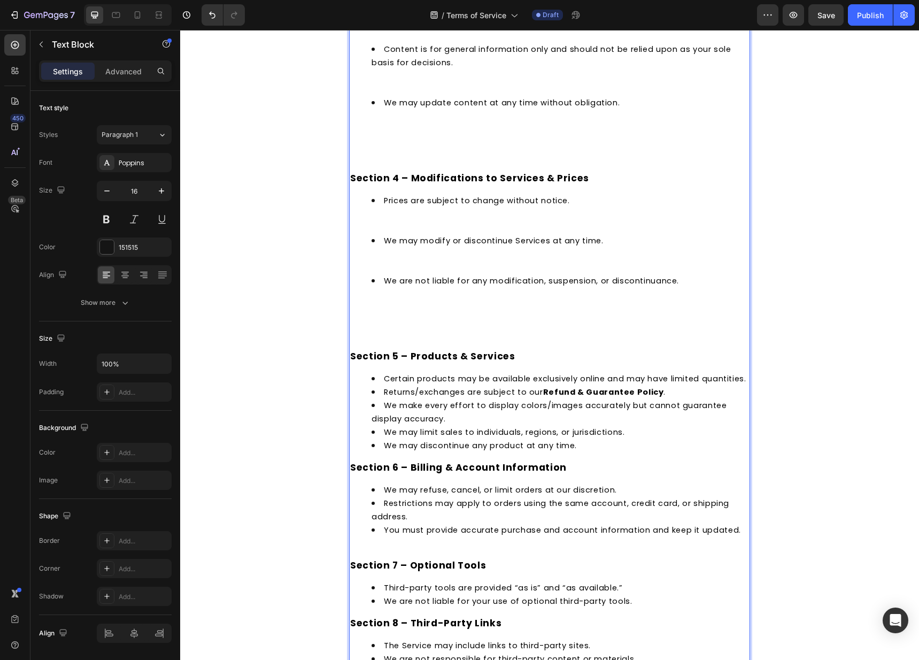
click at [385, 322] on p "Rich Text Editor. Editing area: main" at bounding box center [549, 328] width 399 height 13
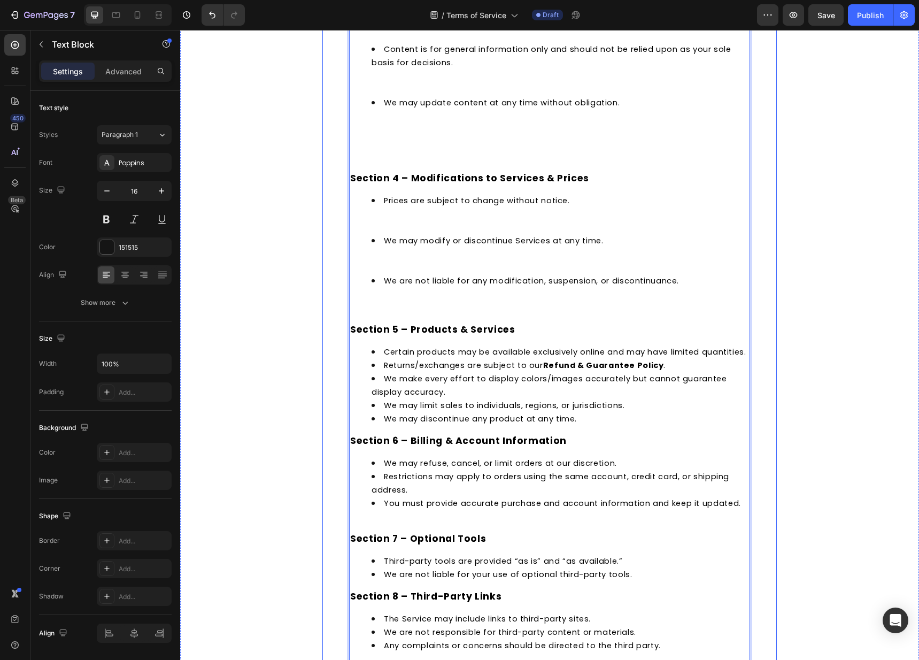
click at [342, 310] on div "Privacy Policy Heading Last Updated: 09/22/2025 This website is operated by Bet…" at bounding box center [549, 490] width 454 height 2434
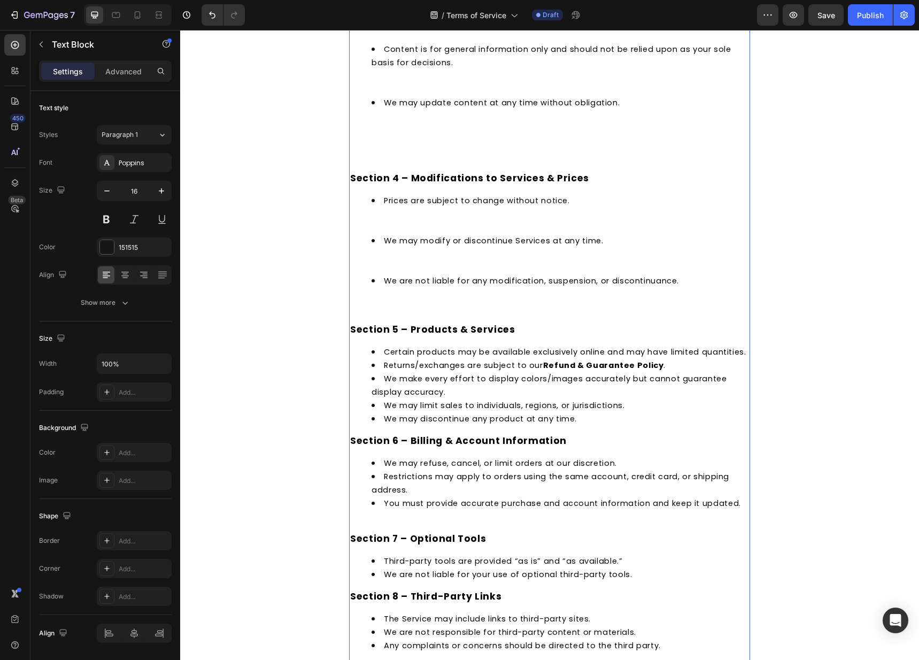
click at [352, 309] on p "Rich Text Editor. Editing area: main" at bounding box center [549, 315] width 399 height 13
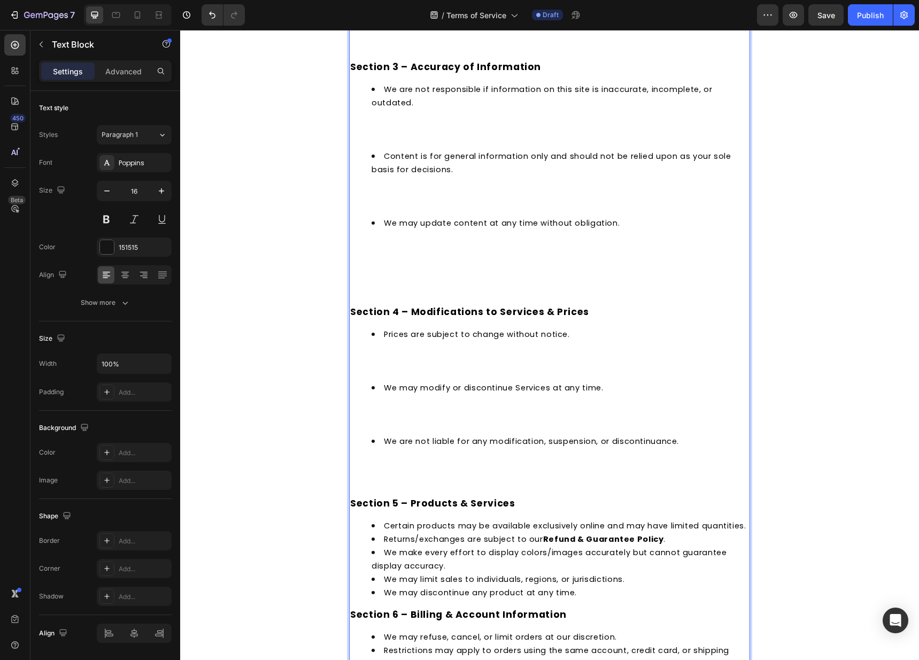
click at [374, 420] on li "We may modify or discontinue Services at any time." at bounding box center [560, 407] width 377 height 53
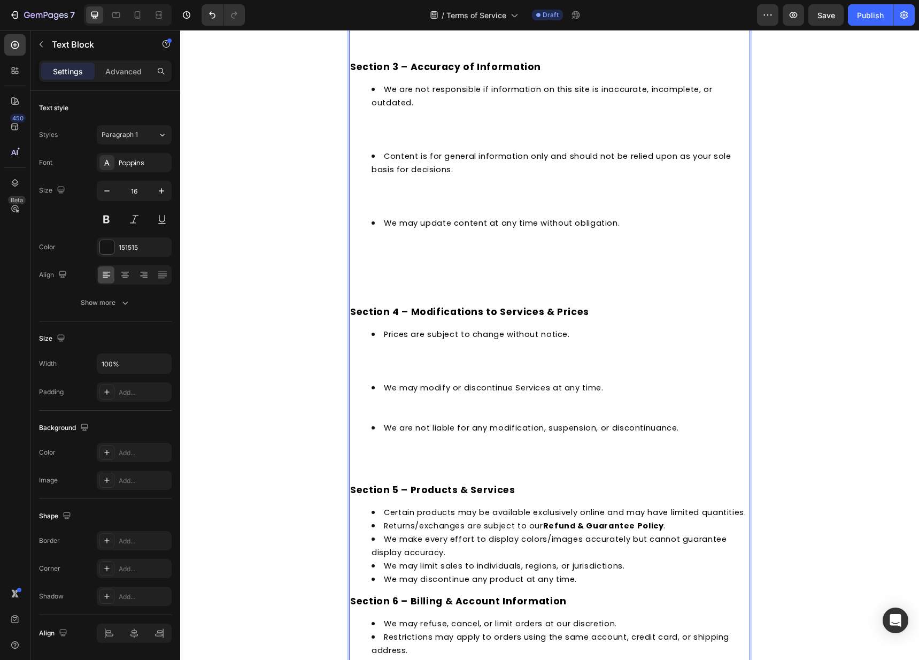
click at [376, 415] on li "We may modify or discontinue Services at any time. ⁠⁠⁠⁠⁠⁠⁠" at bounding box center [560, 401] width 377 height 40
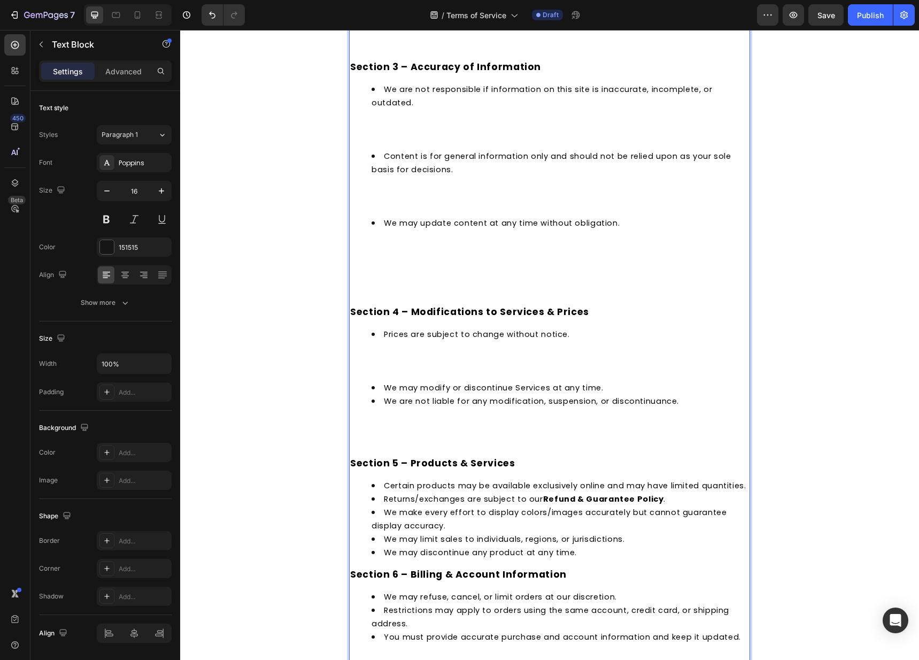
click at [372, 441] on div "Last Updated: 09/22/2025 This website is operated by BetterNaps LLC . Throughou…" at bounding box center [549, 578] width 401 height 2526
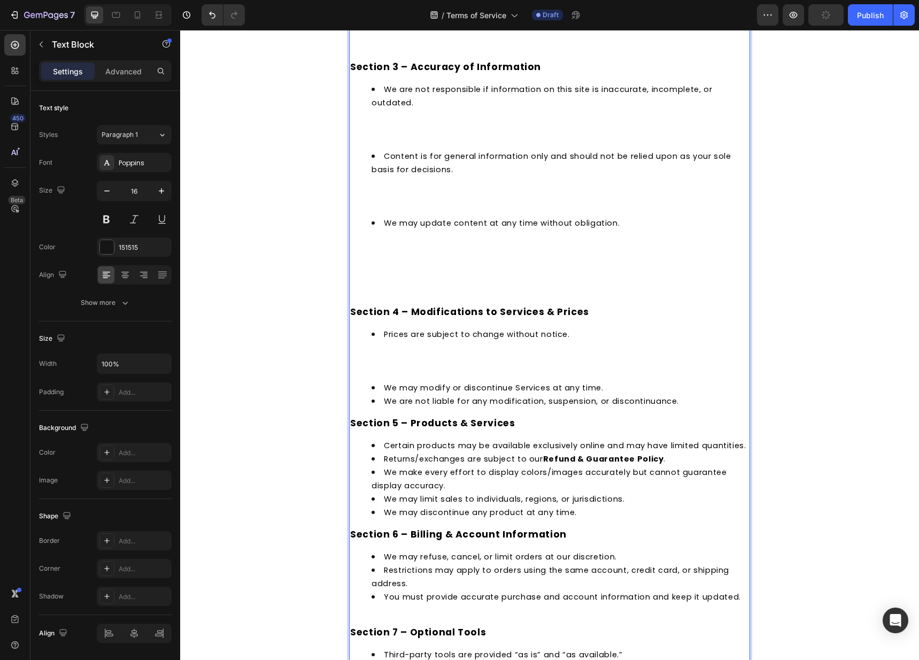
click at [380, 372] on li "Prices are subject to change without notice." at bounding box center [560, 353] width 377 height 53
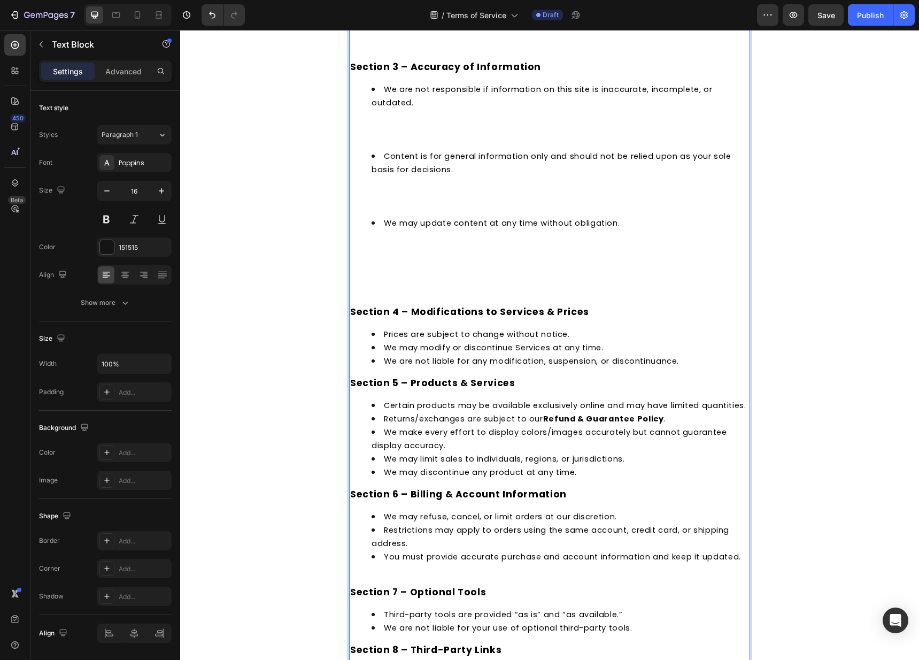
click at [372, 286] on p "Rich Text Editor. Editing area: main" at bounding box center [549, 284] width 399 height 13
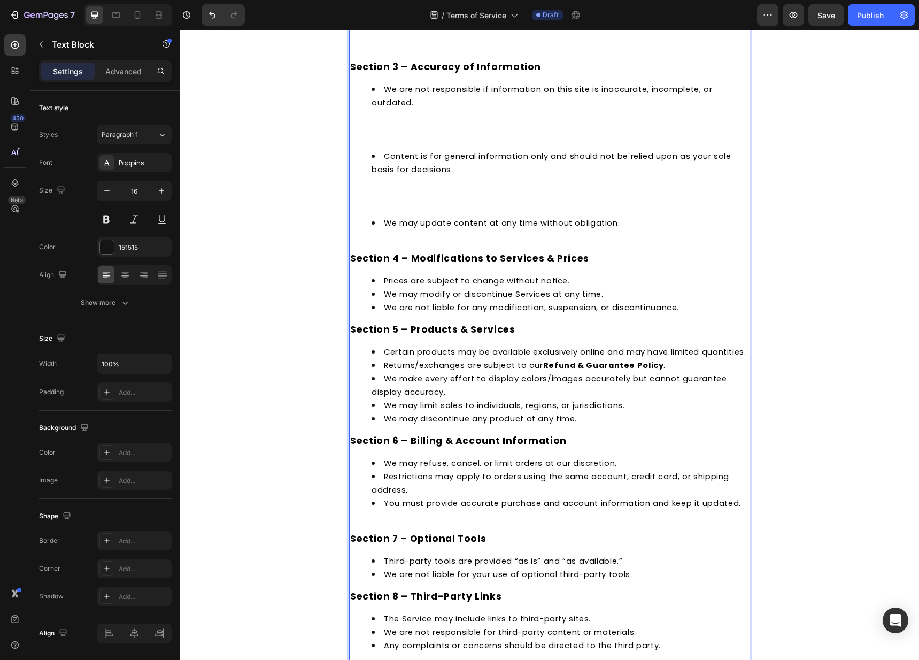
click at [375, 237] on div "Last Updated: 09/22/2025 This website is operated by BetterNaps LLC . Throughou…" at bounding box center [549, 511] width 401 height 2393
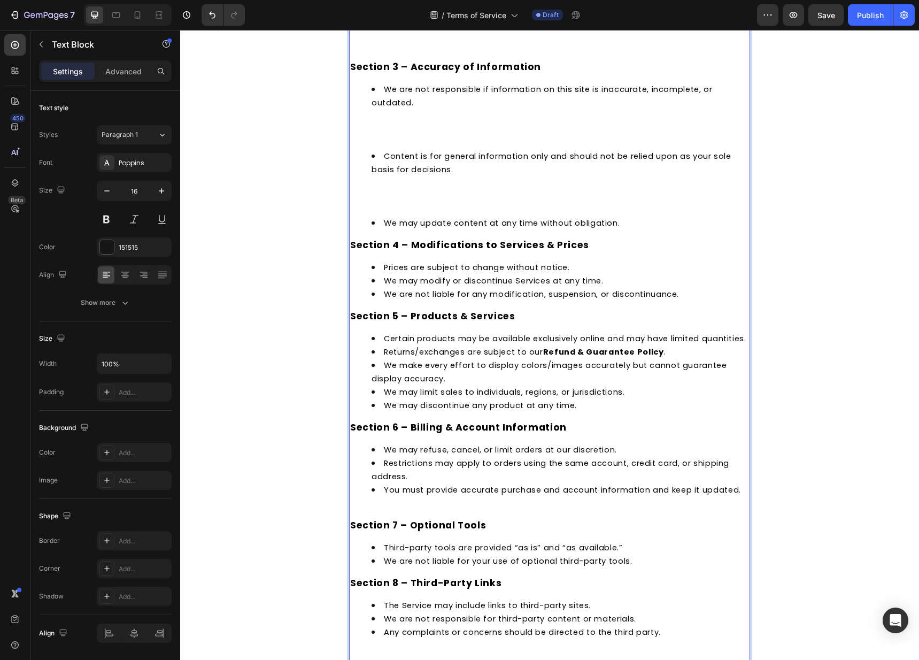
click at [384, 204] on li "Content is for general information only and should not be relied upon as your s…" at bounding box center [560, 182] width 377 height 67
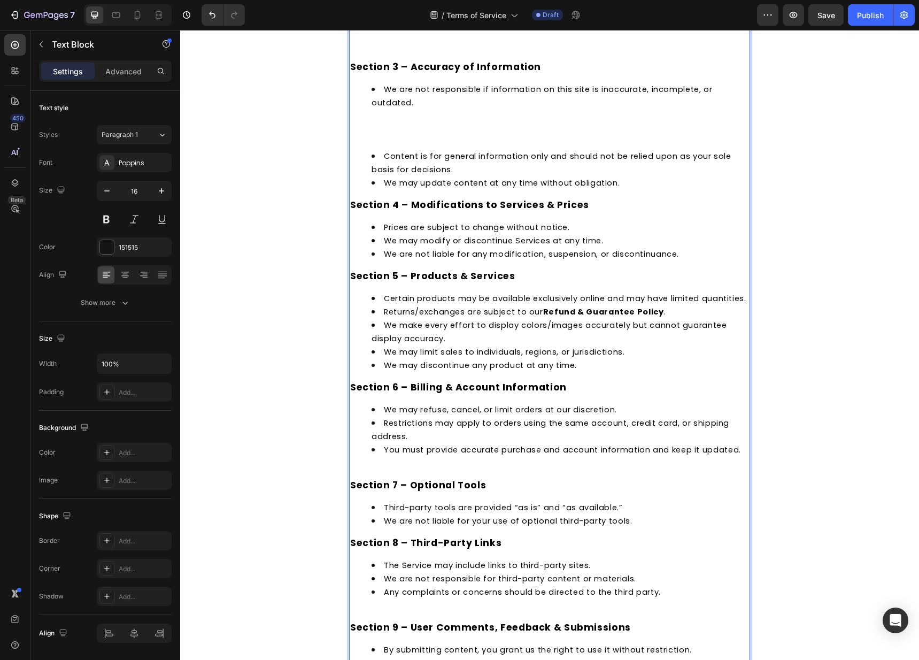
click at [386, 144] on li "We are not responsible if information on this site is inaccurate, incomplete, o…" at bounding box center [560, 115] width 377 height 67
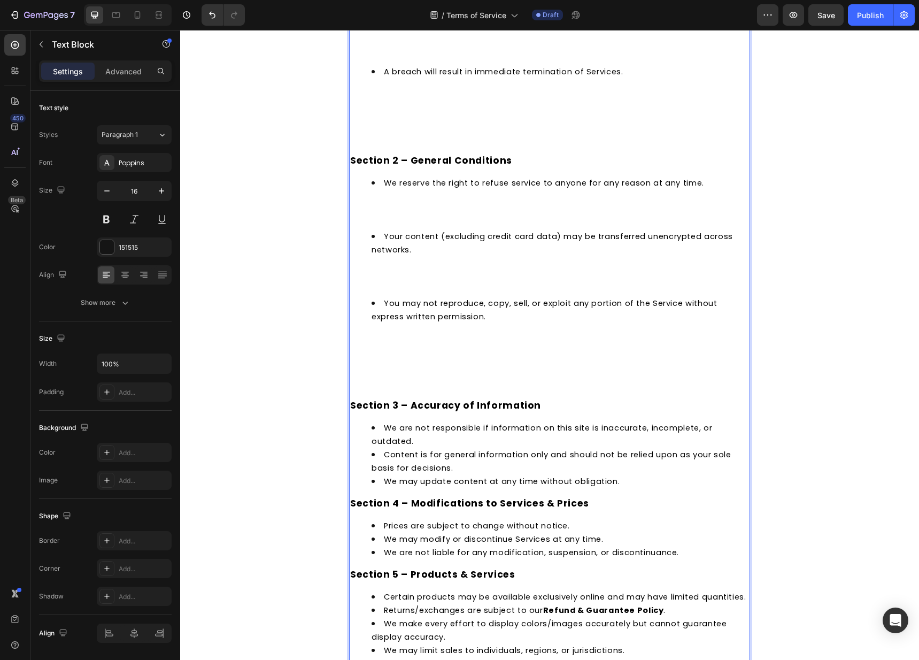
scroll to position [449, 0]
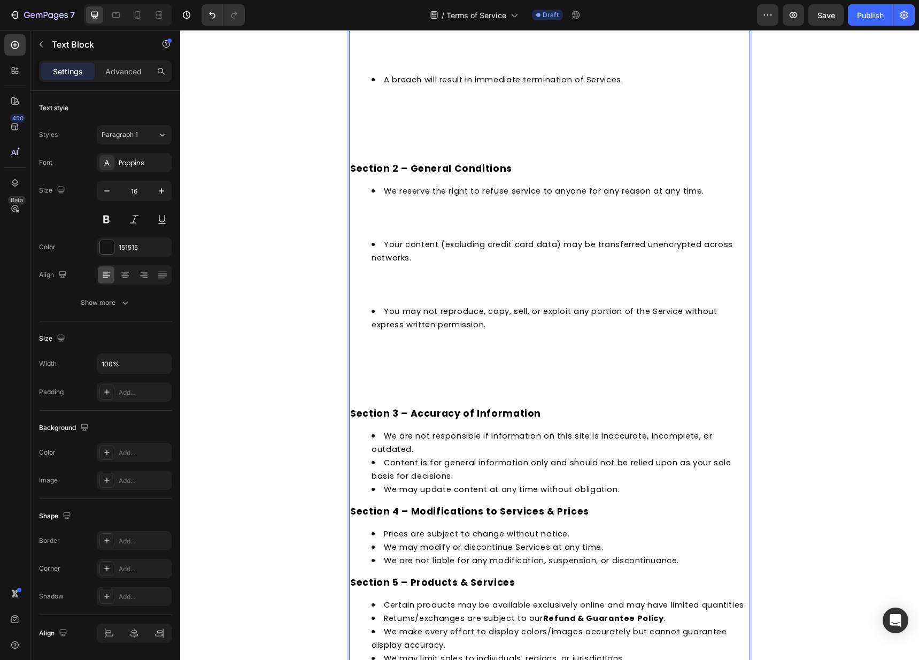
click at [373, 393] on p "Rich Text Editor. Editing area: main" at bounding box center [549, 399] width 399 height 13
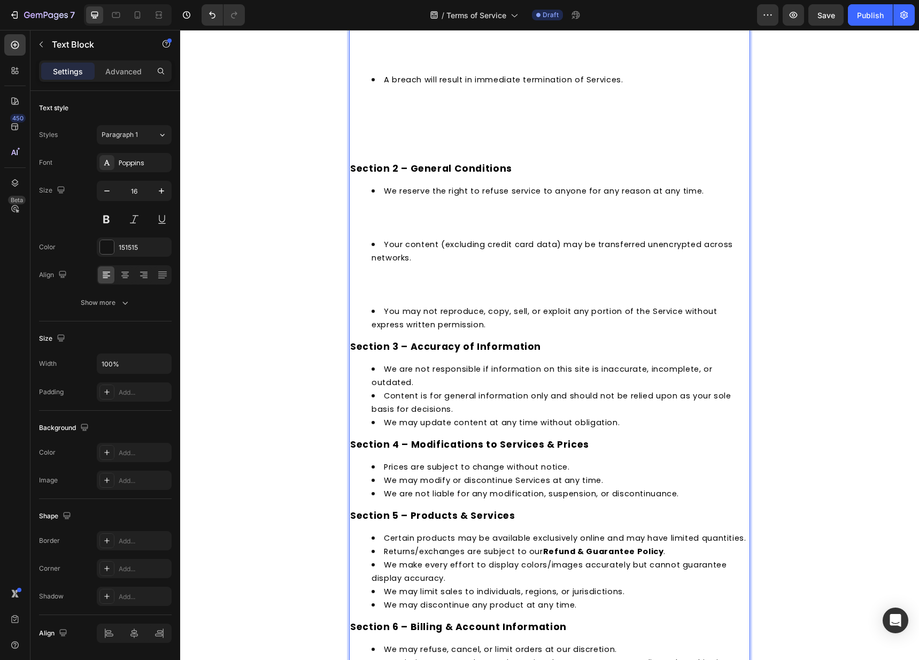
click at [372, 294] on li "Your content (excluding credit card data) may be transferred unencrypted across…" at bounding box center [560, 270] width 377 height 67
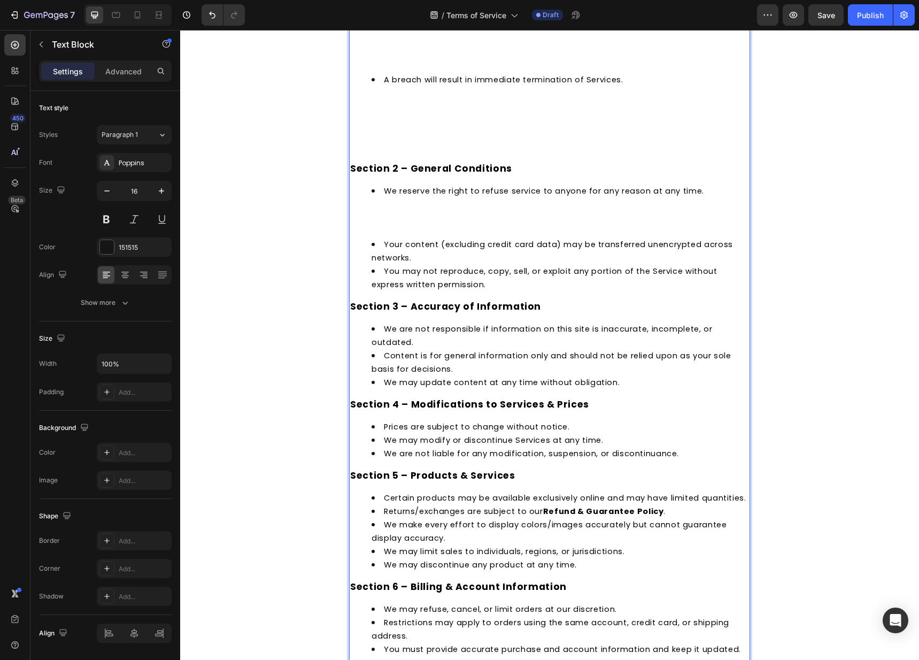
click at [374, 236] on li "We reserve the right to refuse service to anyone for any reason at any time." at bounding box center [560, 210] width 377 height 53
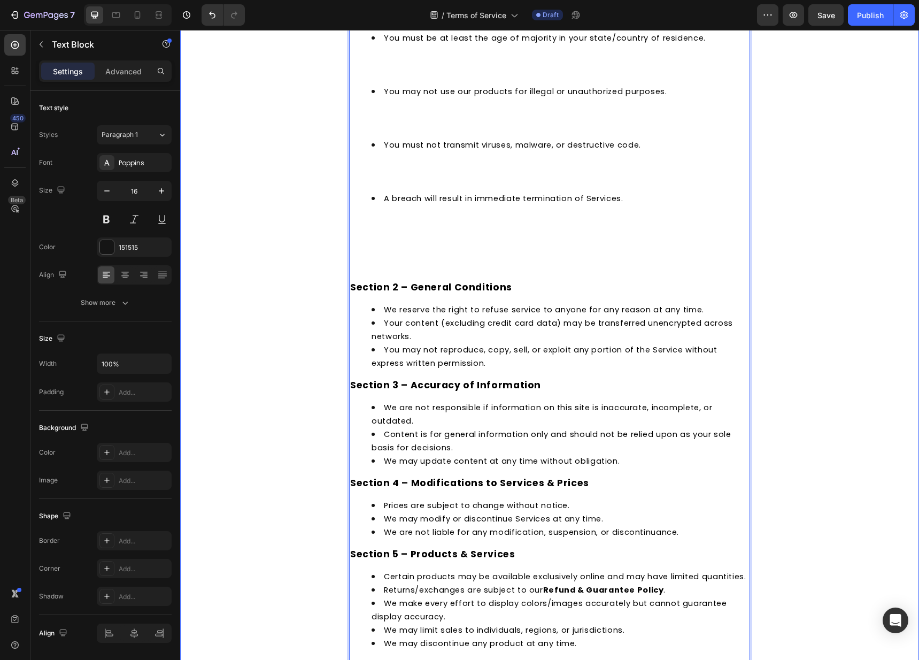
scroll to position [274, 0]
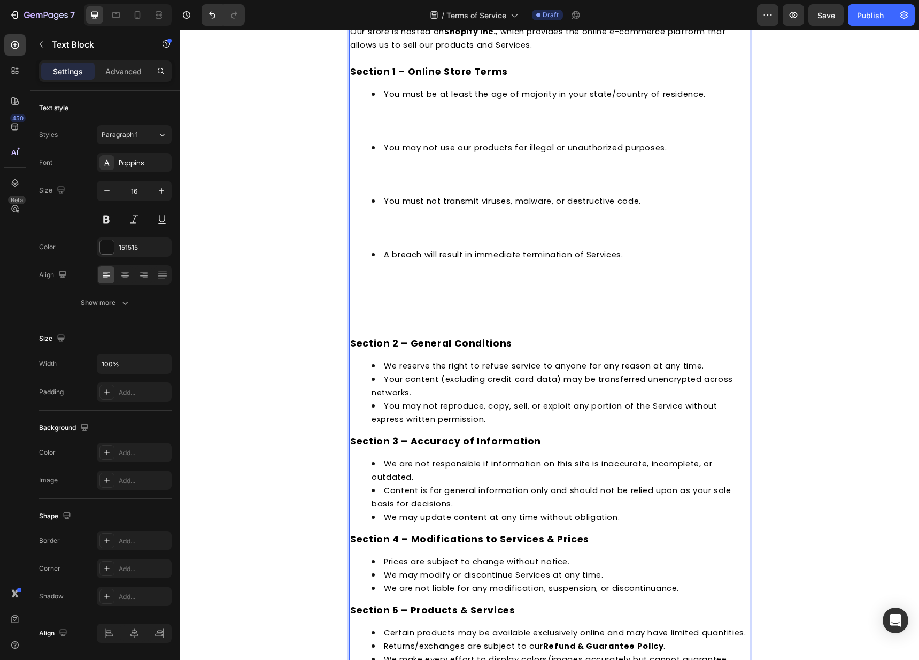
drag, startPoint x: 379, startPoint y: 313, endPoint x: 379, endPoint y: 320, distance: 7.0
click at [379, 314] on p "Rich Text Editor. Editing area: main" at bounding box center [549, 316] width 399 height 13
click at [377, 324] on p "Rich Text Editor. Editing area: main" at bounding box center [549, 329] width 399 height 13
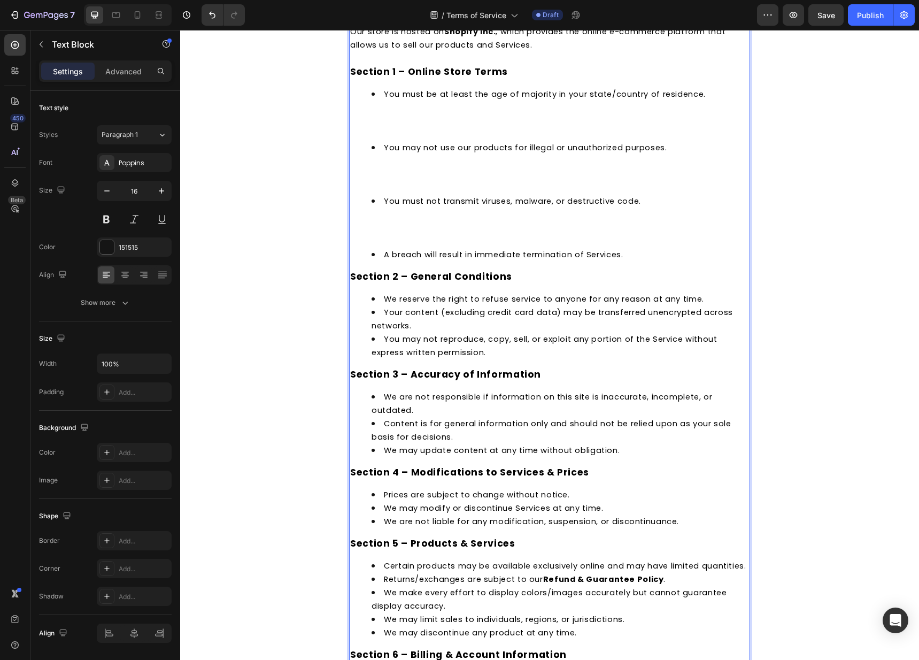
click at [372, 234] on li "You must not transmit viruses, malware, or destructive code." at bounding box center [560, 220] width 377 height 53
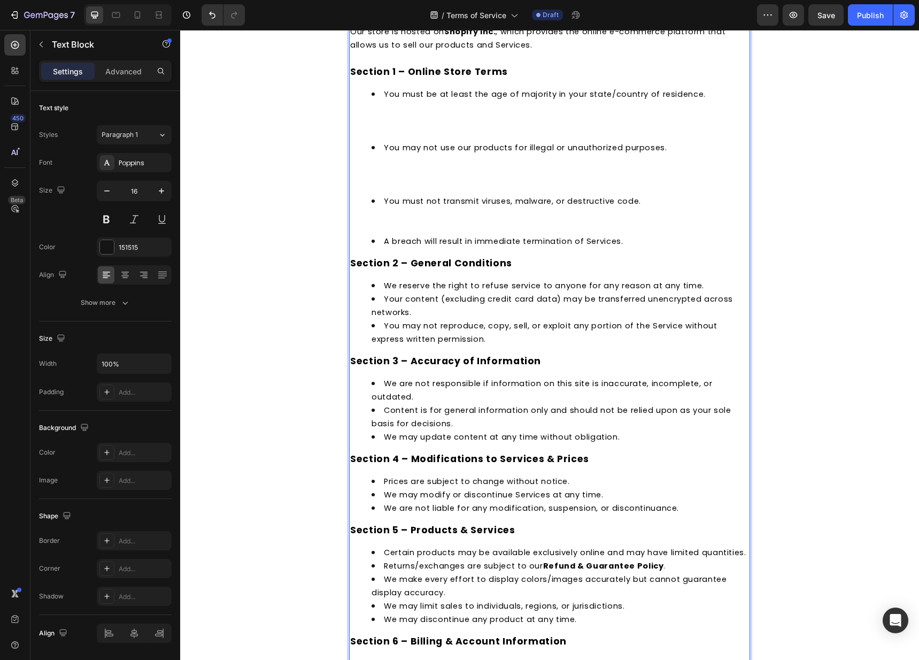
click at [372, 219] on li "You must not transmit viruses, malware, or destructive code. ⁠⁠⁠⁠⁠⁠⁠" at bounding box center [560, 214] width 377 height 40
click at [372, 223] on li "You must not transmit viruses, malware, or destructive code. ⁠⁠⁠⁠⁠⁠⁠" at bounding box center [560, 214] width 377 height 40
click at [372, 228] on li "You must not transmit viruses, malware, or destructive code." at bounding box center [560, 214] width 377 height 40
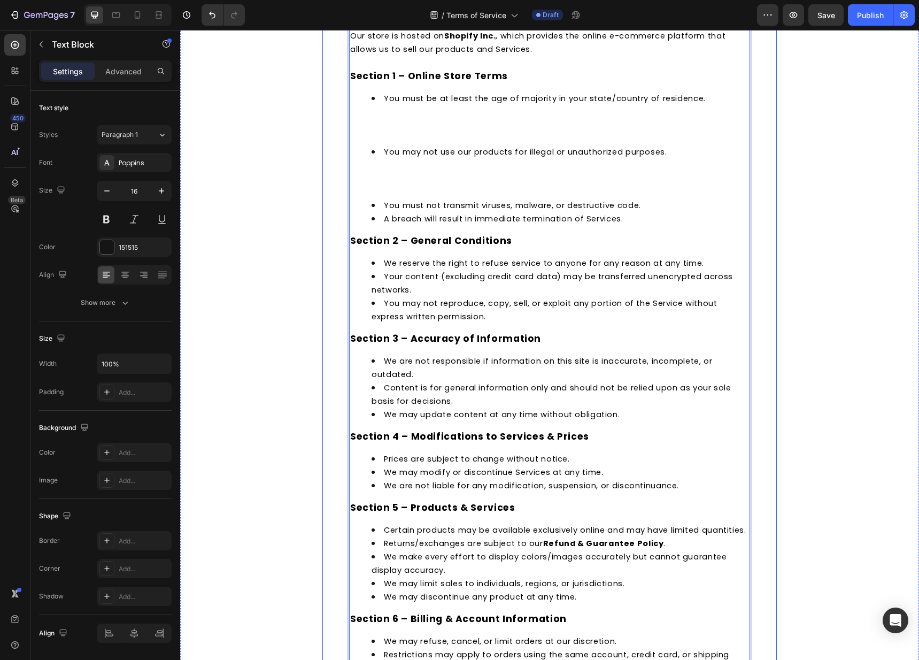
scroll to position [259, 0]
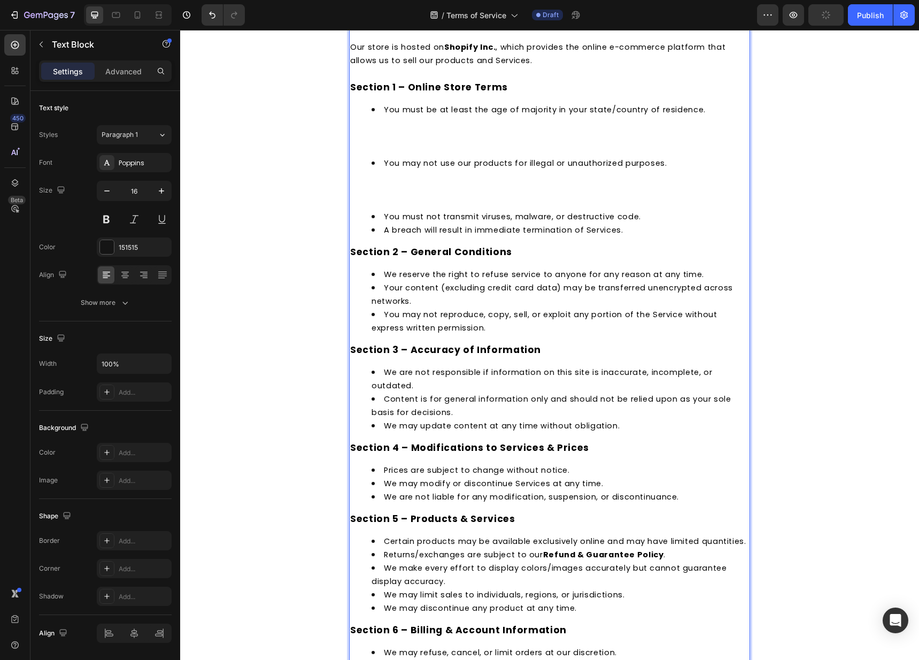
click at [384, 197] on li "You may not use our products for illegal or unauthorized purposes." at bounding box center [560, 182] width 377 height 53
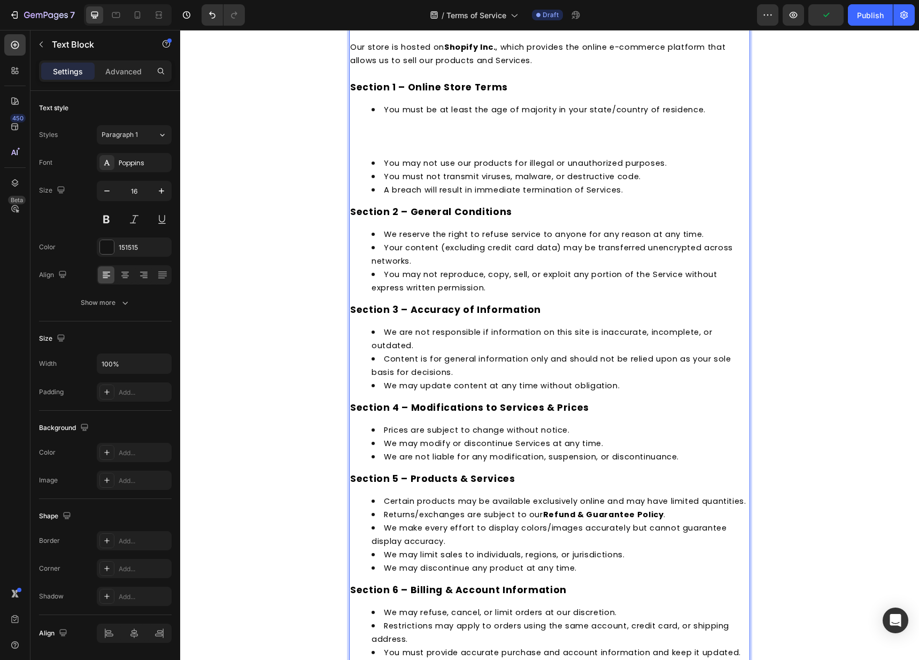
click at [376, 148] on li "You must be at least the age of majority in your state/country of residence." at bounding box center [560, 129] width 377 height 53
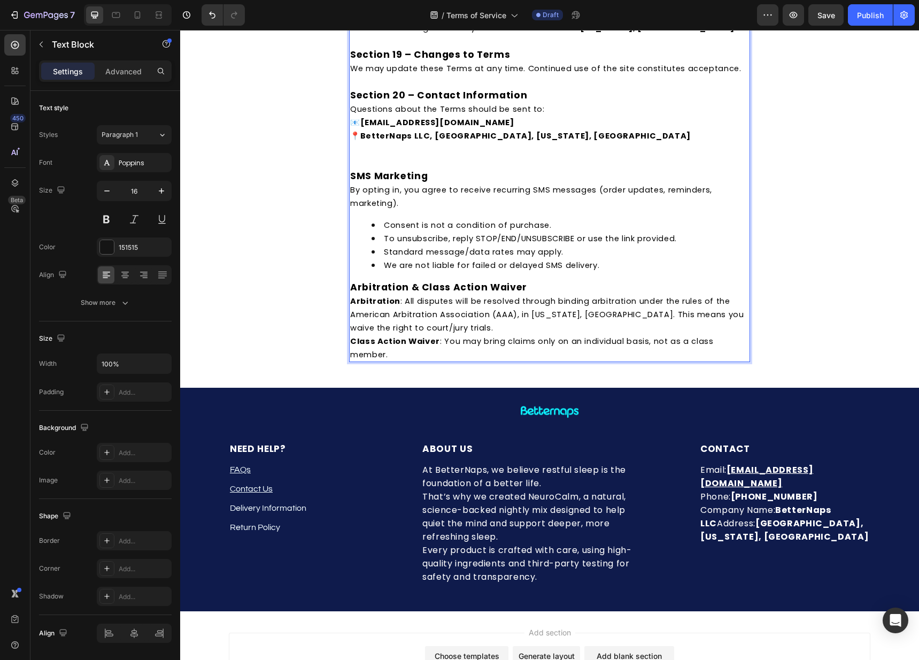
scroll to position [1467, 0]
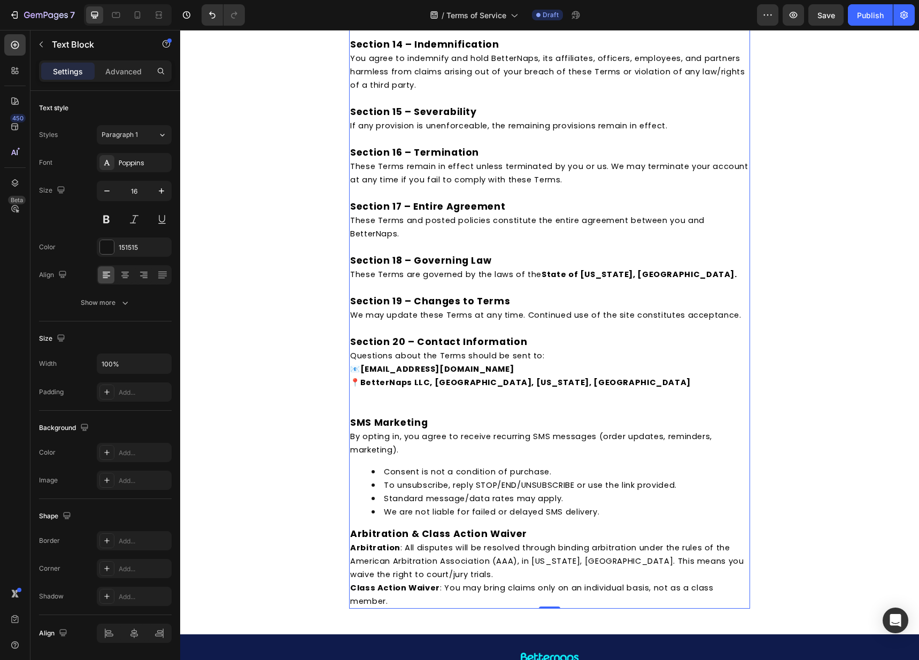
drag, startPoint x: 862, startPoint y: 15, endPoint x: 860, endPoint y: 27, distance: 12.0
click at [862, 15] on div "Publish" at bounding box center [870, 15] width 27 height 11
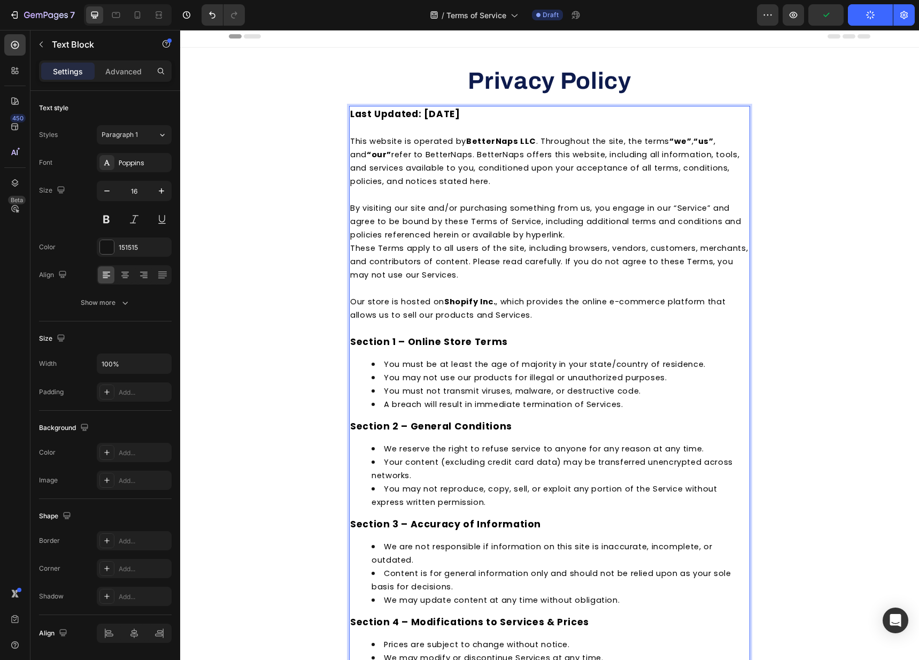
scroll to position [0, 0]
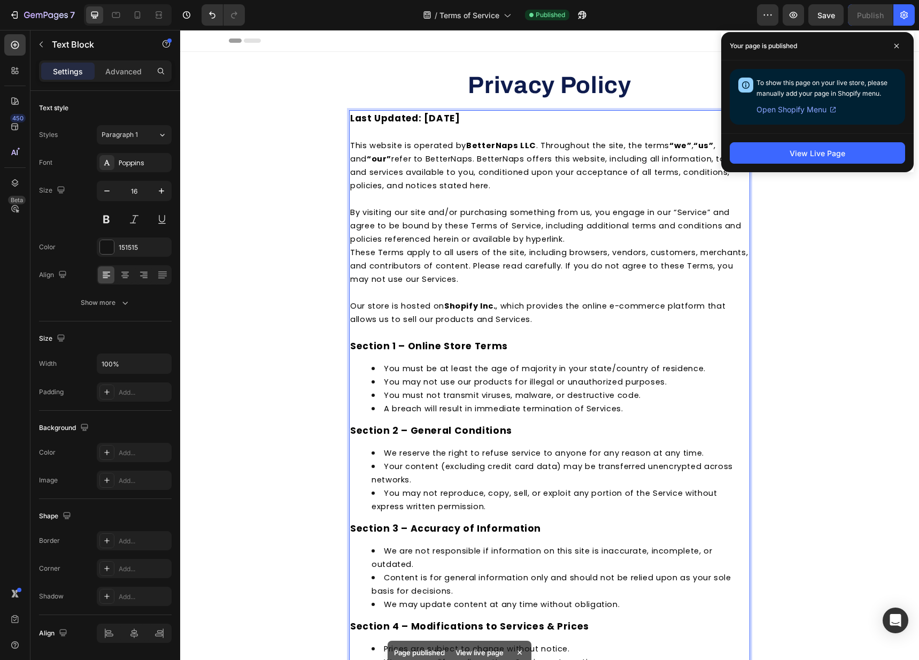
click at [547, 88] on strong "Privacy Policy" at bounding box center [549, 85] width 163 height 26
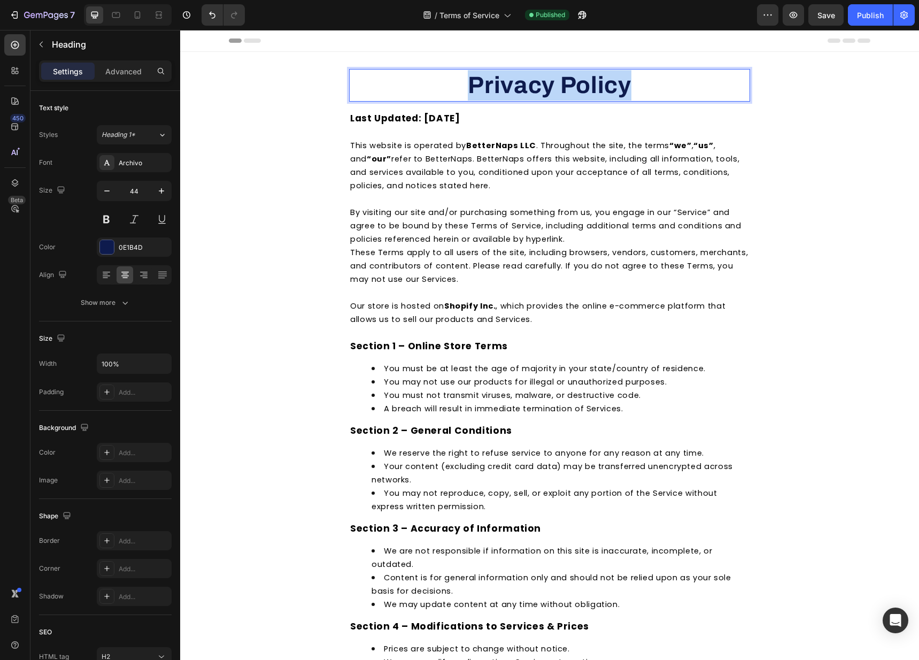
click at [547, 88] on strong "Privacy Policy" at bounding box center [549, 85] width 163 height 26
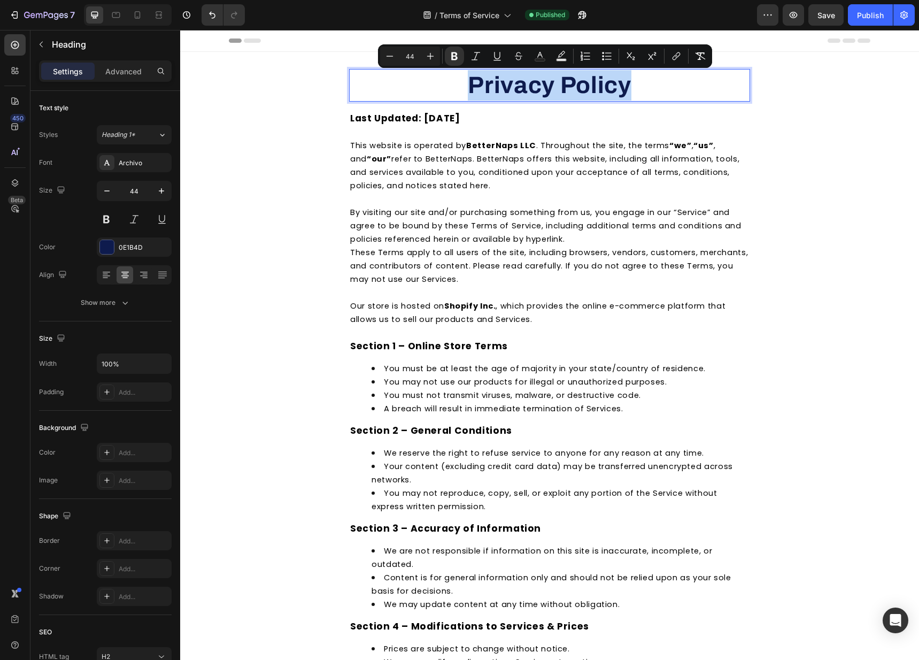
click at [520, 84] on strong "Privacy Policy" at bounding box center [549, 85] width 163 height 26
click at [519, 84] on strong "Privacy Policy" at bounding box center [549, 85] width 163 height 26
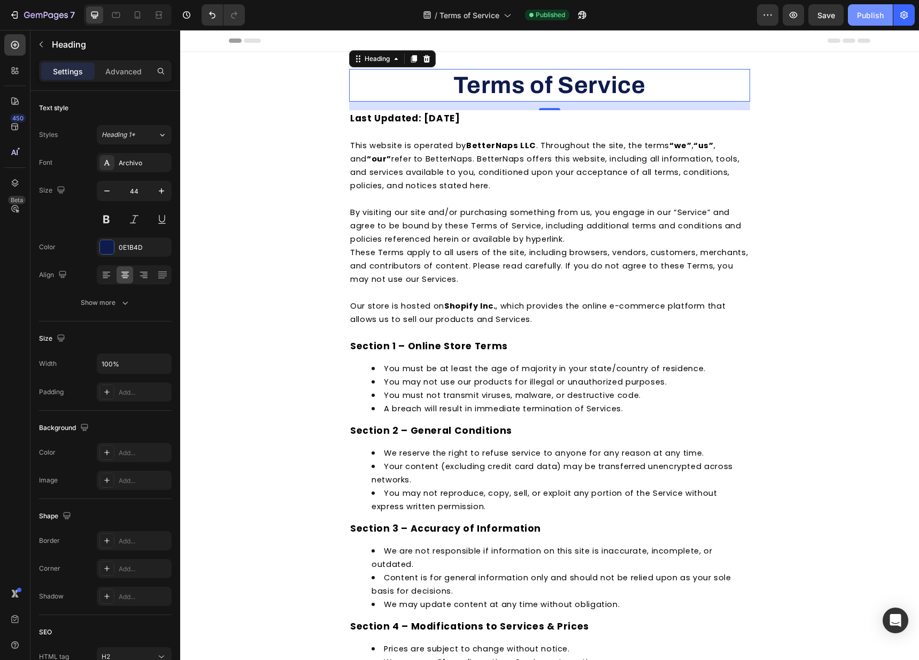
click at [867, 21] on button "Publish" at bounding box center [870, 14] width 45 height 21
click at [599, 21] on div "/ Terms of Service Published" at bounding box center [505, 14] width 504 height 21
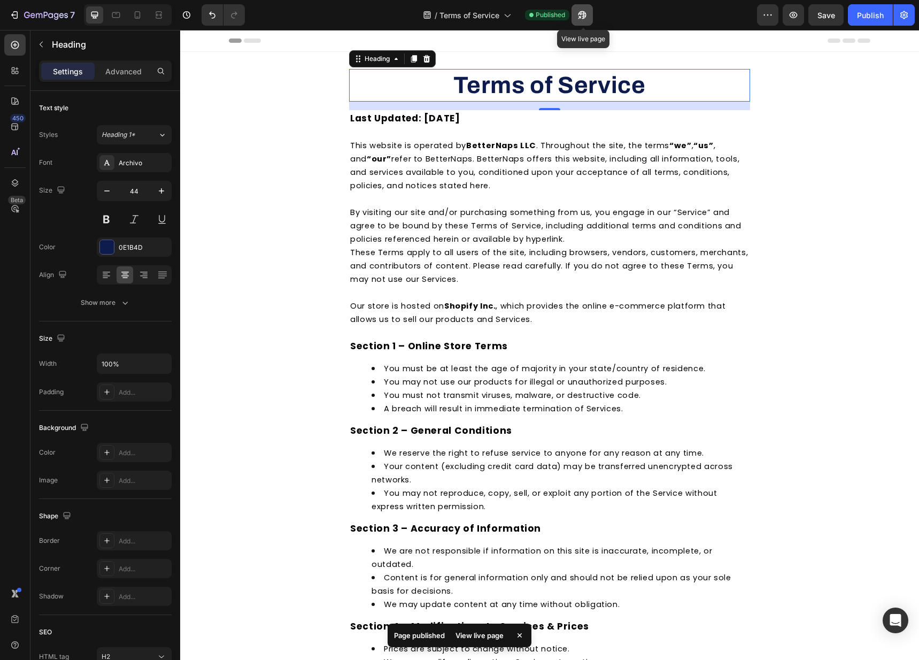
click at [589, 17] on button "button" at bounding box center [582, 14] width 21 height 21
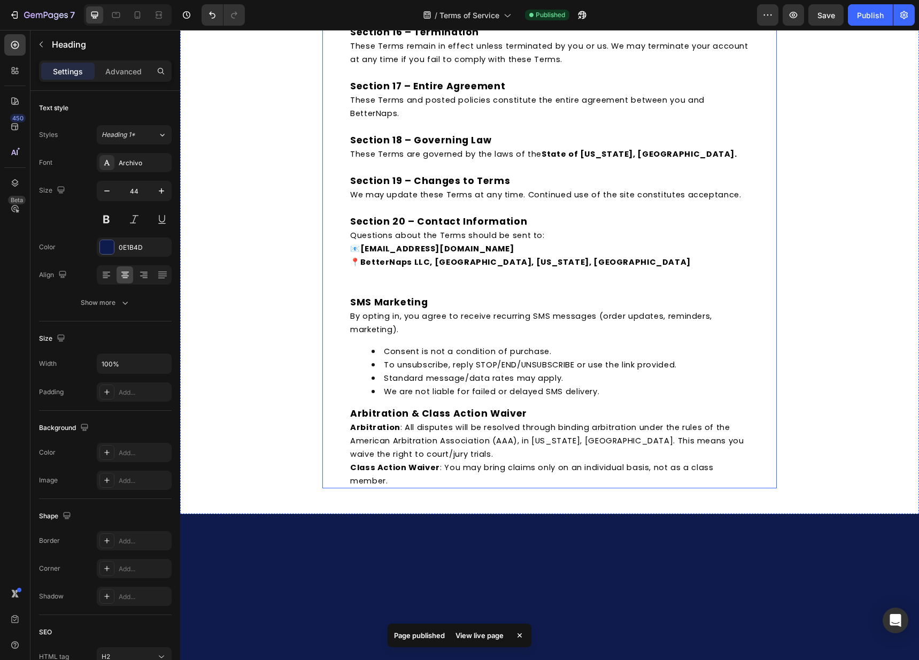
scroll to position [1832, 0]
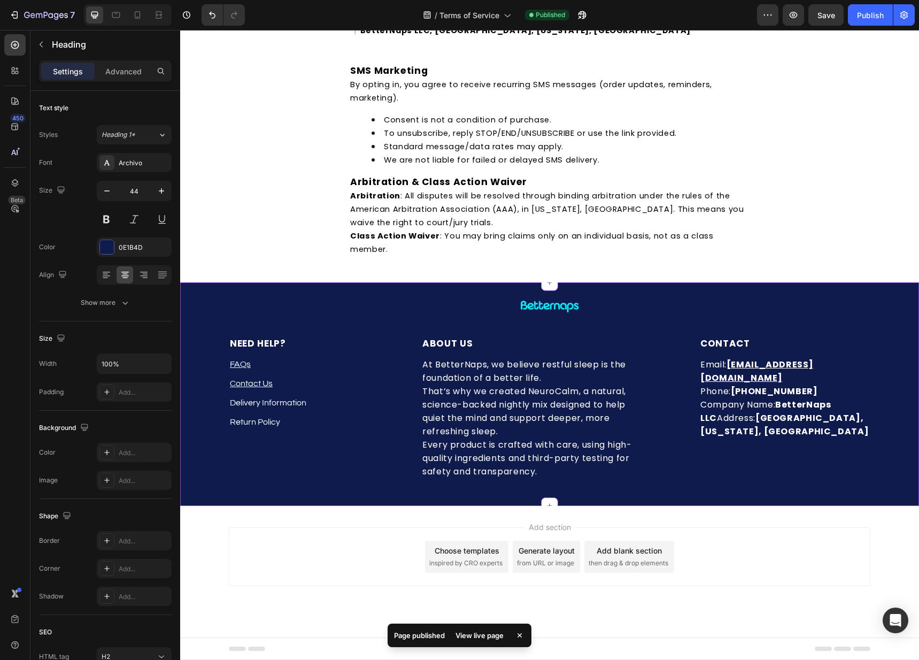
click at [388, 311] on div at bounding box center [549, 306] width 624 height 26
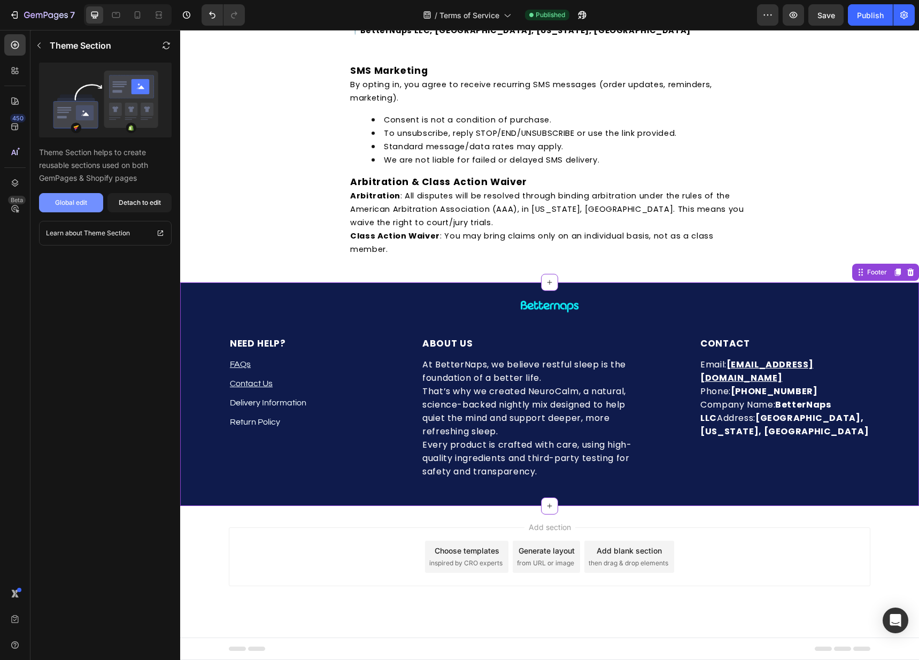
click at [82, 202] on div "Global edit" at bounding box center [71, 203] width 32 height 10
click at [84, 202] on div "Global edit" at bounding box center [71, 203] width 32 height 10
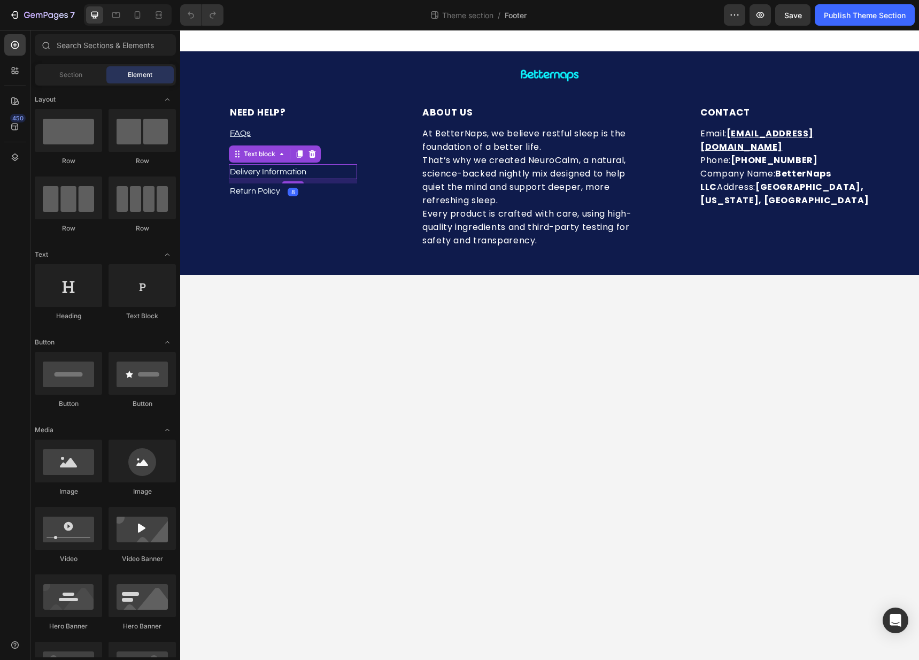
click at [306, 176] on p "Delivery Information" at bounding box center [293, 171] width 126 height 13
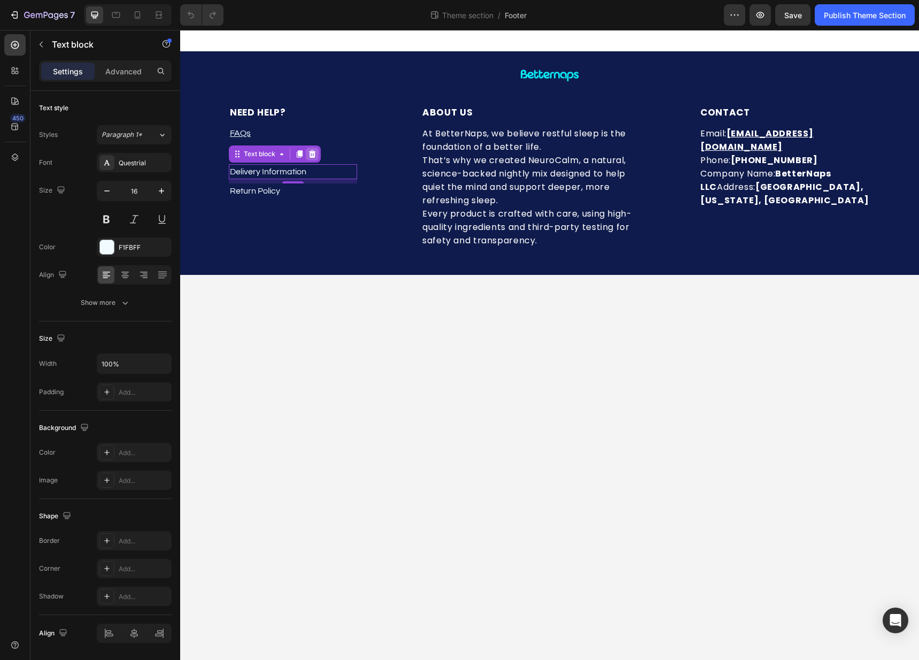
click at [315, 155] on icon at bounding box center [312, 154] width 9 height 9
click at [285, 175] on p "Return Policy" at bounding box center [293, 171] width 126 height 13
click at [297, 156] on icon at bounding box center [300, 153] width 6 height 7
click at [300, 176] on icon at bounding box center [300, 172] width 6 height 7
click at [306, 169] on p "Return Policy" at bounding box center [293, 171] width 126 height 13
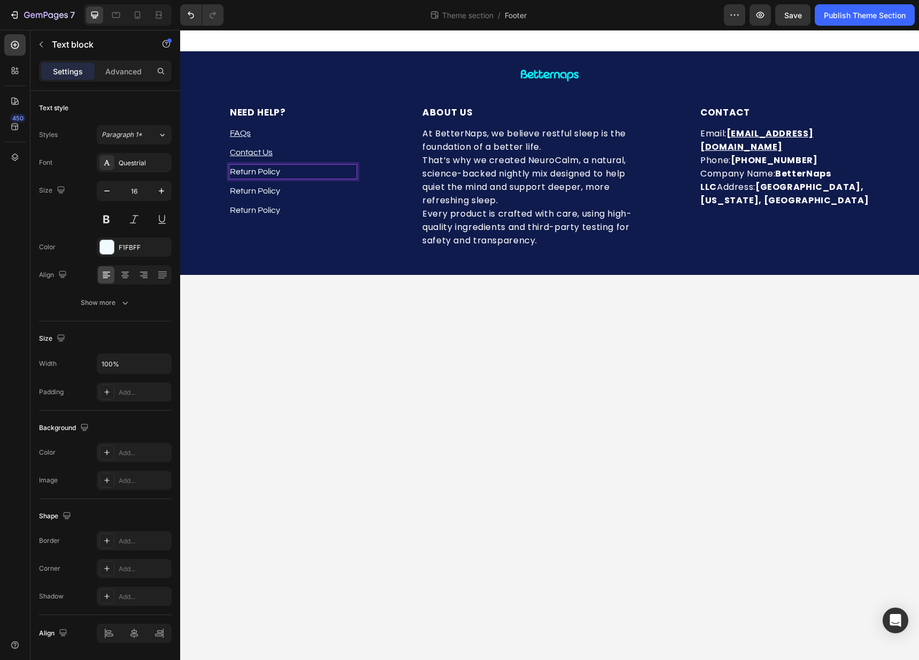
click at [306, 169] on p "Return Policy" at bounding box center [293, 171] width 126 height 13
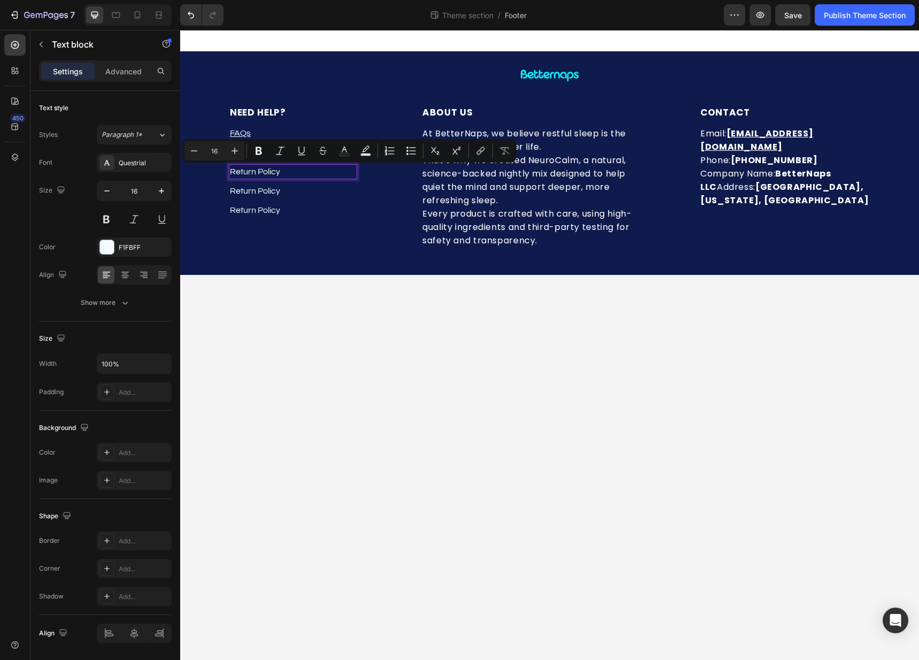
click at [260, 172] on p "Return Policy" at bounding box center [293, 171] width 126 height 13
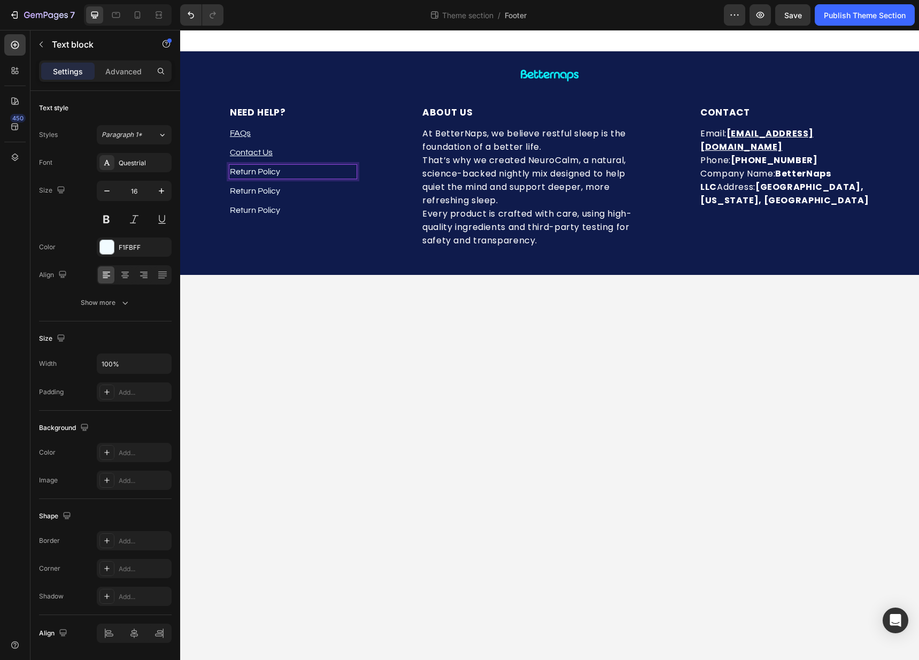
click at [255, 172] on p "Return Policy" at bounding box center [293, 171] width 126 height 13
click at [239, 175] on p "Return Policy" at bounding box center [293, 171] width 126 height 13
click at [249, 188] on p "Return Policy" at bounding box center [293, 190] width 126 height 13
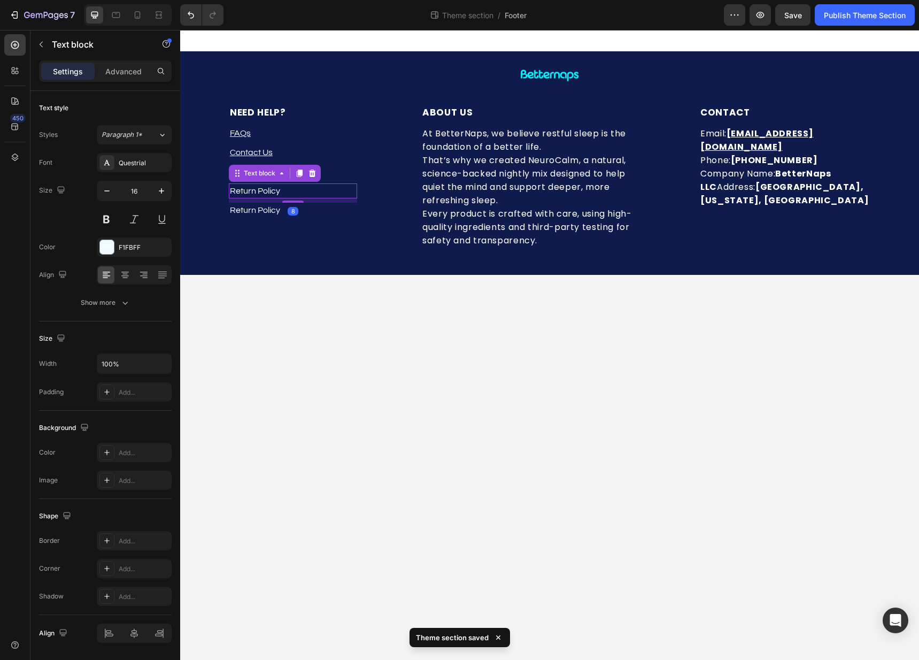
click at [249, 188] on p "Return Policy" at bounding box center [293, 190] width 126 height 13
click at [254, 206] on p "Return Policy" at bounding box center [293, 210] width 126 height 13
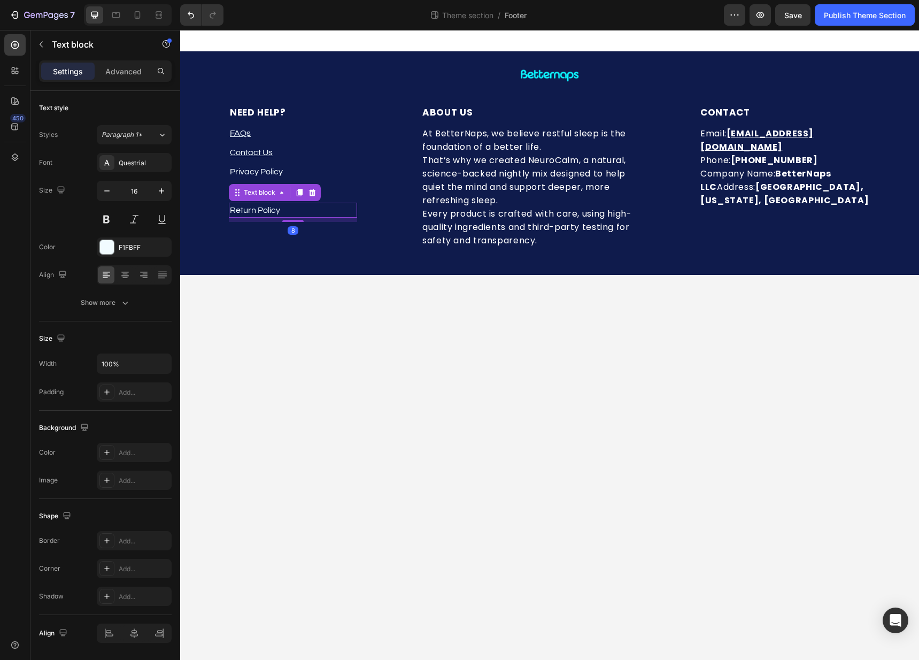
click at [254, 214] on p "Return Policy" at bounding box center [293, 210] width 126 height 13
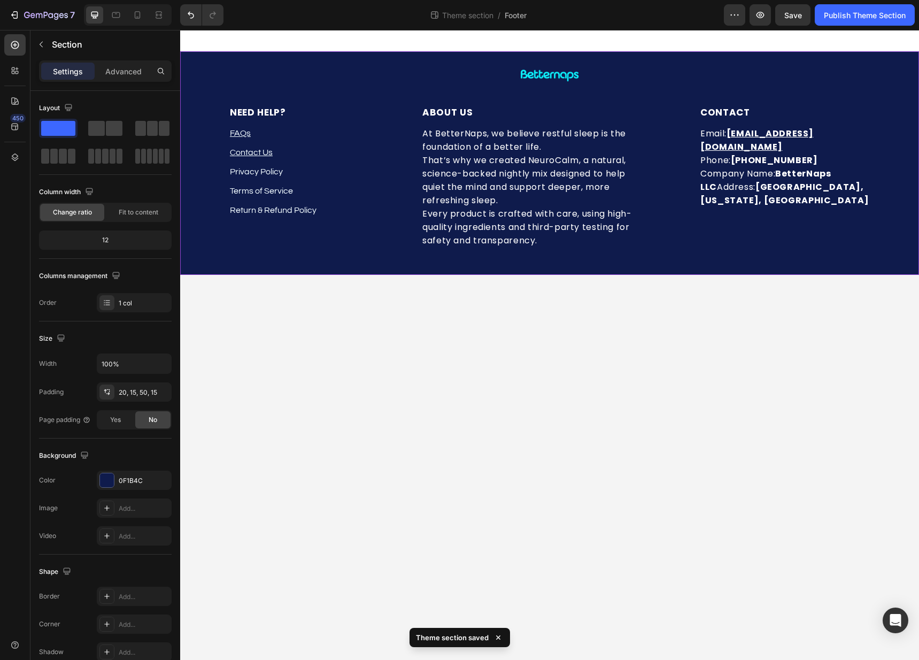
click at [344, 249] on div "Image Row NEED HELP? Heading FAQs Text block Contact Us Text block Privacy Poli…" at bounding box center [549, 162] width 739 height 223
click at [313, 166] on p "Privacy Policy" at bounding box center [293, 171] width 126 height 13
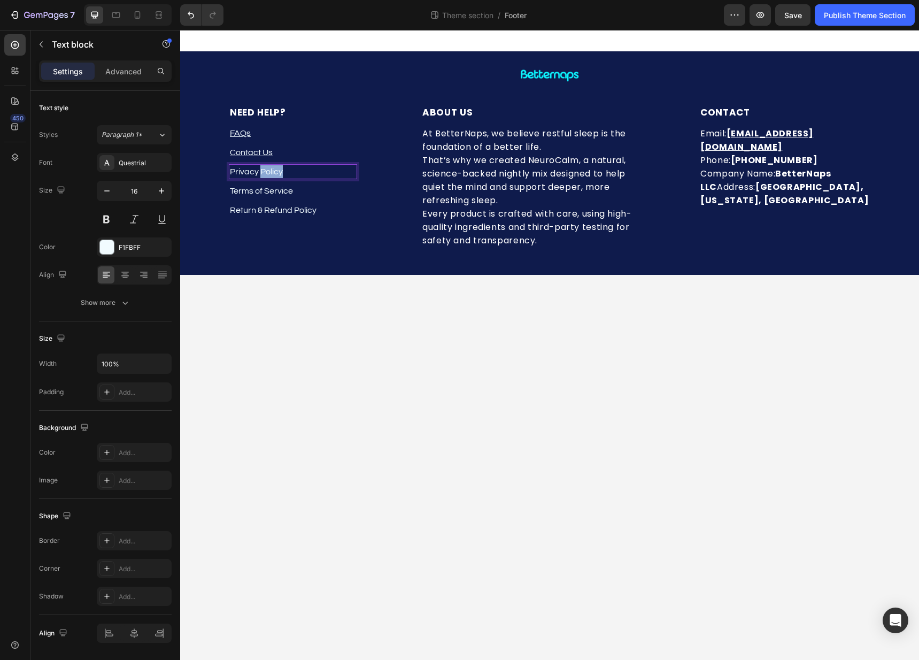
click at [274, 173] on p "Privacy Policy" at bounding box center [293, 171] width 126 height 13
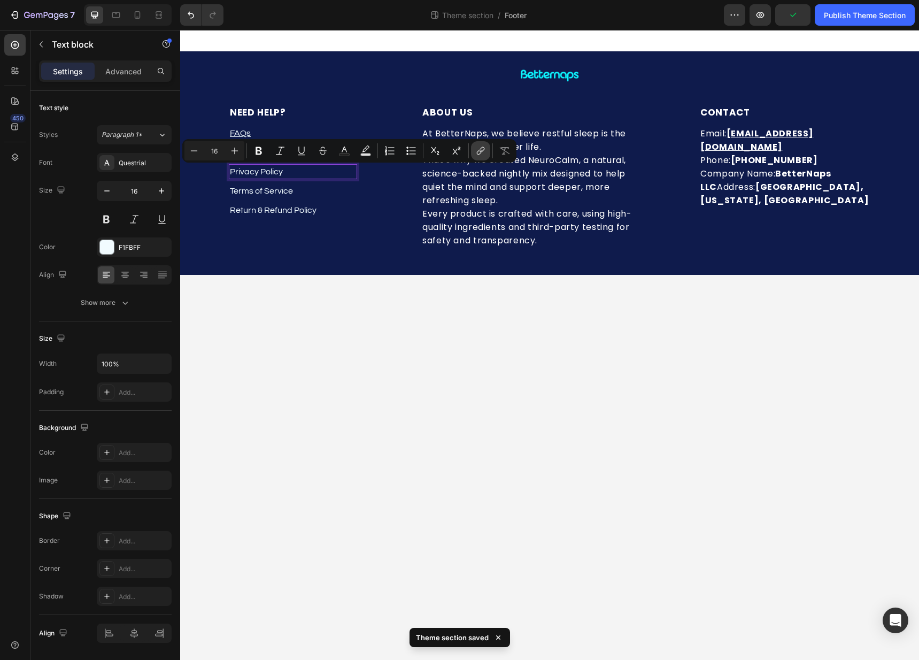
click at [483, 153] on icon "Editor contextual toolbar" at bounding box center [480, 150] width 11 height 11
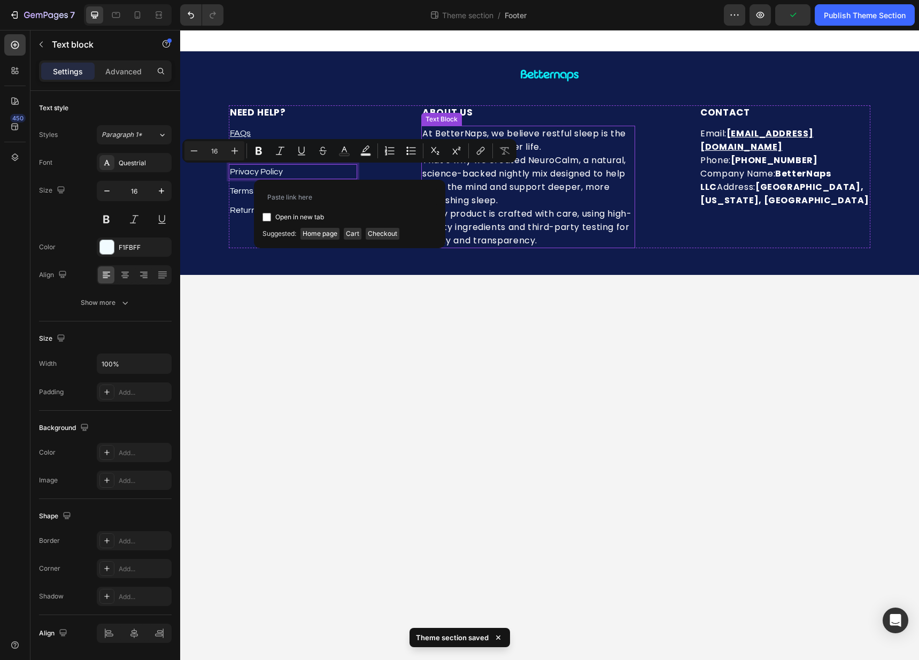
type input "https://betternaps.com/pages/privacy-policy"
click at [391, 265] on div "Image Row NEED HELP? Heading FAQs Text block Contact Us Text block Privacy Poli…" at bounding box center [549, 162] width 739 height 223
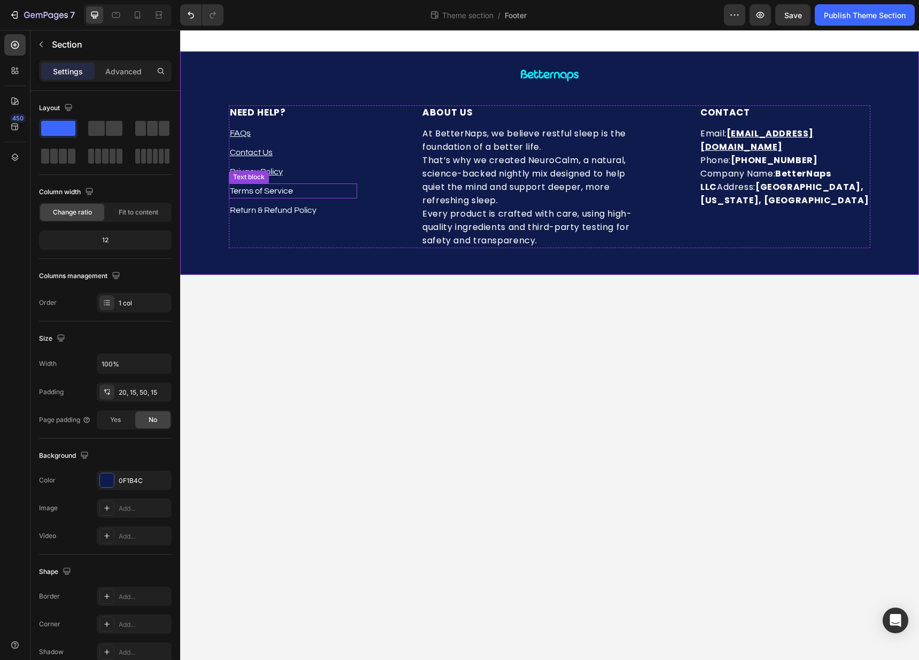
click at [311, 194] on p "Terms of Service" at bounding box center [293, 190] width 126 height 13
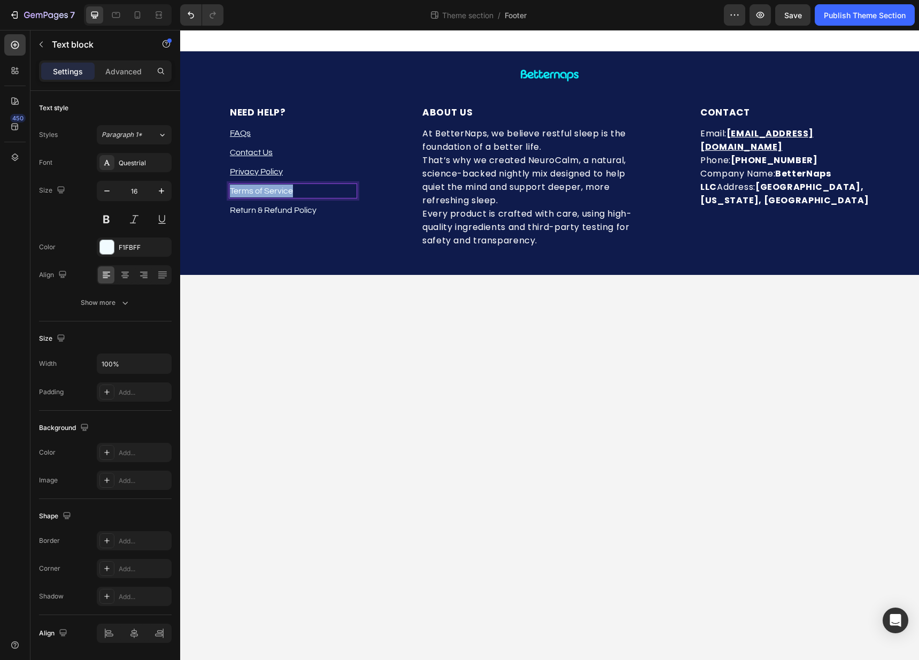
click at [311, 194] on p "Terms of Service" at bounding box center [293, 190] width 126 height 13
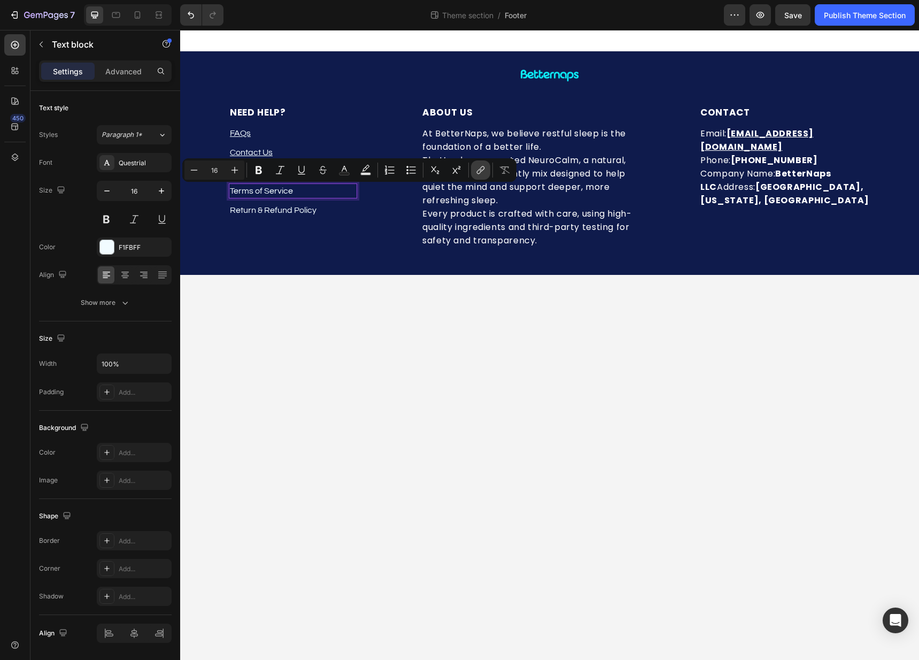
click at [478, 170] on icon "Editor contextual toolbar" at bounding box center [479, 171] width 5 height 5
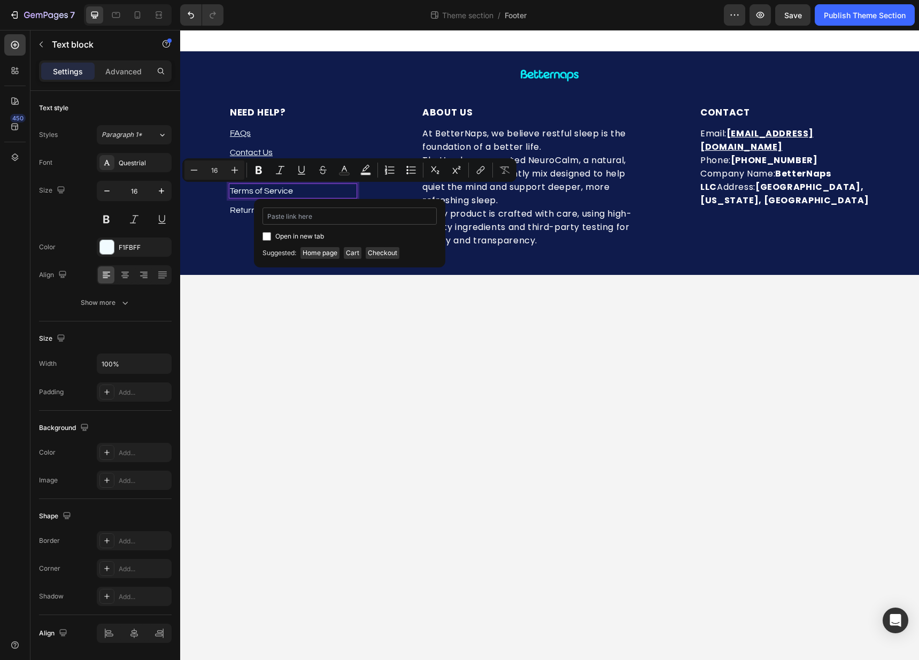
type input "https://betternaps.com/pages/terms-of-service"
drag, startPoint x: 350, startPoint y: 301, endPoint x: 452, endPoint y: 87, distance: 237.5
click at [351, 300] on body "Image Row NEED HELP? Heading FAQs Text block Contact Us Text block Privacy Poli…" at bounding box center [549, 345] width 739 height 630
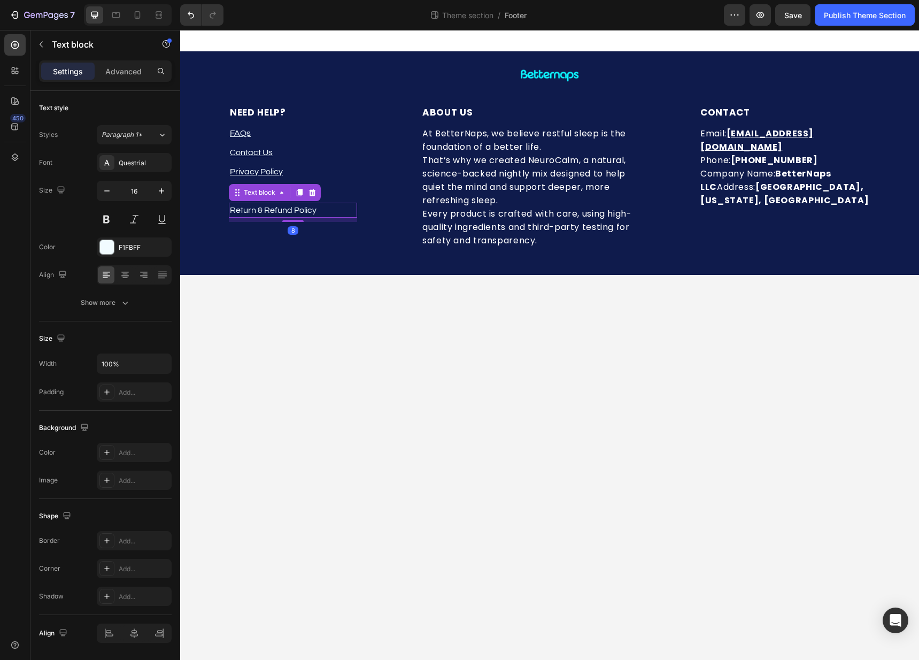
click at [302, 214] on p "Return & Refund Policy" at bounding box center [293, 210] width 126 height 13
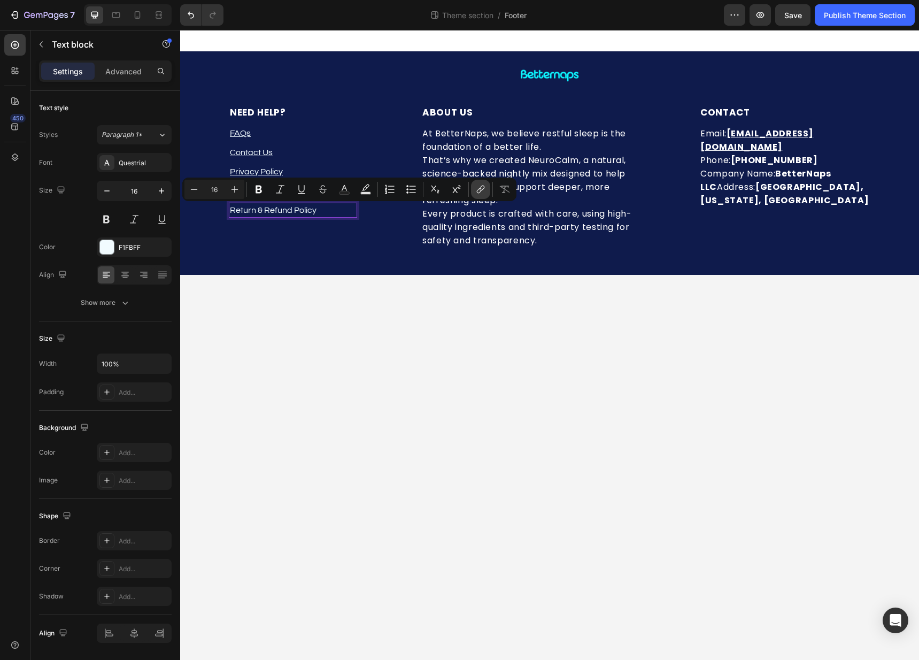
click at [475, 195] on button "link" at bounding box center [480, 189] width 19 height 19
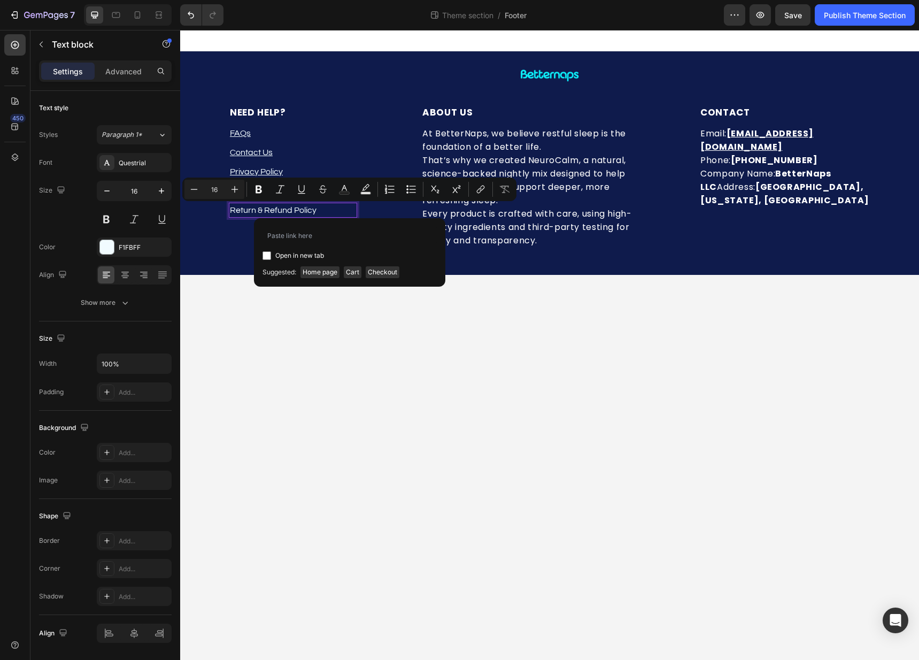
type input "https://betternaps.com/pages/refund-and-return-policy"
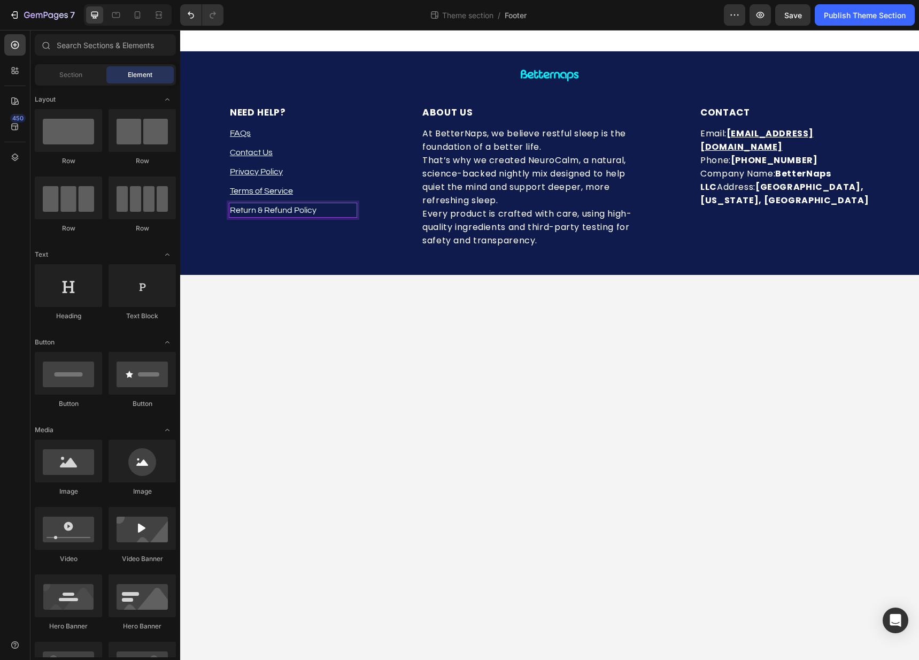
click at [431, 291] on body "Image Row NEED HELP? Heading FAQs Text block Contact Us Text block Privacy Poli…" at bounding box center [549, 345] width 739 height 630
click at [859, 21] on button "Publish Theme Section" at bounding box center [865, 14] width 100 height 21
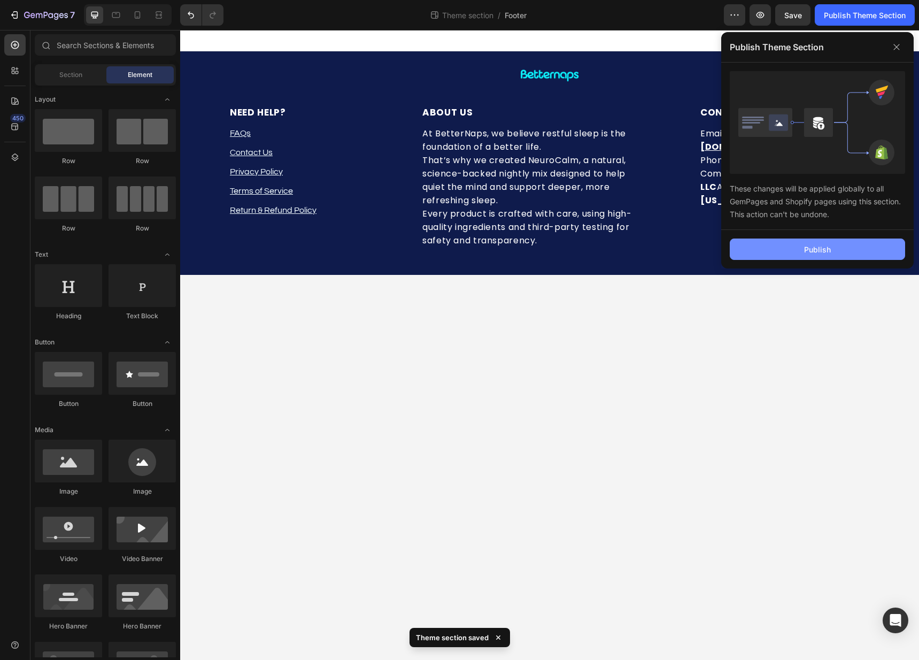
click at [832, 241] on button "Publish" at bounding box center [817, 248] width 175 height 21
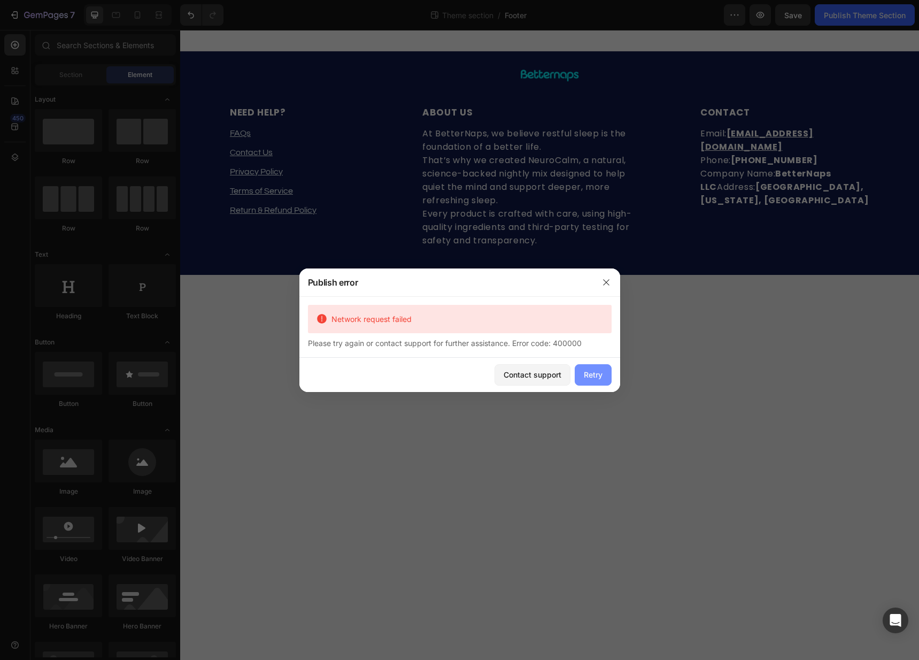
click at [586, 378] on div "Retry" at bounding box center [593, 374] width 19 height 11
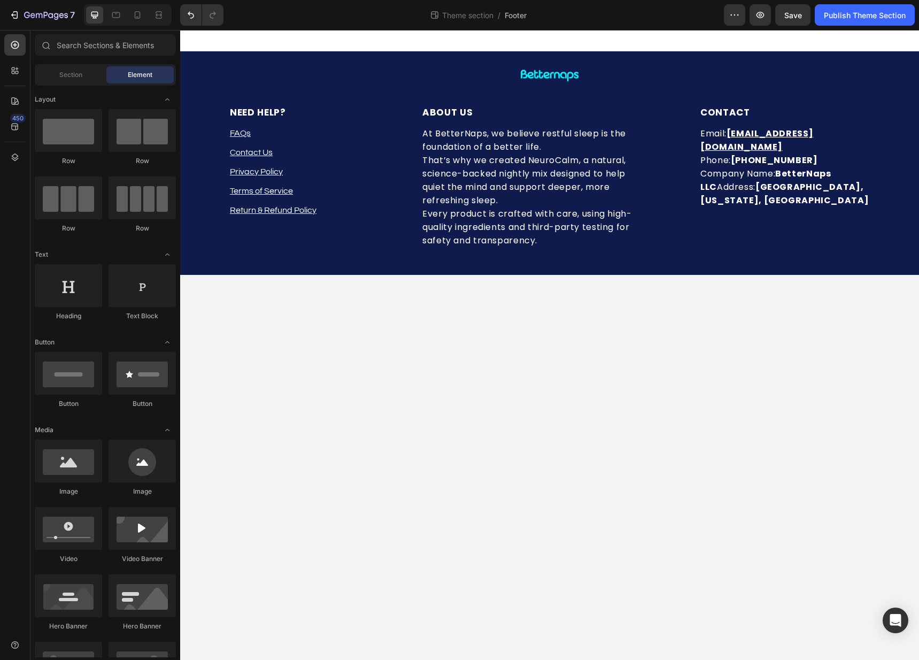
click at [620, 49] on div at bounding box center [549, 40] width 739 height 21
click at [843, 11] on div "Publish Theme Section" at bounding box center [865, 15] width 82 height 11
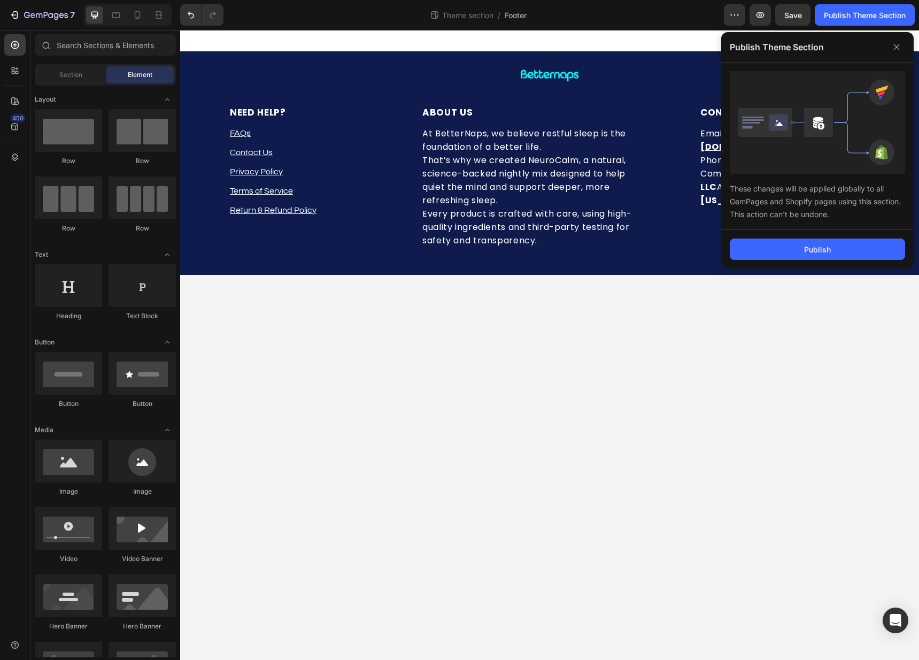
click at [808, 263] on div "Publish" at bounding box center [817, 249] width 192 height 38
click at [811, 255] on button "Publish" at bounding box center [817, 248] width 175 height 21
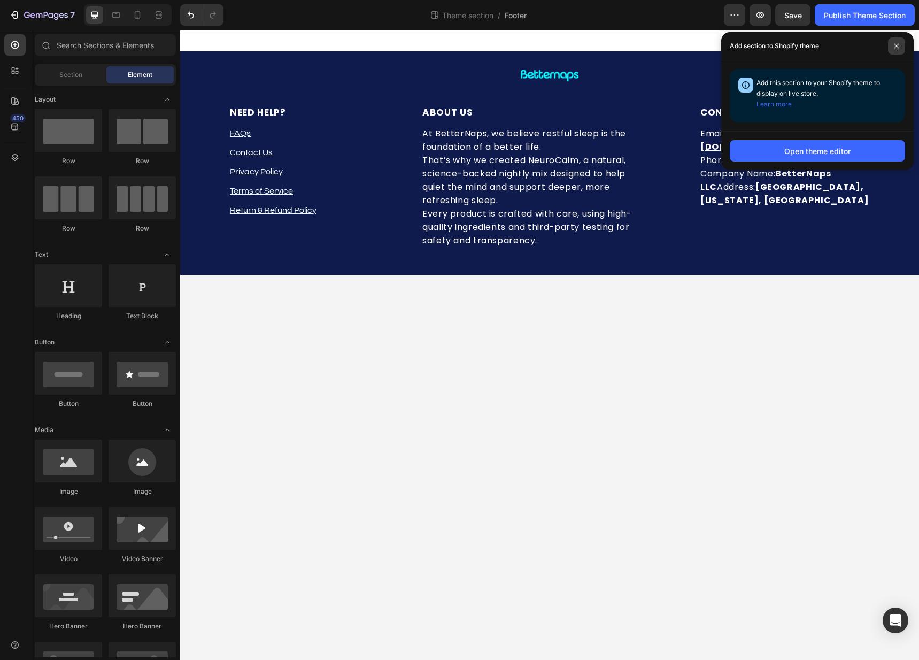
click at [900, 44] on span at bounding box center [896, 45] width 17 height 17
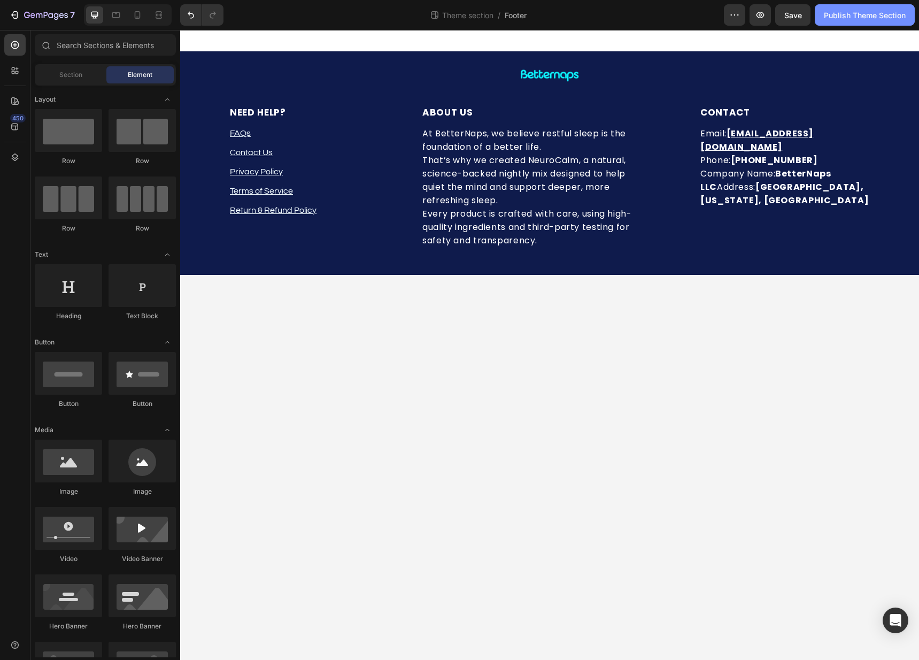
click at [892, 13] on div "Publish Theme Section" at bounding box center [865, 15] width 82 height 11
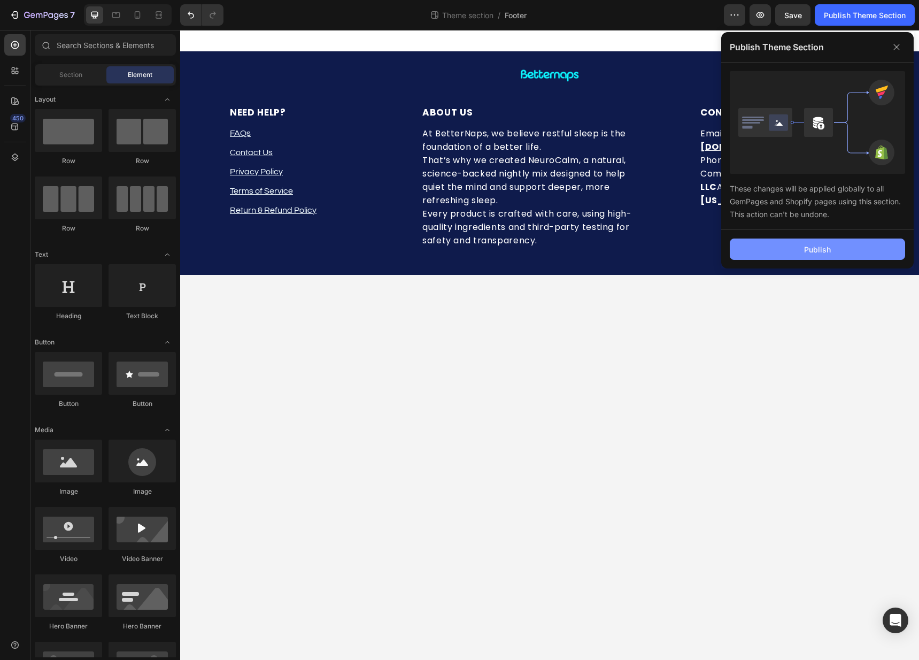
click at [814, 252] on div "Publish" at bounding box center [817, 249] width 27 height 11
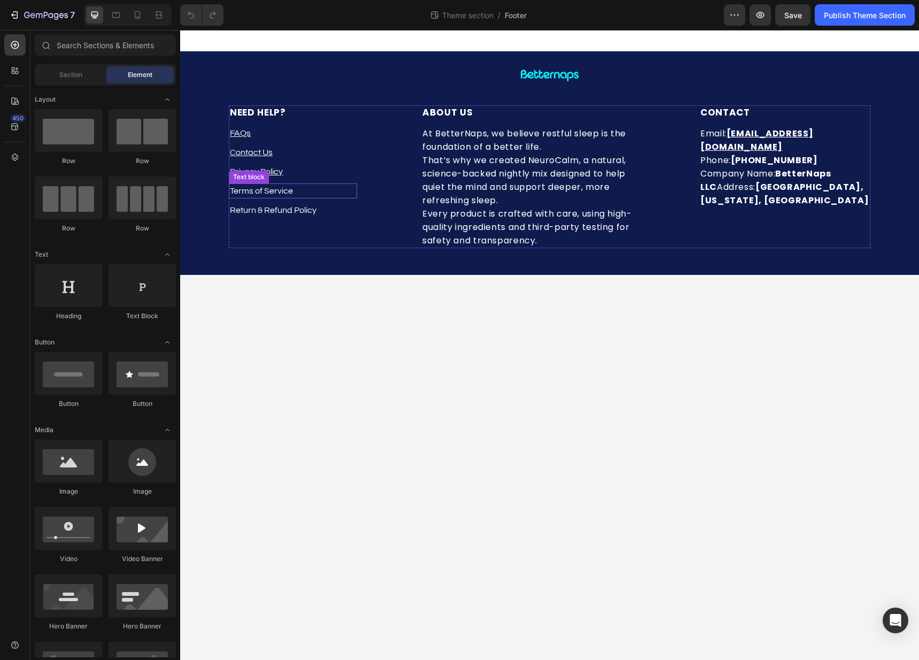
click at [271, 193] on p "Terms of Service" at bounding box center [293, 190] width 126 height 13
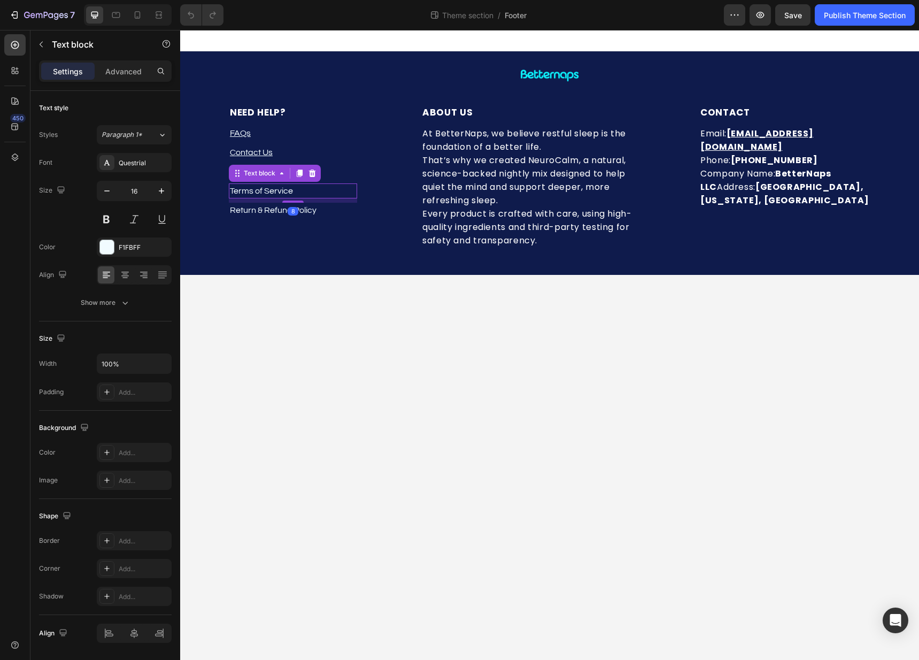
click at [271, 193] on p "Terms of Service" at bounding box center [293, 190] width 126 height 13
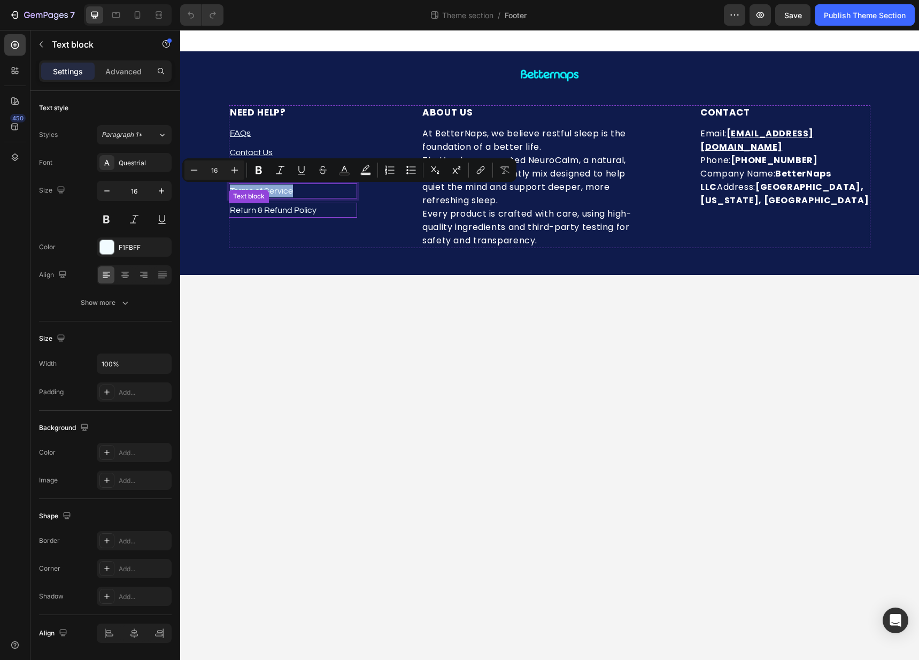
click at [294, 217] on div "Return & Refund Policy Text block" at bounding box center [293, 210] width 128 height 15
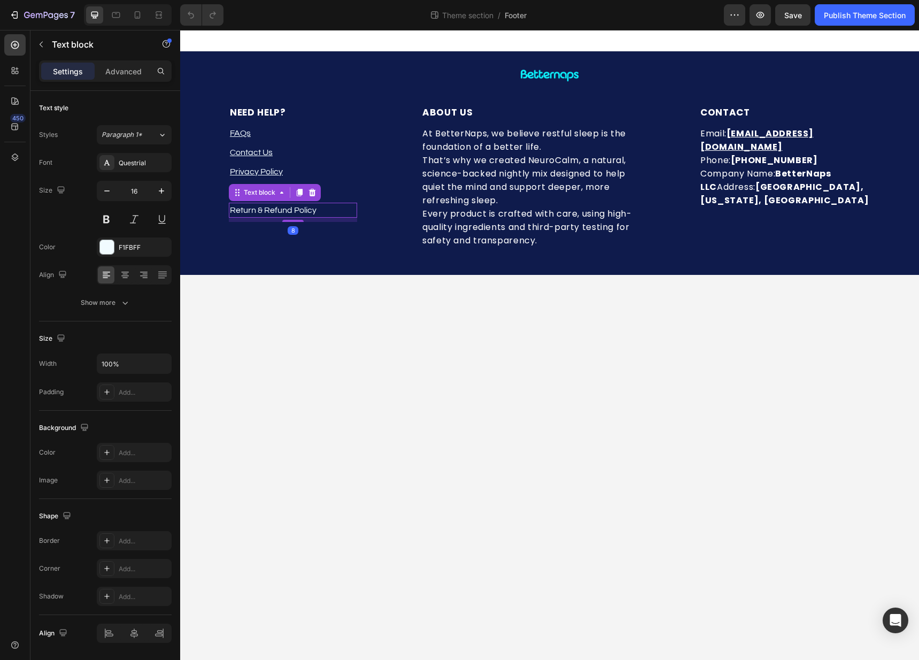
click at [294, 218] on div "8" at bounding box center [293, 220] width 128 height 4
click at [296, 214] on p "Return & Refund Policy" at bounding box center [293, 210] width 126 height 13
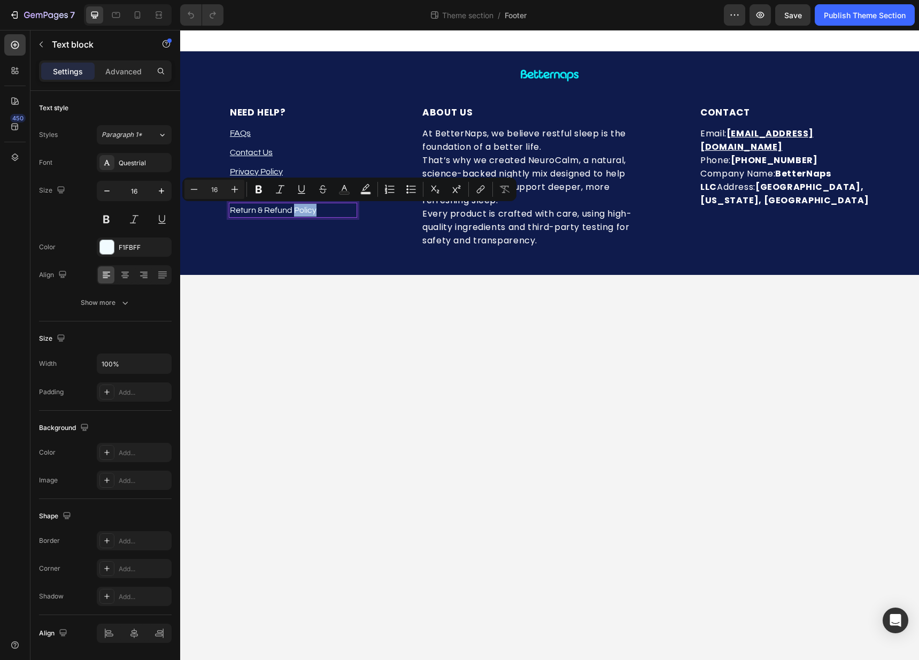
click at [306, 213] on p "Return & Refund Policy" at bounding box center [293, 210] width 126 height 13
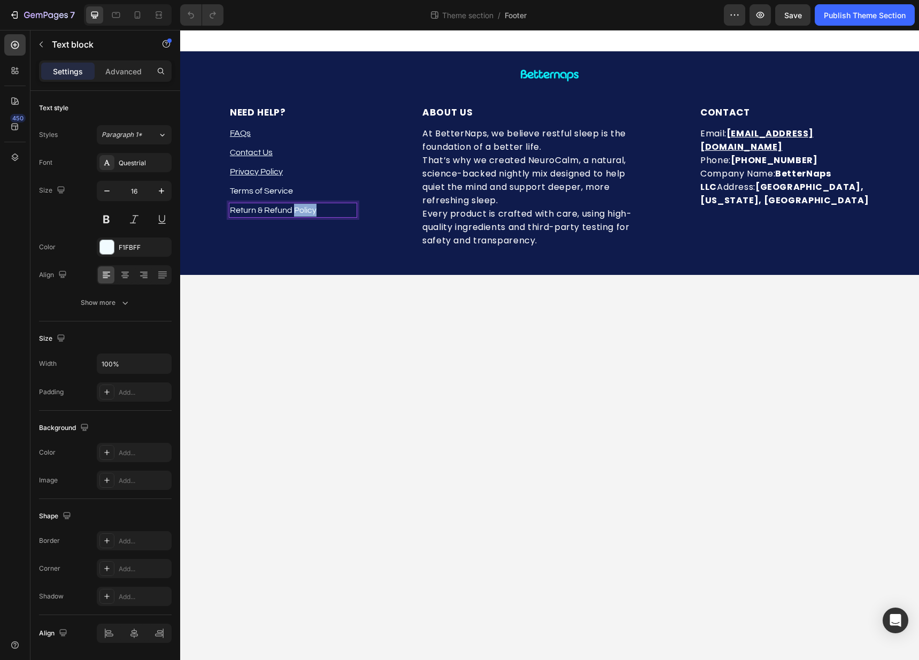
click at [306, 213] on p "Return & Refund Policy" at bounding box center [293, 210] width 126 height 13
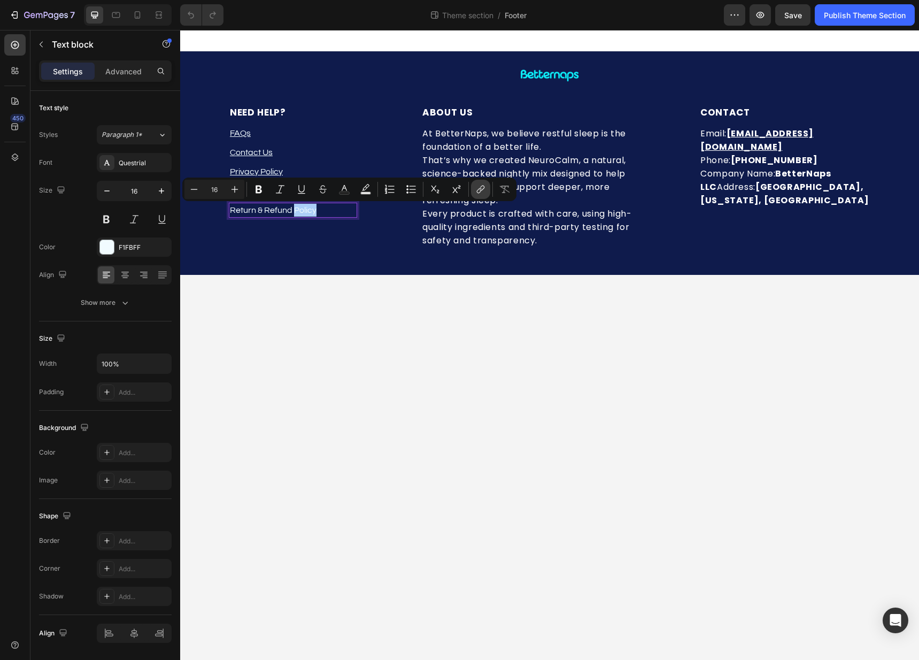
click at [475, 186] on icon "Editor contextual toolbar" at bounding box center [480, 189] width 11 height 11
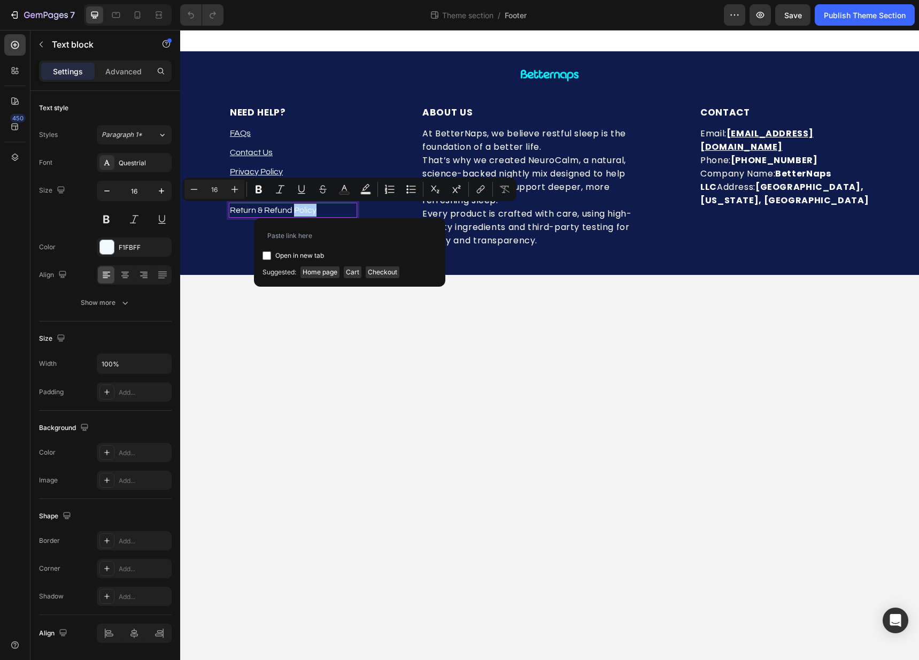
type input "[URL][DOMAIN_NAME]"
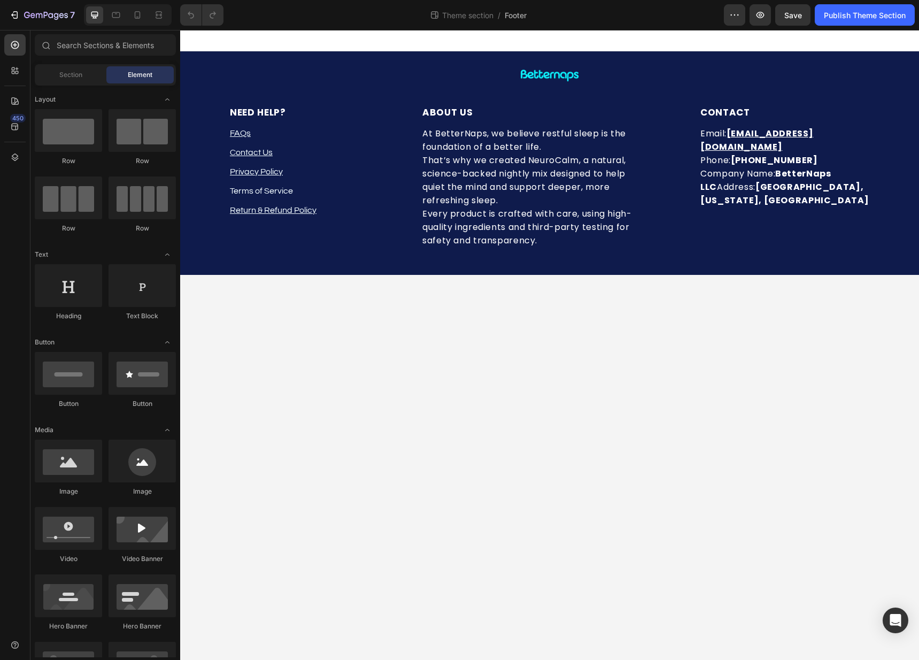
drag, startPoint x: 398, startPoint y: 313, endPoint x: 318, endPoint y: 248, distance: 103.0
click at [397, 312] on body "Image Row NEED HELP? Heading FAQs Text block Contact Us Text block Privacy Poli…" at bounding box center [549, 345] width 739 height 630
click at [276, 187] on p "Terms of Service" at bounding box center [293, 190] width 126 height 13
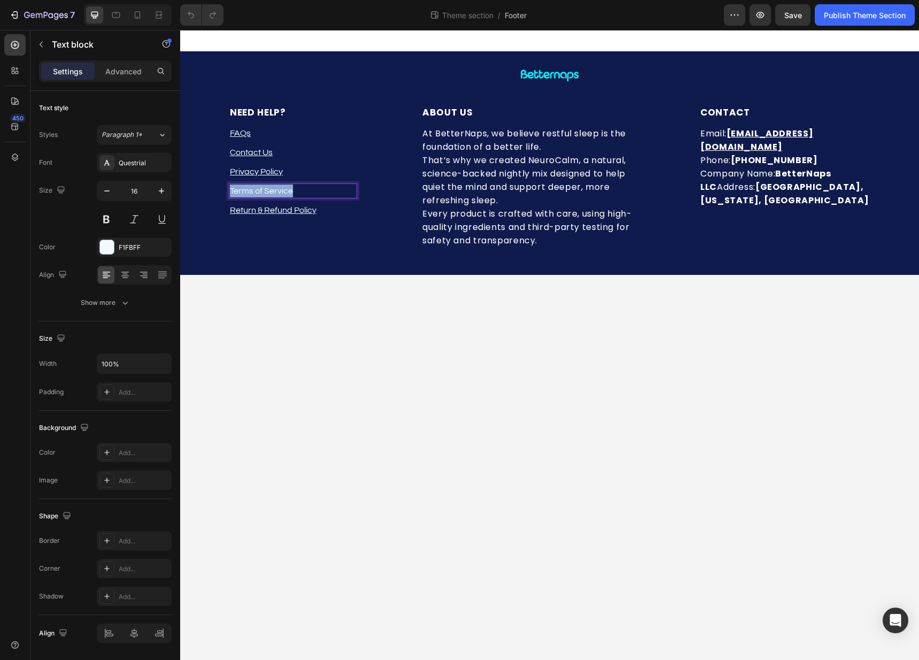
click at [276, 187] on p "Terms of Service" at bounding box center [293, 190] width 126 height 13
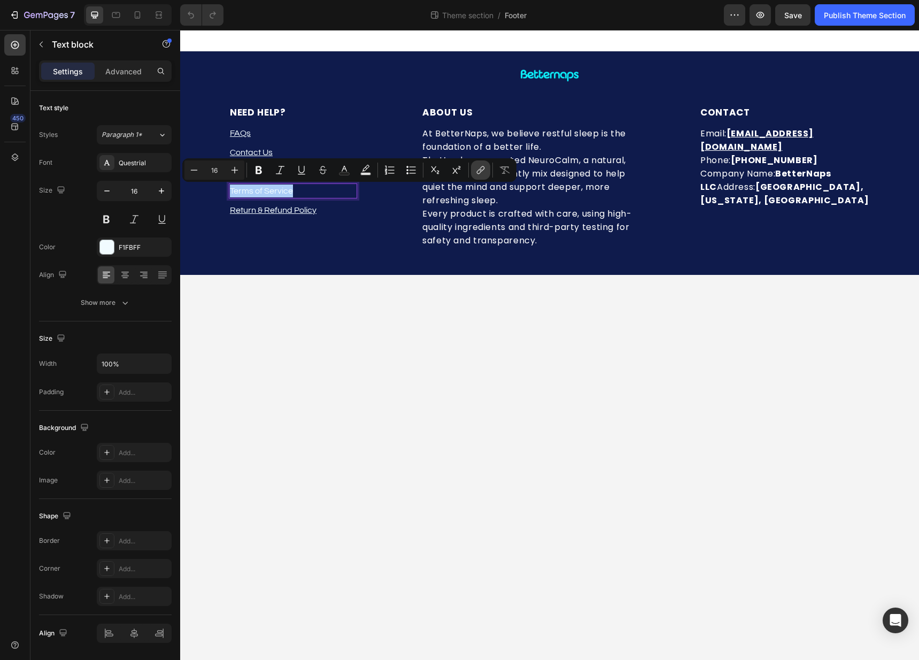
click at [487, 169] on button "link" at bounding box center [480, 169] width 19 height 19
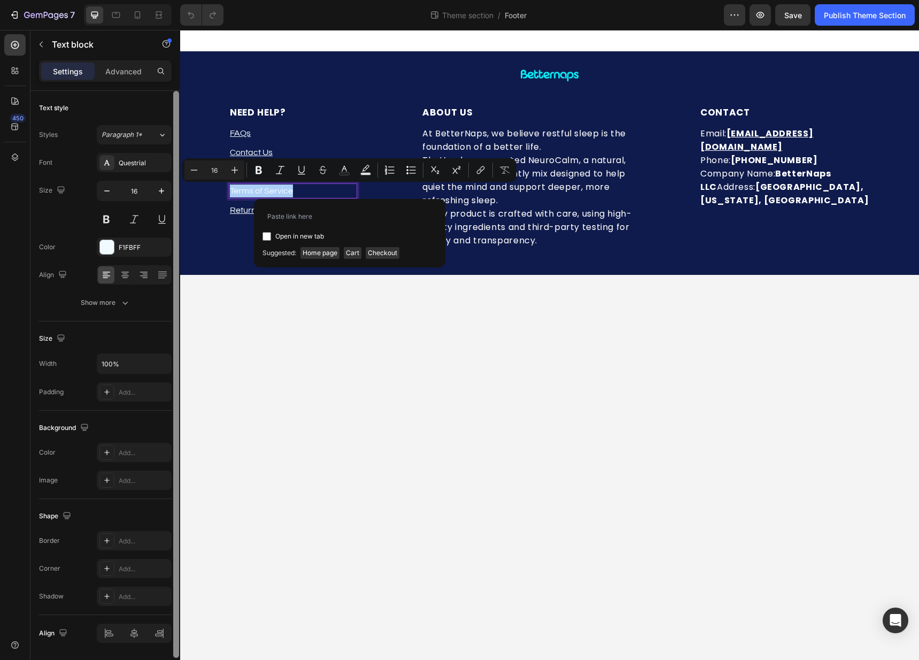
type input "[URL][DOMAIN_NAME]"
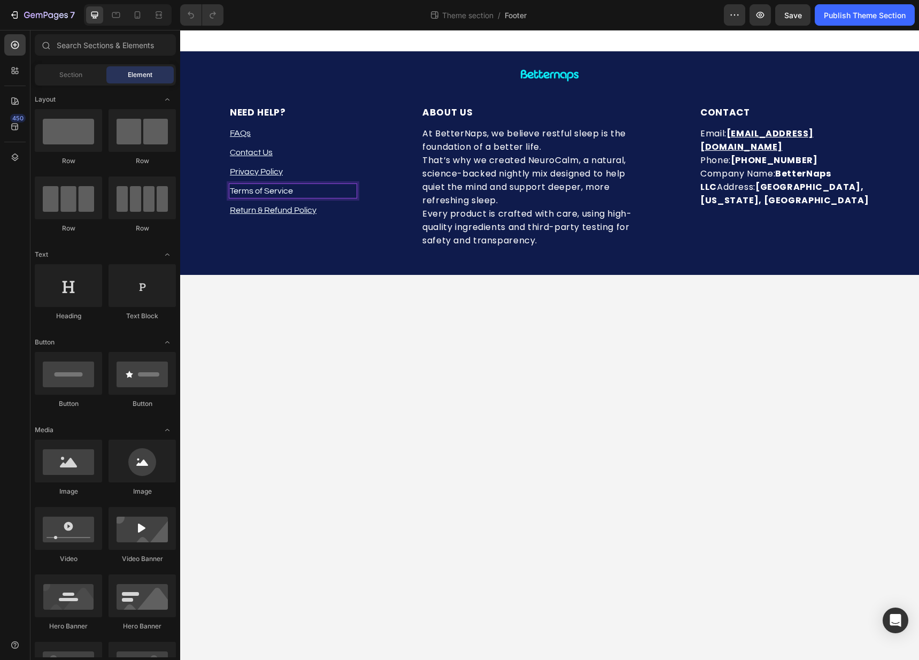
click at [447, 297] on body "Image Row NEED HELP? Heading FAQs Text block Contact Us Text block Privacy Poli…" at bounding box center [549, 345] width 739 height 630
click at [283, 210] on u "Return & Refund Policy" at bounding box center [273, 210] width 87 height 9
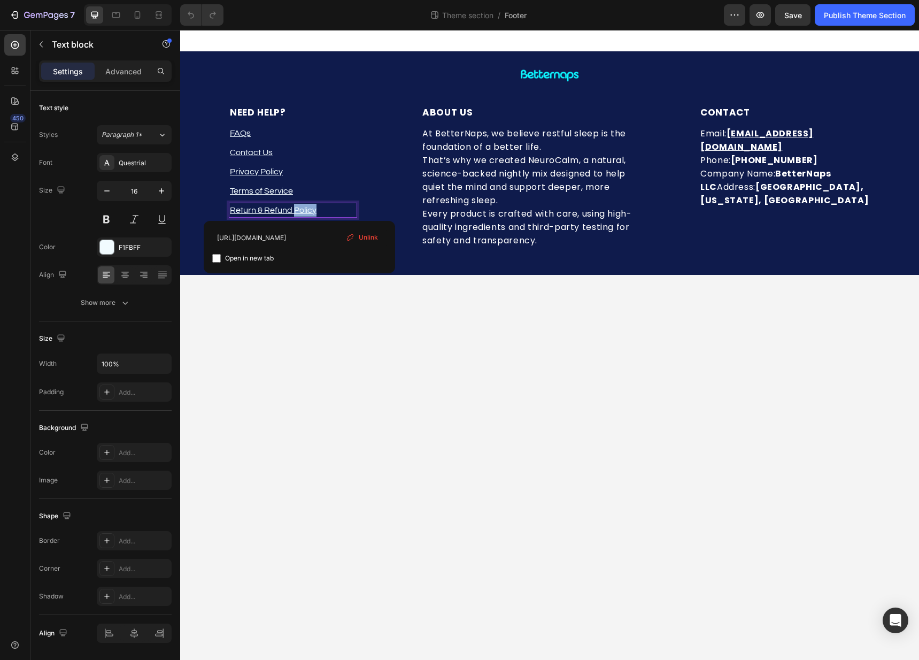
click at [299, 210] on u "Return & Refund Policy" at bounding box center [273, 210] width 87 height 9
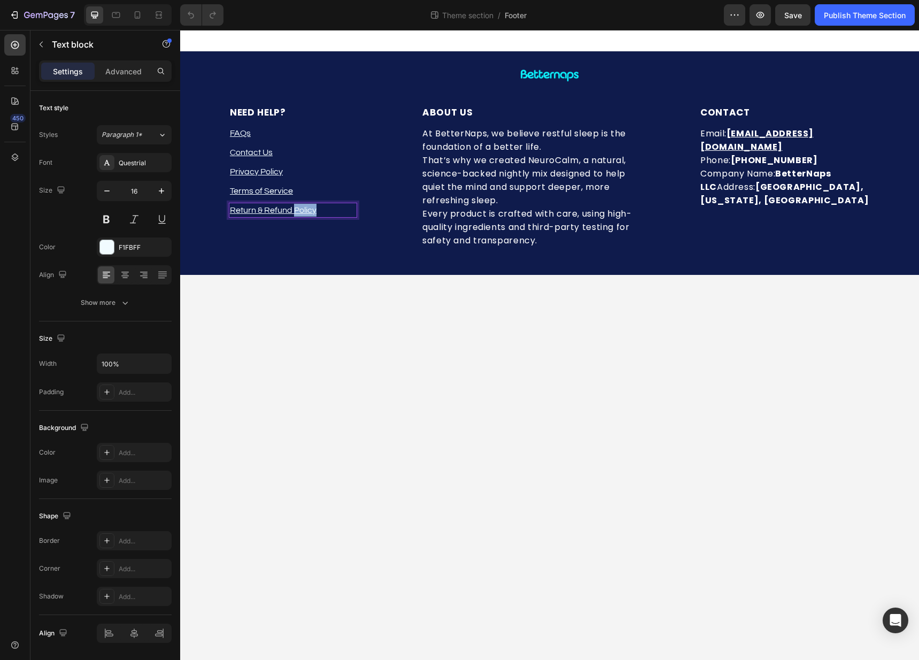
click at [299, 210] on u "Return & Refund Policy" at bounding box center [273, 210] width 87 height 9
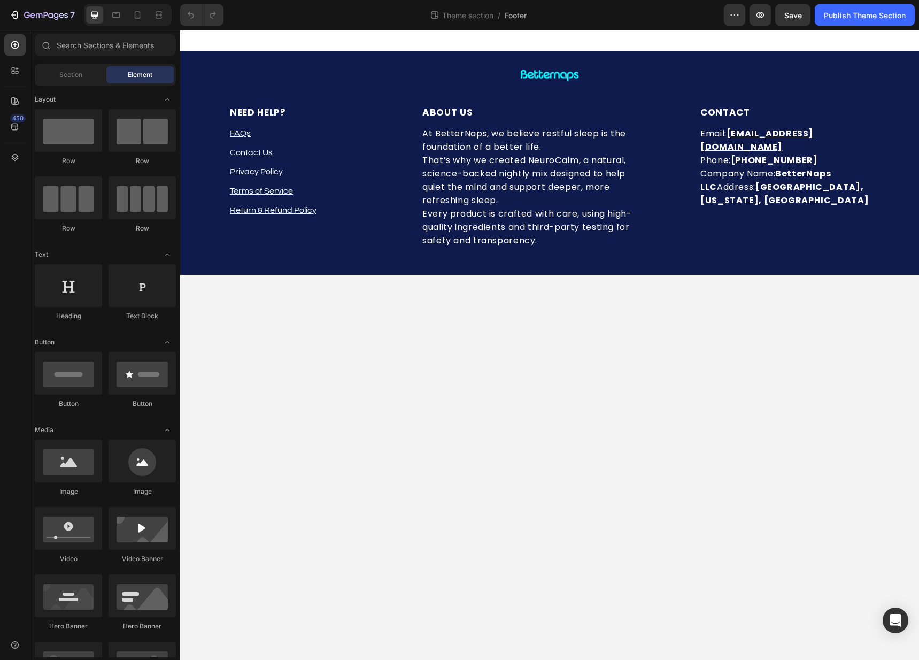
drag, startPoint x: 361, startPoint y: 299, endPoint x: 313, endPoint y: 242, distance: 74.8
click at [360, 299] on body "Image Row NEED HELP? Heading FAQs Text block Contact Us Text block Privacy Poli…" at bounding box center [549, 345] width 739 height 630
click at [295, 212] on u "Return & Refund Policy" at bounding box center [273, 210] width 87 height 9
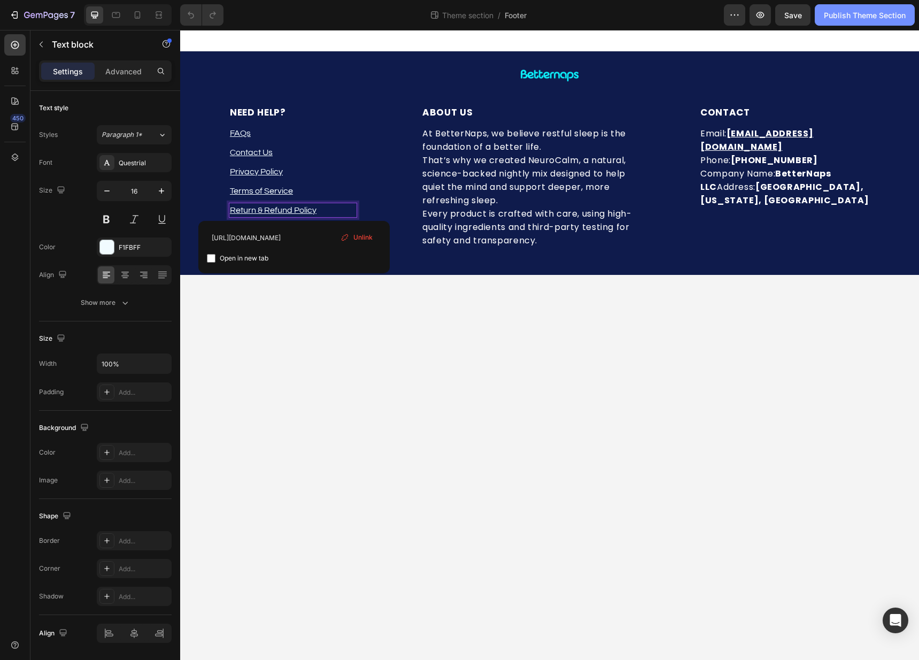
click at [865, 12] on div "Publish Theme Section" at bounding box center [865, 15] width 82 height 11
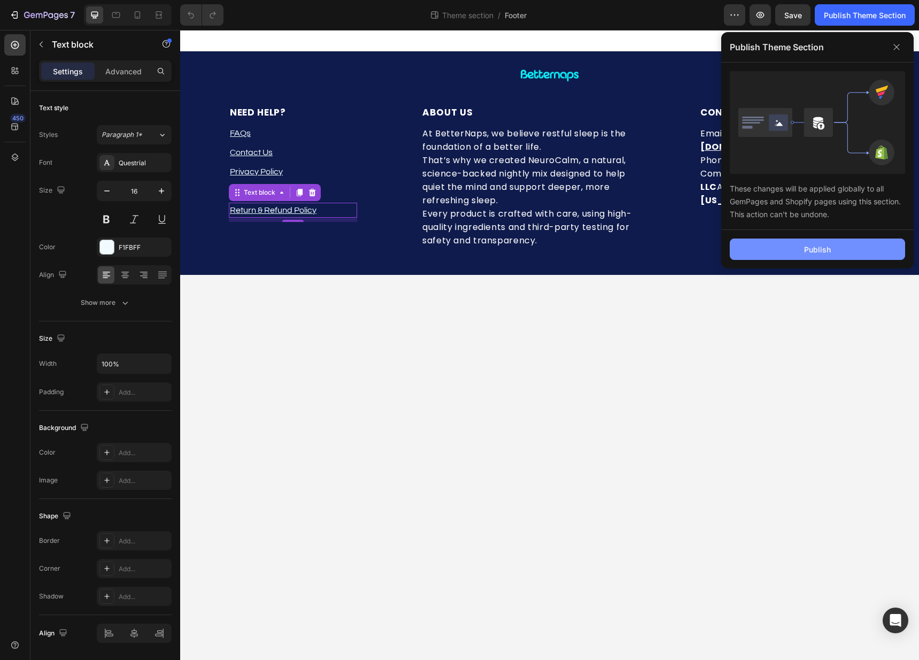
click at [792, 250] on button "Publish" at bounding box center [817, 248] width 175 height 21
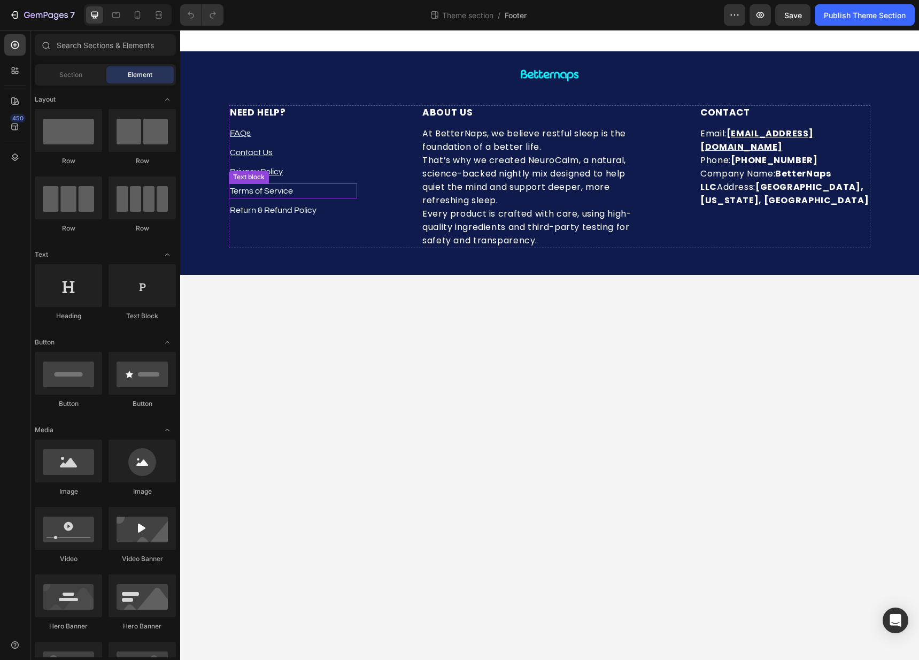
click at [288, 194] on p "Terms of Service" at bounding box center [293, 190] width 126 height 13
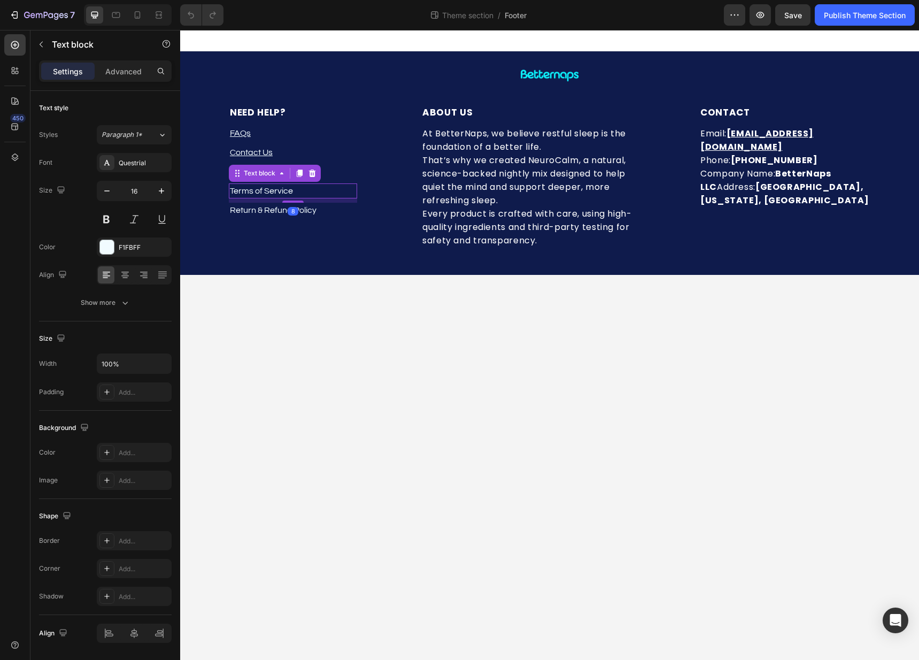
click at [288, 194] on p "Terms of Service" at bounding box center [293, 190] width 126 height 13
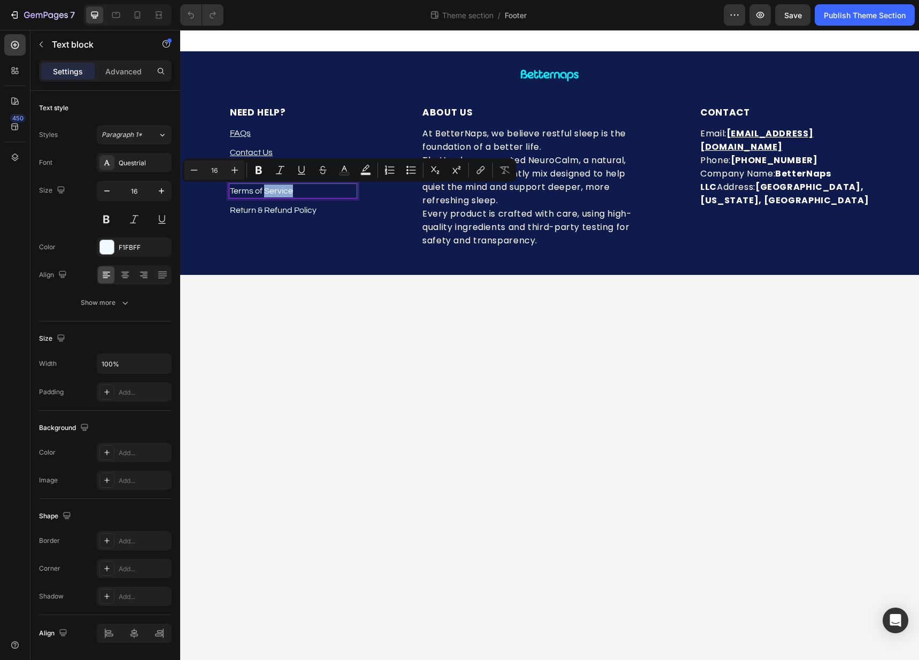
click at [282, 198] on div "Terms of Service" at bounding box center [293, 190] width 128 height 15
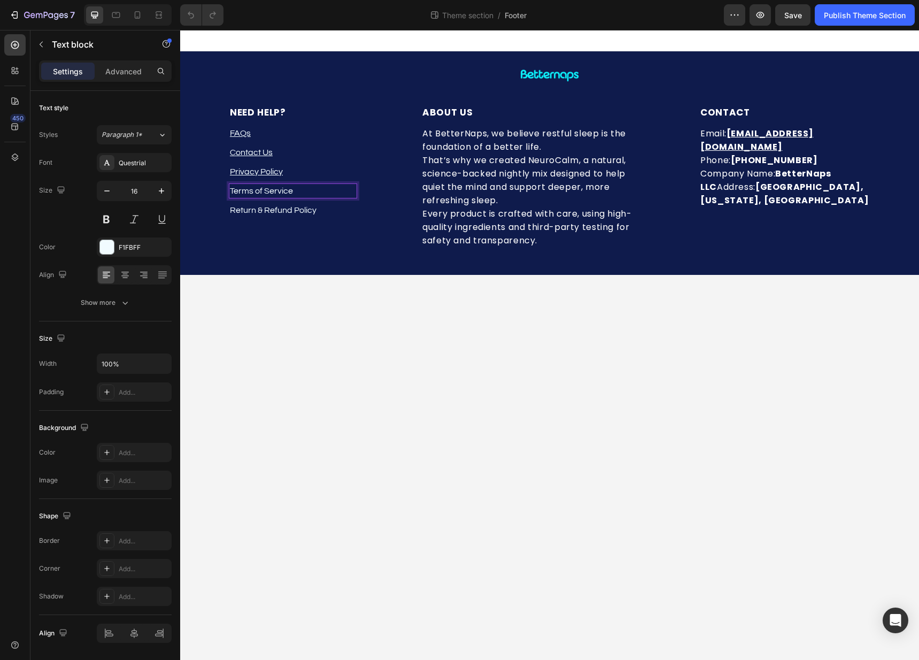
click at [277, 191] on p "Terms of Service" at bounding box center [293, 190] width 126 height 13
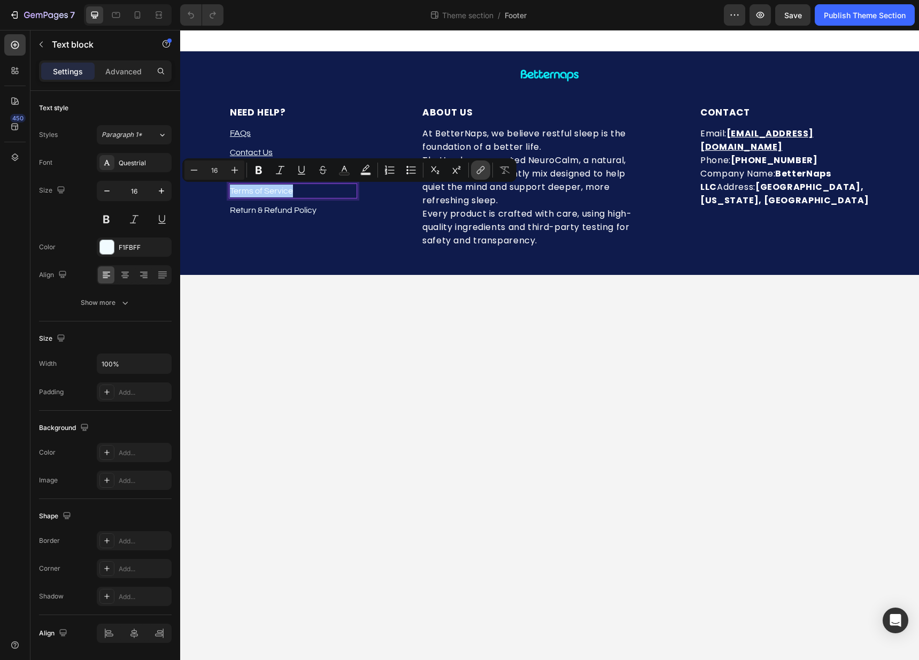
click at [473, 171] on button "link" at bounding box center [480, 169] width 19 height 19
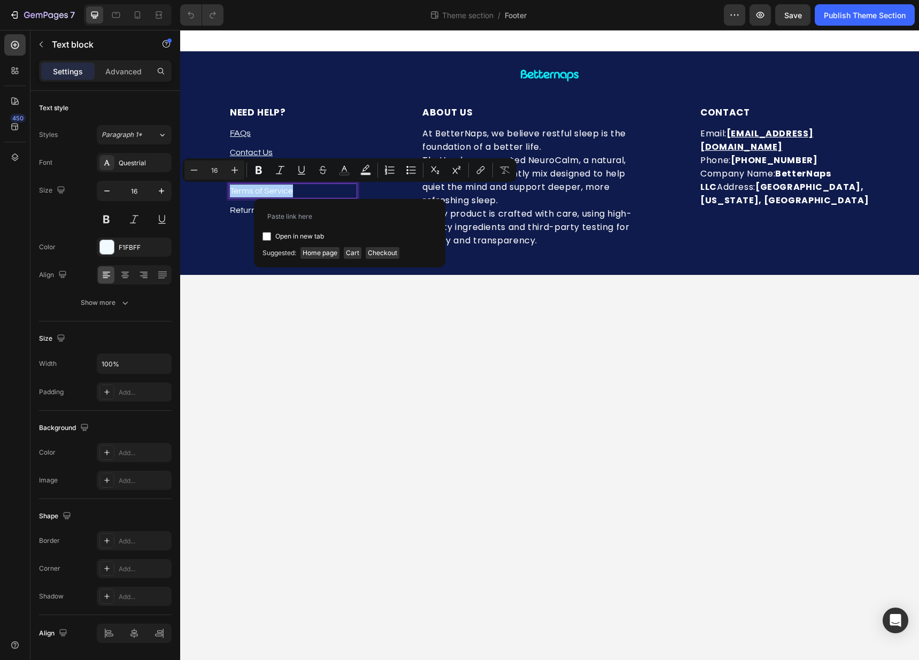
type input "[URL][DOMAIN_NAME]"
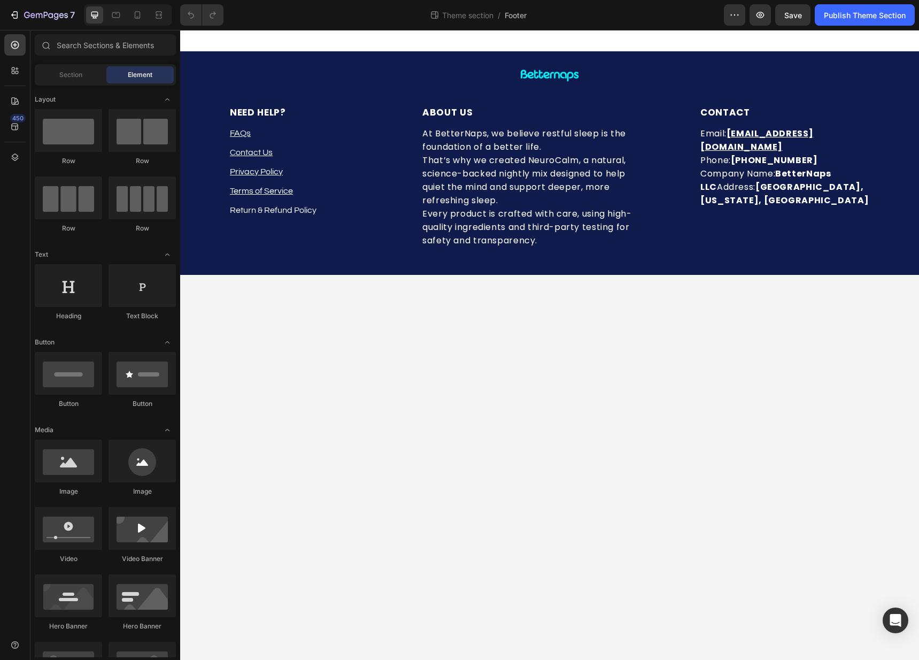
click at [407, 281] on body "Image Row NEED HELP? Heading FAQs Text block Contact Us Text block Privacy Poli…" at bounding box center [549, 345] width 739 height 630
click at [276, 206] on p "Return & Refund Policy" at bounding box center [293, 210] width 126 height 13
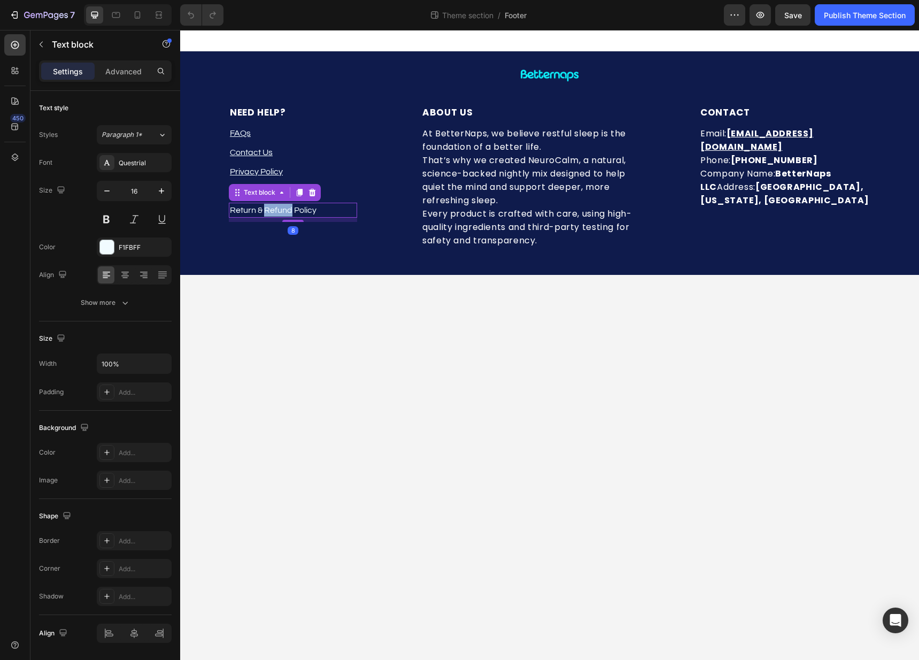
click at [276, 206] on p "Return & Refund Policy" at bounding box center [293, 210] width 126 height 13
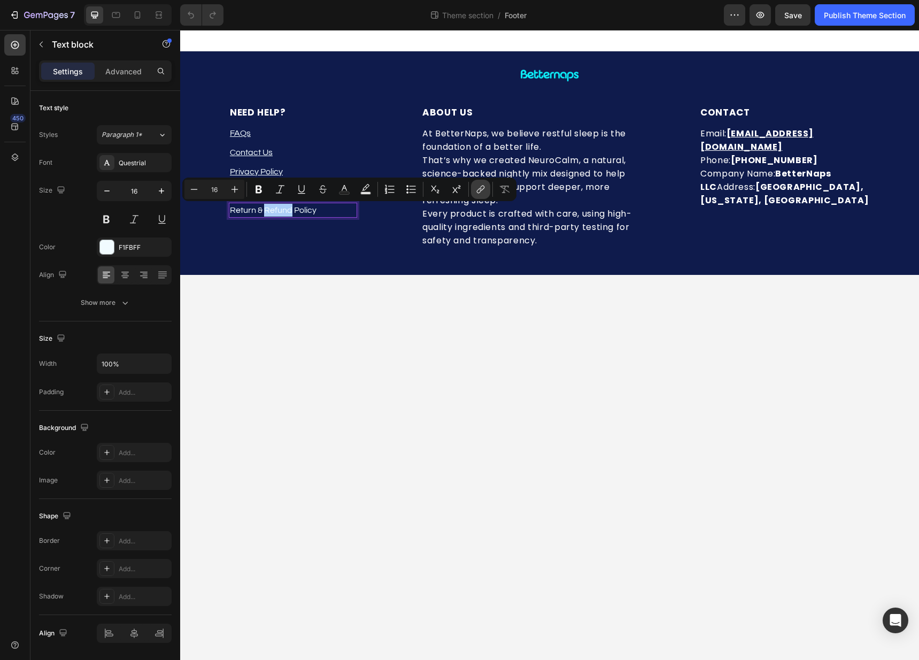
click at [484, 191] on icon "Editor contextual toolbar" at bounding box center [480, 189] width 11 height 11
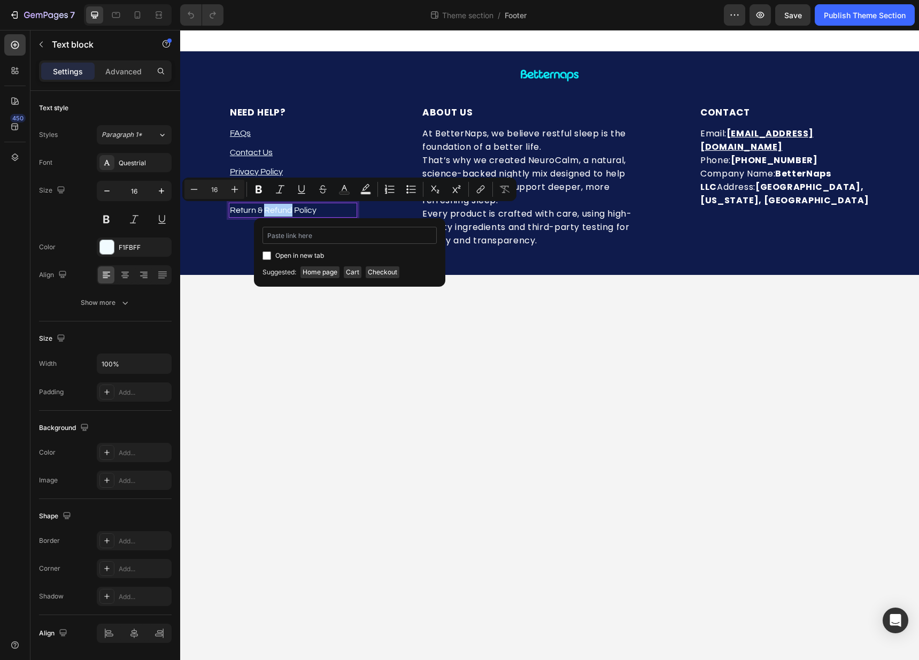
click at [352, 240] on input "Editor contextual toolbar" at bounding box center [350, 235] width 174 height 17
type input "[URL][DOMAIN_NAME]"
click at [538, 299] on body "Image Row NEED HELP? Heading FAQs Text block Contact Us Text block Privacy Poli…" at bounding box center [549, 345] width 739 height 630
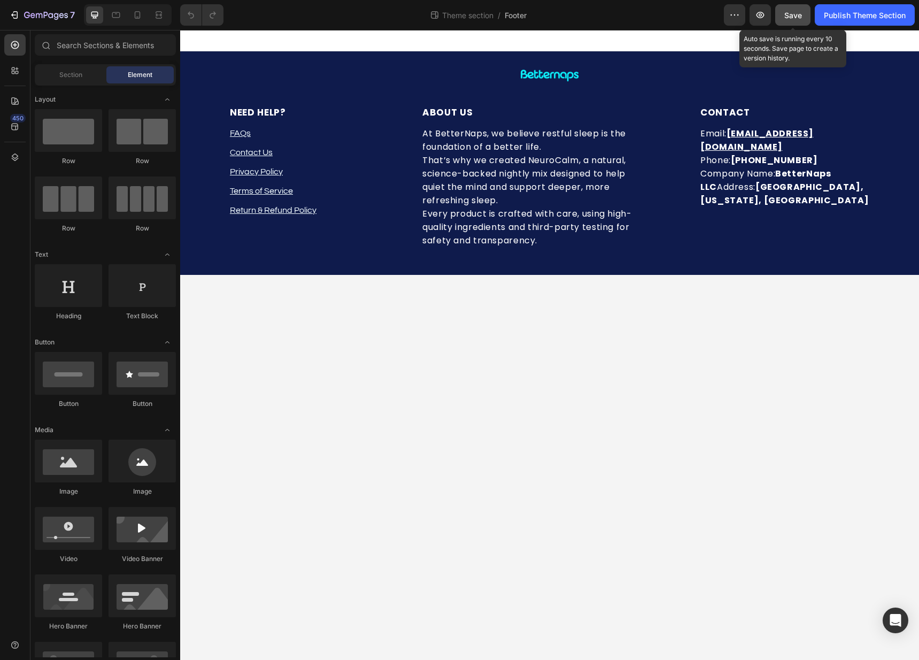
click at [797, 16] on span "Save" at bounding box center [793, 15] width 18 height 9
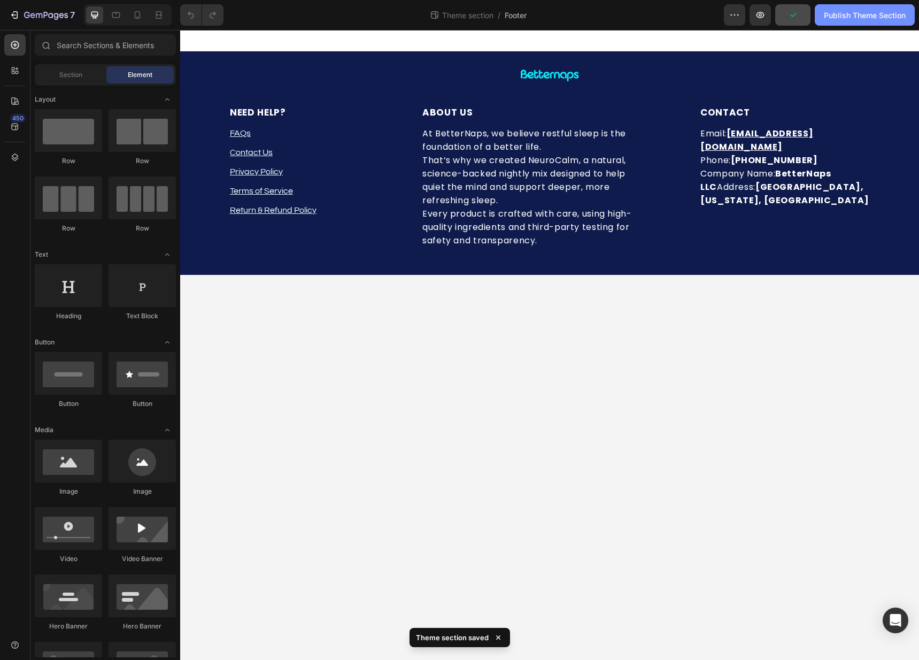
click at [844, 13] on div "Publish Theme Section" at bounding box center [865, 15] width 82 height 11
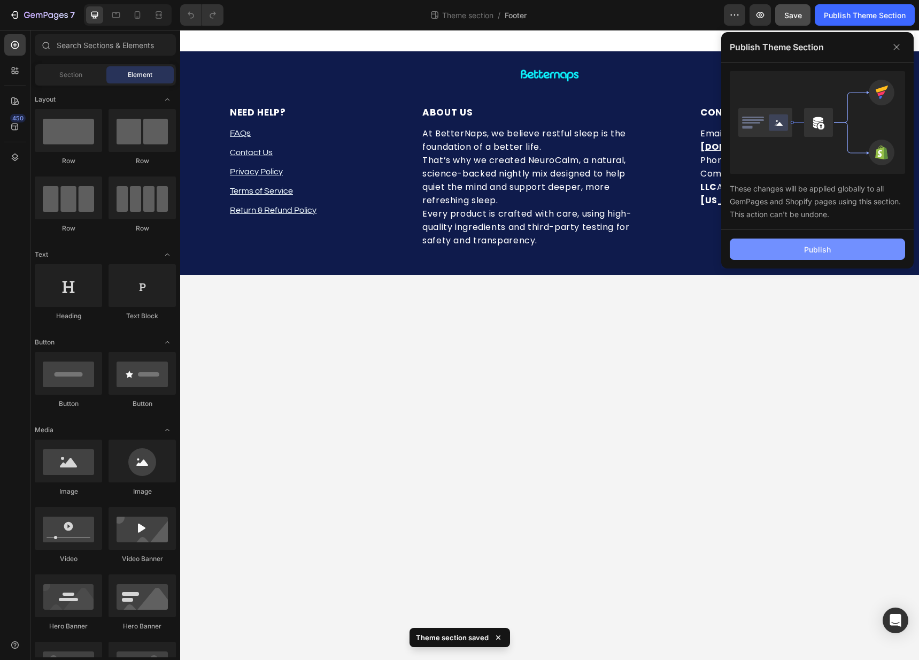
click at [770, 252] on button "Publish" at bounding box center [817, 248] width 175 height 21
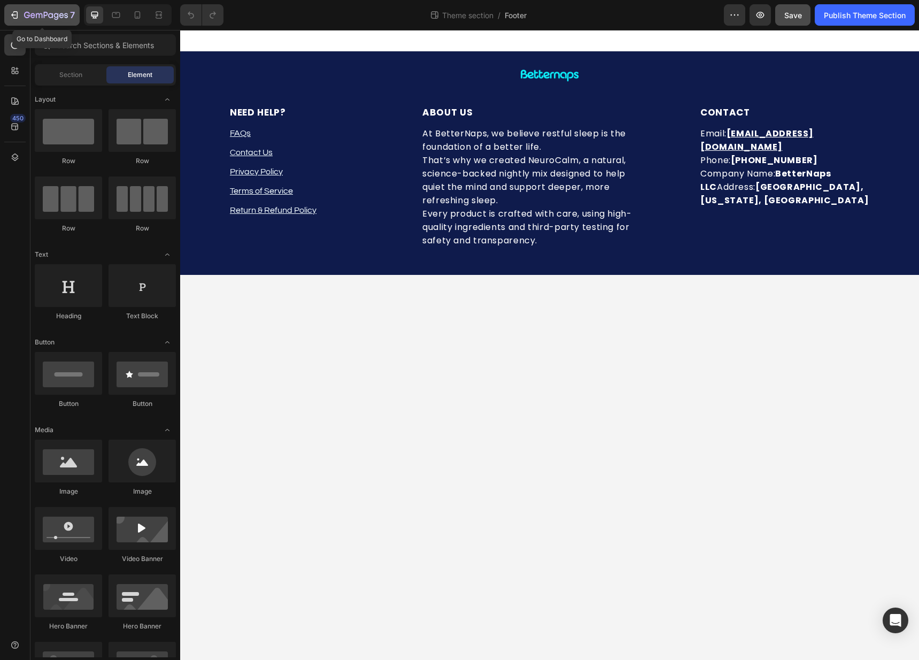
click at [33, 14] on icon "button" at bounding box center [46, 15] width 44 height 9
click at [283, 182] on div "NEED HELP? Heading FAQs Text block Contact Us Text block Privacy Policy Text bl…" at bounding box center [293, 176] width 128 height 143
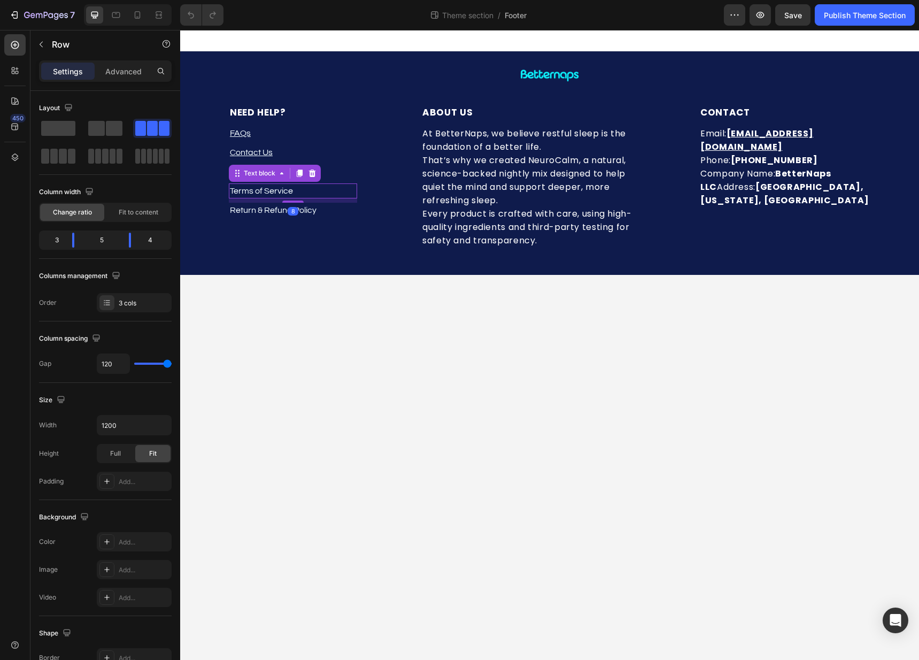
click at [282, 189] on p "Terms of Service" at bounding box center [293, 190] width 126 height 13
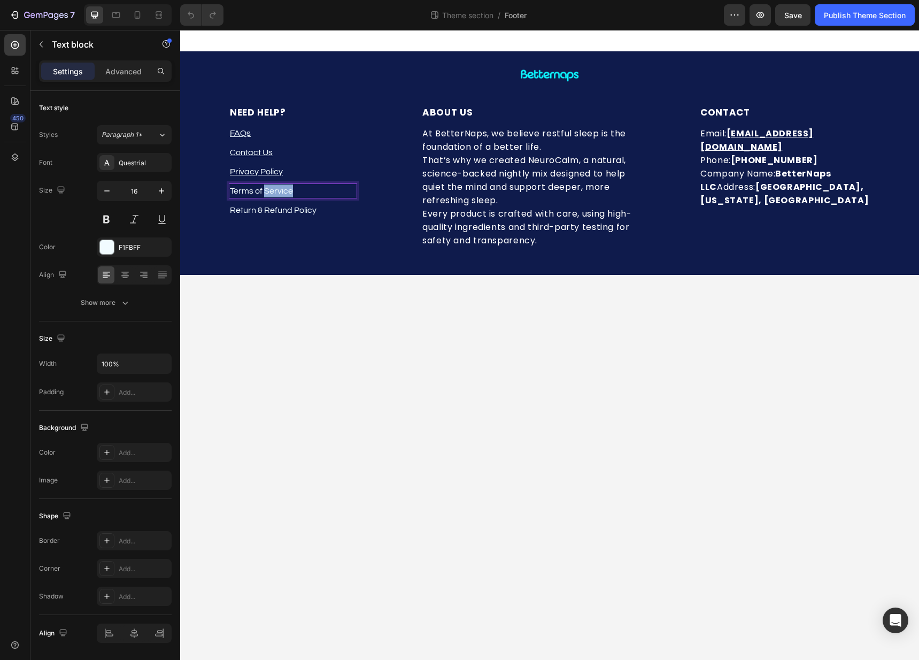
click at [282, 189] on p "Terms of Service" at bounding box center [293, 190] width 126 height 13
click at [317, 203] on div "Return & Refund Policy" at bounding box center [293, 210] width 128 height 15
click at [315, 211] on p "Return & Refund Policy" at bounding box center [293, 210] width 126 height 13
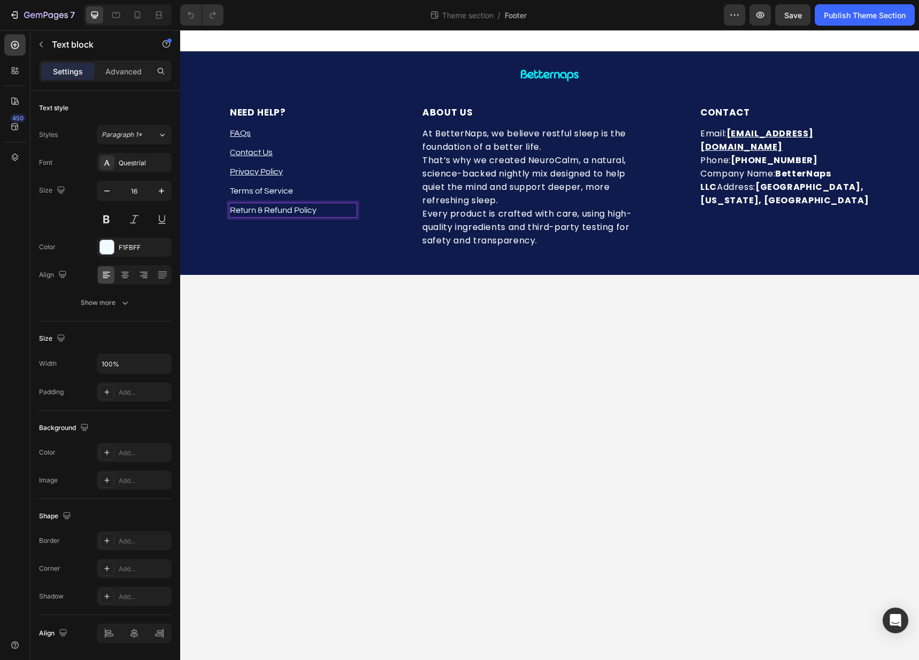
click at [315, 211] on p "Return & Refund Policy" at bounding box center [293, 210] width 126 height 13
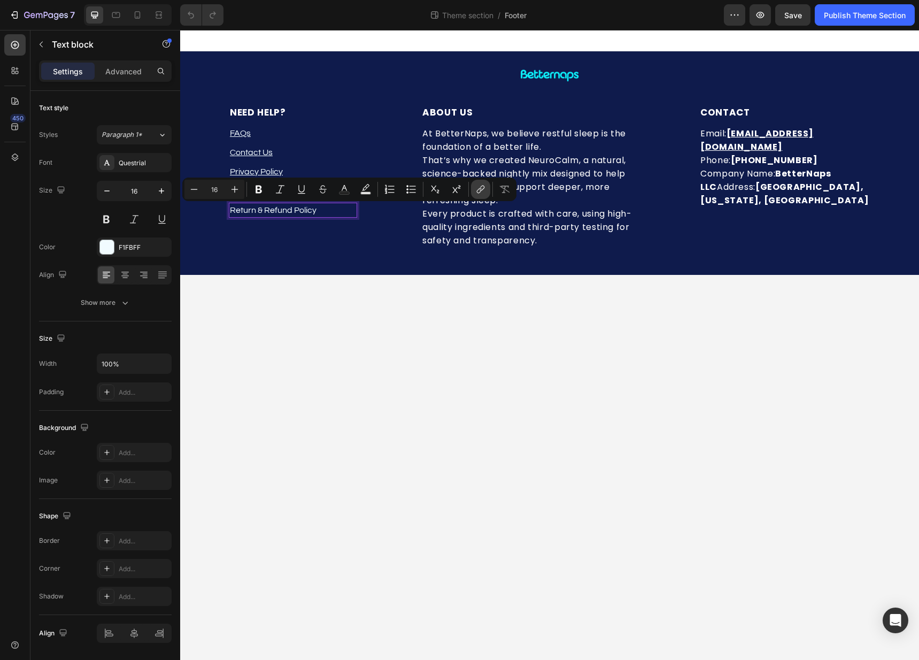
click at [482, 190] on icon "Editor contextual toolbar" at bounding box center [480, 189] width 11 height 11
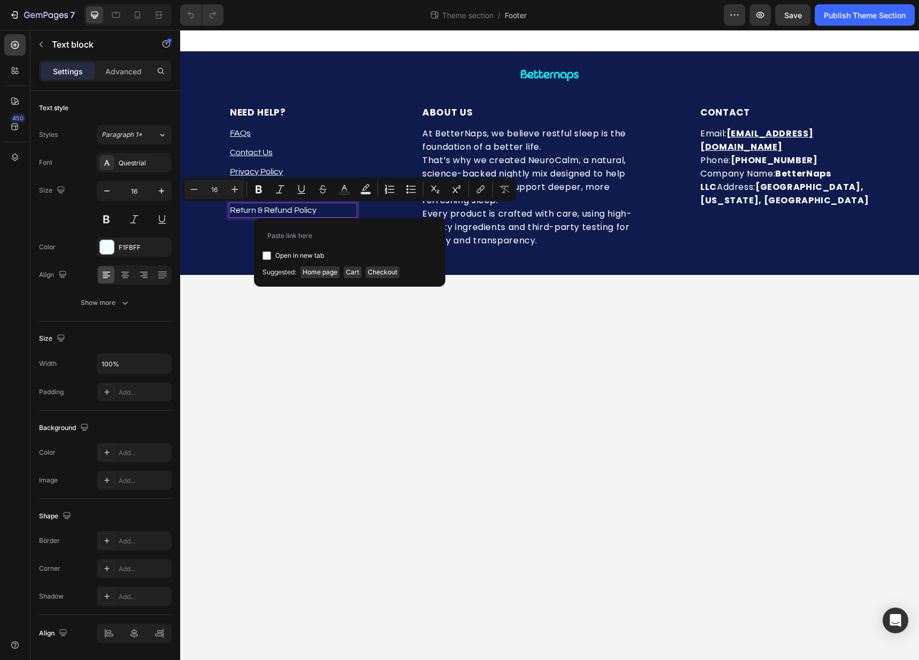
type input "[URL][DOMAIN_NAME]"
drag, startPoint x: 399, startPoint y: 289, endPoint x: 333, endPoint y: 266, distance: 69.5
click at [399, 289] on body "Image Row NEED HELP? Heading FAQs Text block Contact Us Text block Privacy Poli…" at bounding box center [549, 345] width 739 height 630
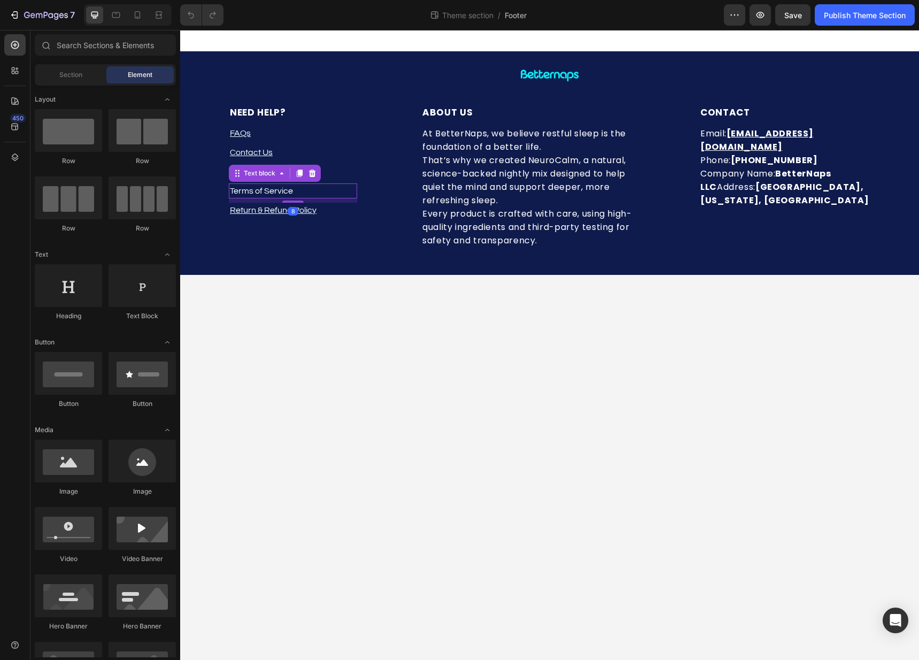
click at [288, 187] on p "Terms of Service" at bounding box center [293, 190] width 126 height 13
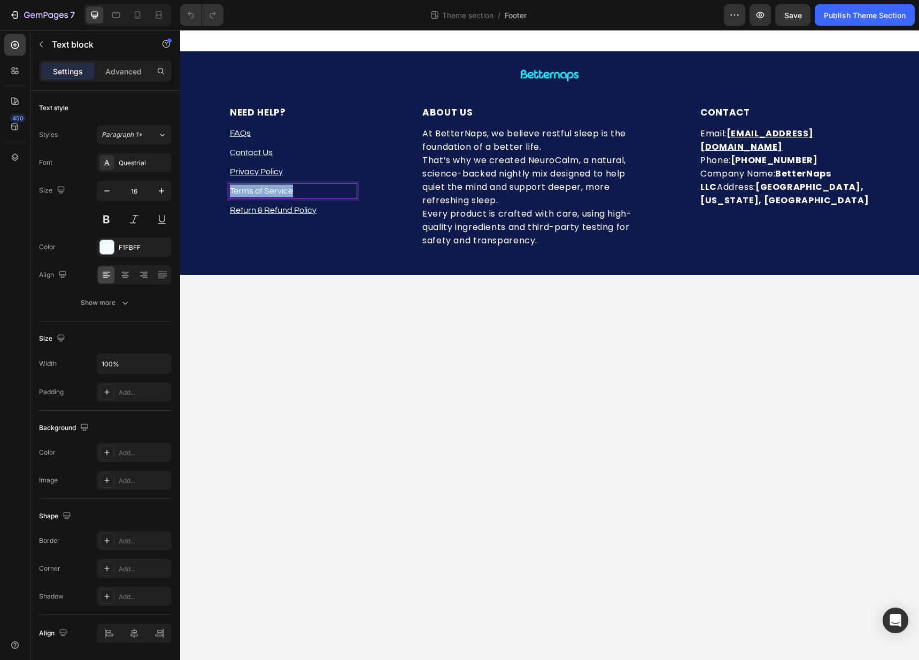
click at [288, 187] on p "Terms of Service" at bounding box center [293, 190] width 126 height 13
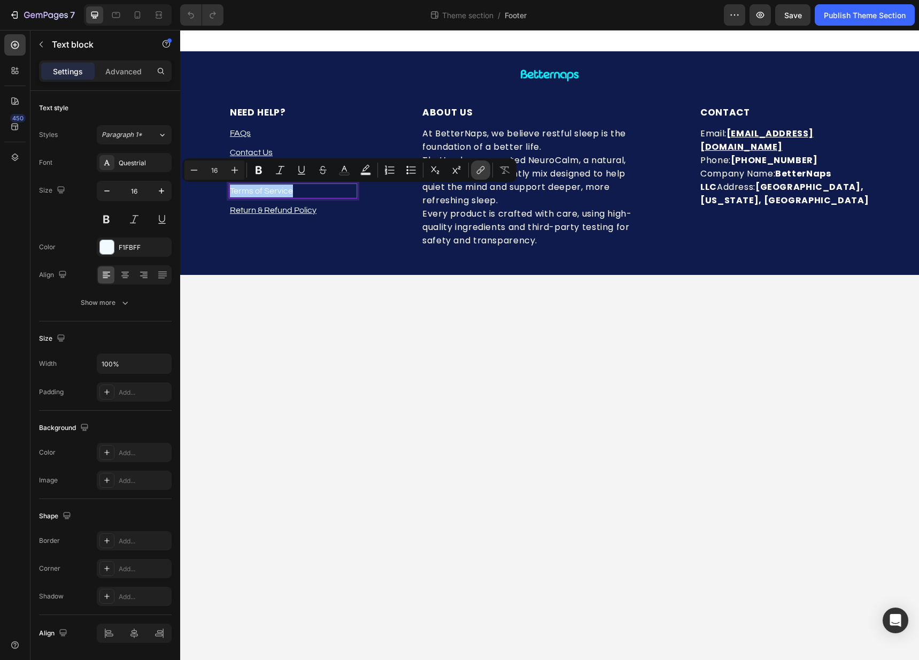
click at [475, 170] on icon "Editor contextual toolbar" at bounding box center [480, 170] width 11 height 11
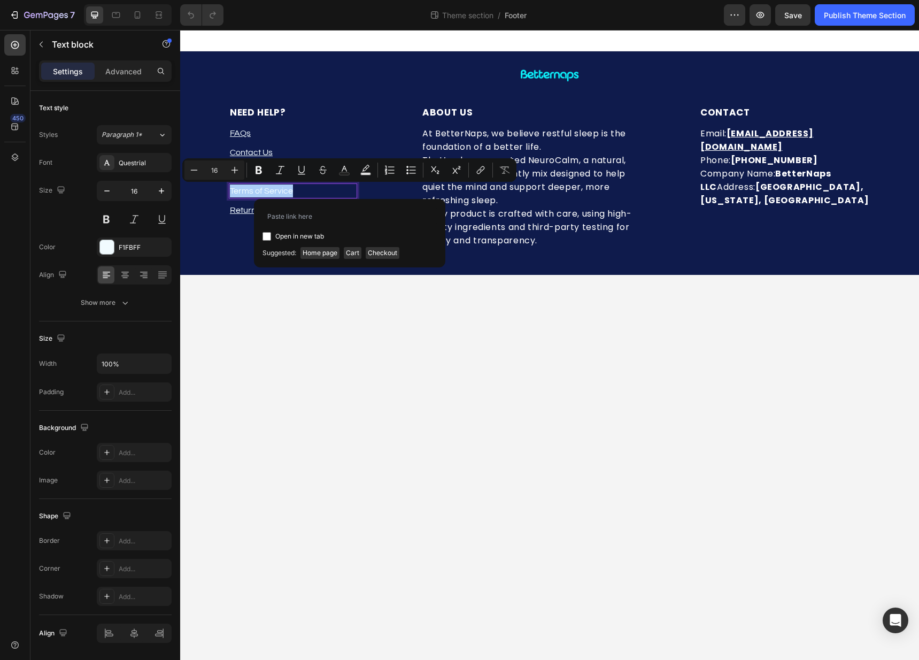
type input "[URL][DOMAIN_NAME]"
click at [411, 338] on body "Image Row NEED HELP? Heading FAQs Text block Contact Us Text block Privacy Poli…" at bounding box center [549, 345] width 739 height 630
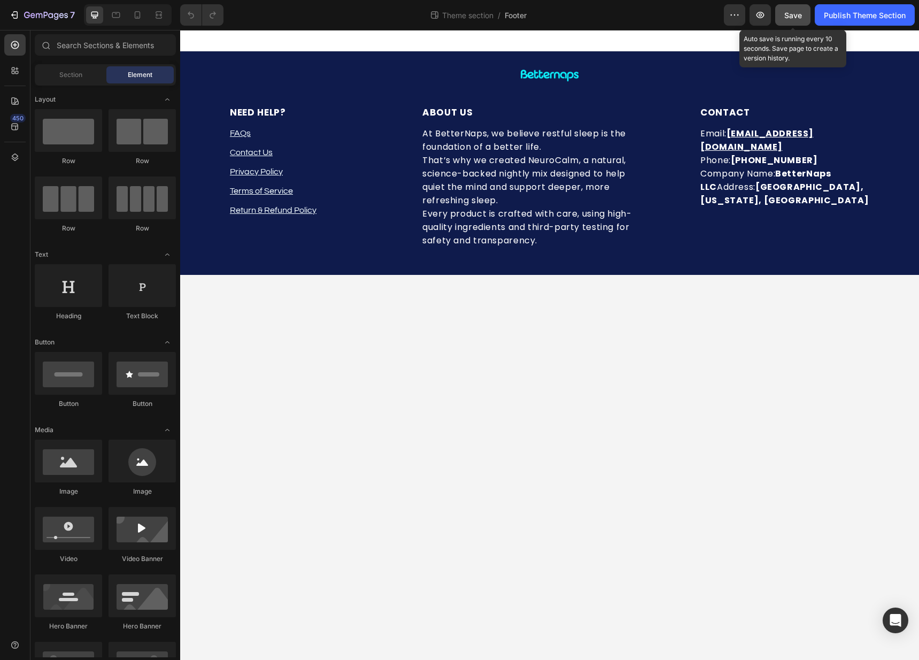
click at [793, 19] on span "Save" at bounding box center [793, 15] width 18 height 9
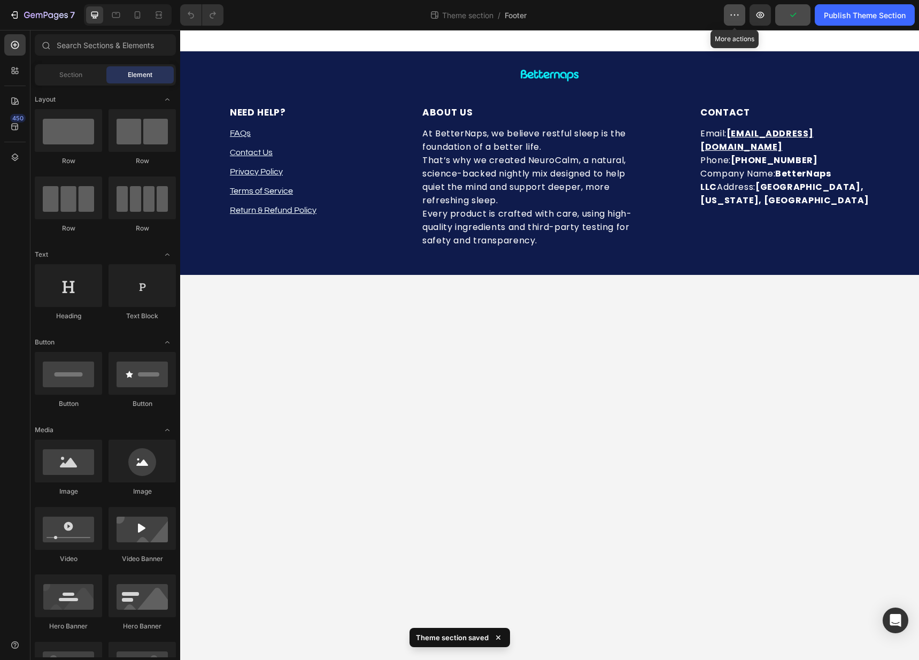
click at [743, 19] on button "button" at bounding box center [734, 14] width 21 height 21
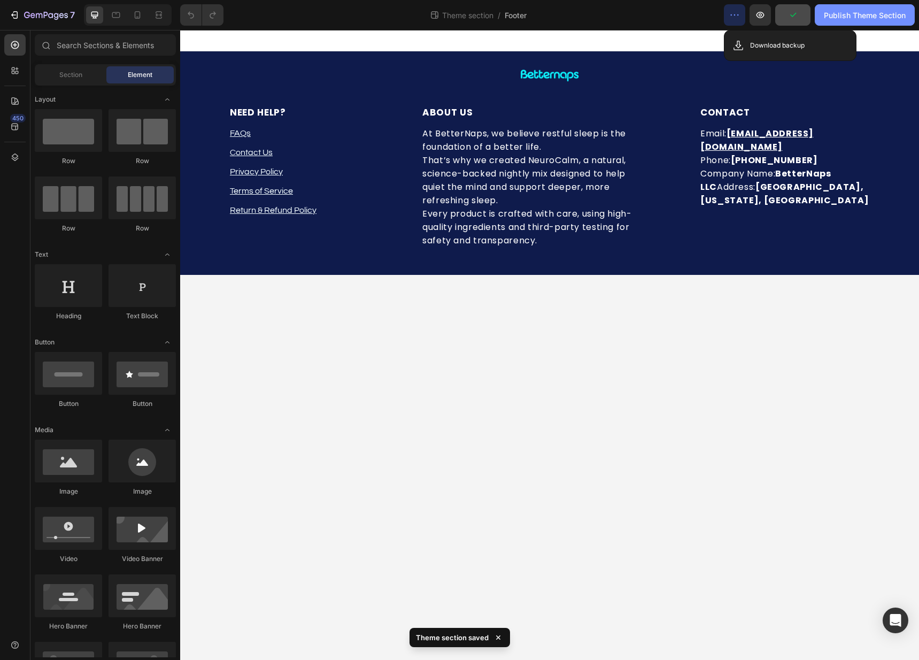
click at [860, 10] on div "Publish Theme Section" at bounding box center [865, 15] width 82 height 11
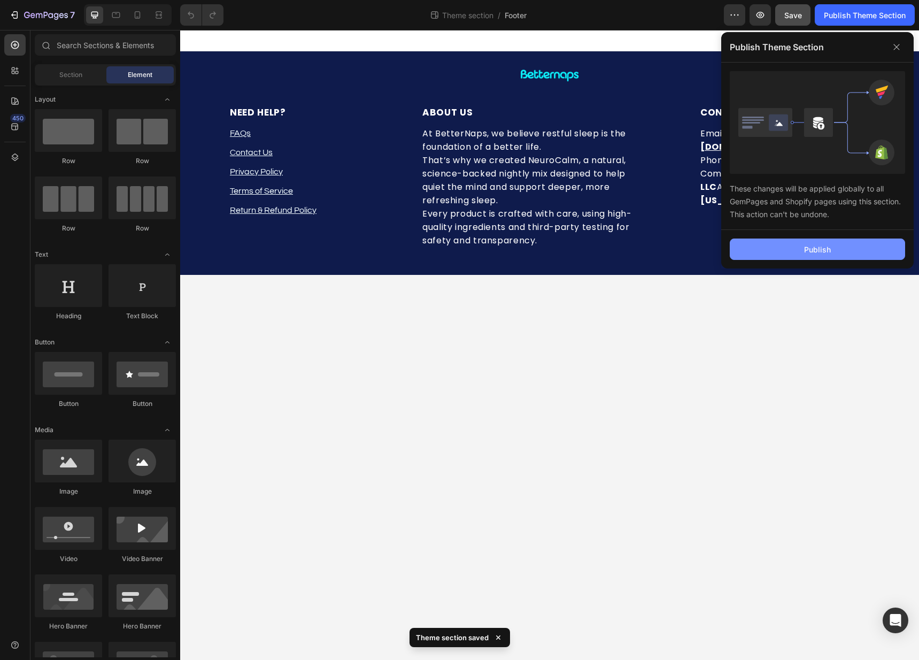
click at [789, 241] on button "Publish" at bounding box center [817, 248] width 175 height 21
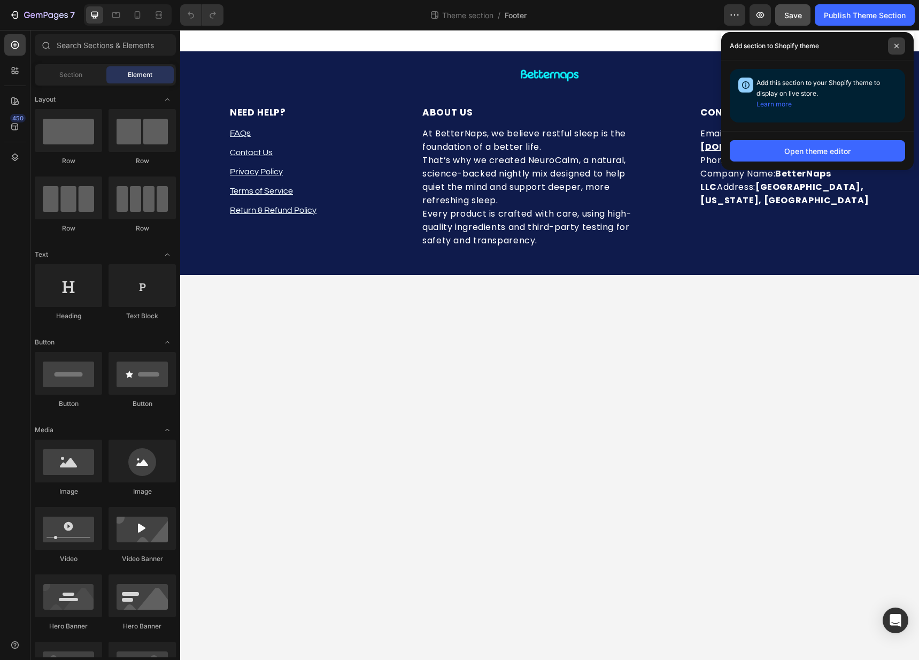
click at [899, 49] on span at bounding box center [896, 45] width 17 height 17
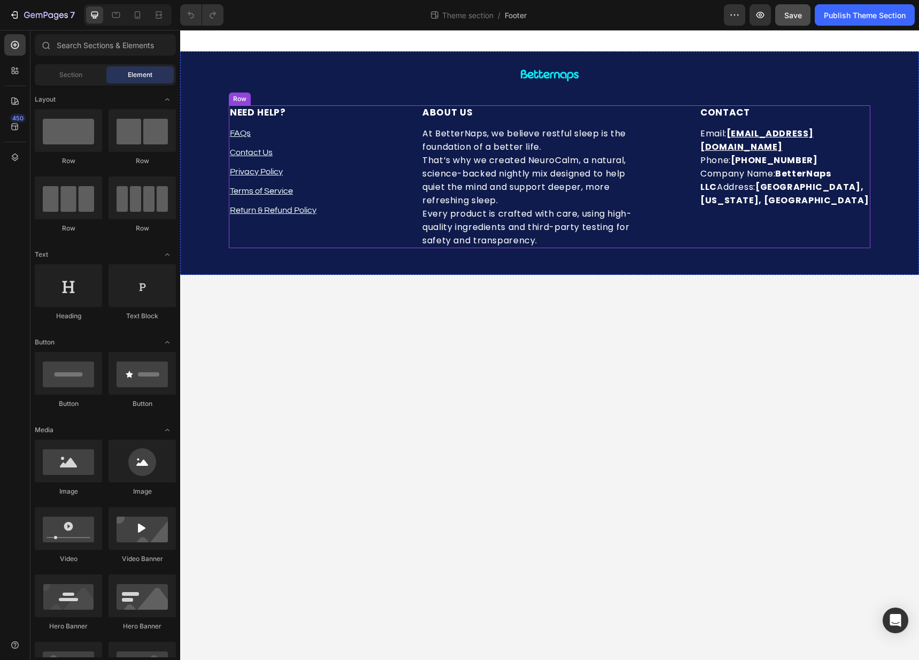
click at [294, 159] on div "NEED HELP? Heading FAQs Text block Contact Us Text block Privacy Policy Text bl…" at bounding box center [293, 176] width 128 height 143
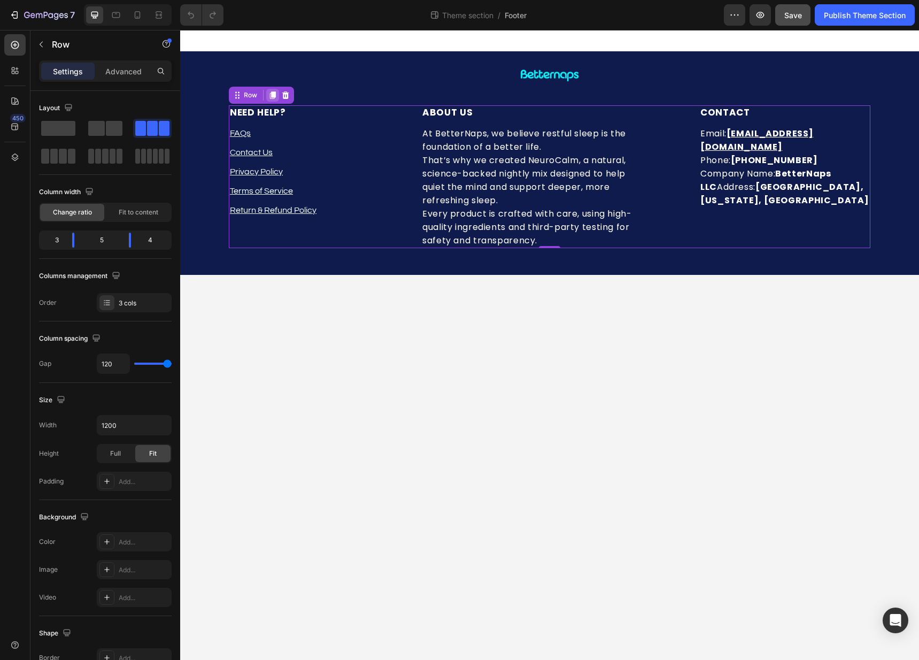
click at [272, 96] on icon at bounding box center [273, 94] width 6 height 7
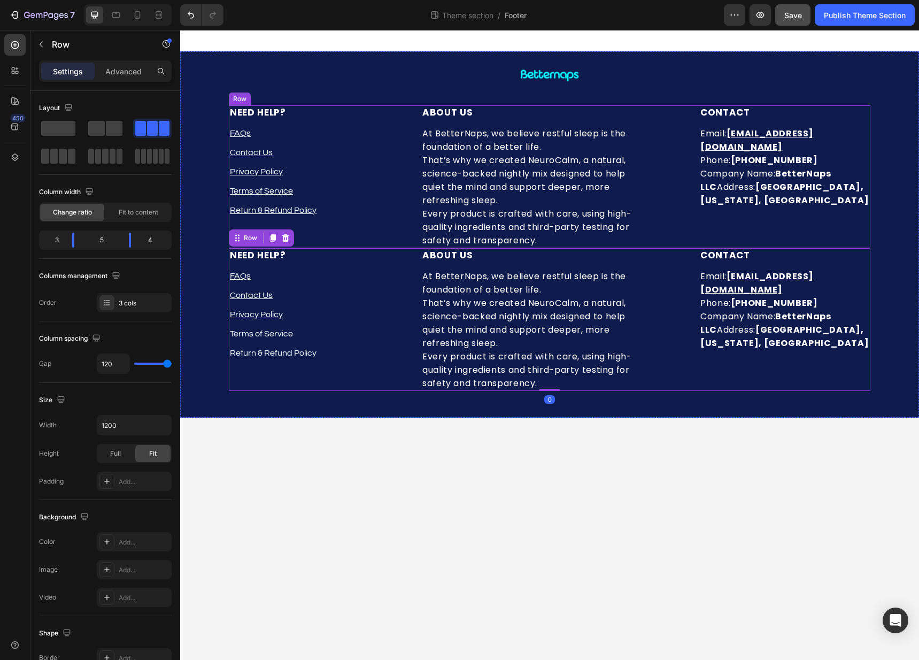
click at [398, 120] on div "NEED HELP? Heading FAQs Text block Contact Us Text block Privacy Policy Text bl…" at bounding box center [550, 176] width 642 height 143
click at [284, 96] on icon at bounding box center [285, 95] width 9 height 9
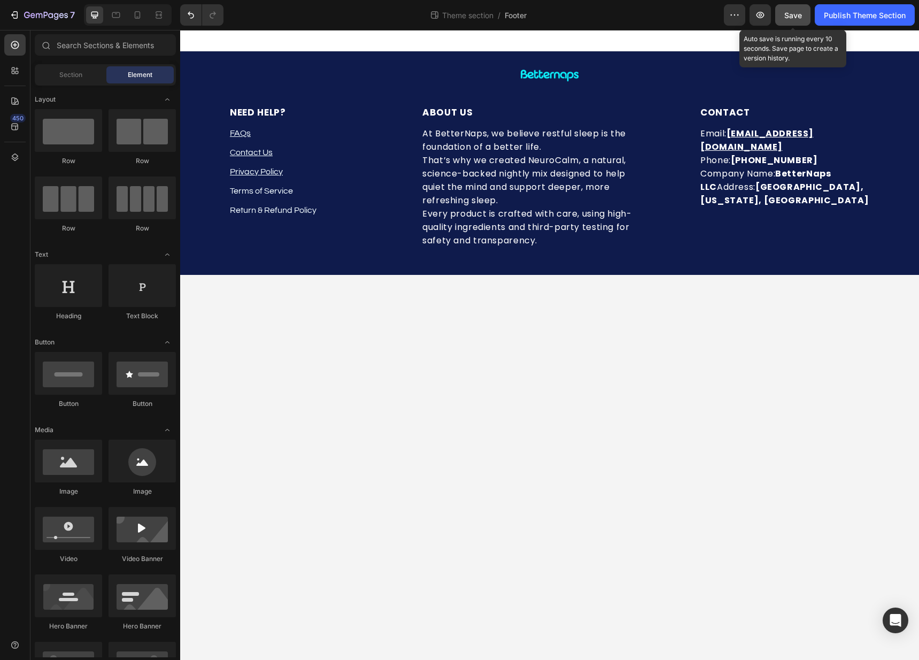
click at [797, 14] on span "Save" at bounding box center [793, 15] width 18 height 9
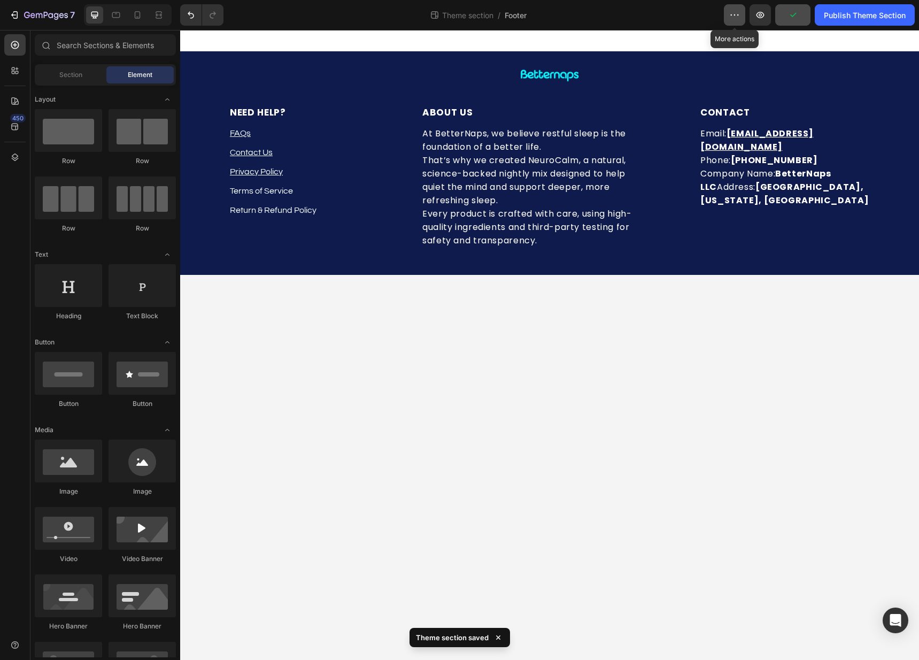
click at [739, 19] on icon "button" at bounding box center [734, 15] width 11 height 11
click at [882, 16] on div "Publish Theme Section" at bounding box center [865, 15] width 82 height 11
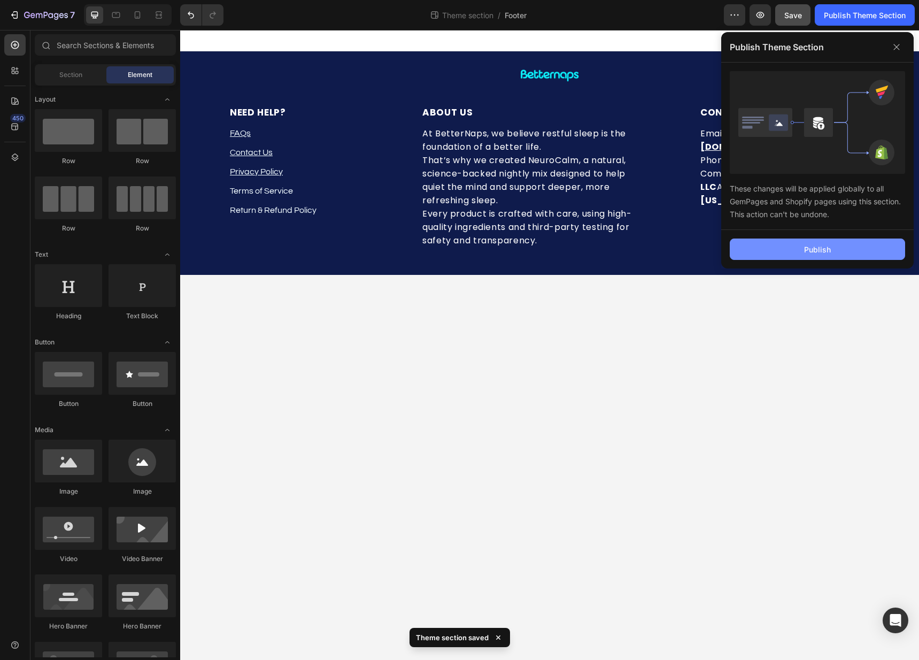
click at [820, 249] on div "Publish" at bounding box center [817, 249] width 27 height 11
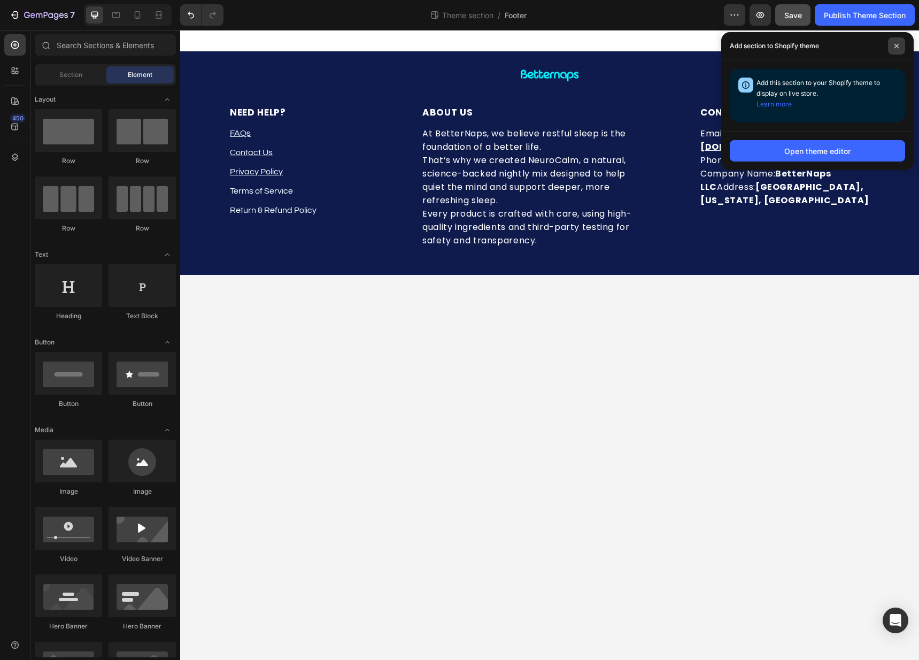
click at [898, 47] on icon at bounding box center [896, 45] width 5 height 5
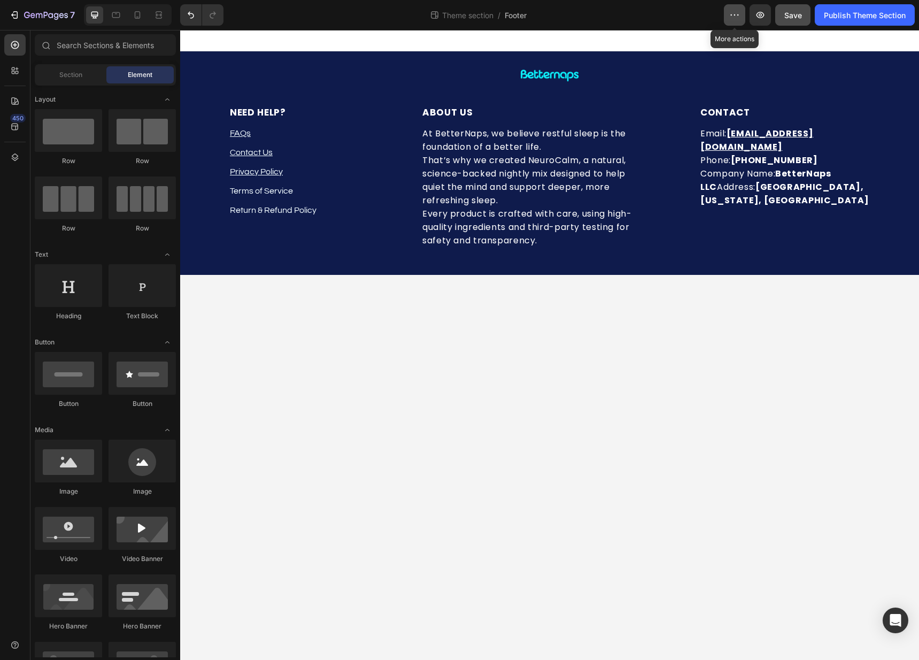
click at [736, 21] on button "button" at bounding box center [734, 14] width 21 height 21
click at [589, 19] on div "Theme section / Footer" at bounding box center [478, 14] width 492 height 21
click at [876, 25] on button "Publish Theme Section" at bounding box center [865, 14] width 100 height 21
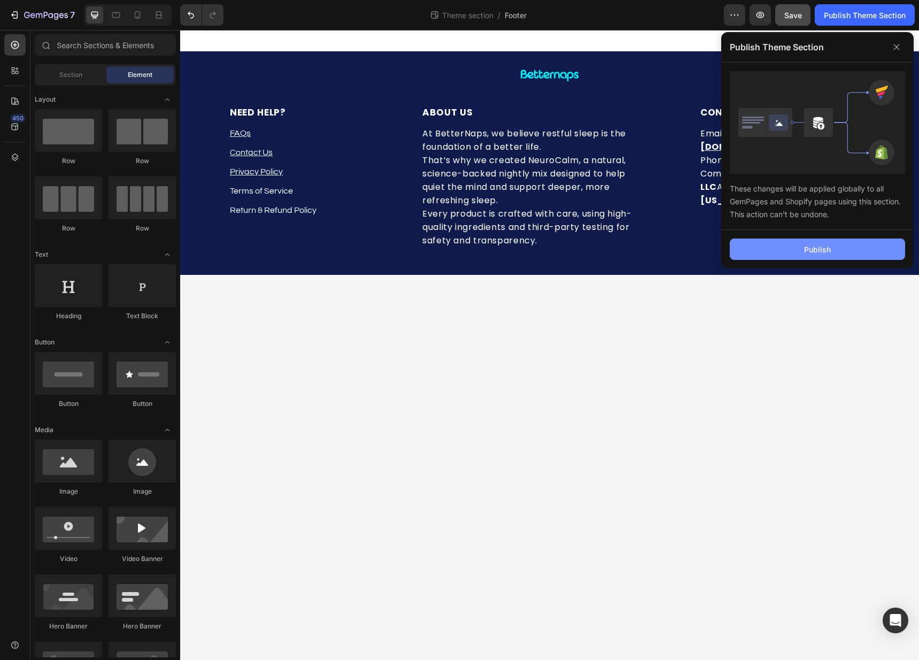
click at [830, 259] on button "Publish" at bounding box center [817, 248] width 175 height 21
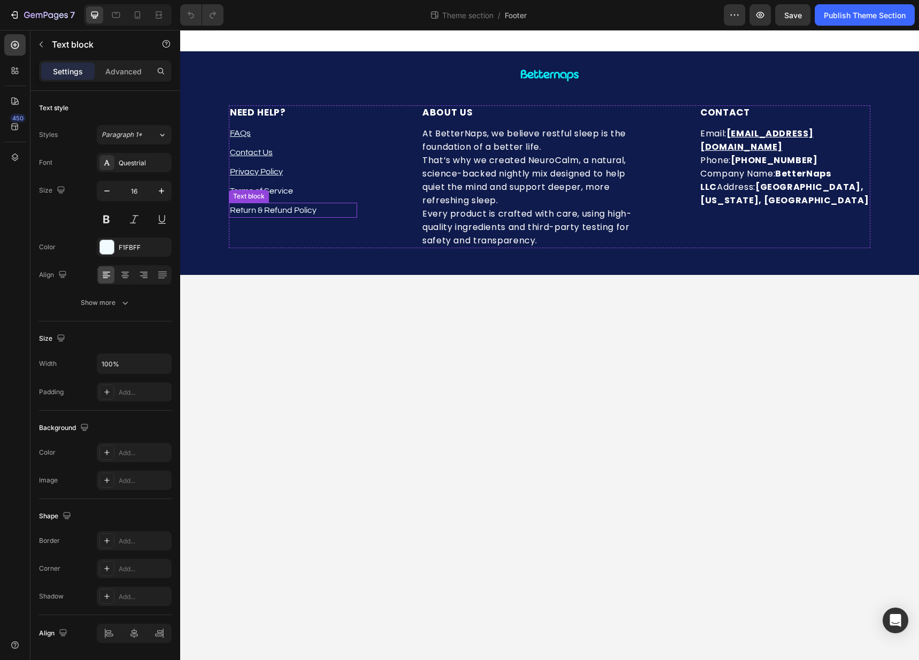
click at [280, 205] on p "Return & Refund Policy" at bounding box center [293, 210] width 126 height 13
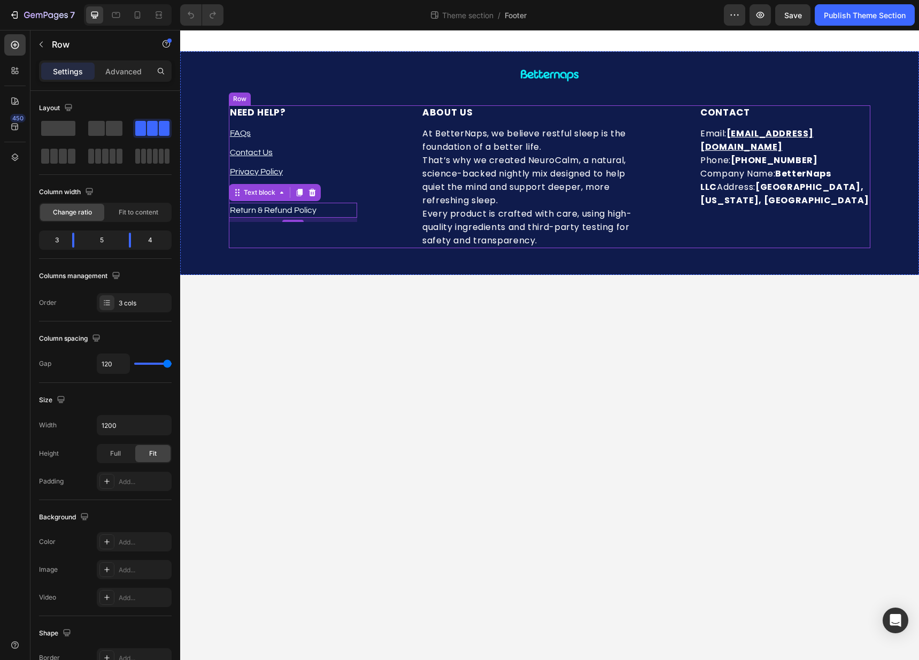
click at [379, 175] on div "NEED HELP? Heading FAQs Text block Contact Us Text block Privacy Policy Text bl…" at bounding box center [550, 176] width 642 height 143
click at [312, 190] on p "Terms of Service" at bounding box center [293, 190] width 126 height 13
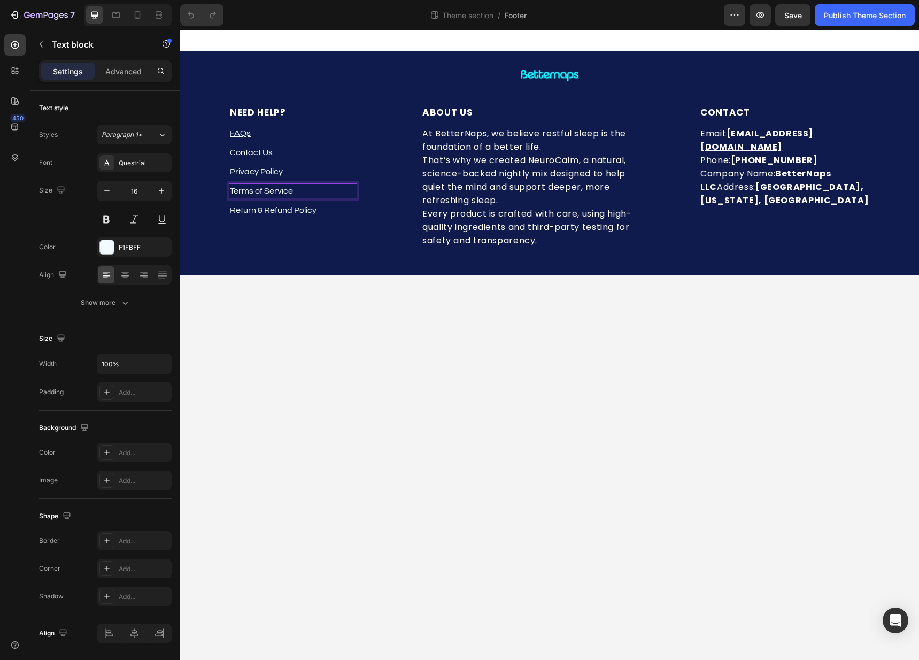
click at [286, 194] on p "Terms of Service" at bounding box center [293, 190] width 126 height 13
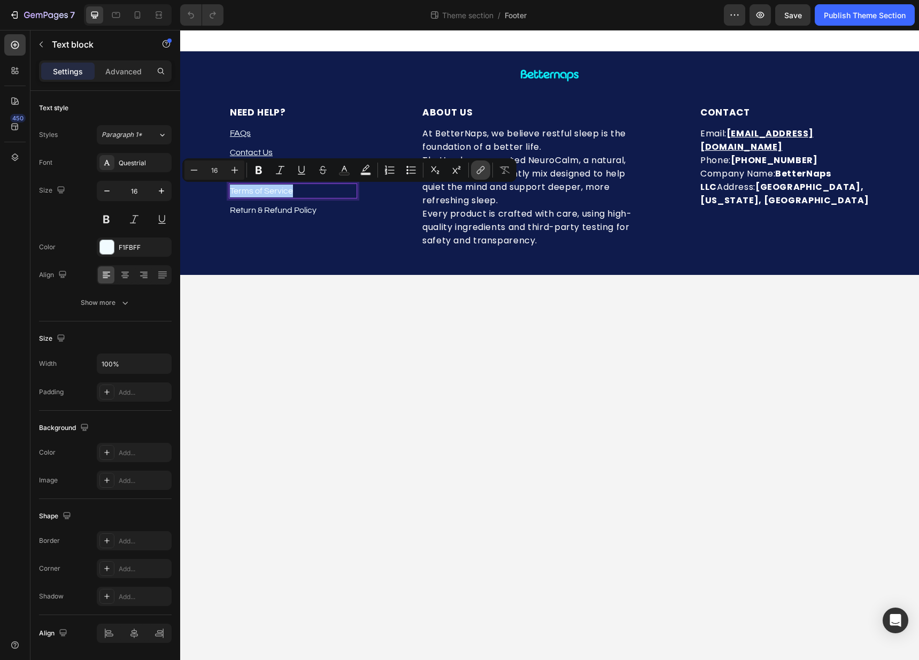
click at [485, 170] on button "link" at bounding box center [480, 169] width 19 height 19
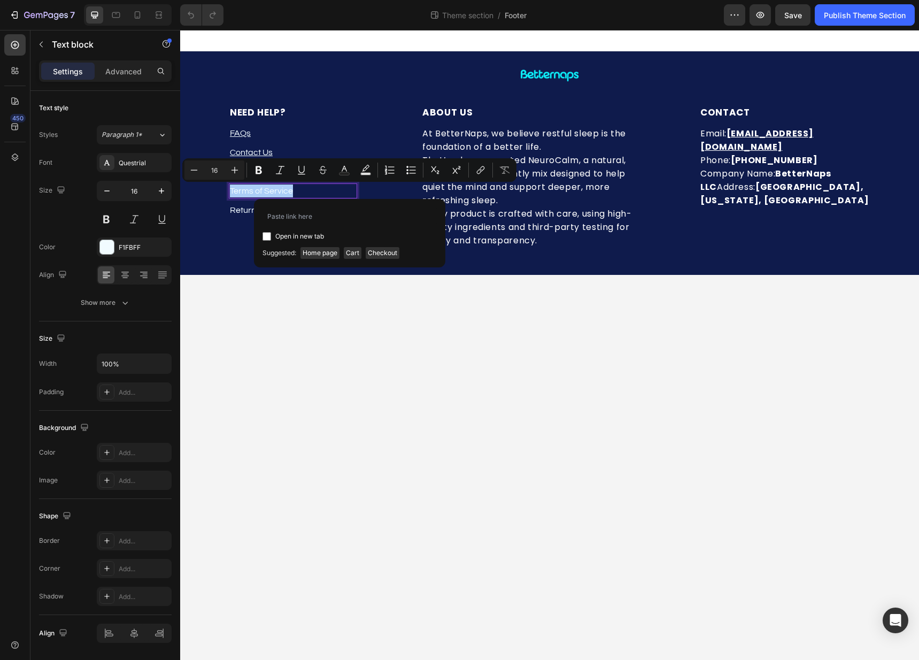
type input "[URL][DOMAIN_NAME]"
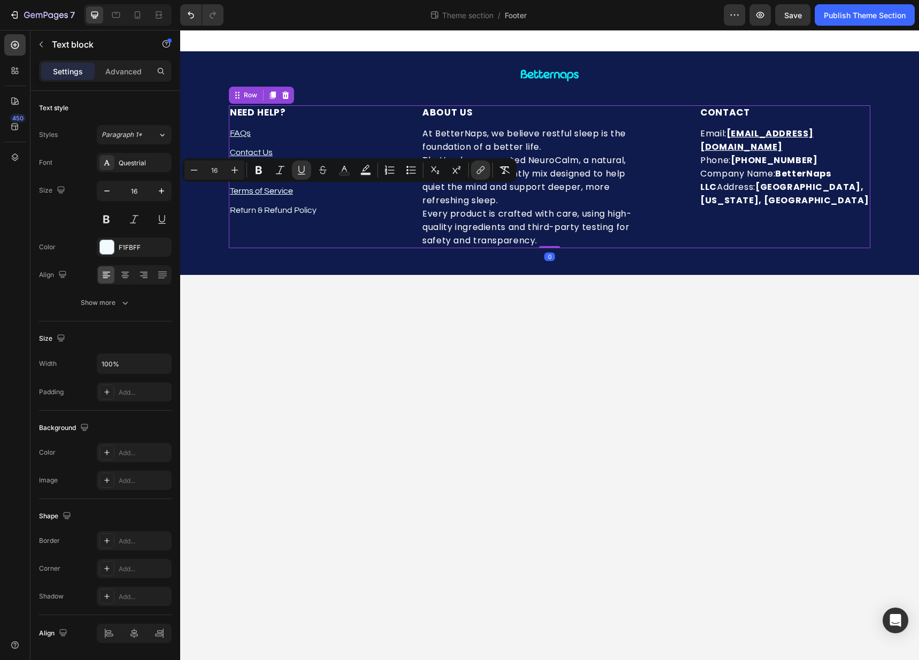
click at [330, 225] on div "NEED HELP? Heading FAQs Text block Contact Us Text block Privacy Policy Text bl…" at bounding box center [293, 176] width 128 height 143
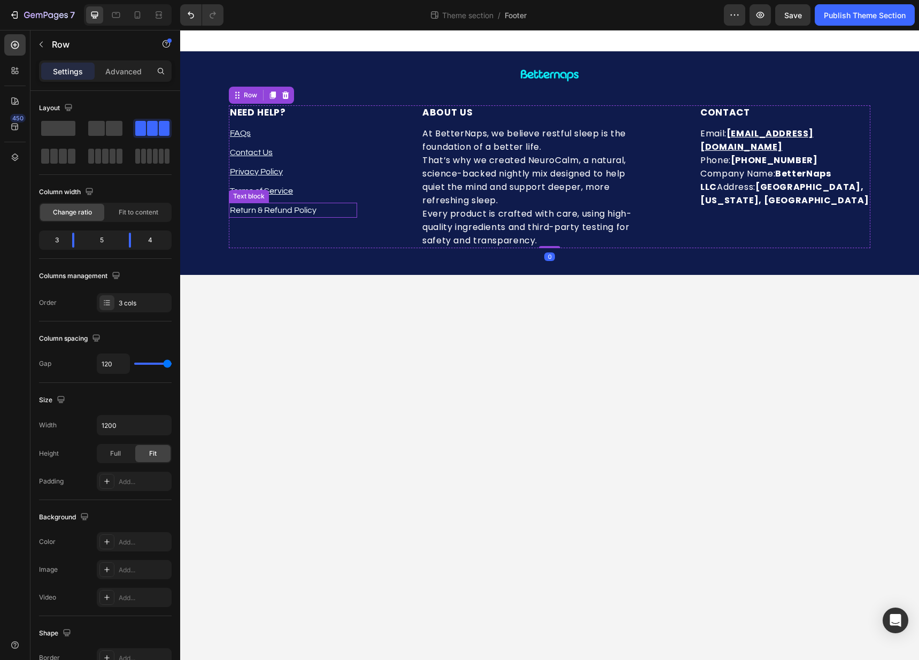
click at [310, 211] on p "Return & Refund Policy" at bounding box center [293, 210] width 126 height 13
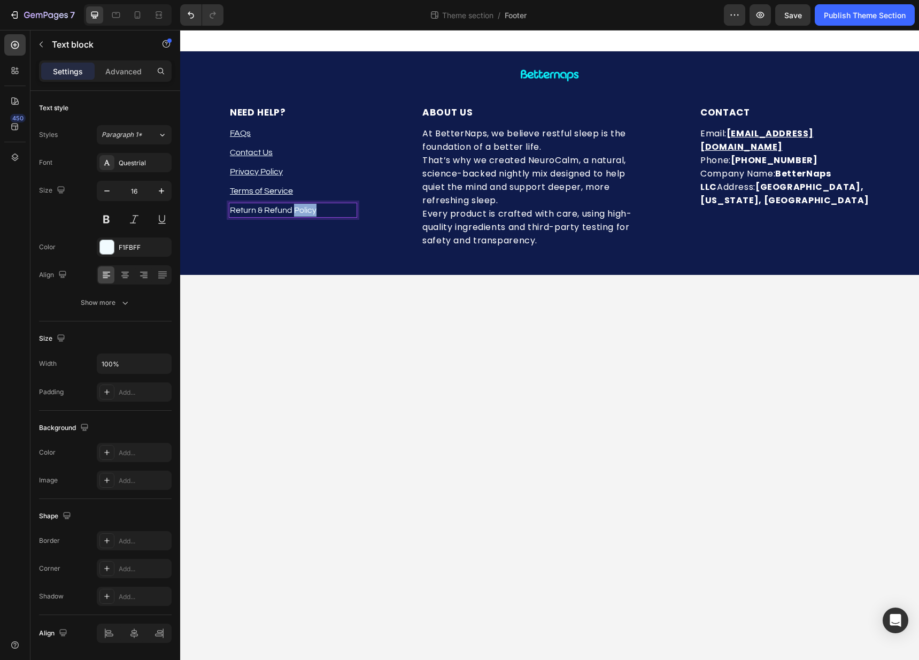
click at [310, 211] on p "Return & Refund Policy" at bounding box center [293, 210] width 126 height 13
click at [310, 212] on p "Return & Refund Policy" at bounding box center [293, 210] width 126 height 13
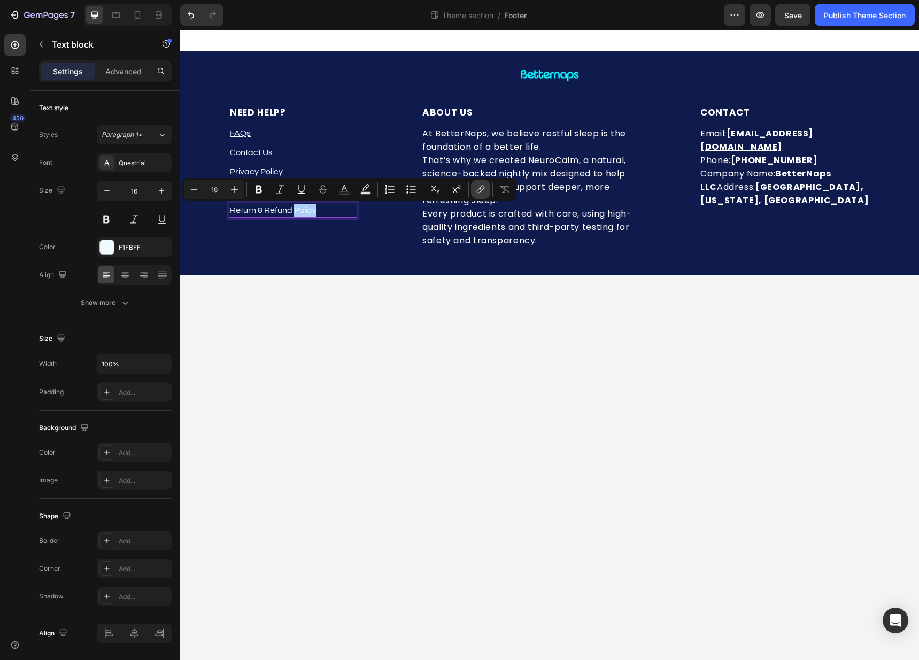
click at [482, 188] on icon "Editor contextual toolbar" at bounding box center [480, 189] width 11 height 11
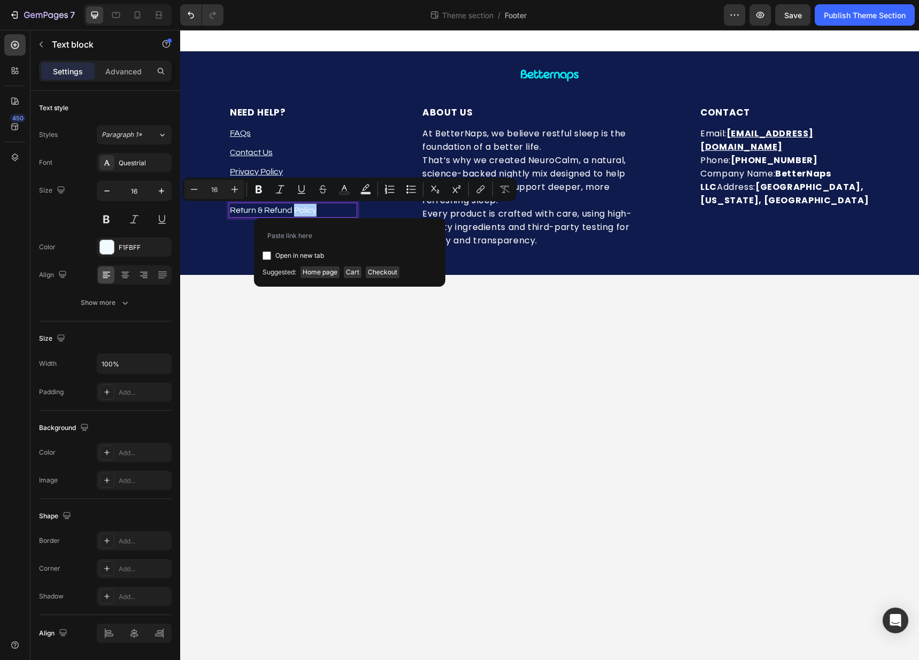
type input "[URL][DOMAIN_NAME]"
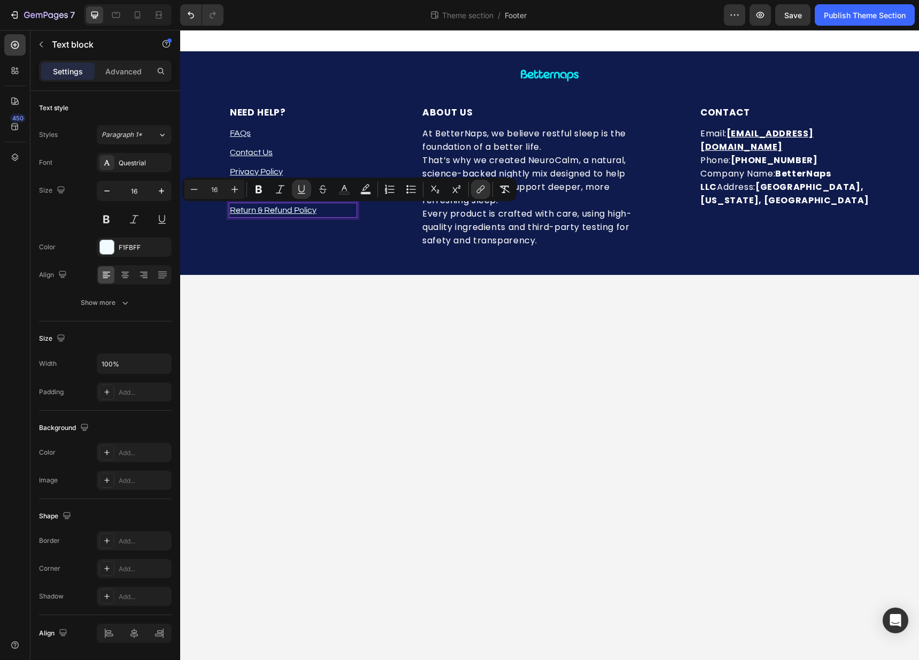
click at [443, 287] on body "Image Row NEED HELP? Heading FAQs Text block Contact Us Text block Privacy Poli…" at bounding box center [549, 345] width 739 height 630
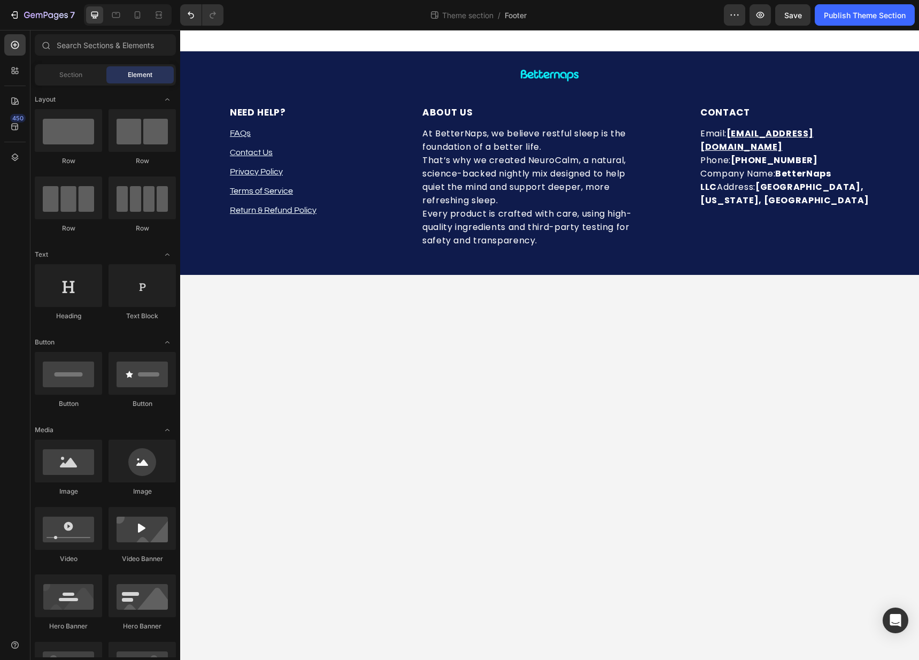
click at [792, 3] on div "7 Theme section / Footer Preview Save Publish Theme Section" at bounding box center [459, 15] width 919 height 30
click at [794, 8] on button "Save" at bounding box center [792, 14] width 35 height 21
click at [868, 17] on div "Publish Theme Section" at bounding box center [865, 15] width 82 height 11
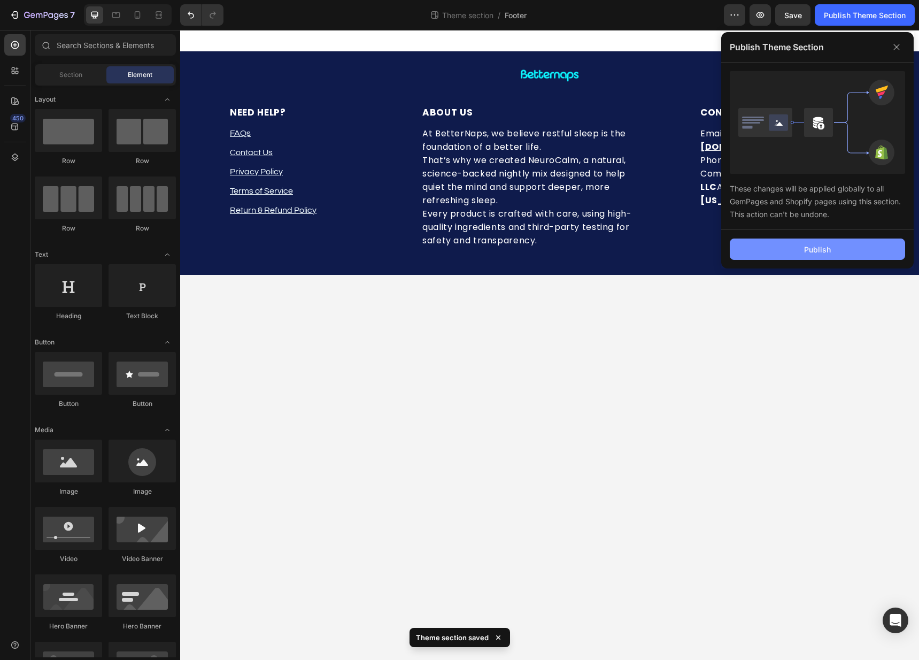
click at [808, 245] on div "Publish" at bounding box center [817, 249] width 27 height 11
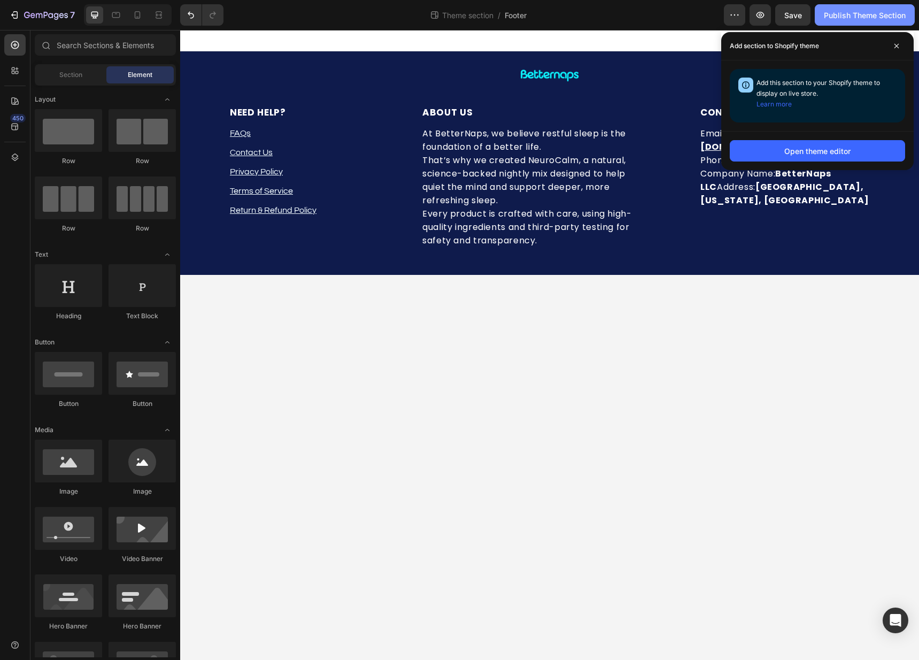
click at [837, 13] on div "Publish Theme Section" at bounding box center [865, 15] width 82 height 11
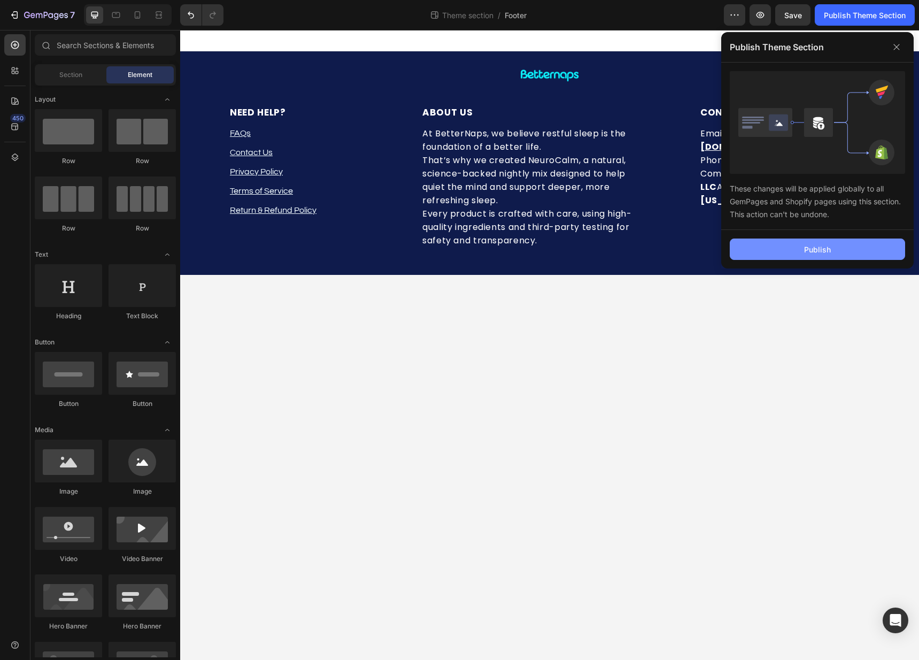
click at [827, 248] on div "Publish" at bounding box center [817, 249] width 27 height 11
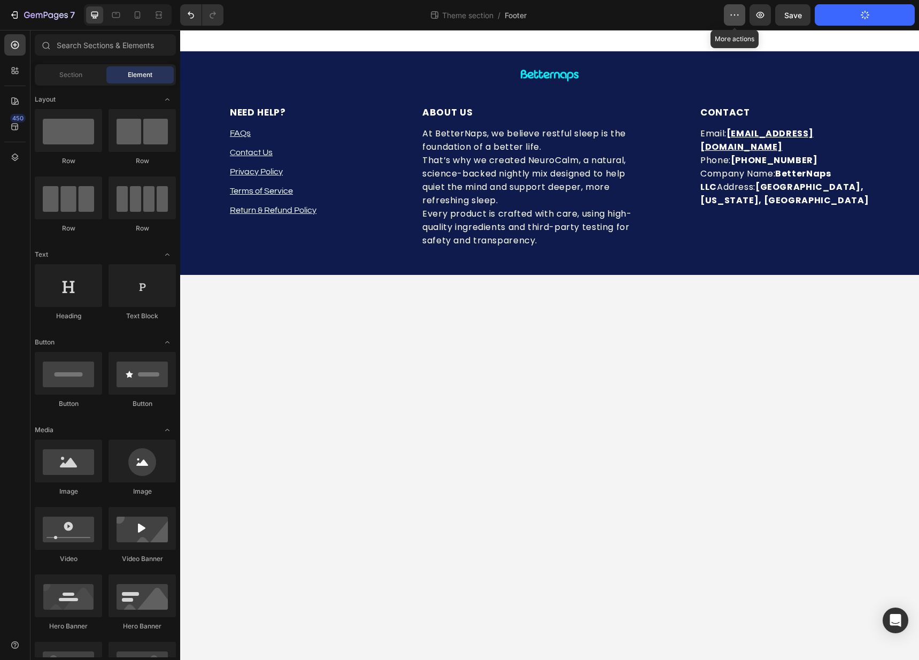
click at [733, 19] on icon "button" at bounding box center [734, 15] width 11 height 11
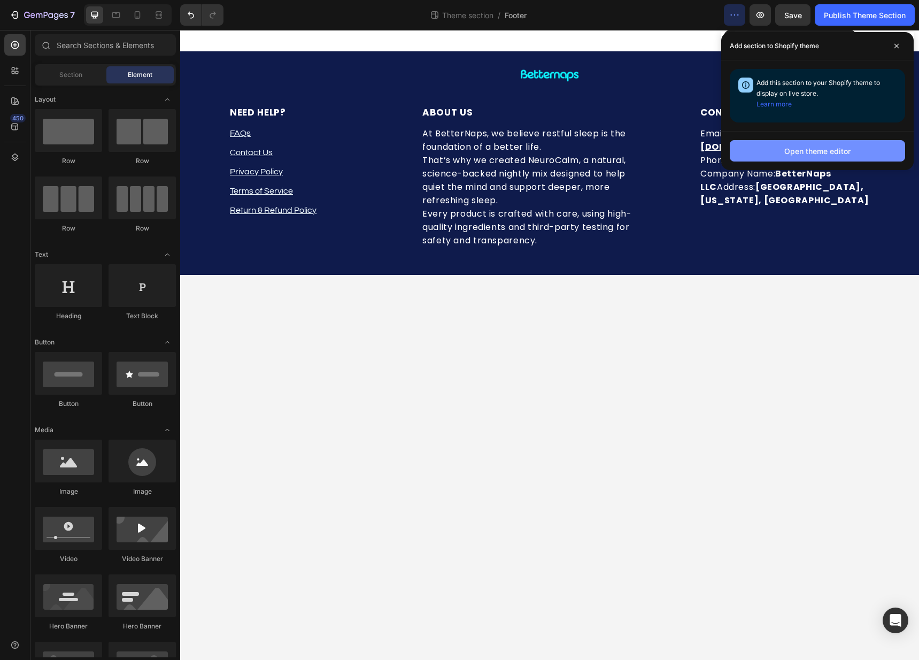
click at [774, 148] on button "Open theme editor" at bounding box center [817, 150] width 175 height 21
